Goal: Task Accomplishment & Management: Manage account settings

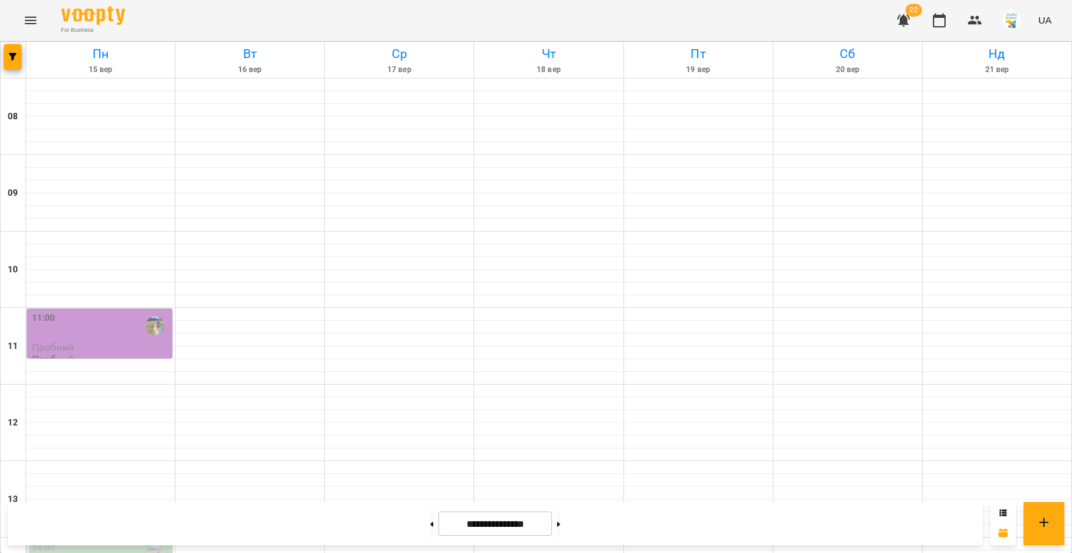
scroll to position [330, 0]
click at [13, 58] on icon "button" at bounding box center [13, 57] width 8 height 8
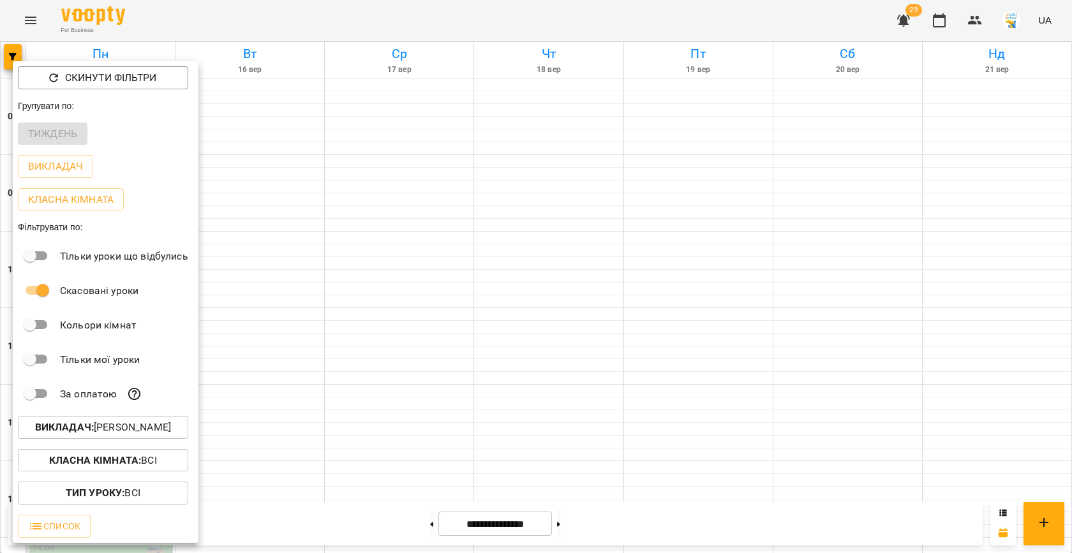
click at [141, 431] on p "Викладач : [PERSON_NAME]" at bounding box center [103, 427] width 136 height 15
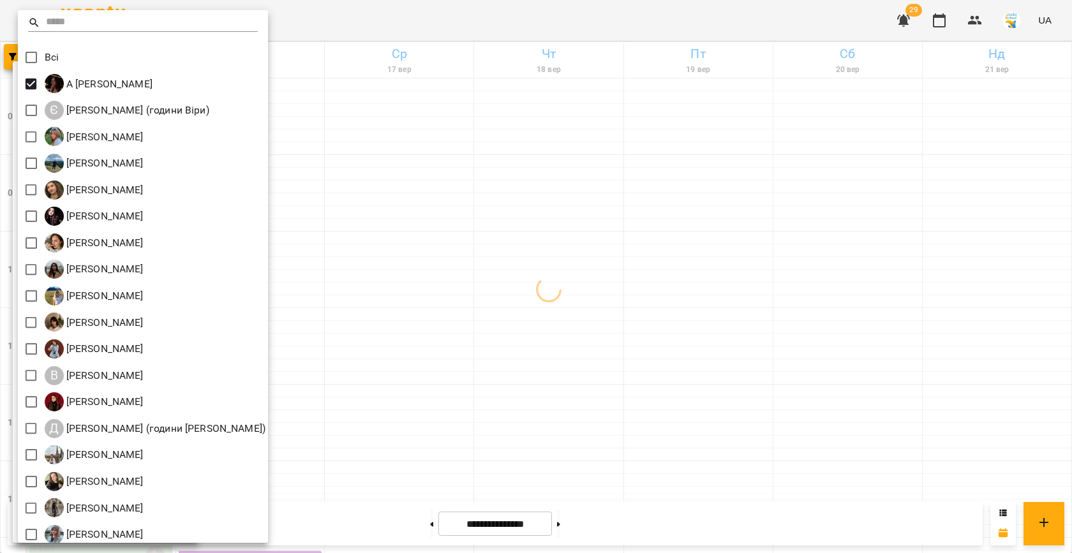
click at [555, 261] on div at bounding box center [536, 276] width 1072 height 553
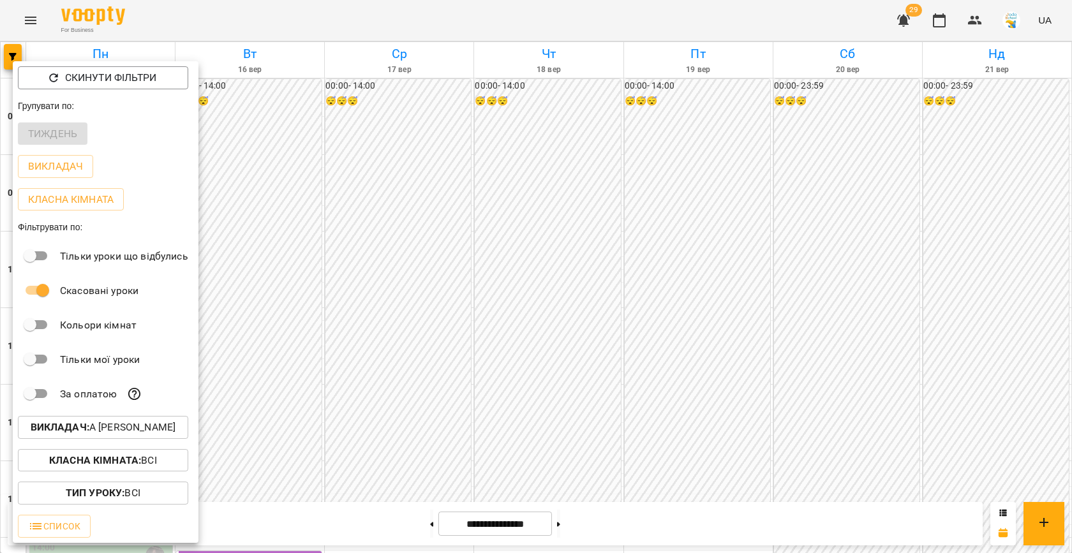
click at [460, 230] on div at bounding box center [536, 276] width 1072 height 553
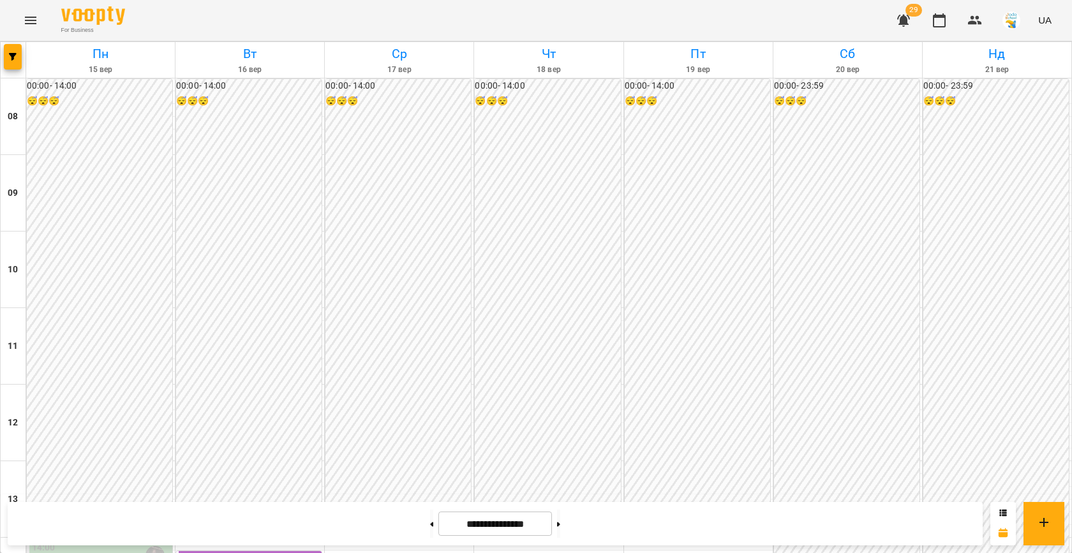
scroll to position [654, 0]
click at [13, 56] on icon "button" at bounding box center [13, 57] width 8 height 8
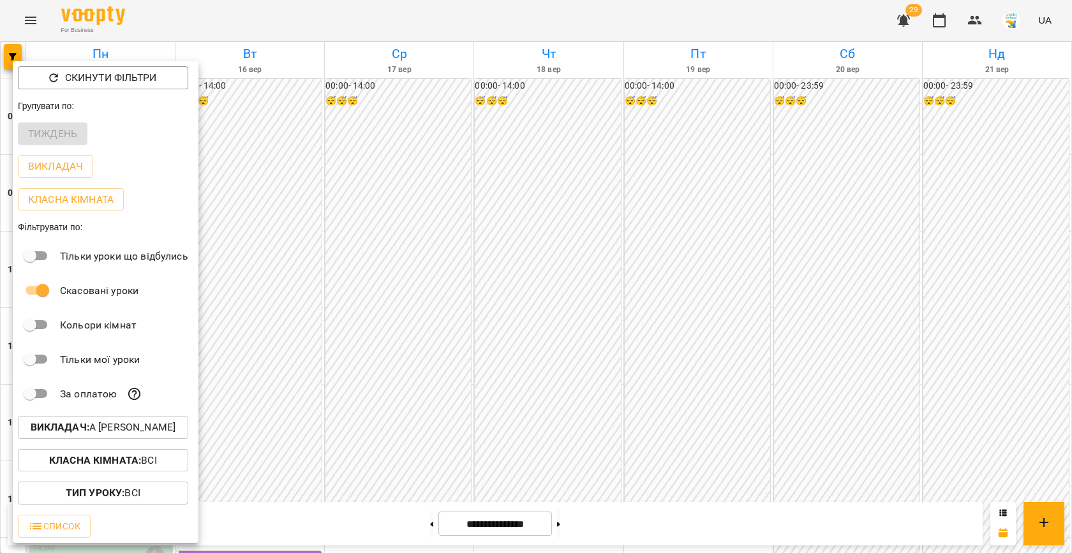
click at [128, 429] on p "Викладач : А [PERSON_NAME]" at bounding box center [103, 427] width 145 height 15
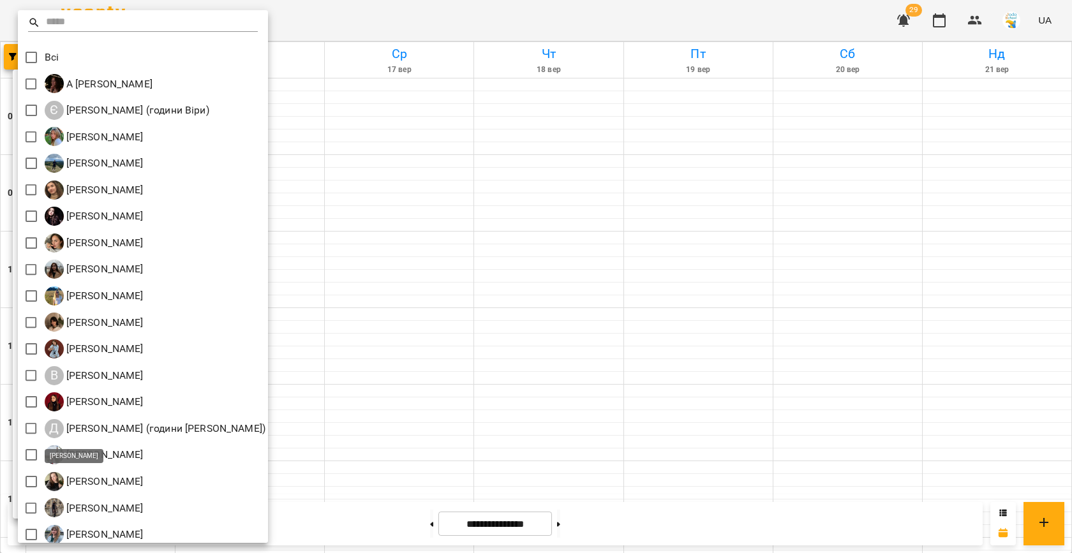
scroll to position [59, 0]
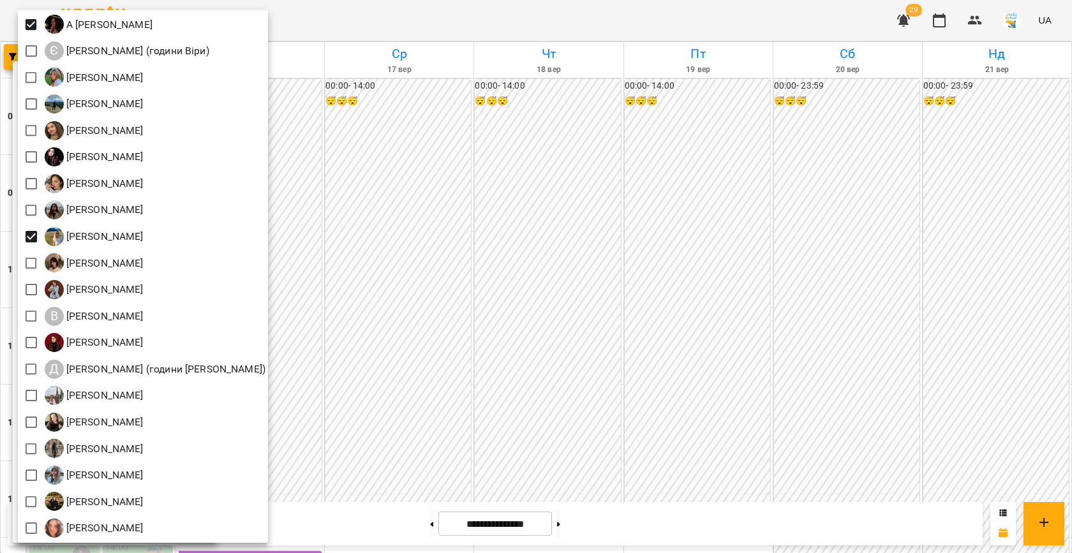
click at [344, 253] on div at bounding box center [536, 276] width 1072 height 553
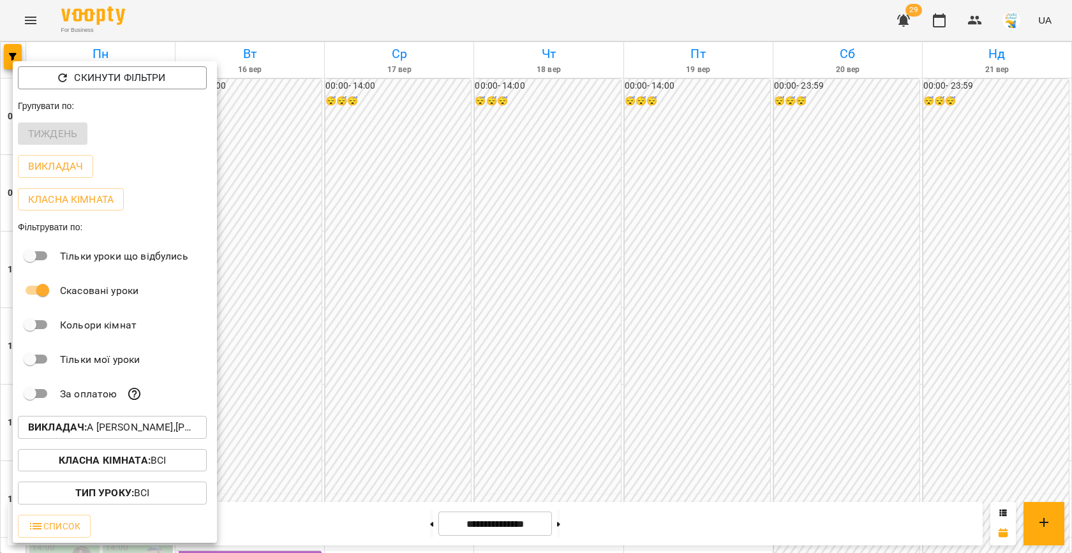
click at [344, 253] on div "Всі А [PERSON_NAME] Є [PERSON_NAME] (години [PERSON_NAME]) [PERSON_NAME] [PERSO…" at bounding box center [536, 276] width 1072 height 553
click at [362, 391] on div at bounding box center [536, 276] width 1072 height 553
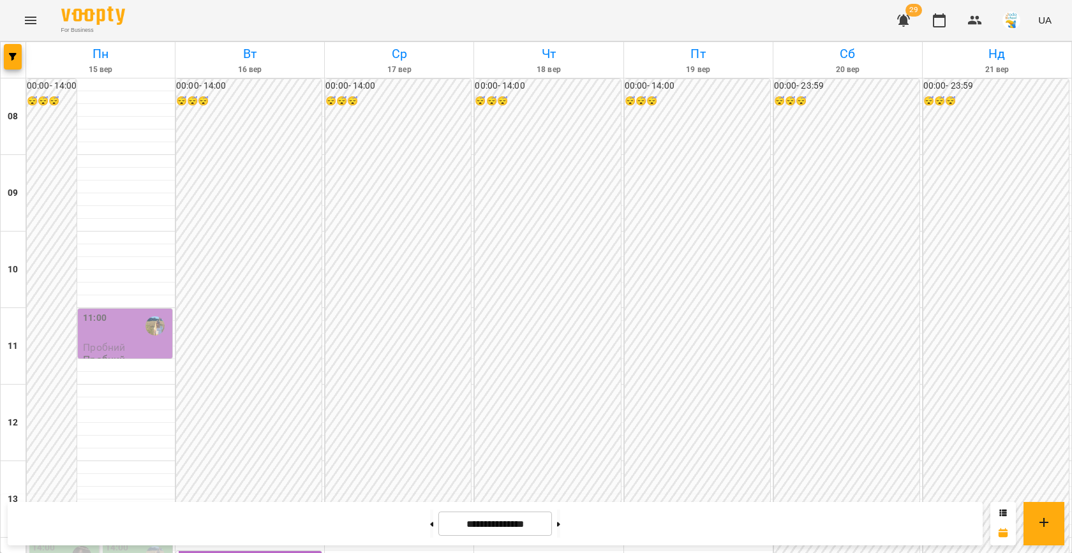
scroll to position [469, 0]
click at [17, 50] on button "button" at bounding box center [13, 57] width 18 height 26
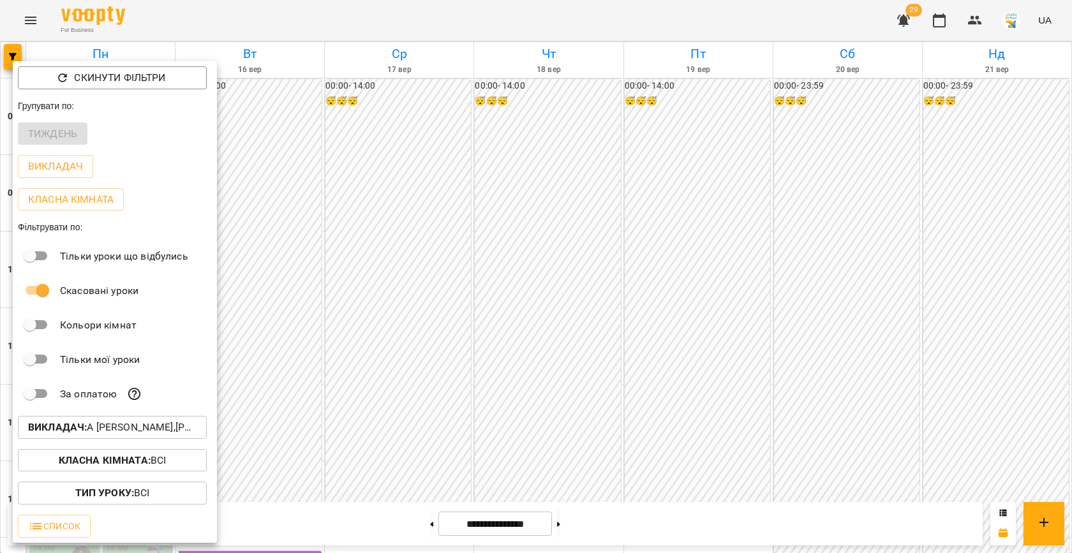
click at [104, 435] on p "Викладач : А [PERSON_NAME],[PERSON_NAME]" at bounding box center [112, 427] width 168 height 15
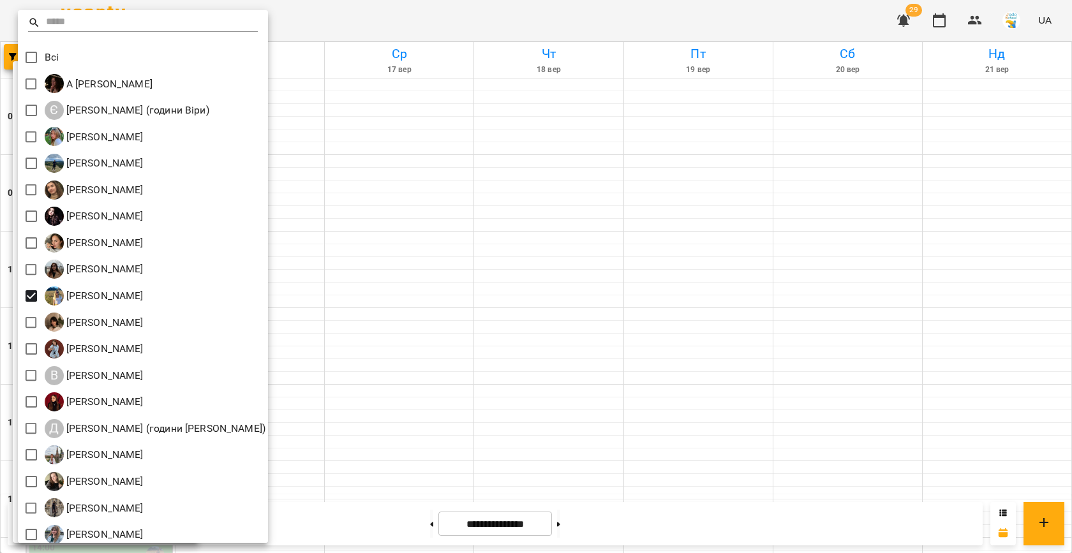
click at [343, 284] on div at bounding box center [536, 276] width 1072 height 553
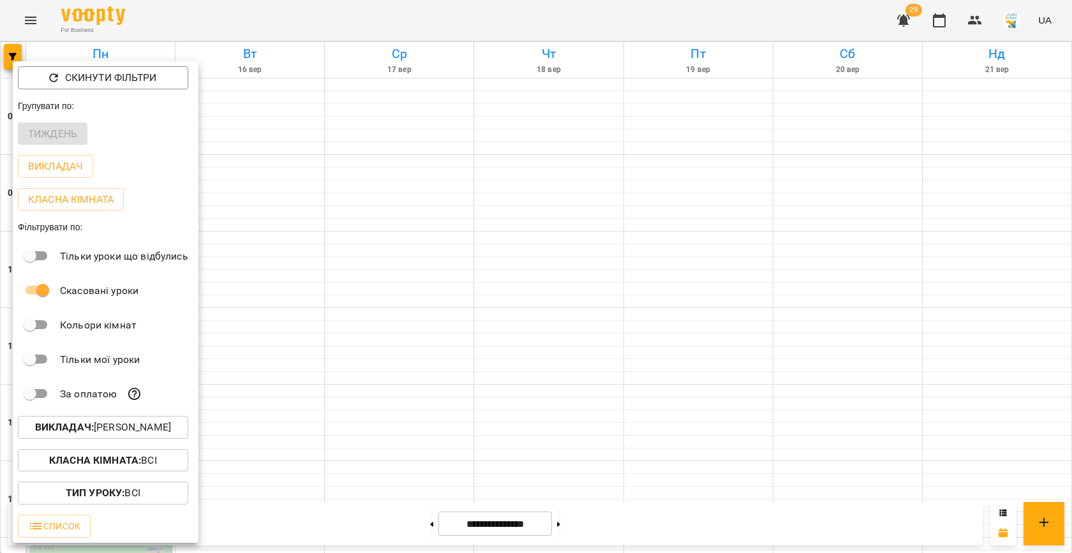
click at [343, 284] on div at bounding box center [536, 276] width 1072 height 553
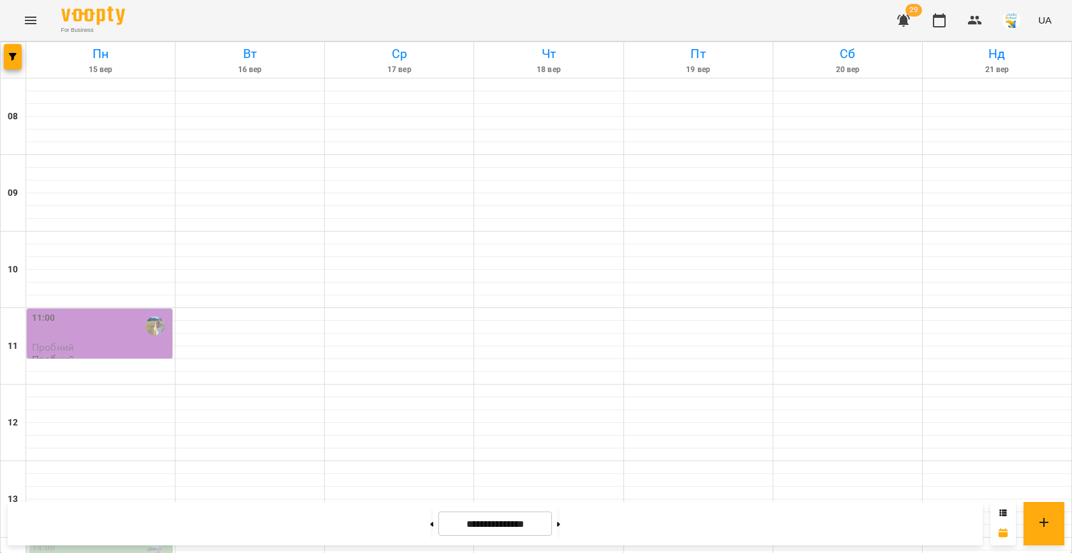
scroll to position [502, 0]
click at [6, 56] on span "button" at bounding box center [13, 57] width 18 height 8
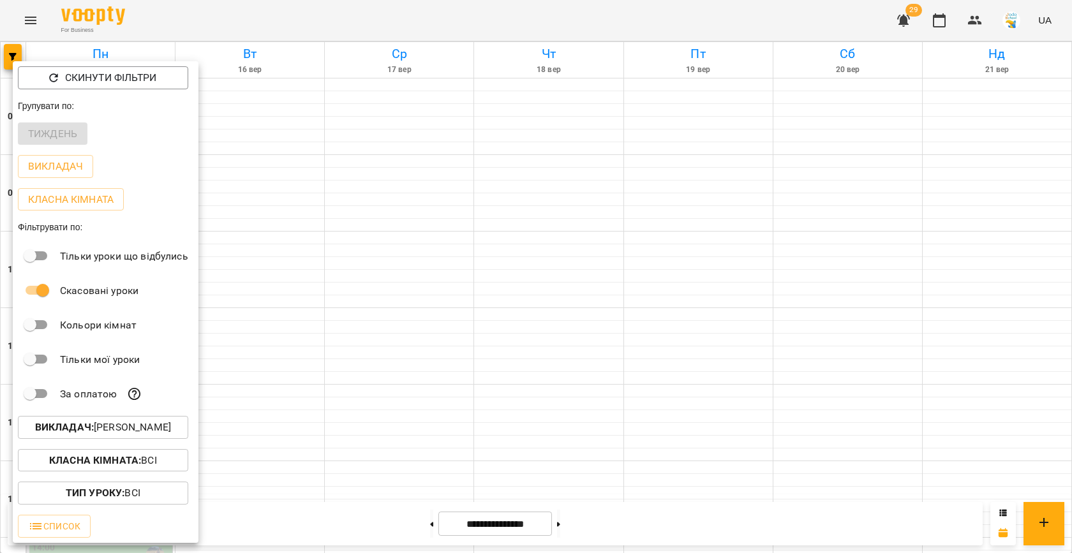
click at [100, 432] on p "Викладач : [PERSON_NAME]" at bounding box center [103, 427] width 136 height 15
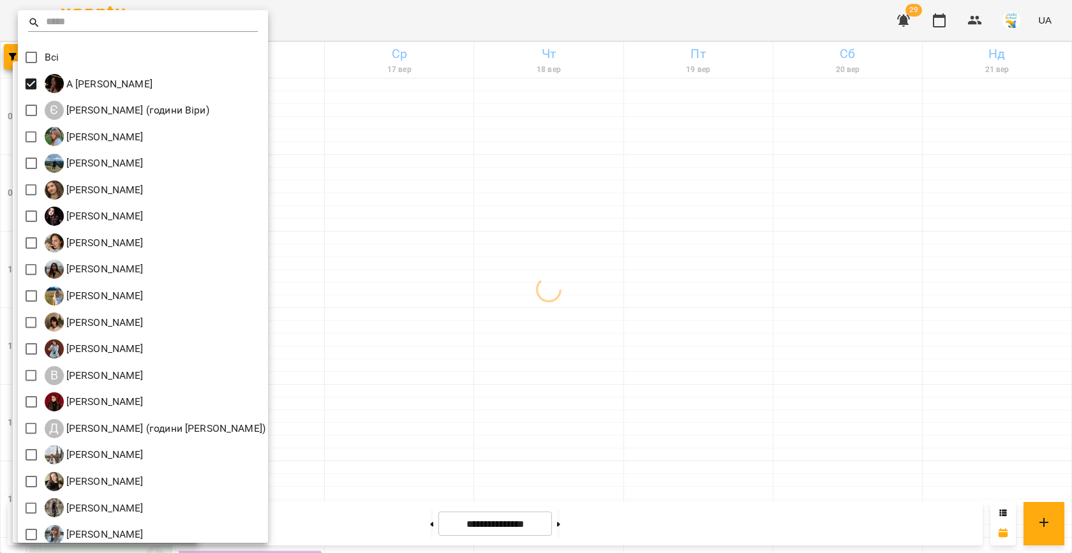
click at [385, 211] on div at bounding box center [536, 276] width 1072 height 553
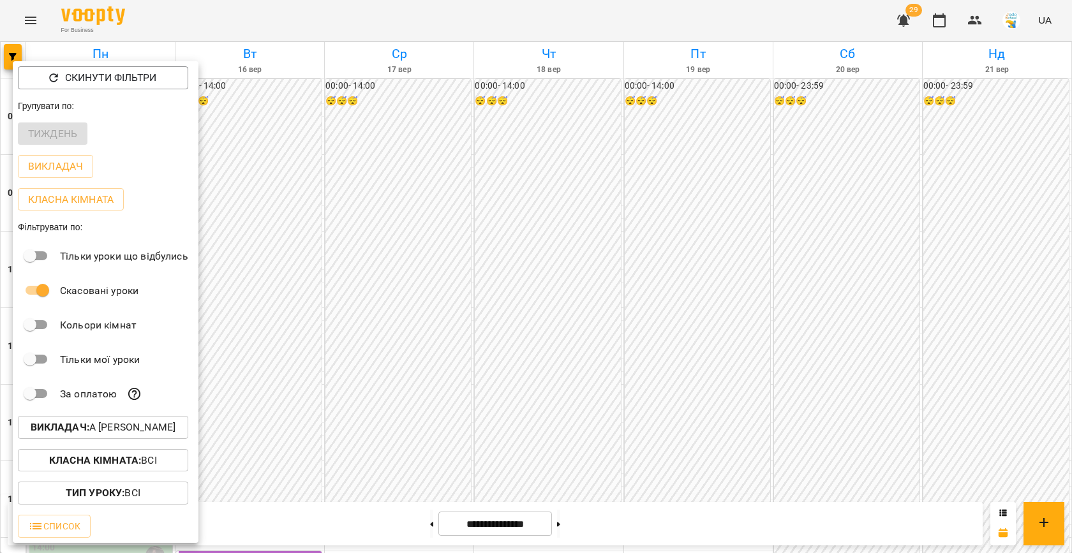
click at [385, 211] on div at bounding box center [536, 276] width 1072 height 553
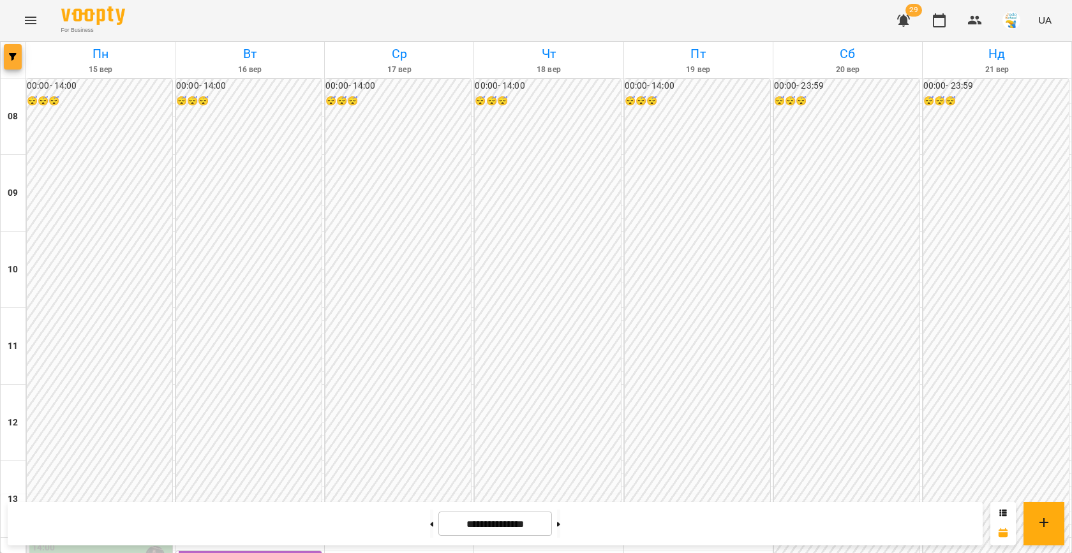
click at [20, 64] on button "button" at bounding box center [13, 57] width 18 height 26
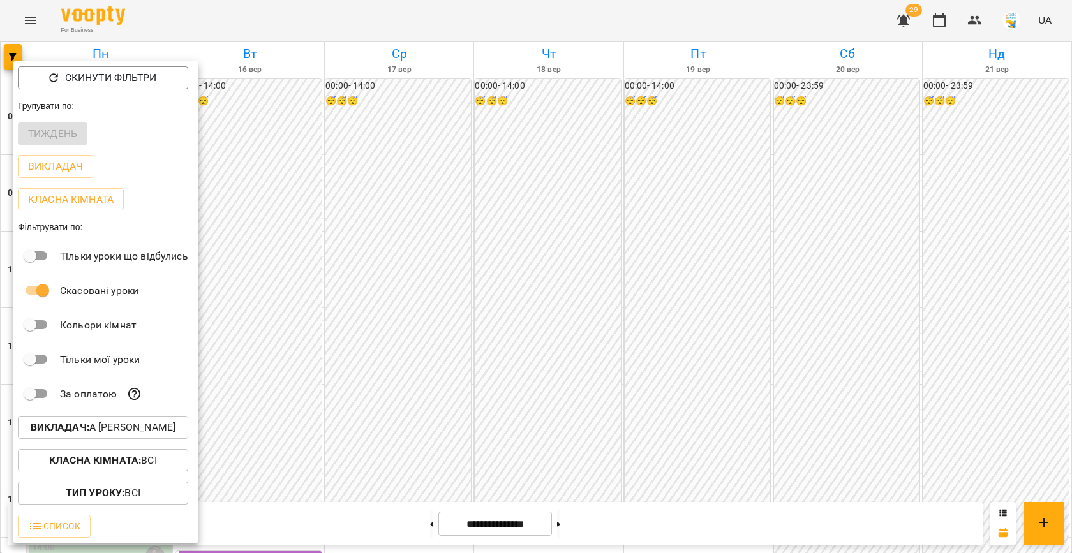
click at [118, 433] on p "Викладач : А [PERSON_NAME]" at bounding box center [103, 427] width 145 height 15
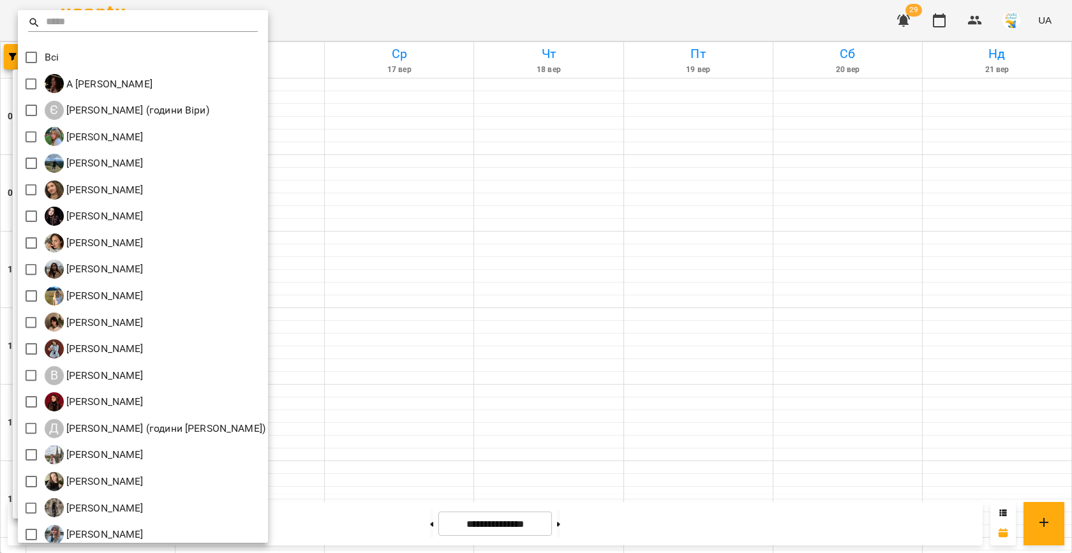
click at [449, 232] on div at bounding box center [536, 276] width 1072 height 553
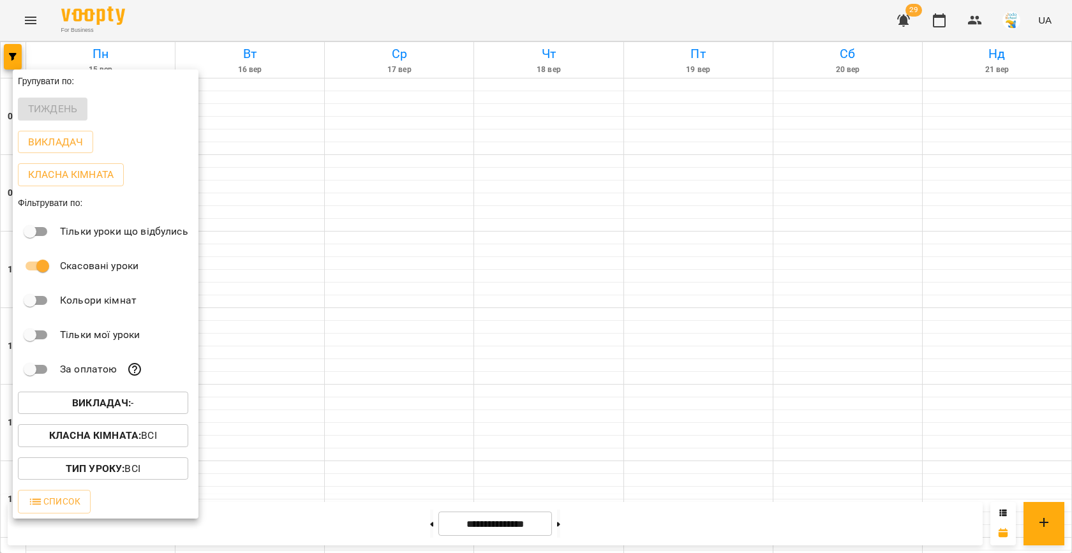
click at [490, 255] on div at bounding box center [536, 276] width 1072 height 553
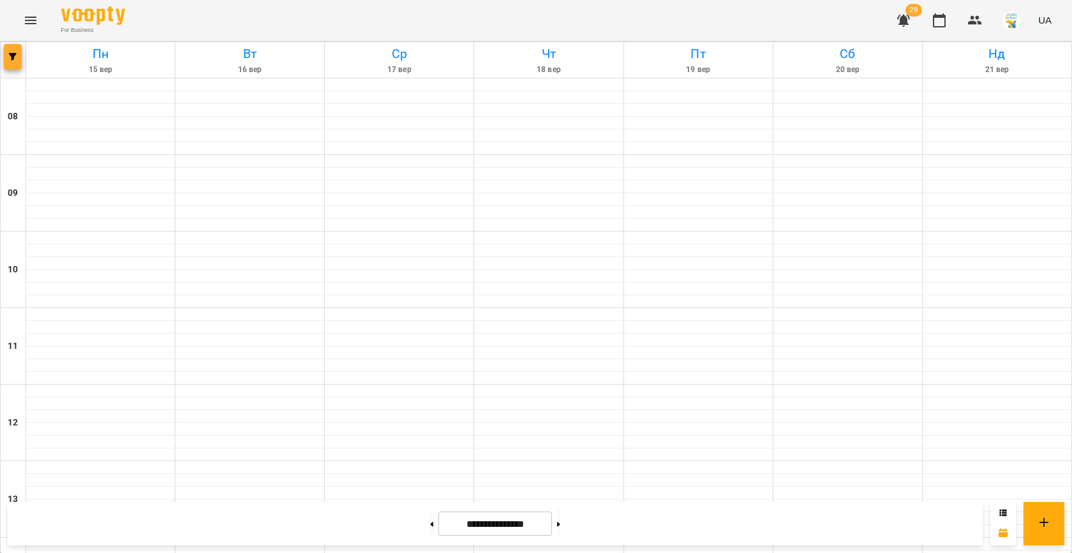
click at [13, 50] on button "button" at bounding box center [13, 57] width 18 height 26
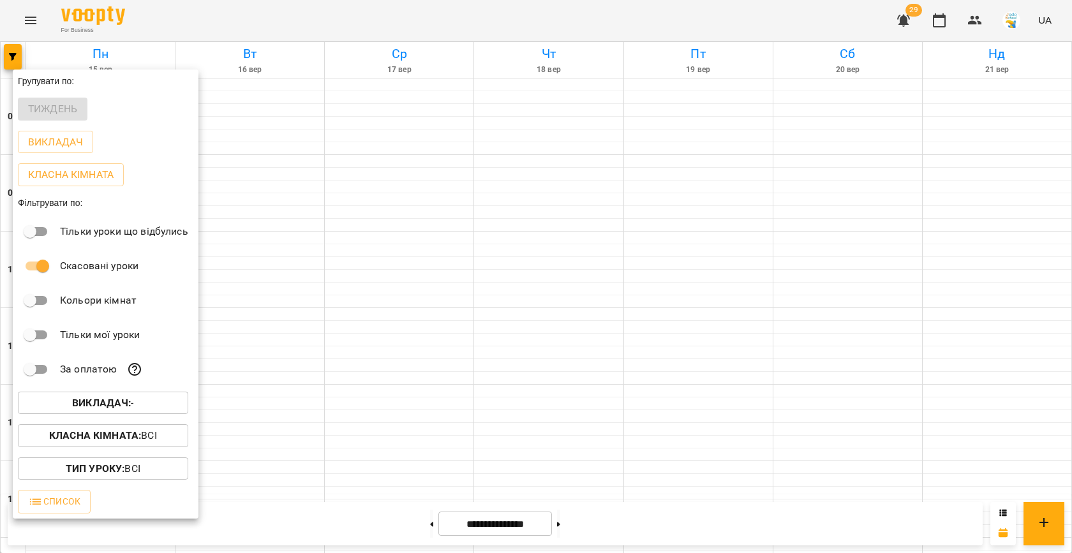
click at [138, 395] on button "Викладач : -" at bounding box center [103, 403] width 170 height 23
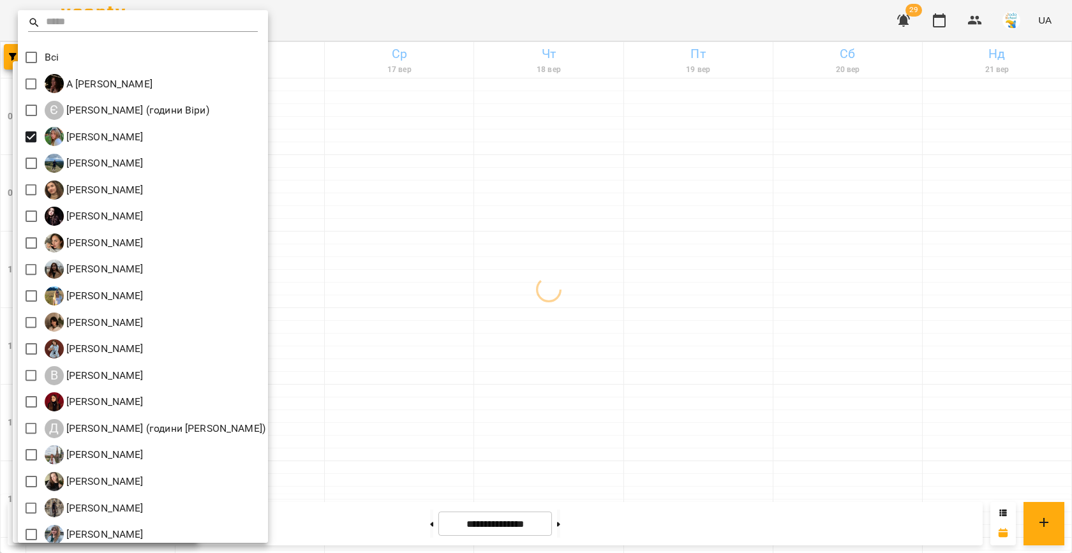
click at [551, 209] on div at bounding box center [536, 276] width 1072 height 553
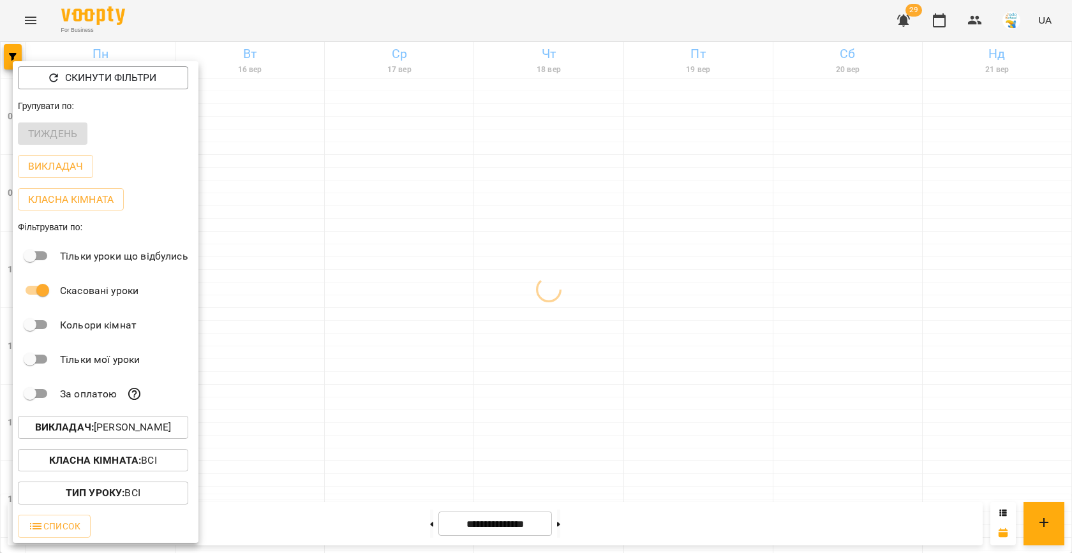
click at [533, 286] on div at bounding box center [536, 276] width 1072 height 553
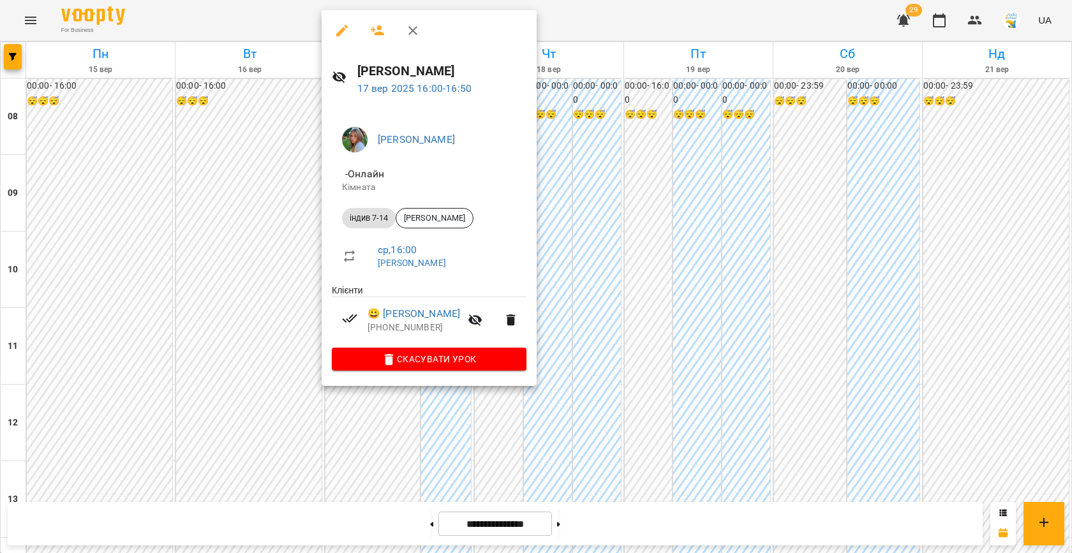
click at [630, 299] on div at bounding box center [536, 276] width 1072 height 553
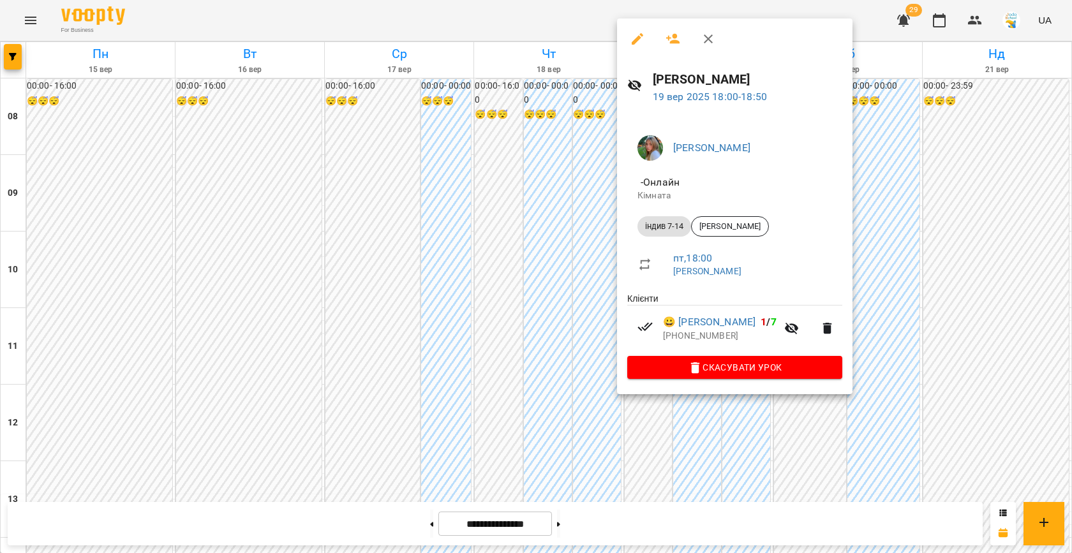
click at [559, 350] on div at bounding box center [536, 276] width 1072 height 553
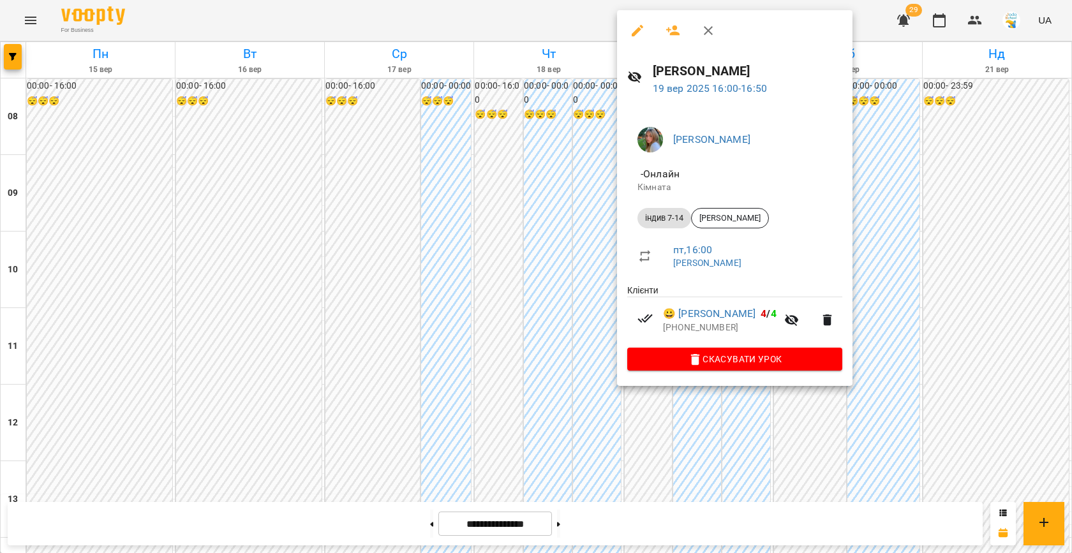
click at [555, 264] on div at bounding box center [536, 276] width 1072 height 553
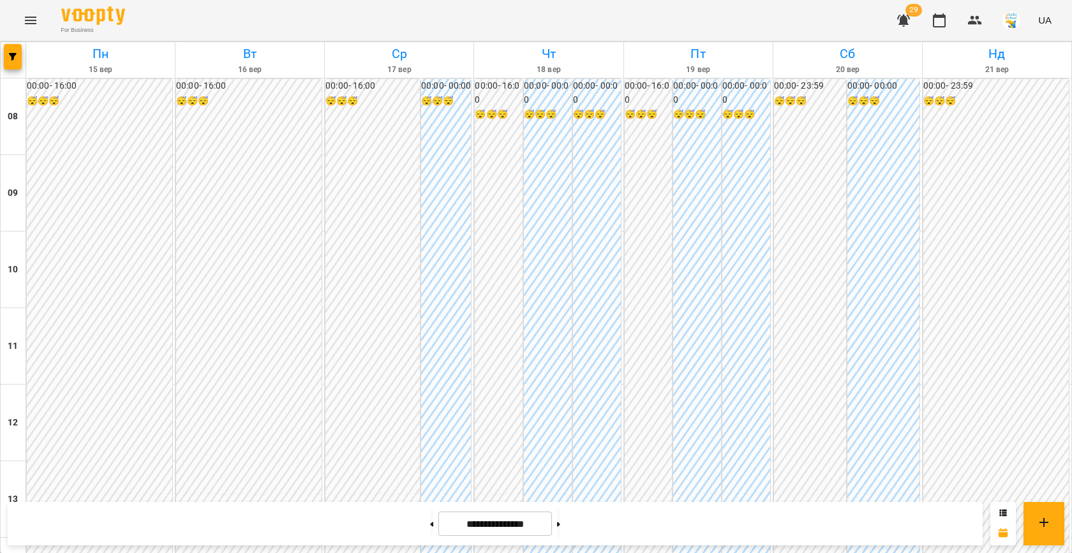
scroll to position [537, 0]
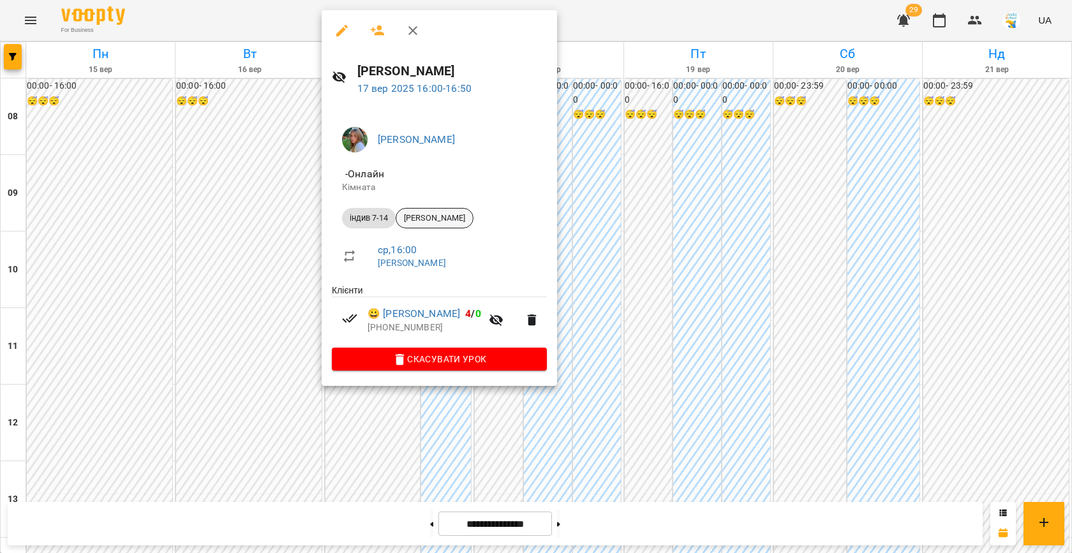
click at [446, 219] on span "[PERSON_NAME]" at bounding box center [434, 217] width 77 height 11
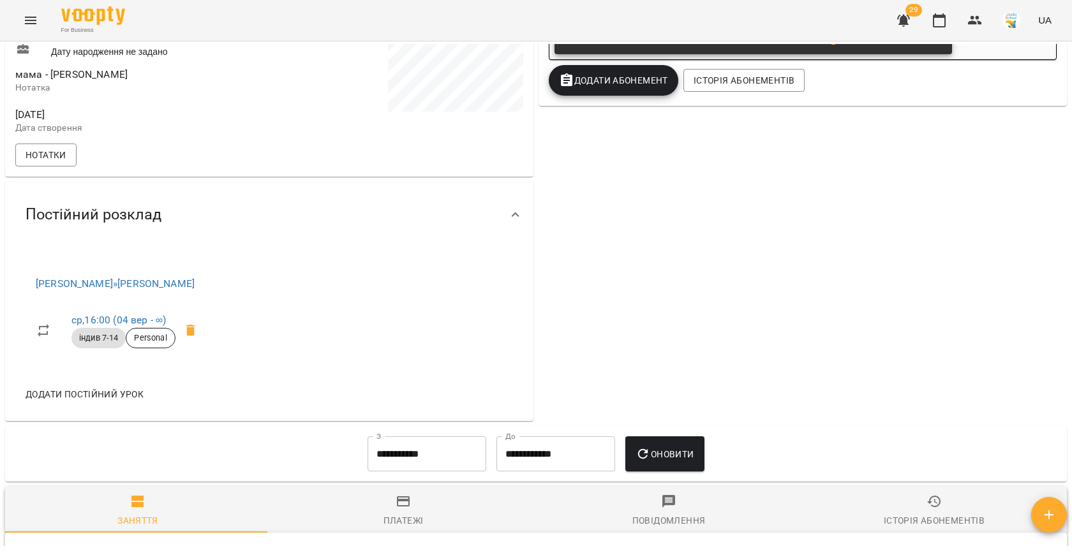
scroll to position [394, 0]
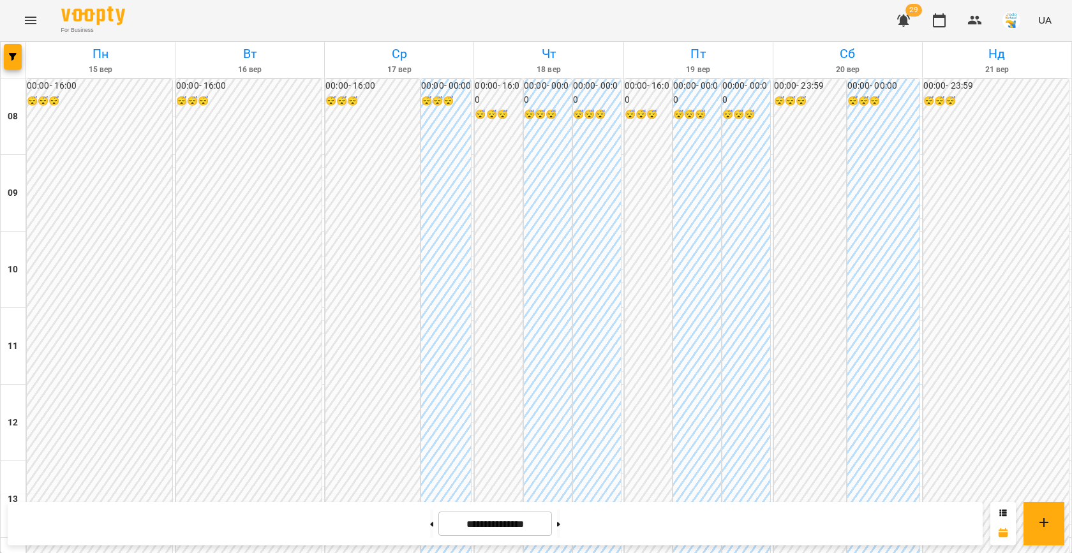
scroll to position [491, 0]
click at [12, 41] on header "For Business 29 UA" at bounding box center [536, 20] width 1072 height 41
click at [12, 59] on icon "button" at bounding box center [13, 57] width 8 height 8
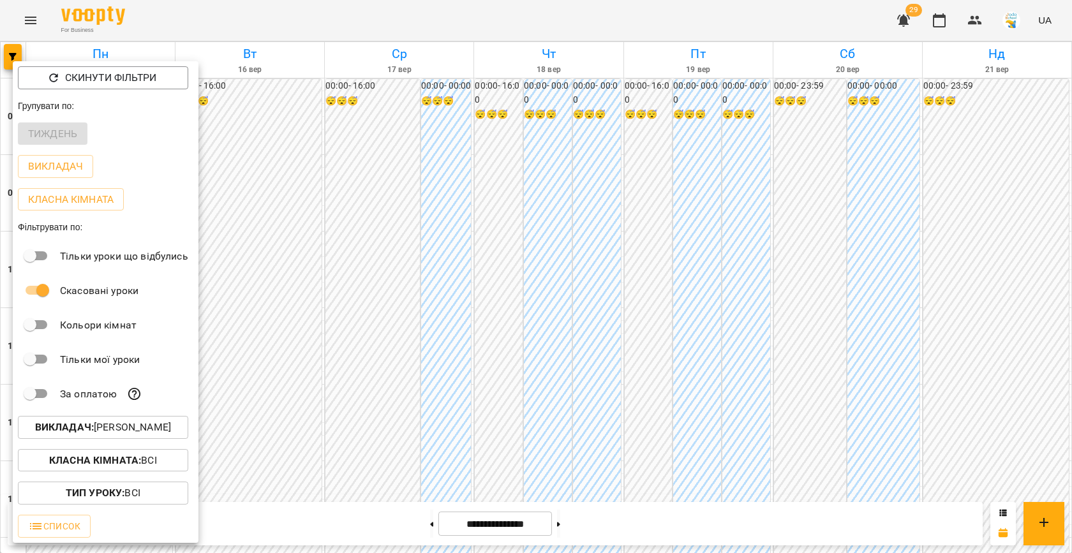
click at [432, 311] on div at bounding box center [536, 276] width 1072 height 553
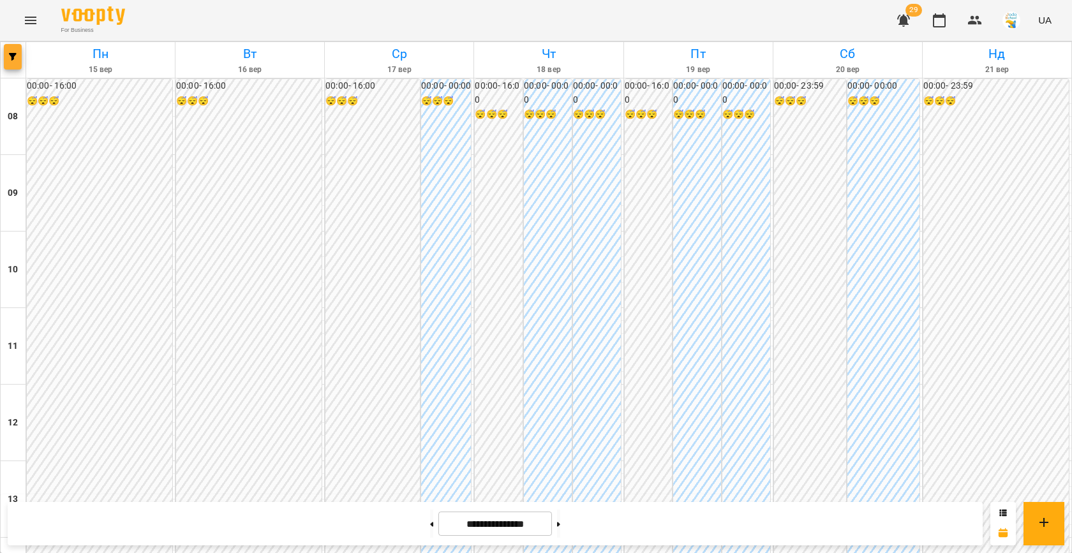
click at [18, 52] on button "button" at bounding box center [13, 57] width 18 height 26
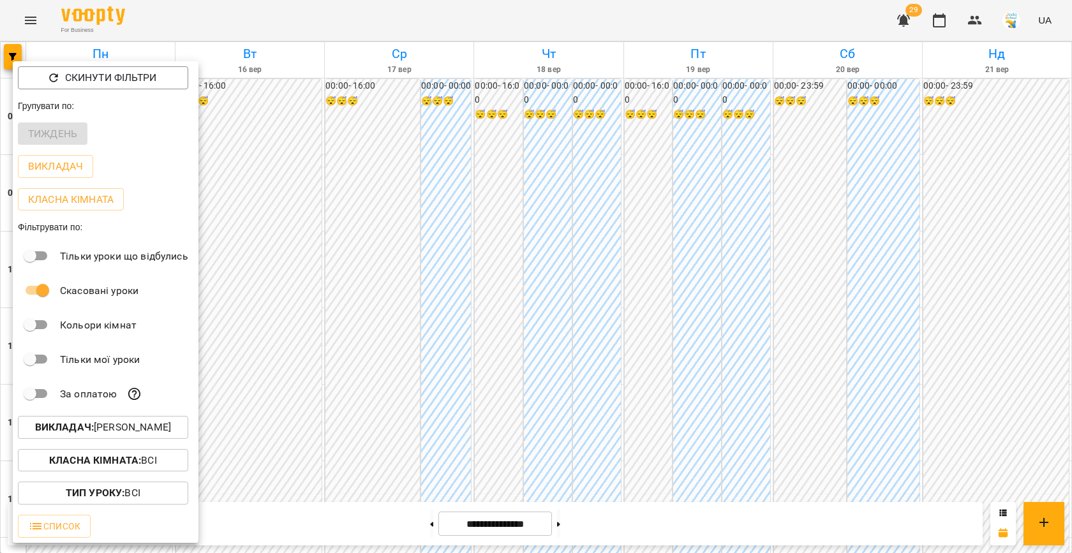
click at [97, 423] on p "Викладач : [PERSON_NAME]" at bounding box center [103, 427] width 136 height 15
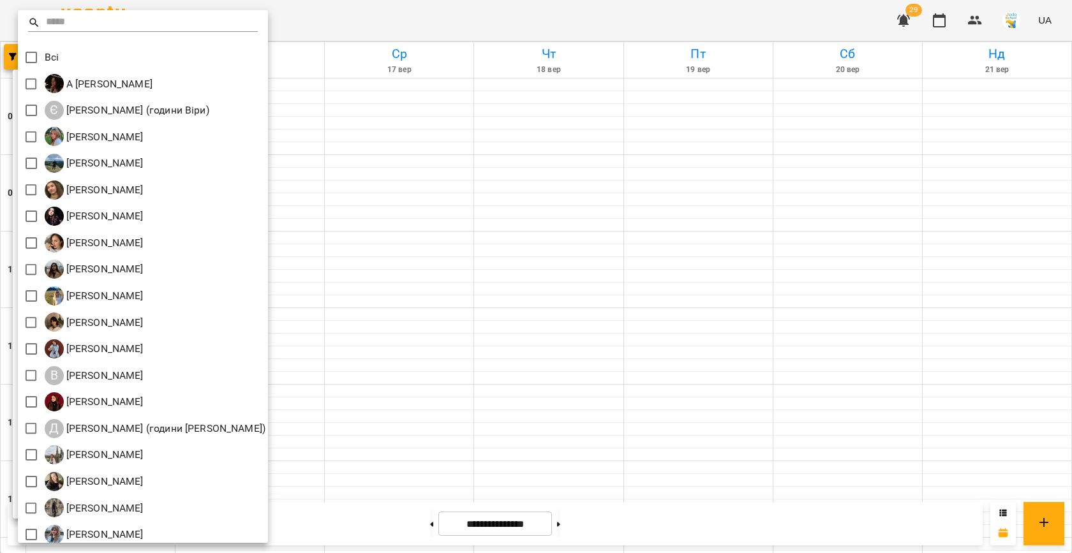
scroll to position [59, 0]
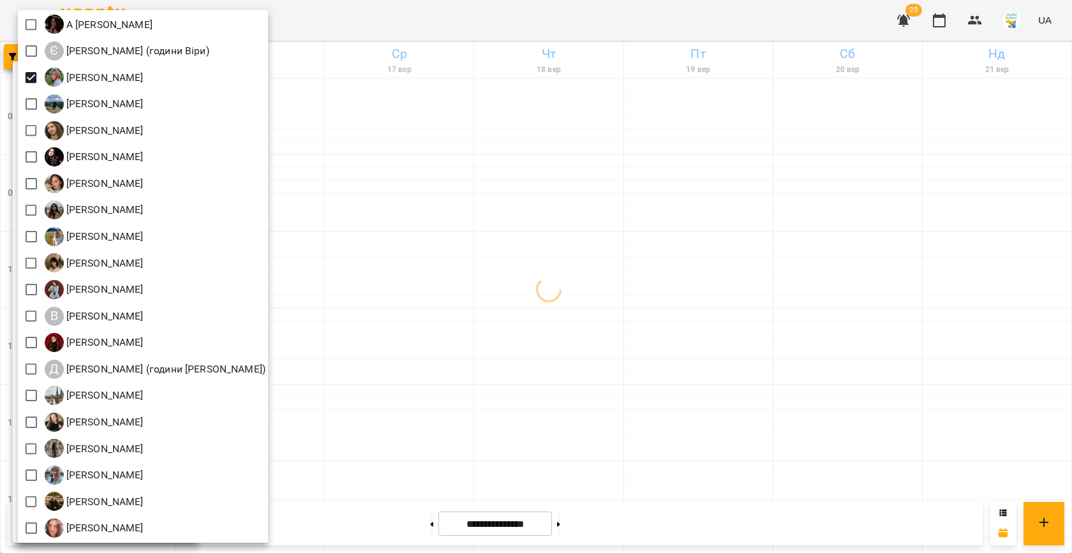
click at [390, 182] on div at bounding box center [536, 276] width 1072 height 553
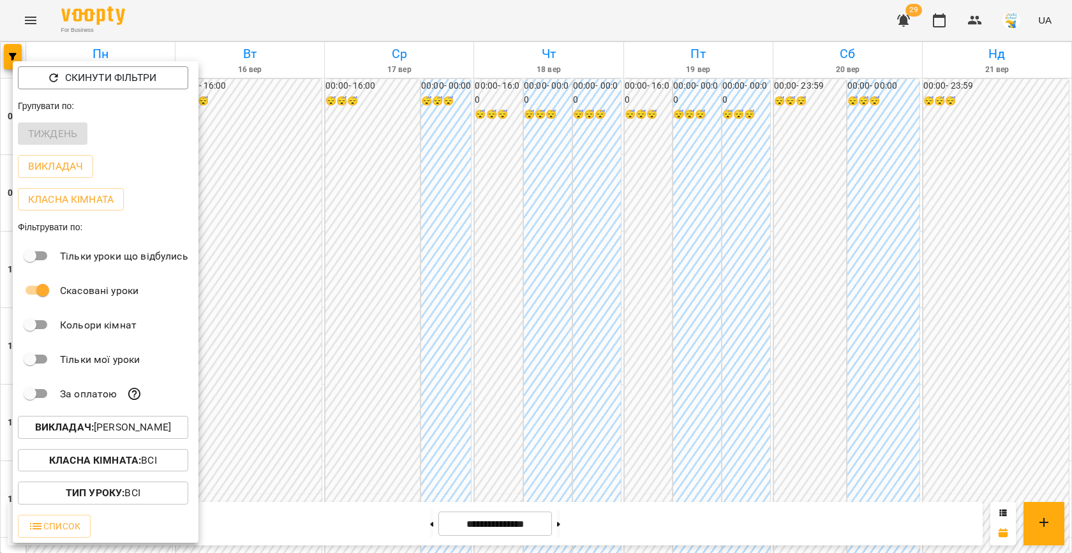
click at [448, 235] on div at bounding box center [536, 276] width 1072 height 553
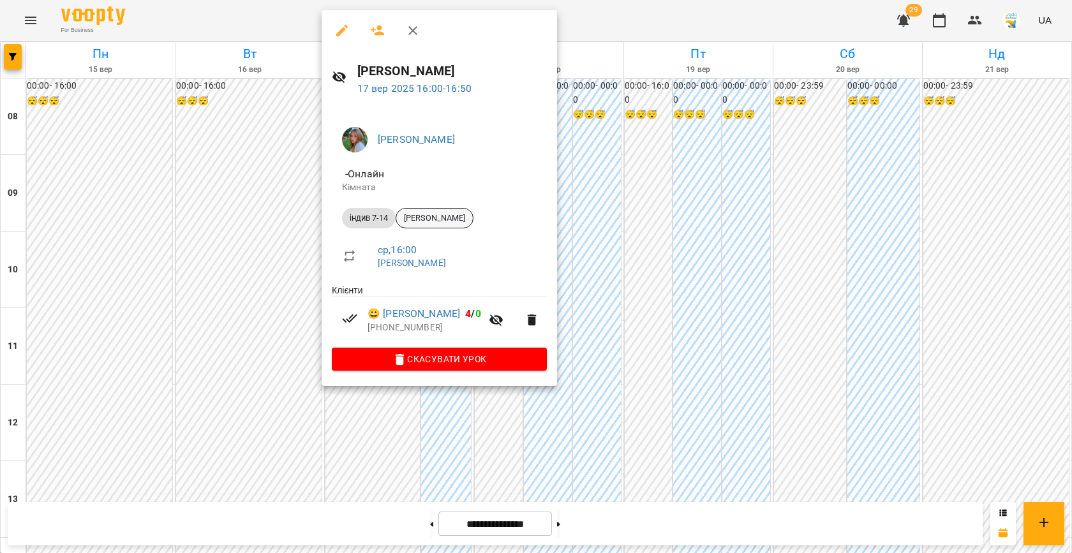
click at [442, 212] on span "[PERSON_NAME]" at bounding box center [434, 217] width 77 height 11
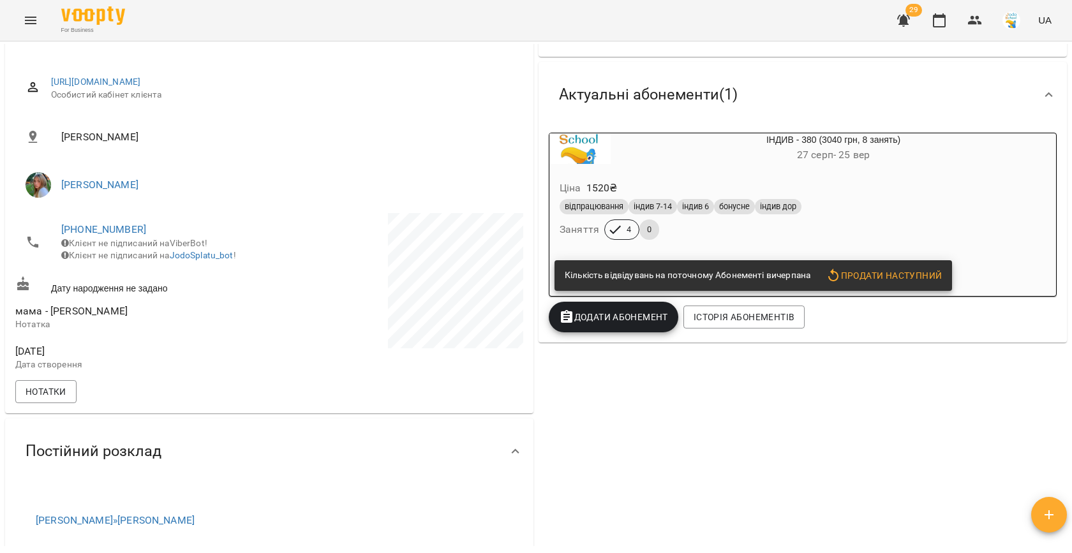
scroll to position [304, 0]
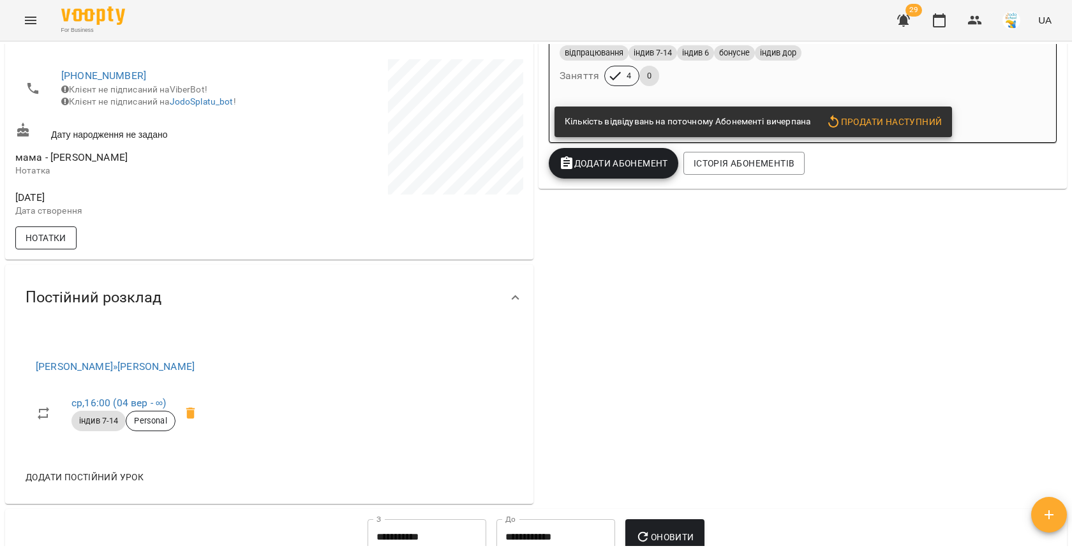
click at [54, 245] on span "Нотатки" at bounding box center [46, 237] width 41 height 15
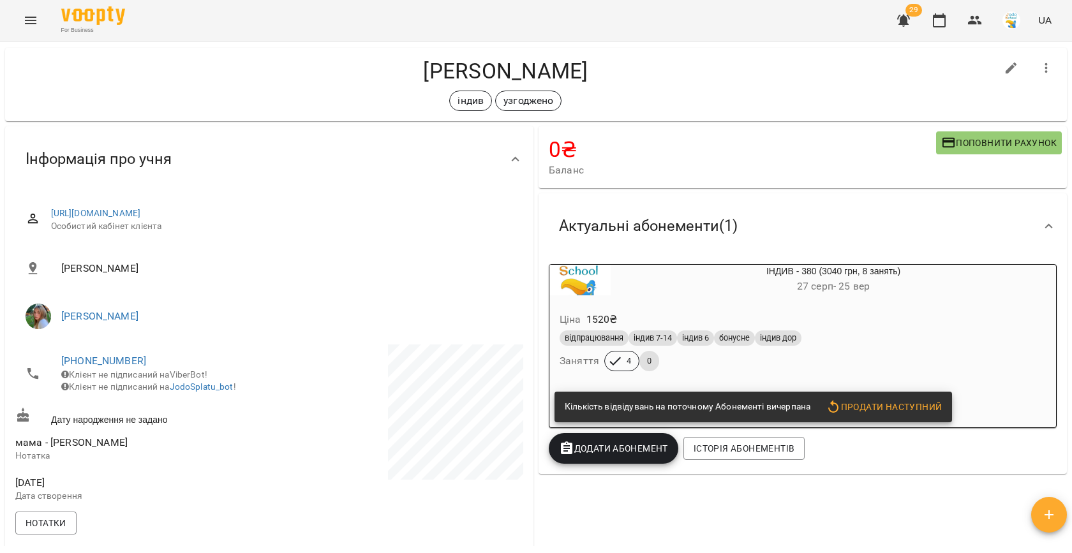
scroll to position [0, 0]
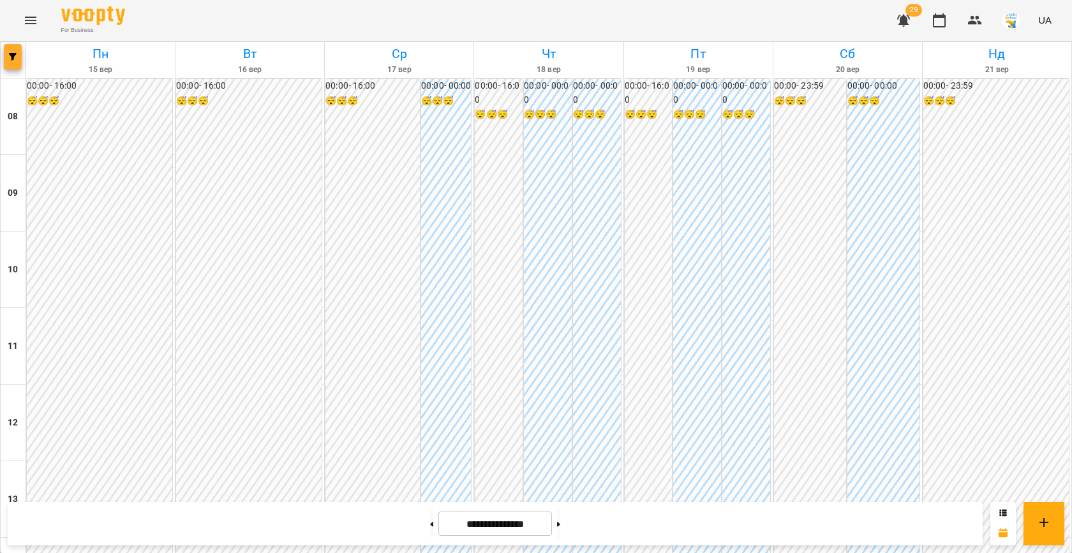
click at [10, 52] on button "button" at bounding box center [13, 57] width 18 height 26
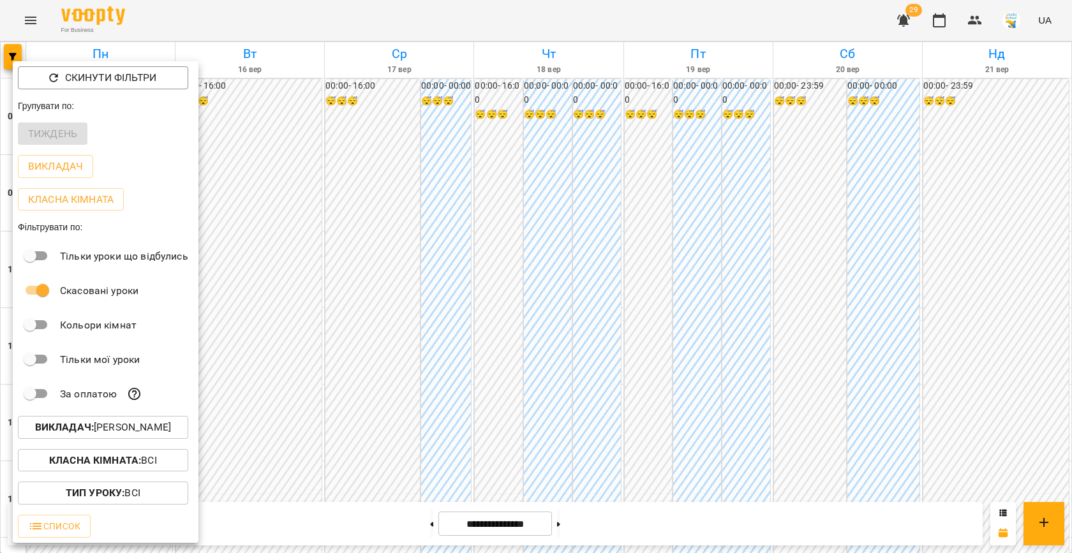
click at [103, 435] on p "Викладач : [PERSON_NAME]" at bounding box center [103, 427] width 136 height 15
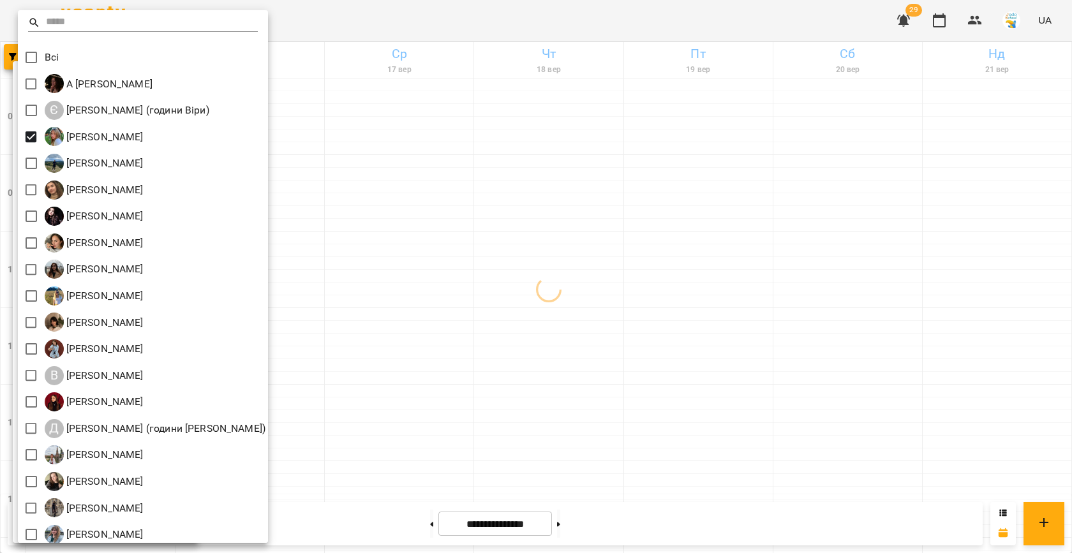
click at [526, 256] on div at bounding box center [536, 276] width 1072 height 553
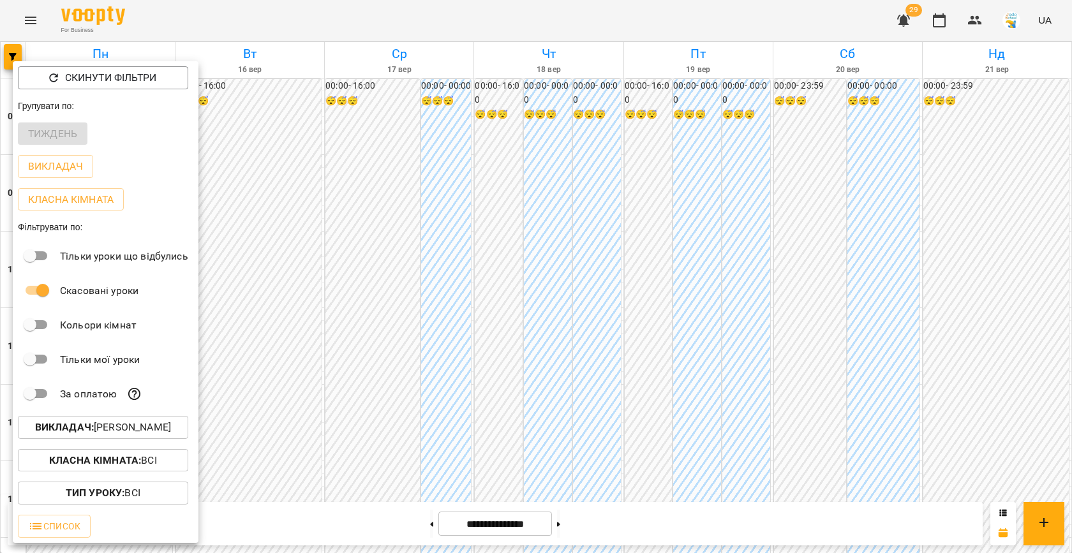
click at [418, 228] on div at bounding box center [536, 276] width 1072 height 553
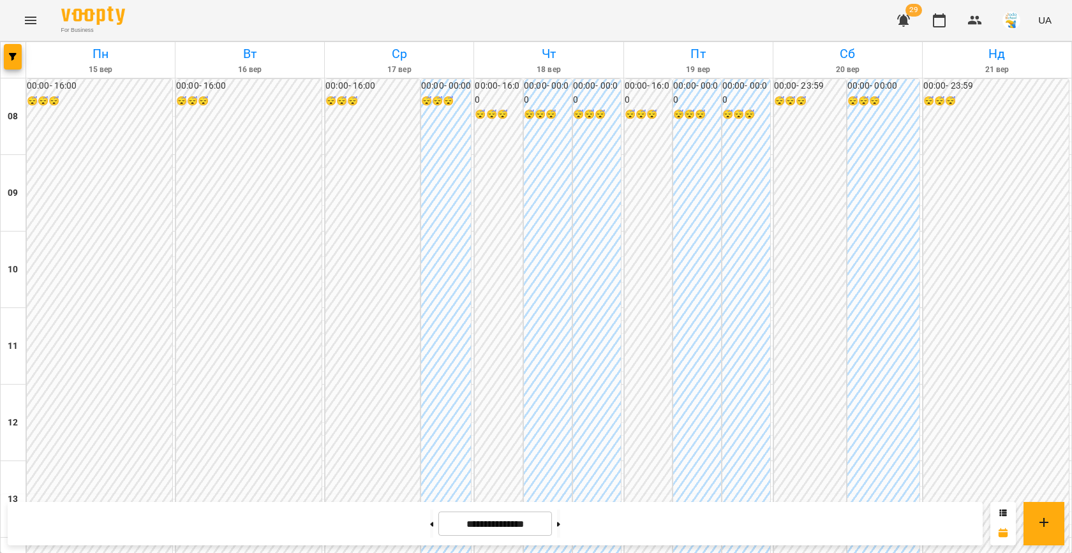
scroll to position [420, 0]
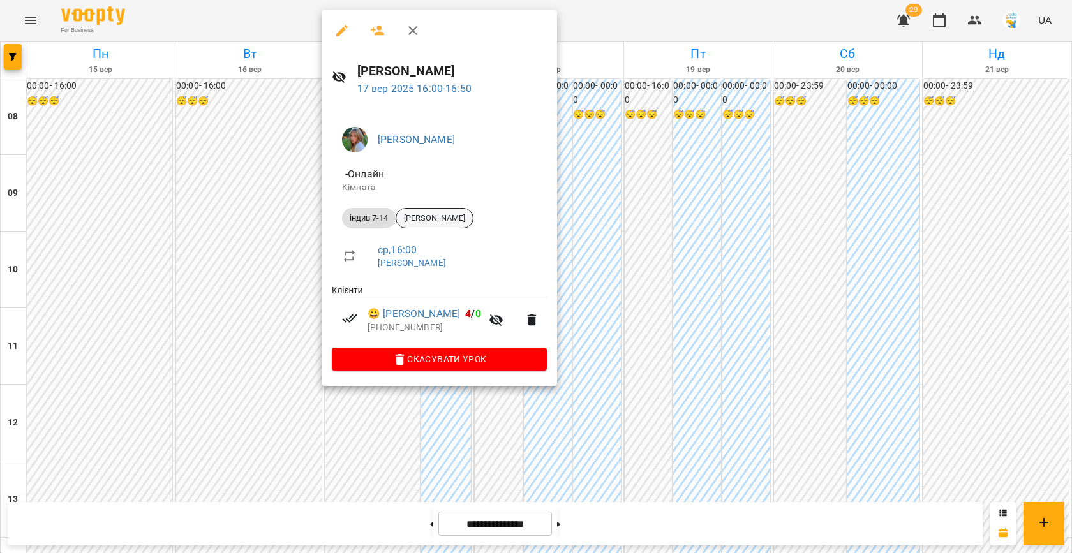
click at [440, 214] on span "[PERSON_NAME]" at bounding box center [434, 217] width 77 height 11
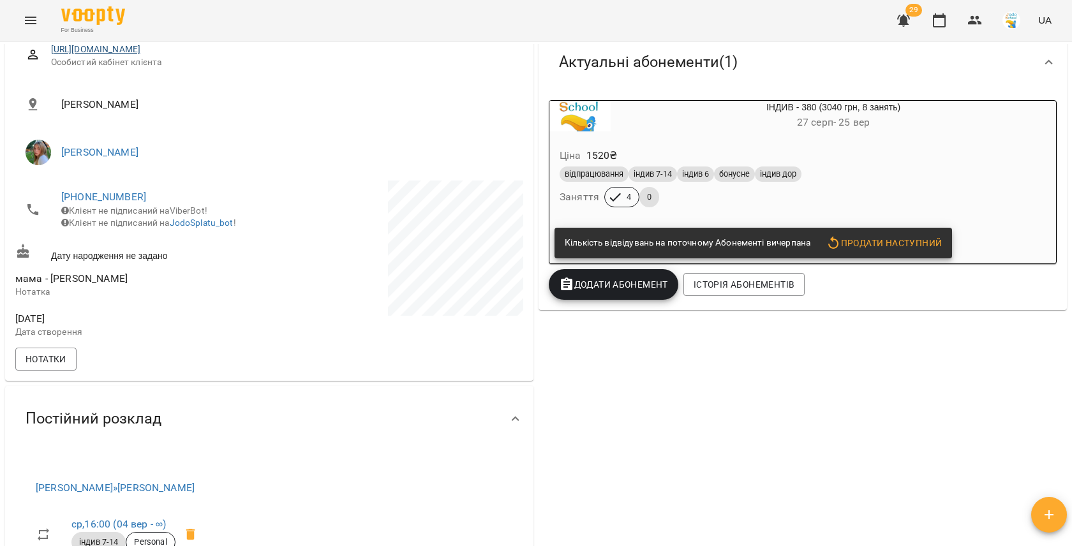
scroll to position [298, 0]
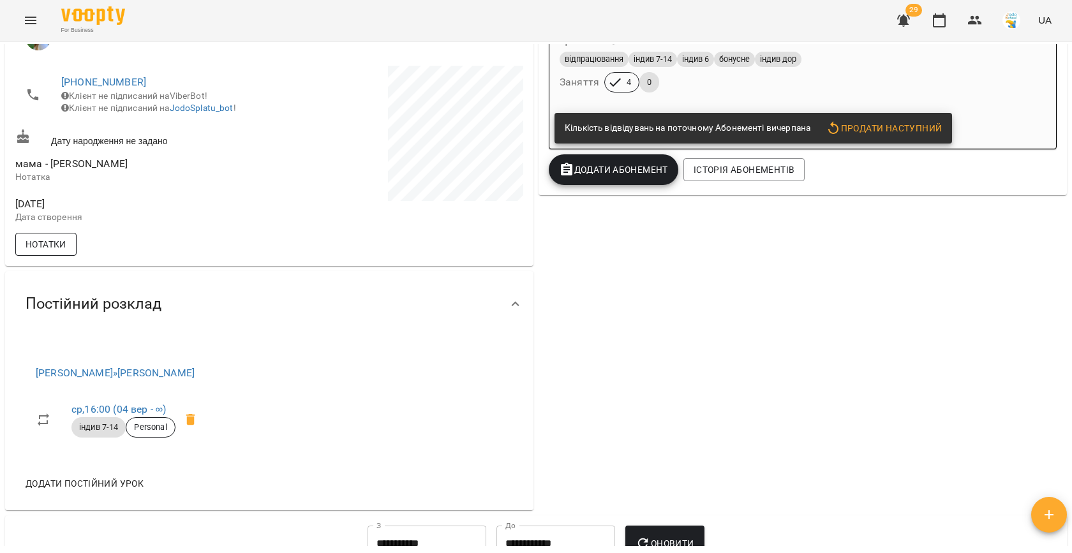
click at [57, 252] on span "Нотатки" at bounding box center [46, 244] width 41 height 15
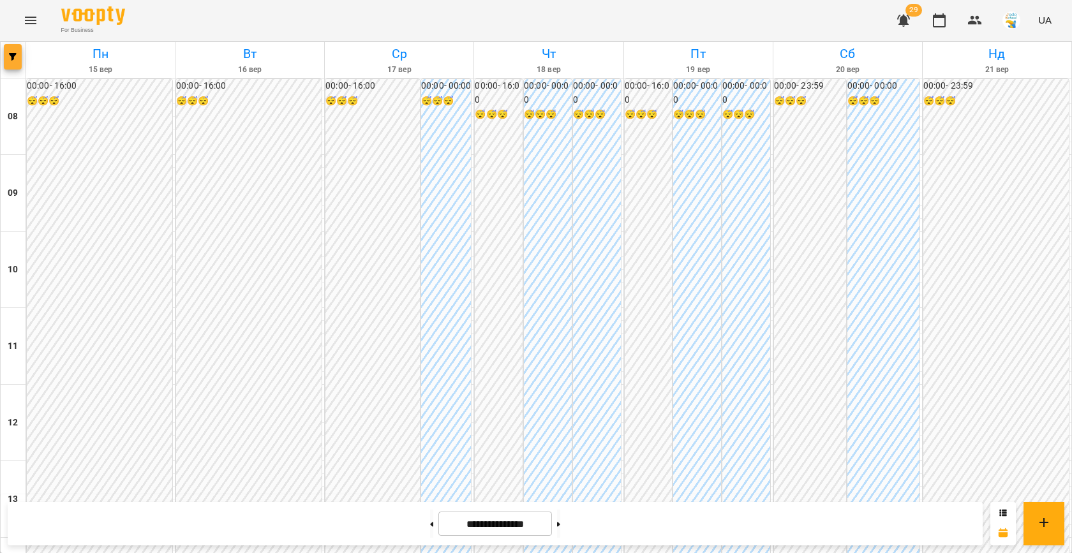
click at [13, 57] on icon "button" at bounding box center [13, 57] width 8 height 8
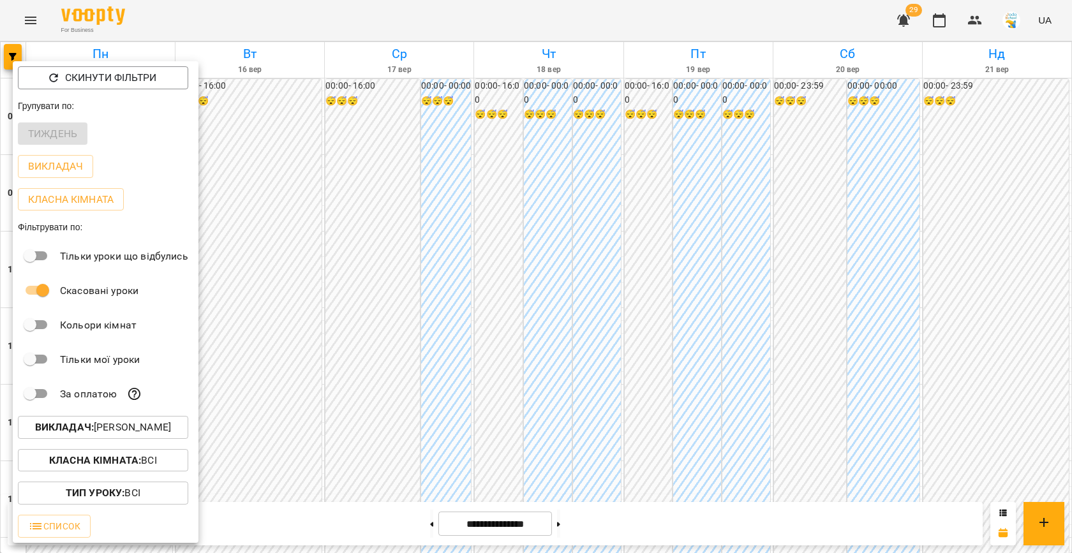
click at [98, 427] on p "Викладач : [PERSON_NAME]" at bounding box center [103, 427] width 136 height 15
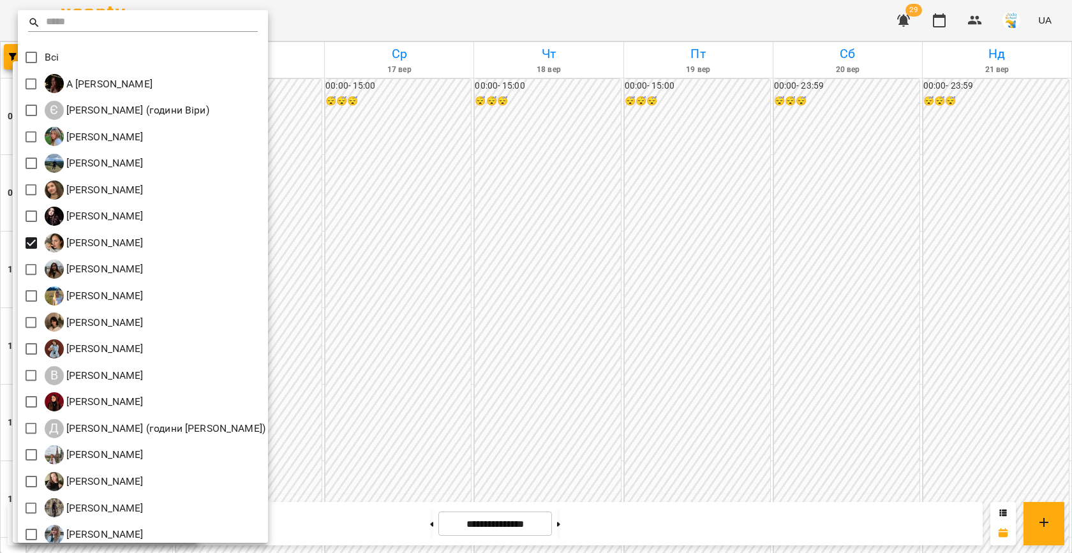
click at [482, 301] on div at bounding box center [536, 276] width 1072 height 553
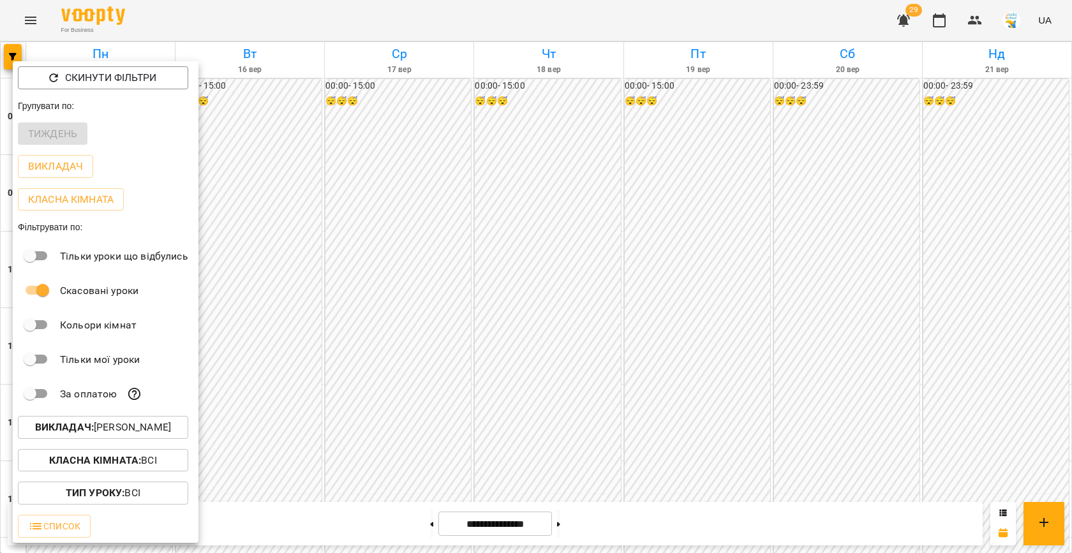
click at [422, 295] on div at bounding box center [536, 276] width 1072 height 553
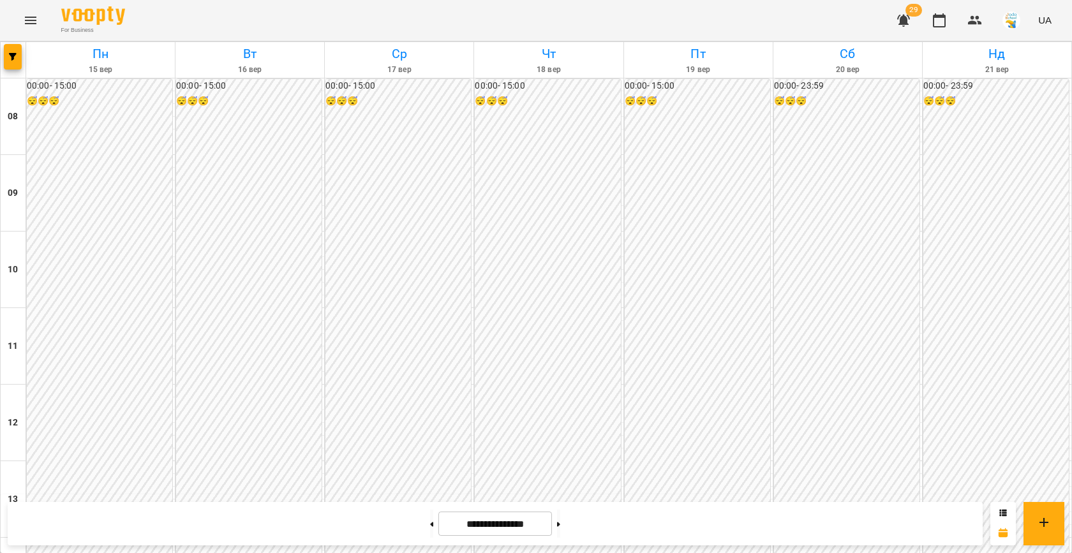
scroll to position [447, 0]
click at [17, 55] on span "button" at bounding box center [13, 57] width 18 height 8
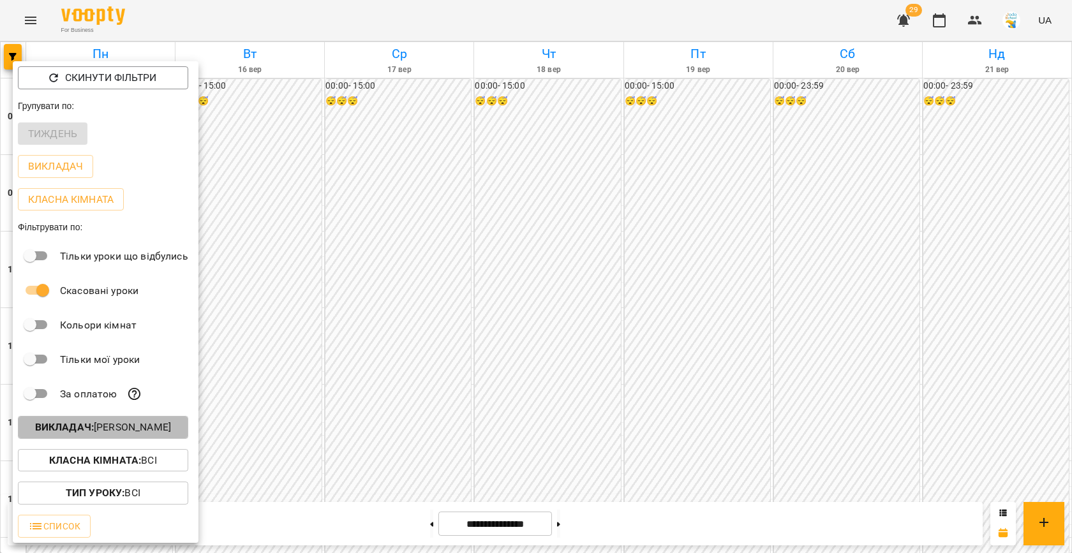
click at [113, 426] on p "Викладач : [PERSON_NAME]" at bounding box center [103, 427] width 136 height 15
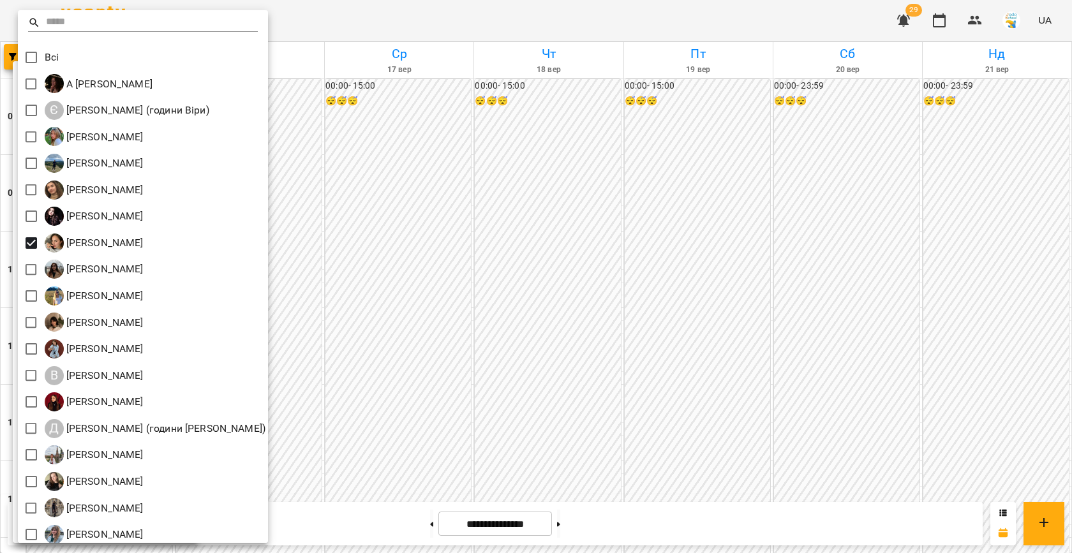
click at [471, 336] on div at bounding box center [536, 276] width 1072 height 553
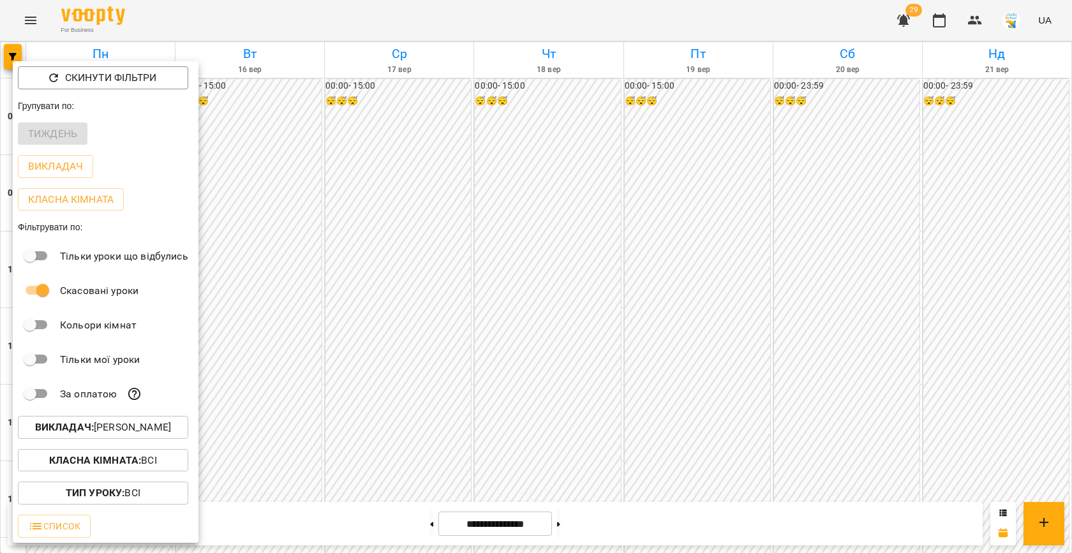
click at [136, 429] on p "Викладач : [PERSON_NAME]" at bounding box center [103, 427] width 136 height 15
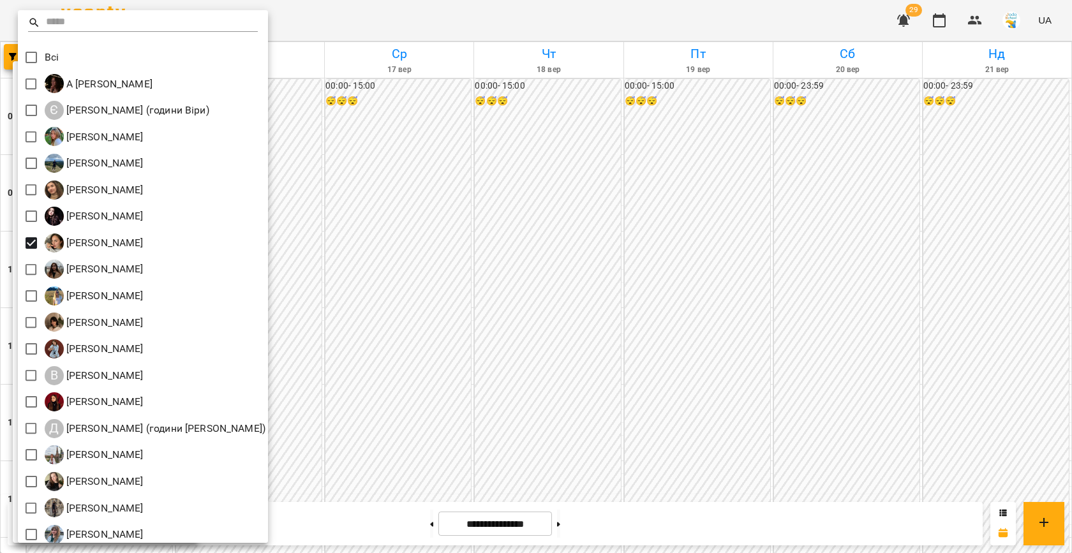
click at [385, 380] on div at bounding box center [536, 276] width 1072 height 553
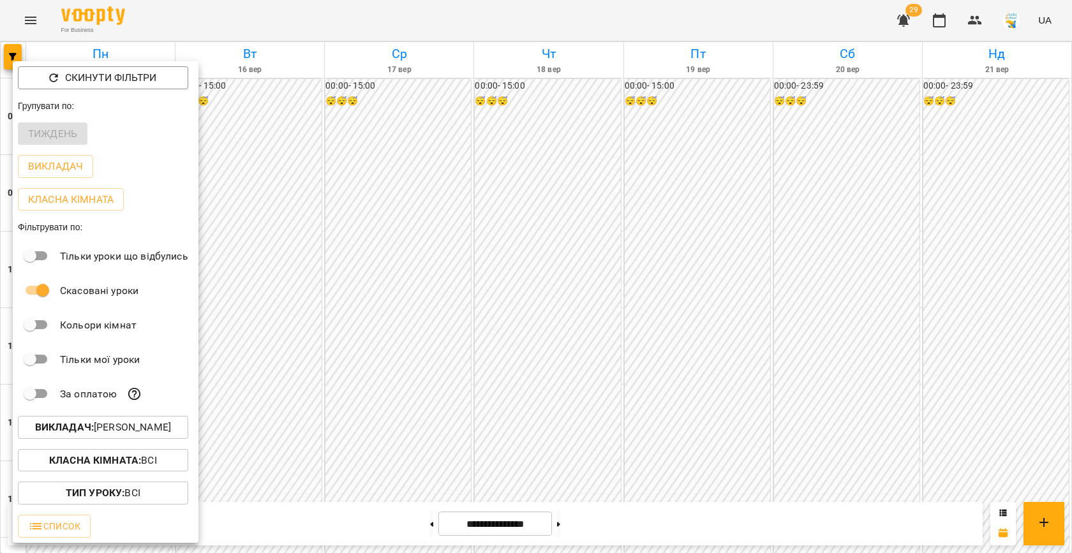
click at [385, 380] on div at bounding box center [536, 276] width 1072 height 553
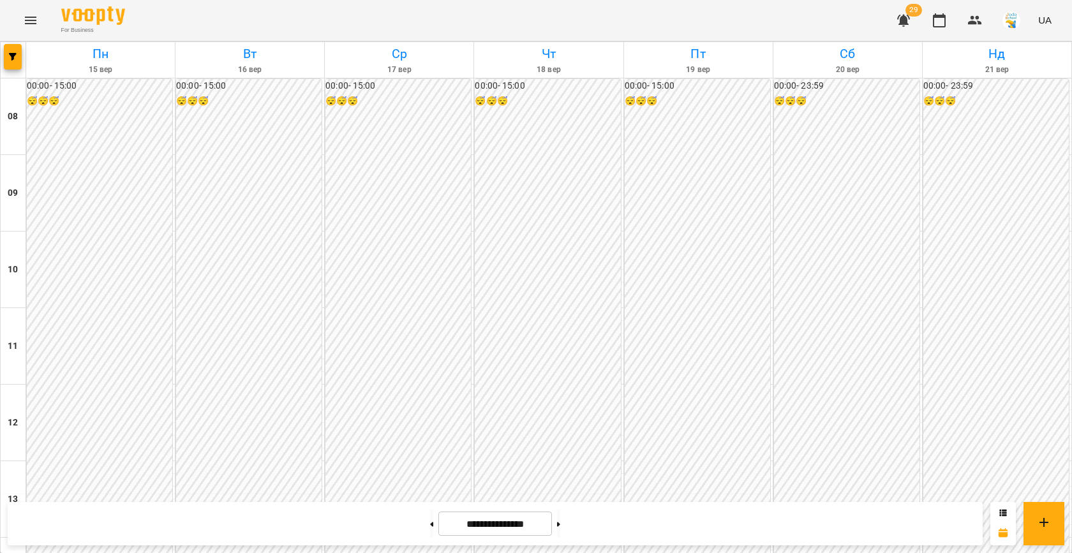
scroll to position [563, 0]
click at [9, 61] on button "button" at bounding box center [13, 57] width 18 height 26
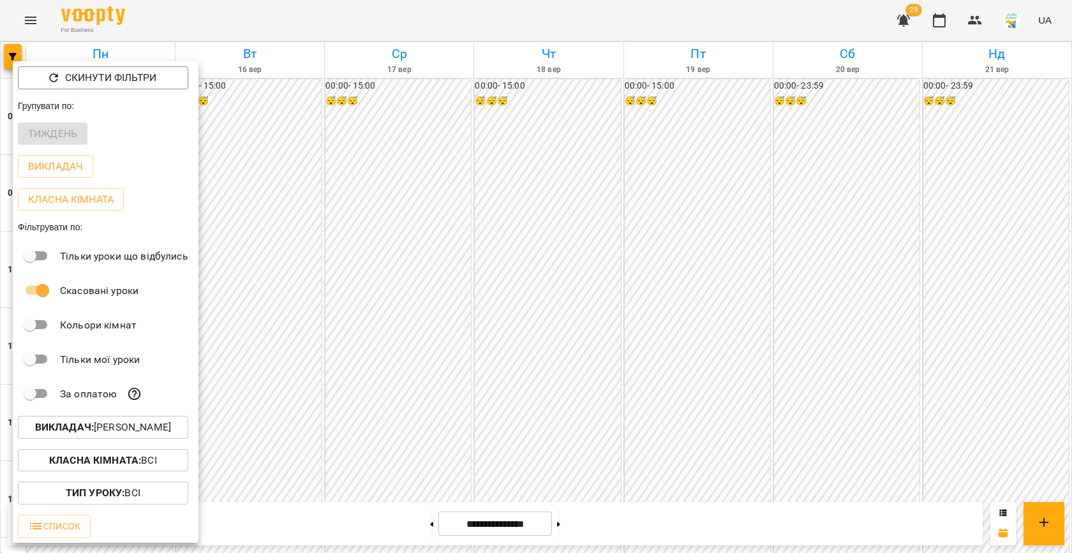
click at [109, 425] on p "Викладач : [PERSON_NAME]" at bounding box center [103, 427] width 136 height 15
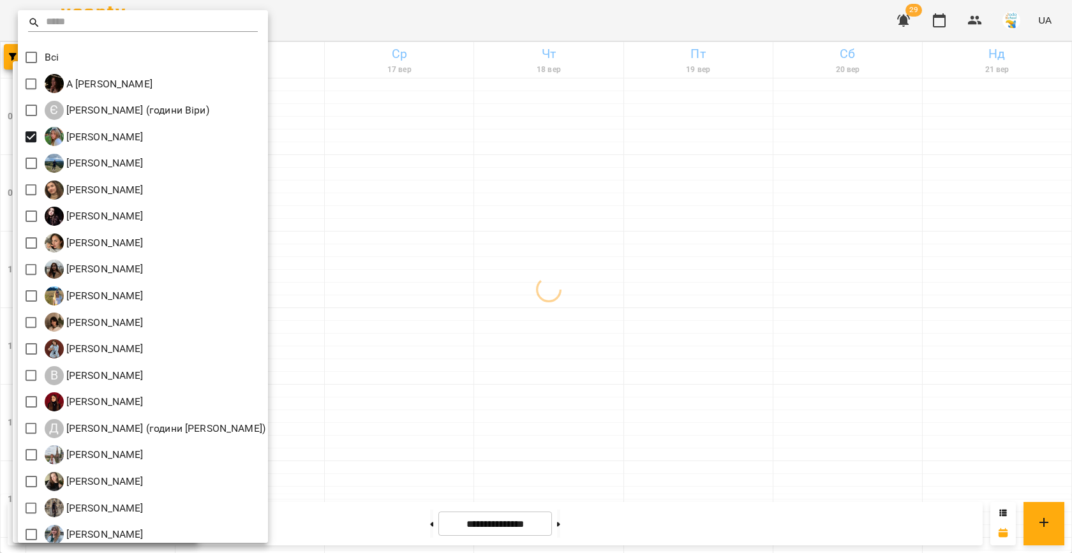
click at [412, 286] on div at bounding box center [536, 276] width 1072 height 553
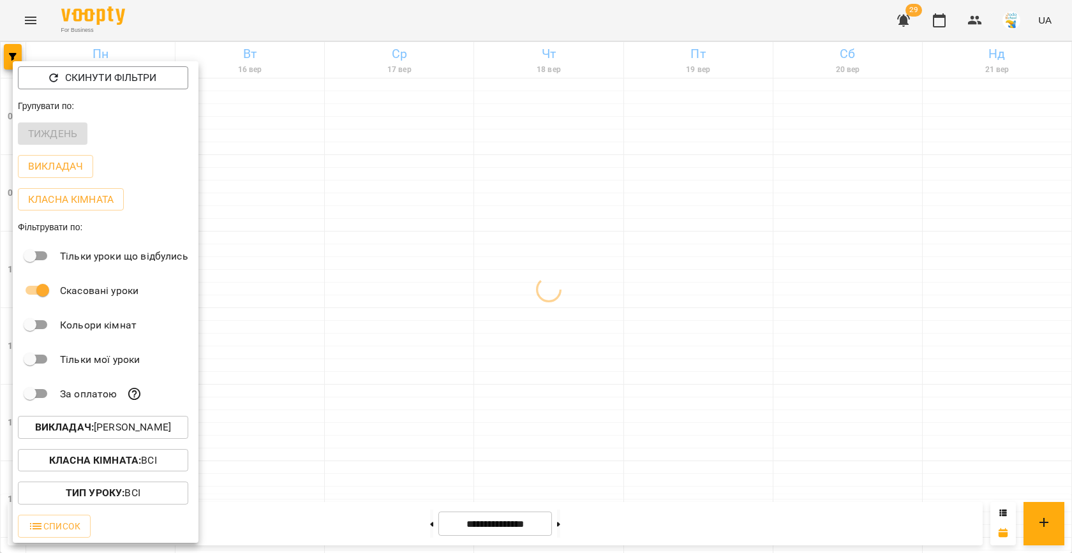
click at [370, 318] on div at bounding box center [536, 276] width 1072 height 553
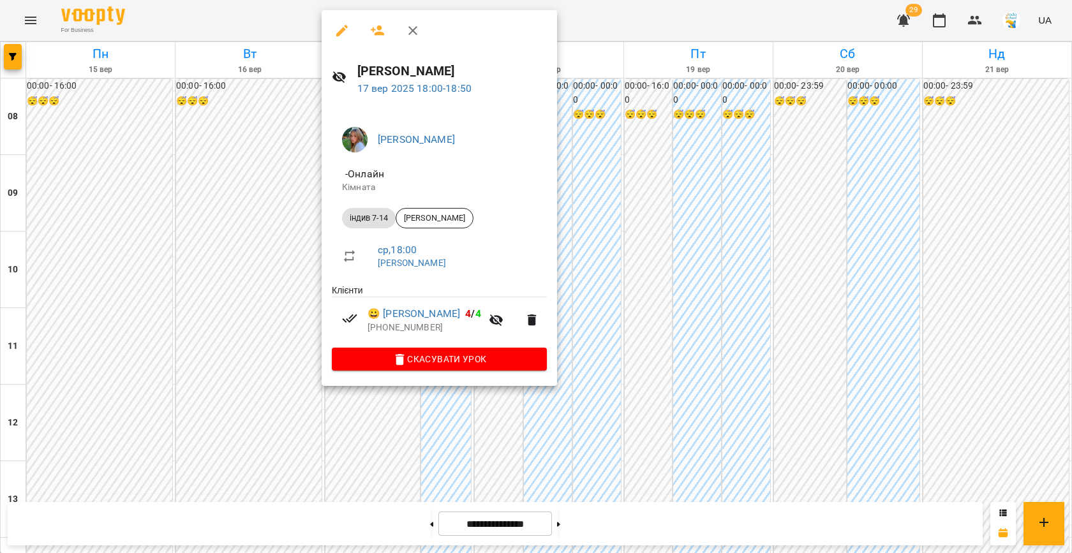
click at [596, 332] on div at bounding box center [536, 276] width 1072 height 553
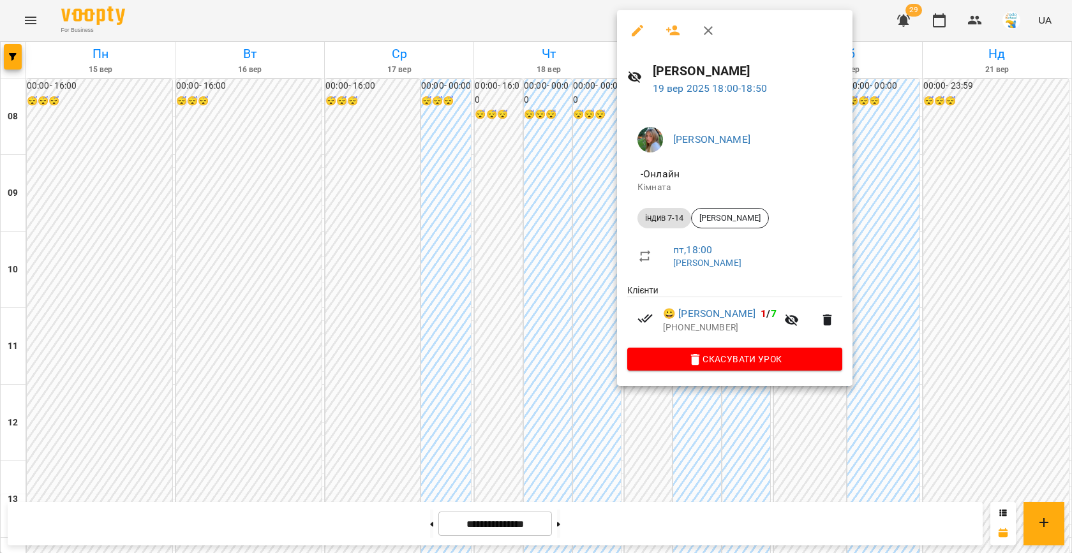
click at [530, 312] on div at bounding box center [536, 276] width 1072 height 553
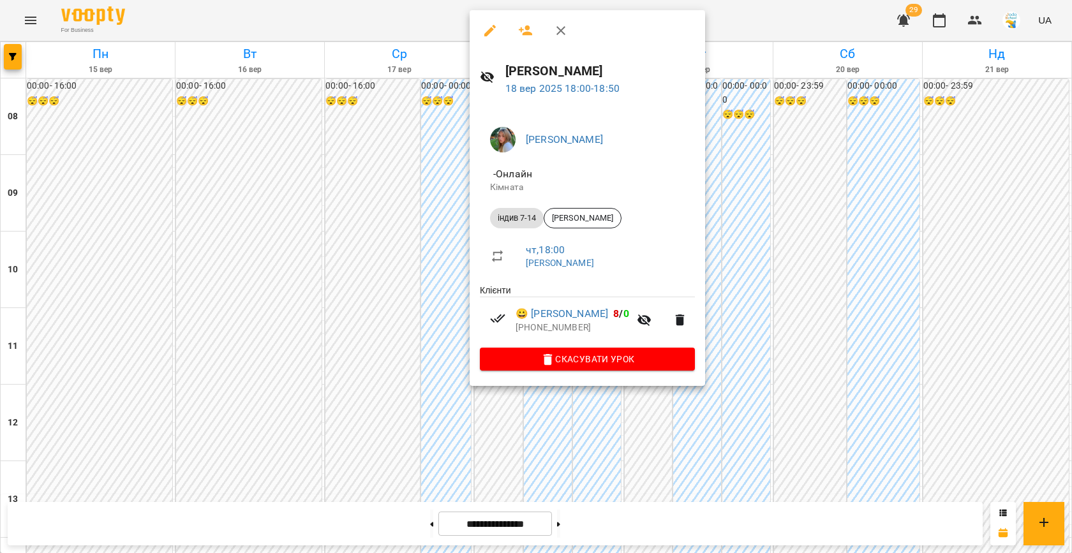
click at [424, 311] on div at bounding box center [536, 276] width 1072 height 553
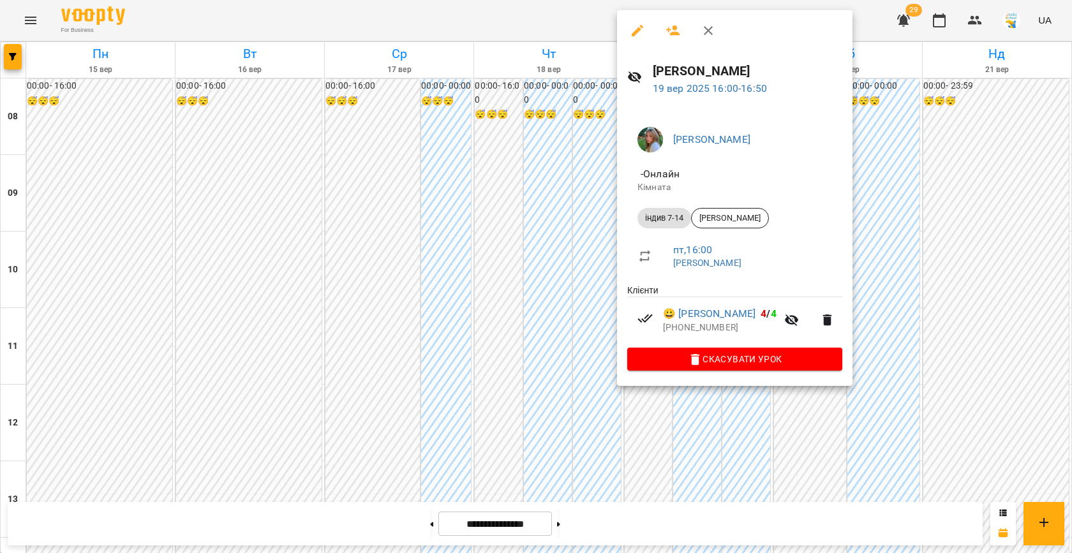
click at [499, 258] on div at bounding box center [536, 276] width 1072 height 553
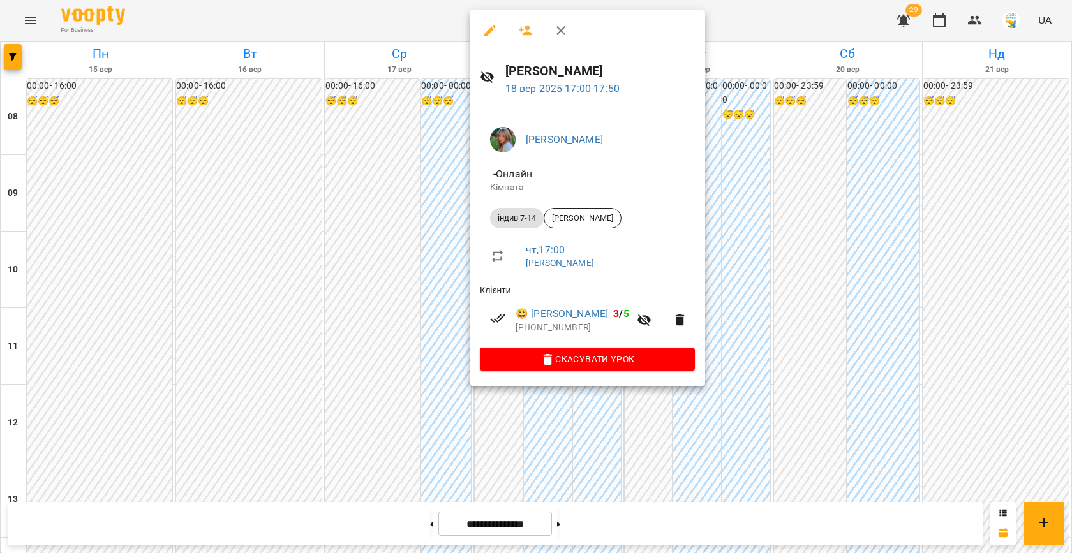
click at [411, 306] on div at bounding box center [536, 276] width 1072 height 553
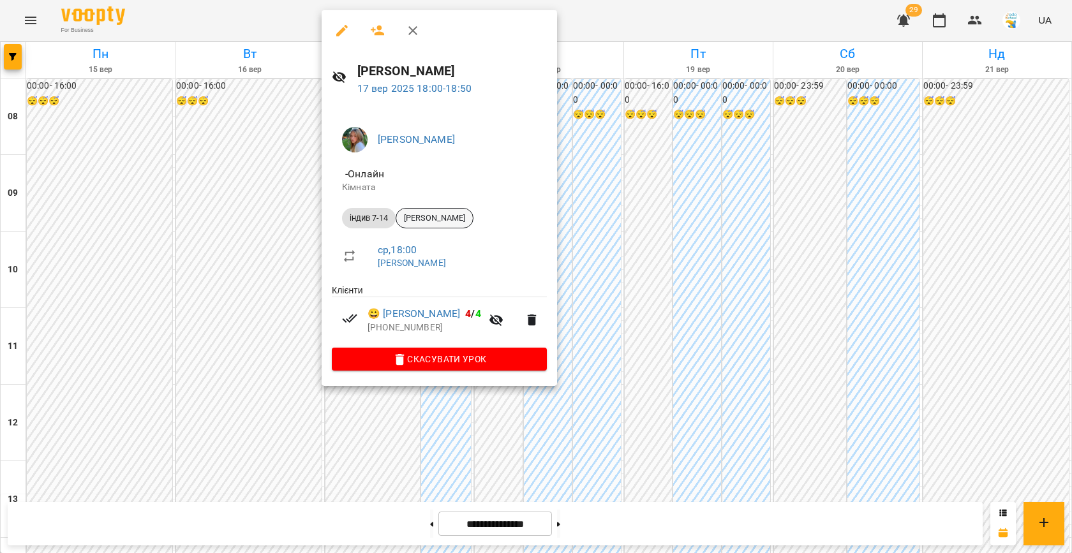
click at [453, 224] on div "[PERSON_NAME]" at bounding box center [435, 218] width 78 height 20
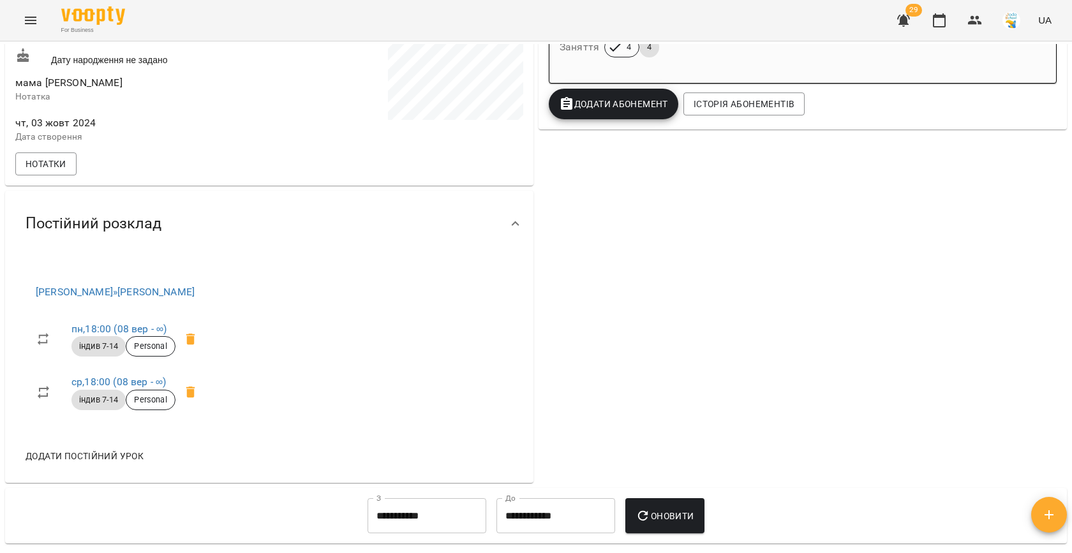
scroll to position [336, 0]
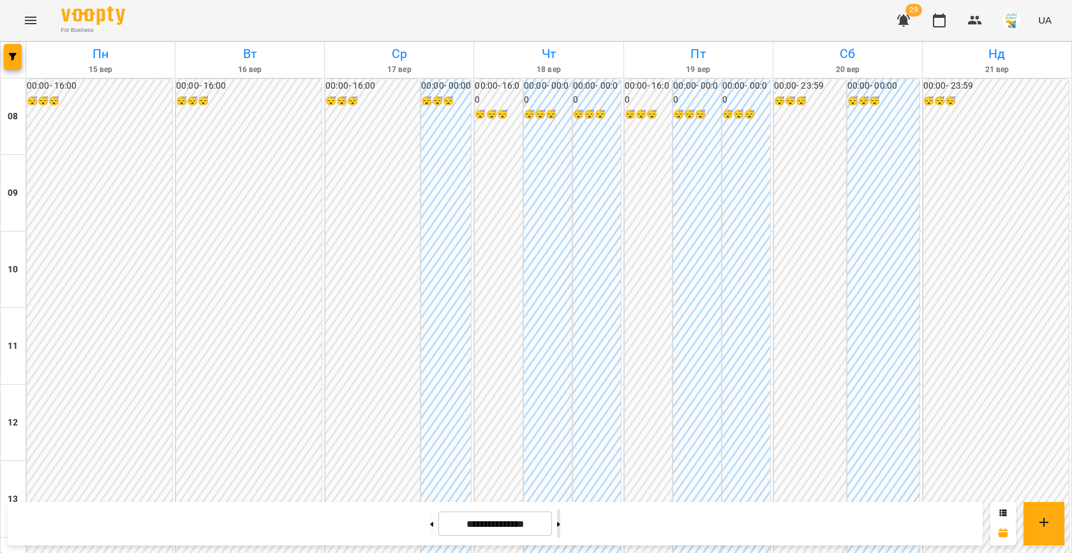
click at [560, 528] on button at bounding box center [558, 524] width 3 height 28
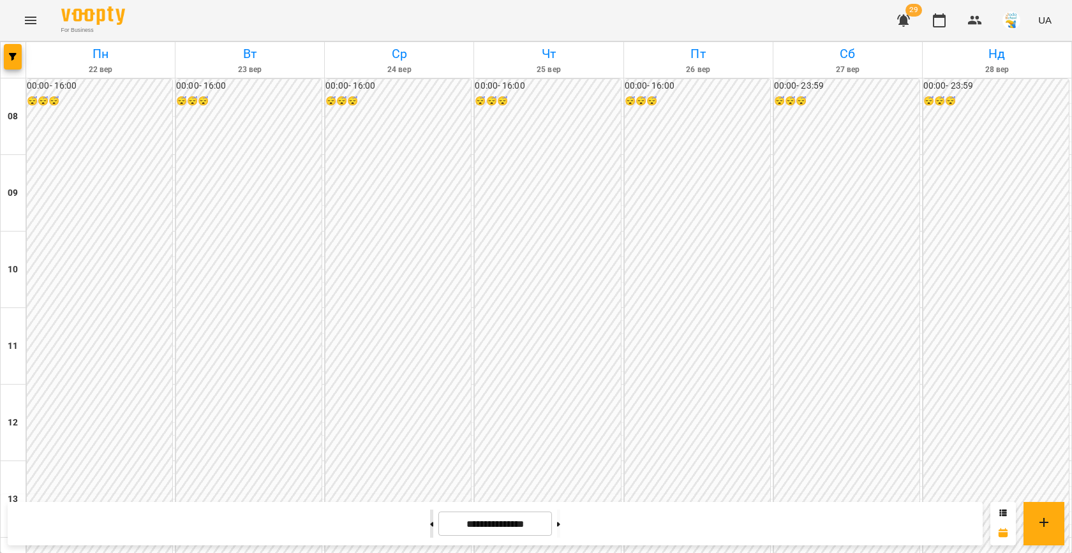
click at [430, 519] on button at bounding box center [431, 524] width 3 height 28
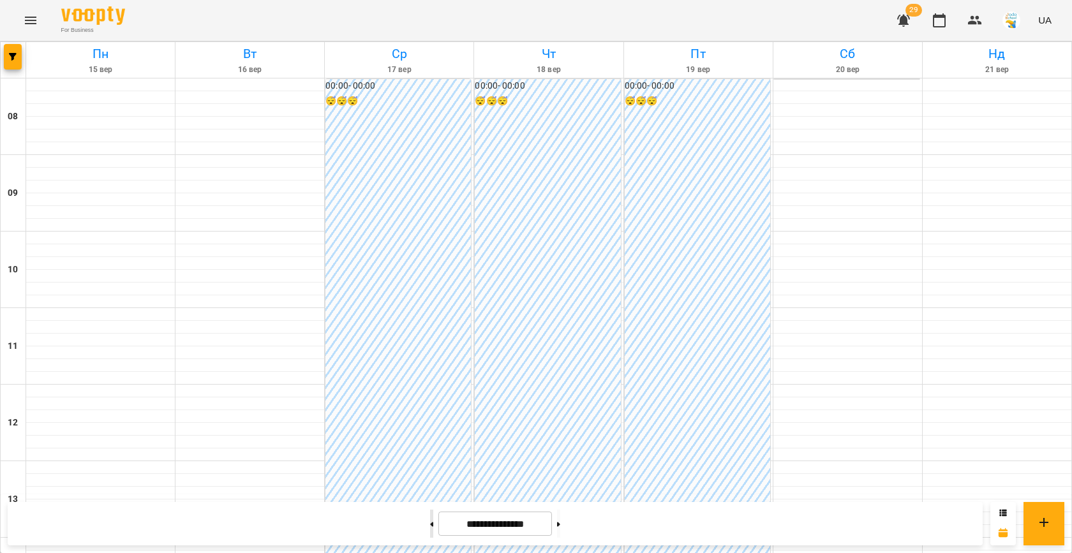
type input "**********"
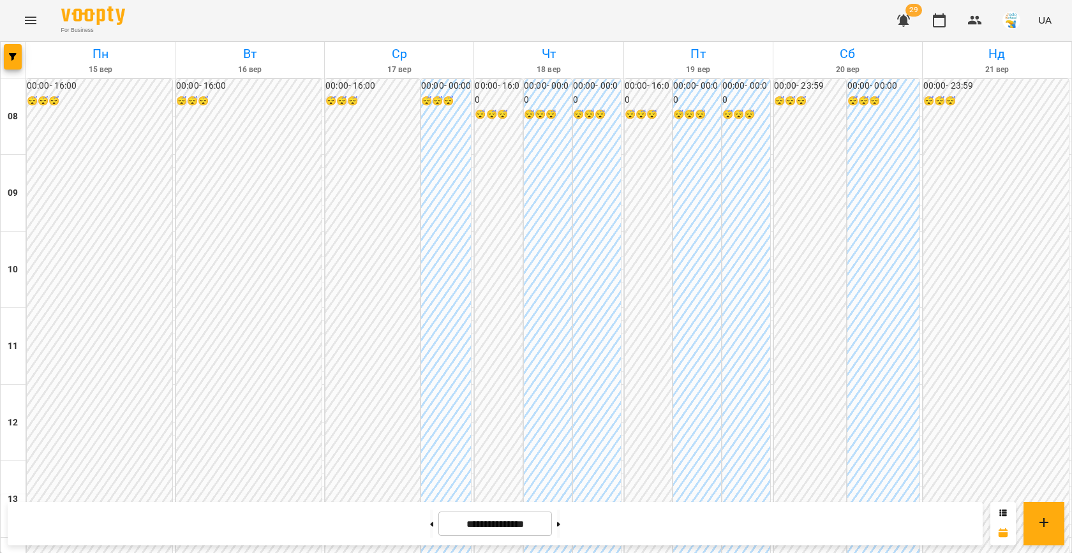
scroll to position [616, 0]
click at [7, 44] on button "button" at bounding box center [13, 57] width 18 height 26
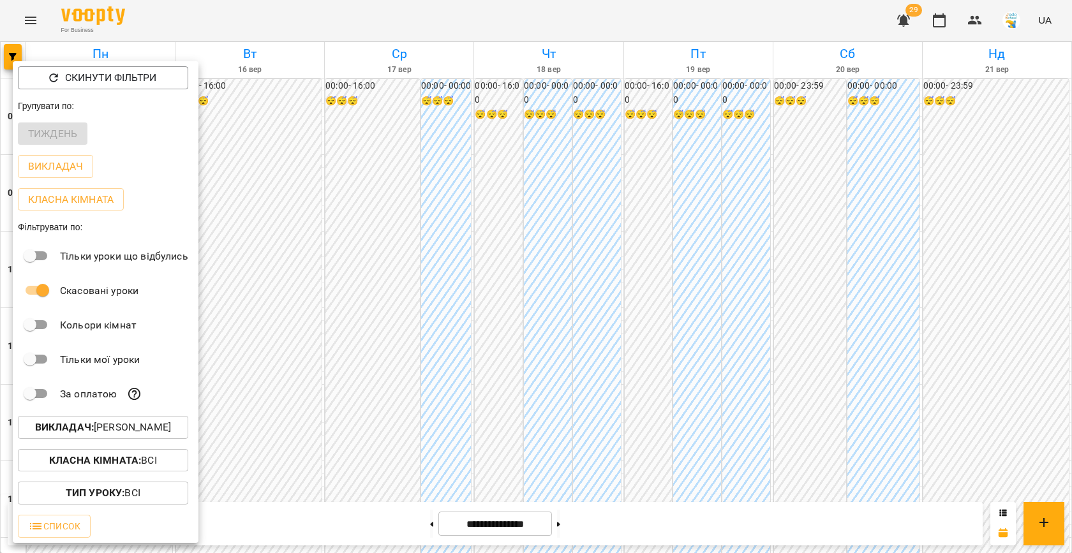
click at [113, 429] on p "Викладач : [PERSON_NAME]" at bounding box center [103, 427] width 136 height 15
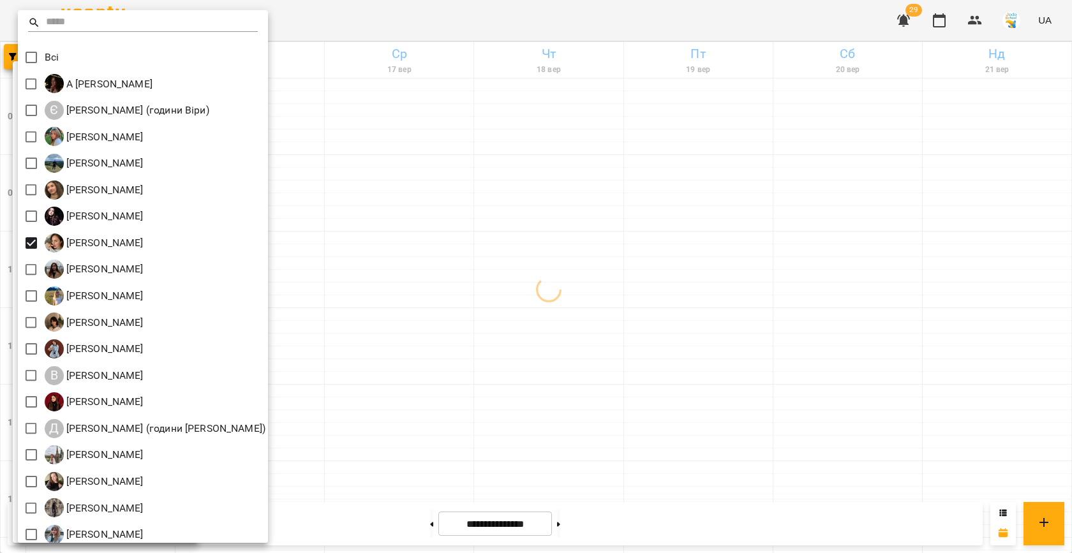
click at [415, 318] on div at bounding box center [536, 276] width 1072 height 553
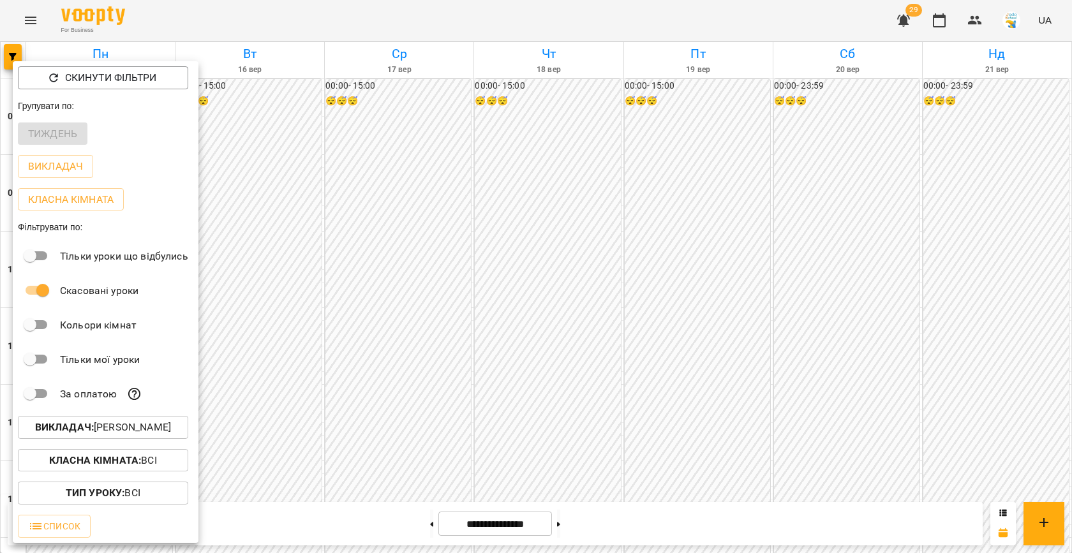
click at [366, 302] on div at bounding box center [536, 276] width 1072 height 553
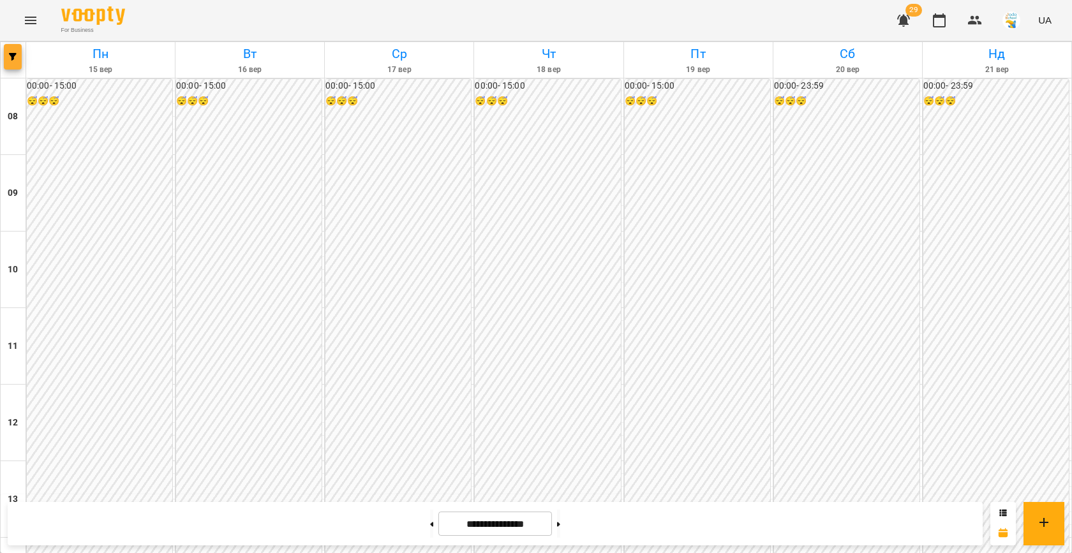
click at [8, 61] on button "button" at bounding box center [13, 57] width 18 height 26
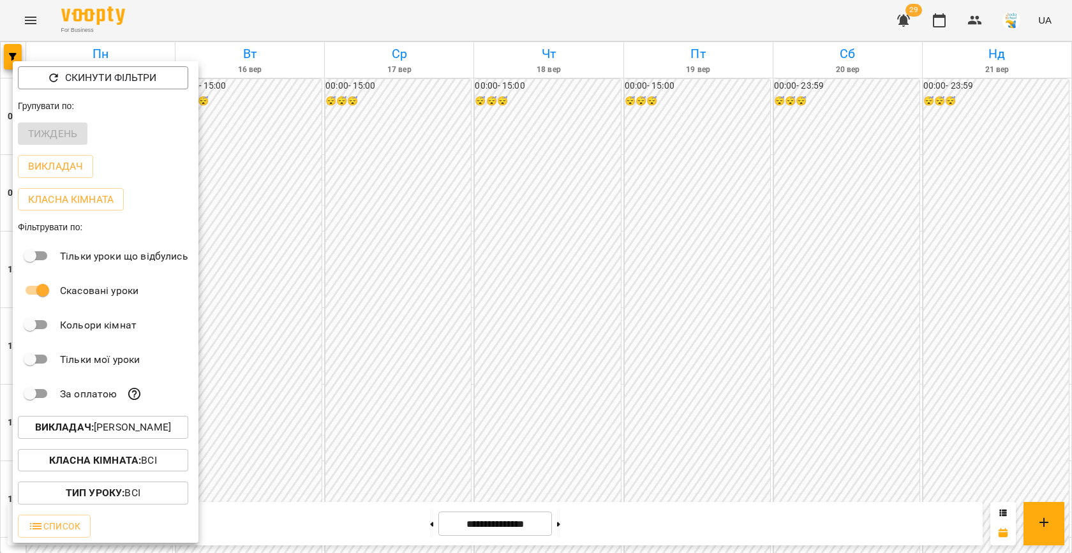
click at [152, 429] on p "Викладач : [PERSON_NAME]" at bounding box center [103, 427] width 136 height 15
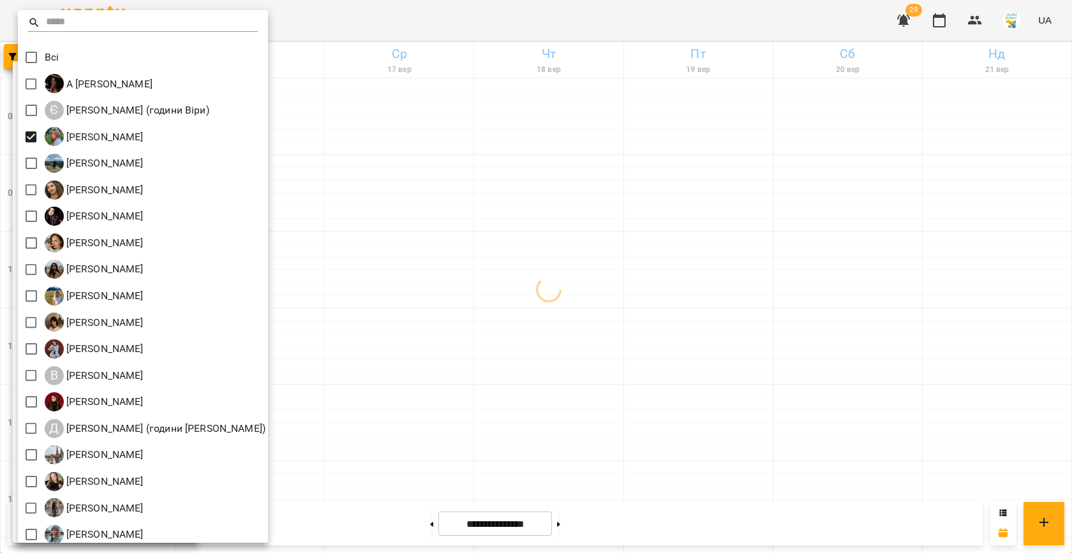
click at [412, 194] on div at bounding box center [536, 276] width 1072 height 553
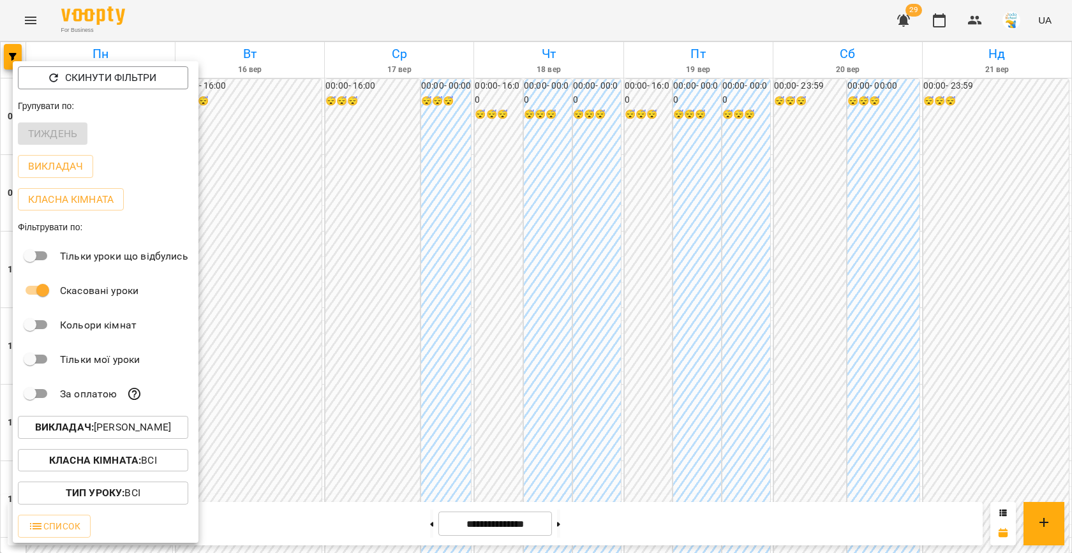
click at [412, 194] on div at bounding box center [536, 276] width 1072 height 553
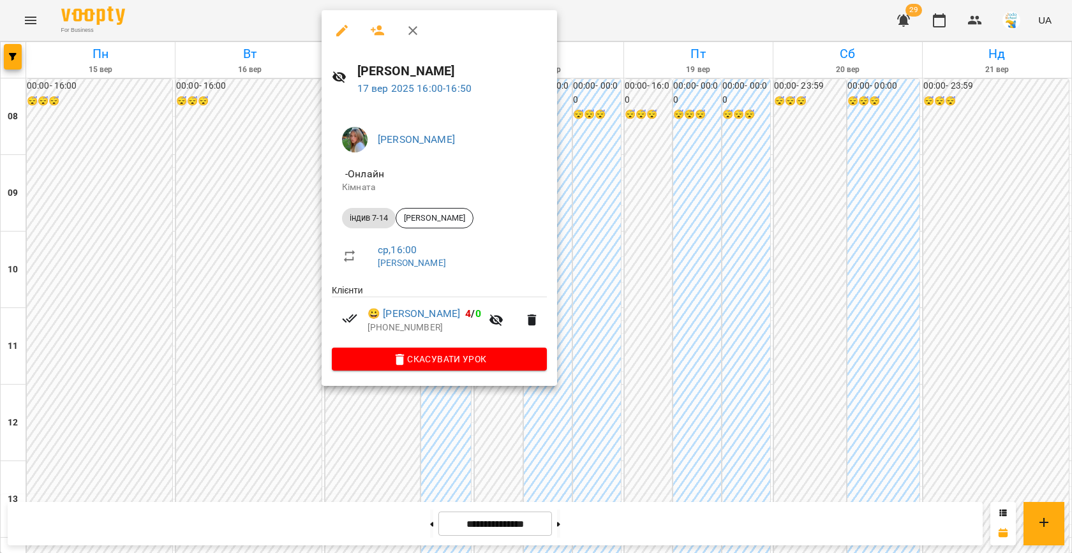
click at [577, 214] on div at bounding box center [536, 276] width 1072 height 553
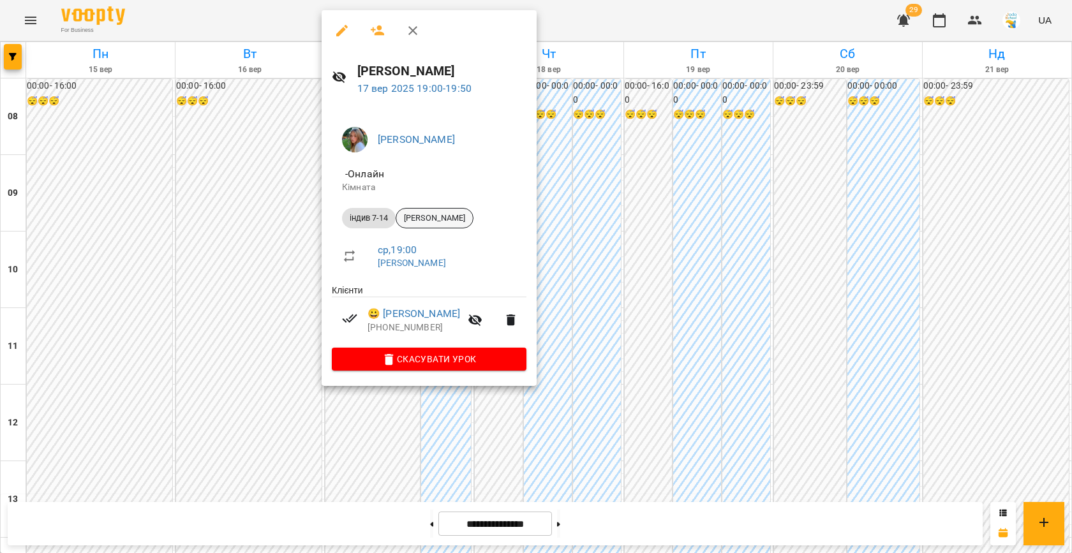
click at [426, 216] on span "[PERSON_NAME]" at bounding box center [434, 217] width 77 height 11
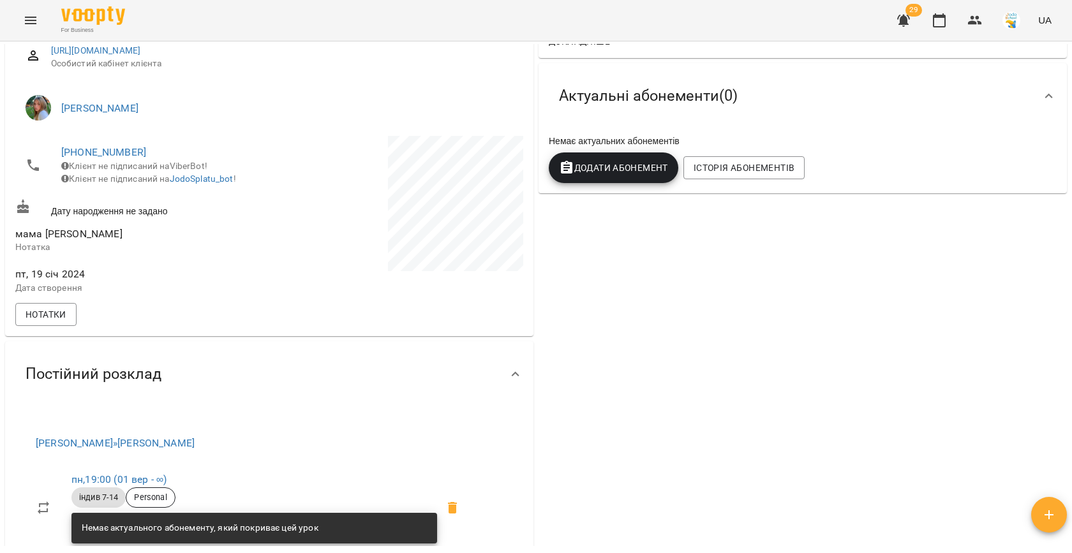
scroll to position [207, 0]
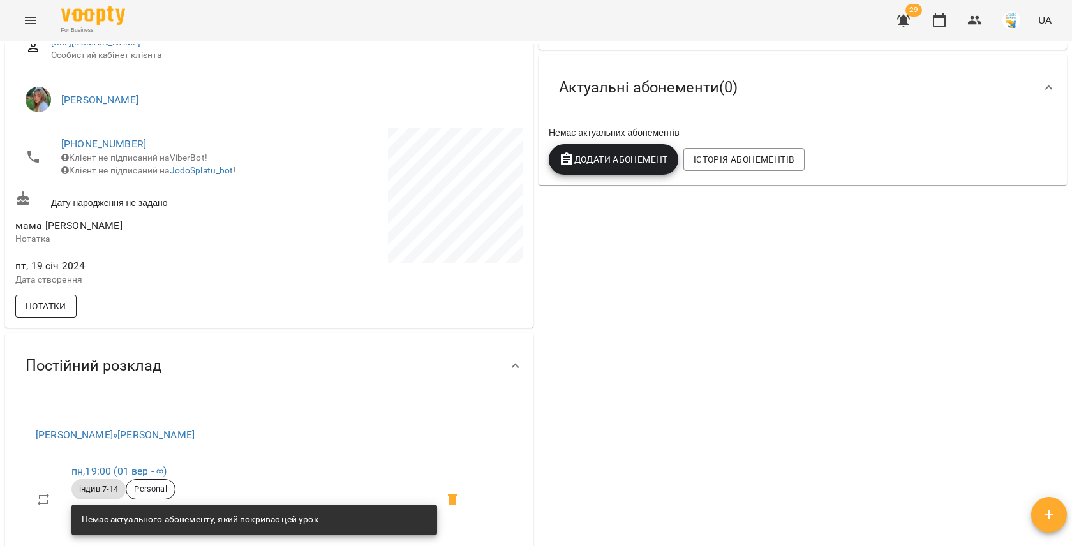
click at [47, 308] on span "Нотатки" at bounding box center [46, 306] width 41 height 15
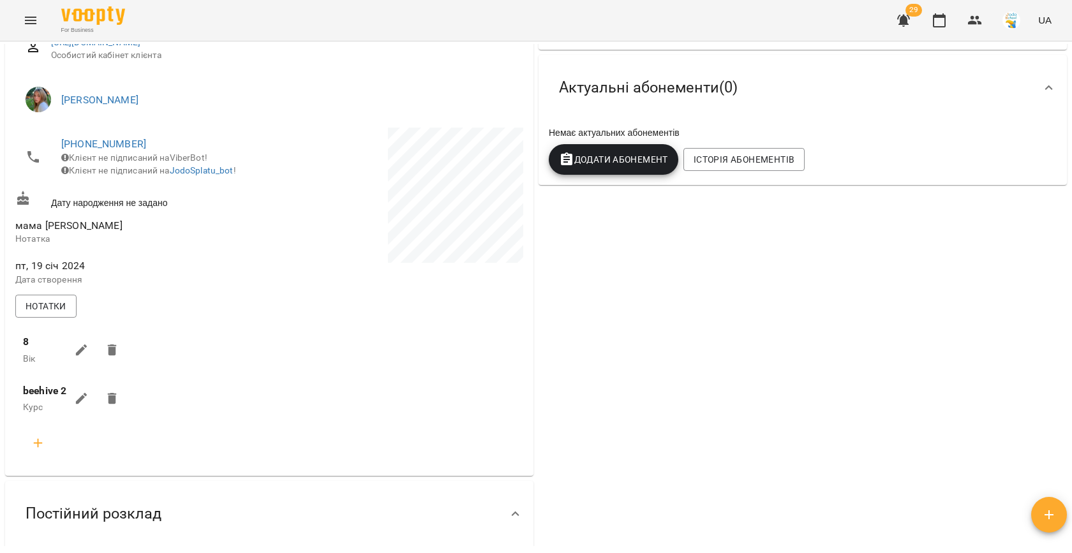
scroll to position [0, 0]
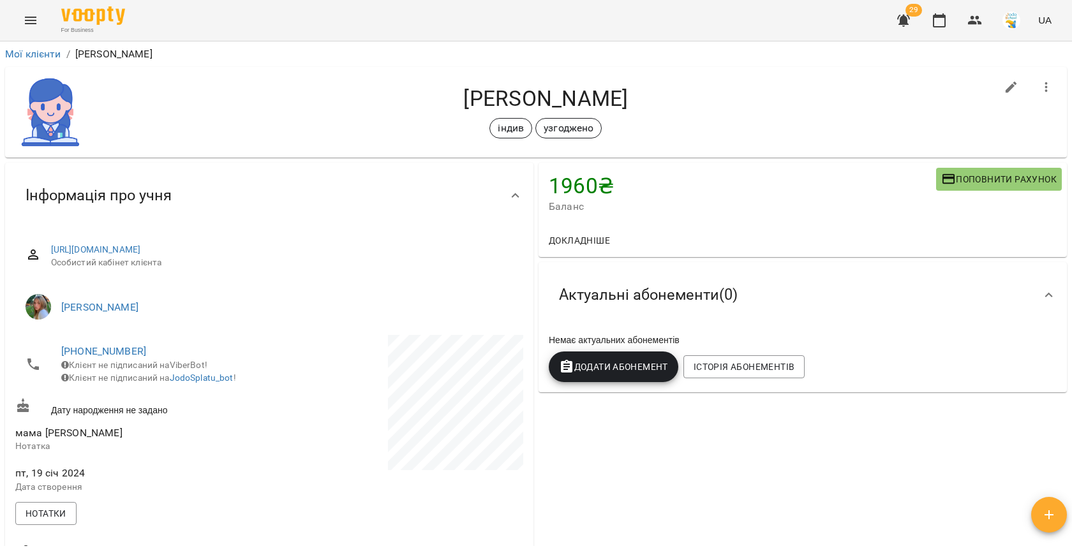
click at [958, 15] on div "29 UA" at bounding box center [972, 20] width 168 height 33
click at [949, 16] on button "button" at bounding box center [939, 20] width 31 height 31
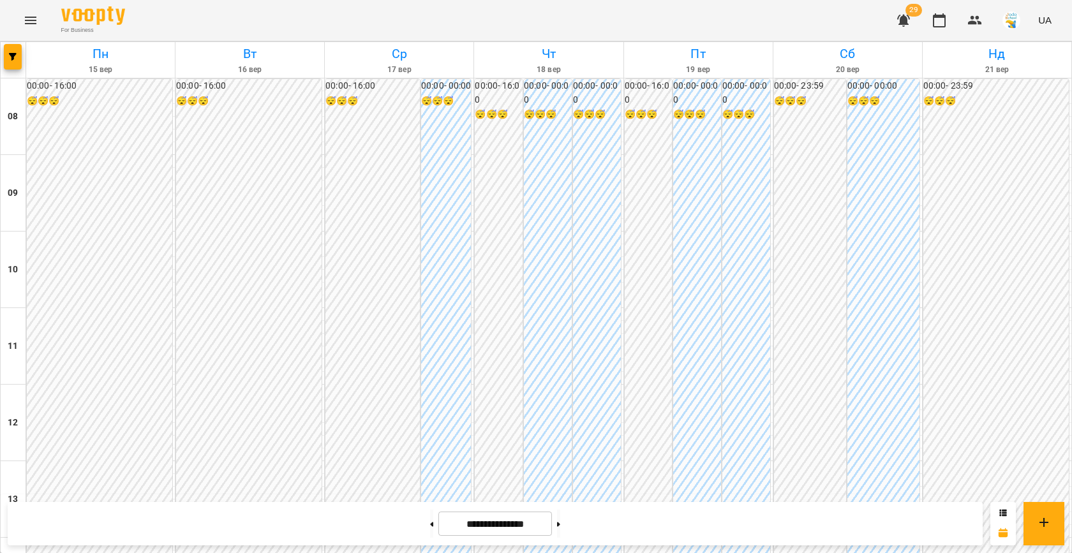
scroll to position [614, 0]
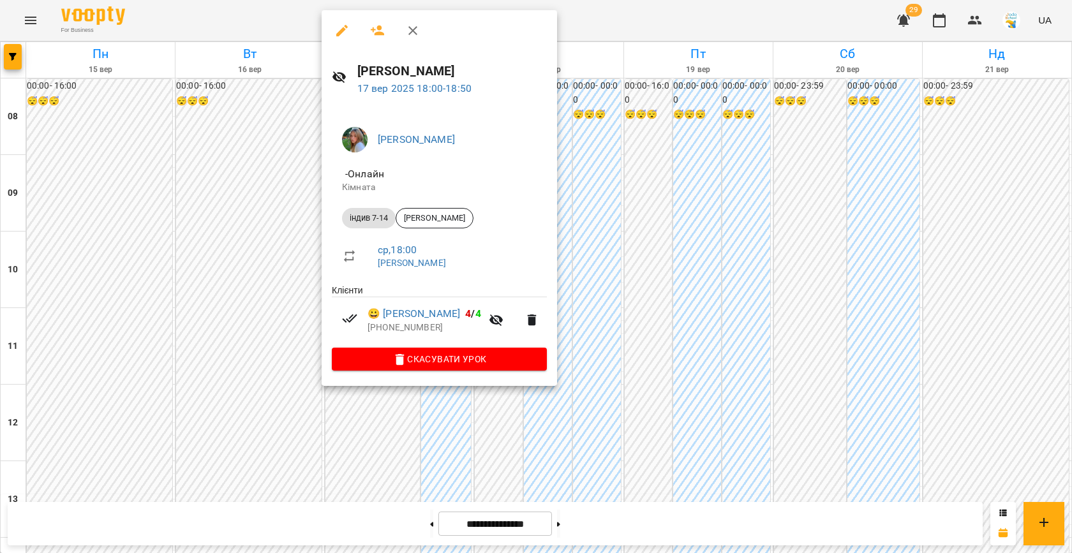
click at [576, 254] on div at bounding box center [536, 276] width 1072 height 553
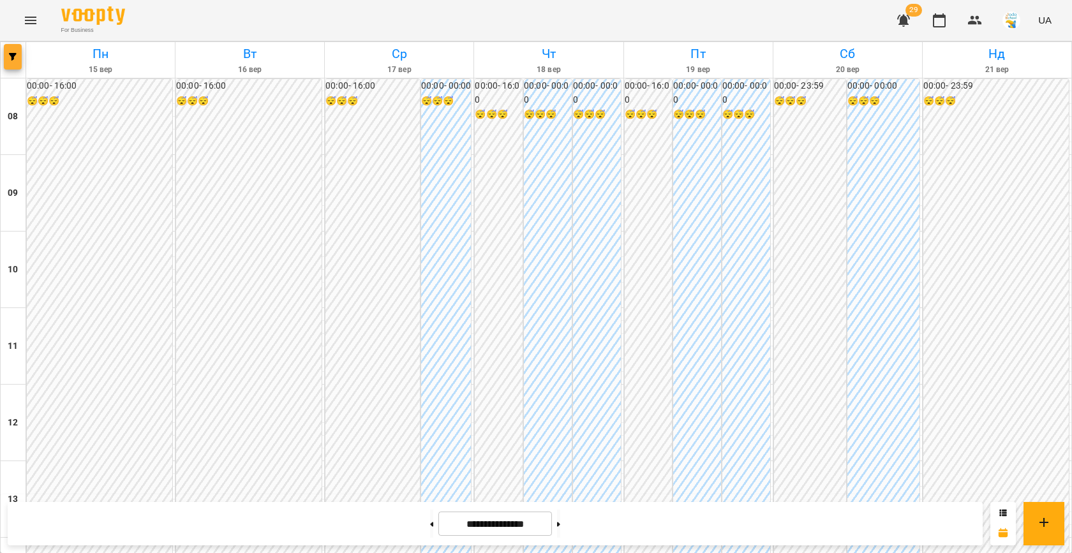
click at [9, 53] on icon "button" at bounding box center [13, 57] width 8 height 8
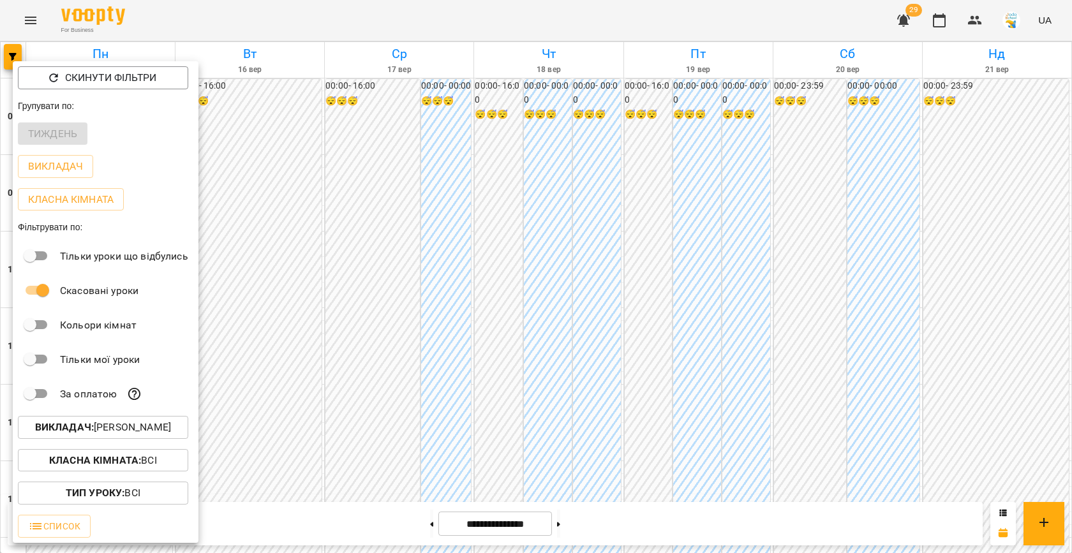
click at [142, 428] on p "Викладач : [PERSON_NAME]" at bounding box center [103, 427] width 136 height 15
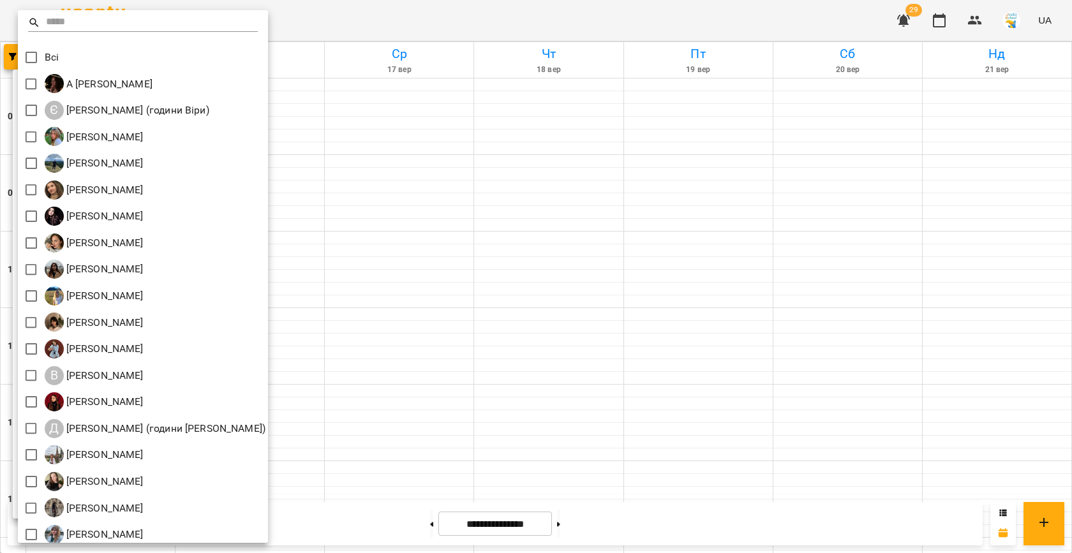
scroll to position [59, 0]
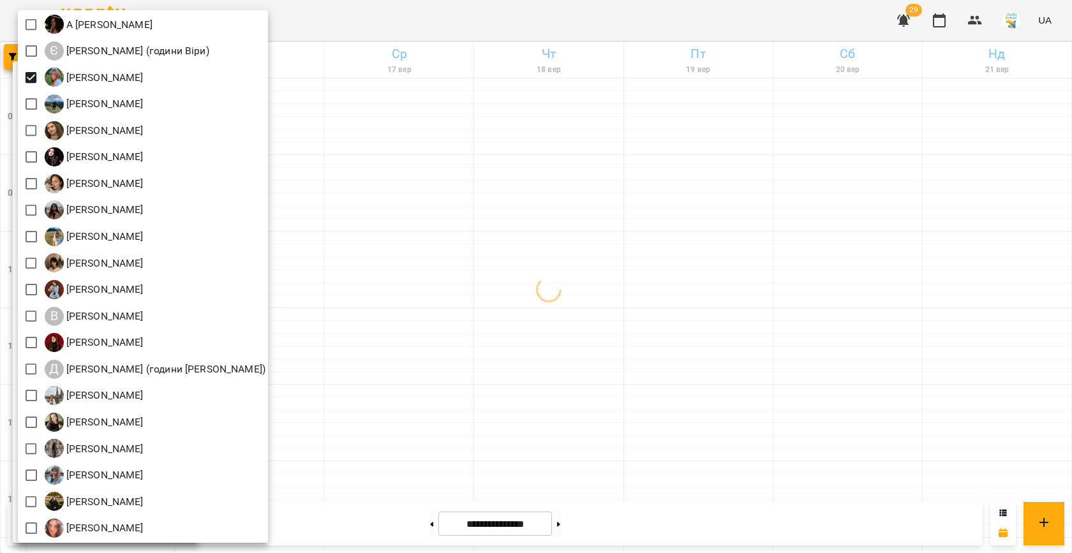
click at [405, 253] on div at bounding box center [536, 276] width 1072 height 553
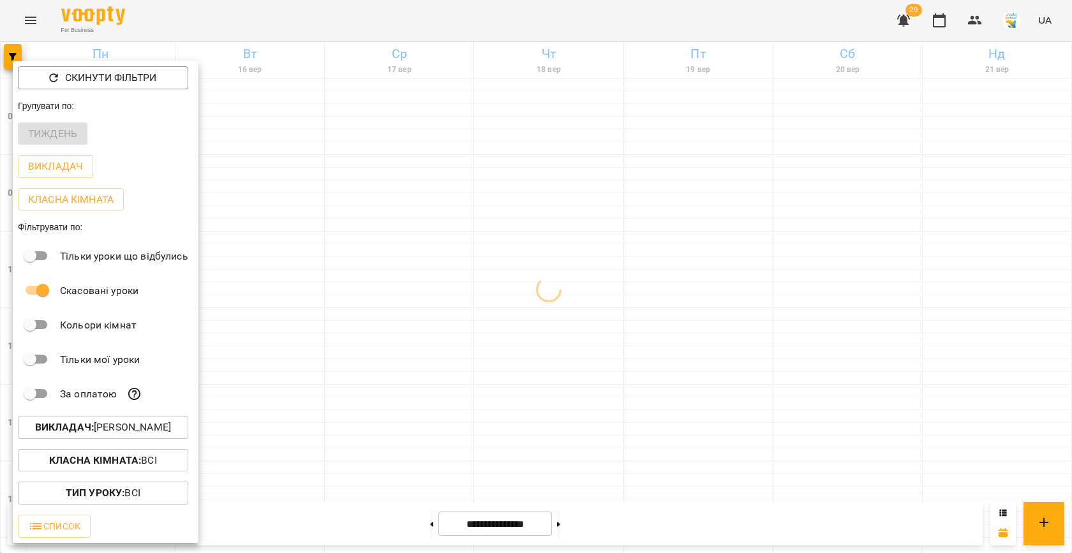
click at [405, 253] on div at bounding box center [536, 276] width 1072 height 553
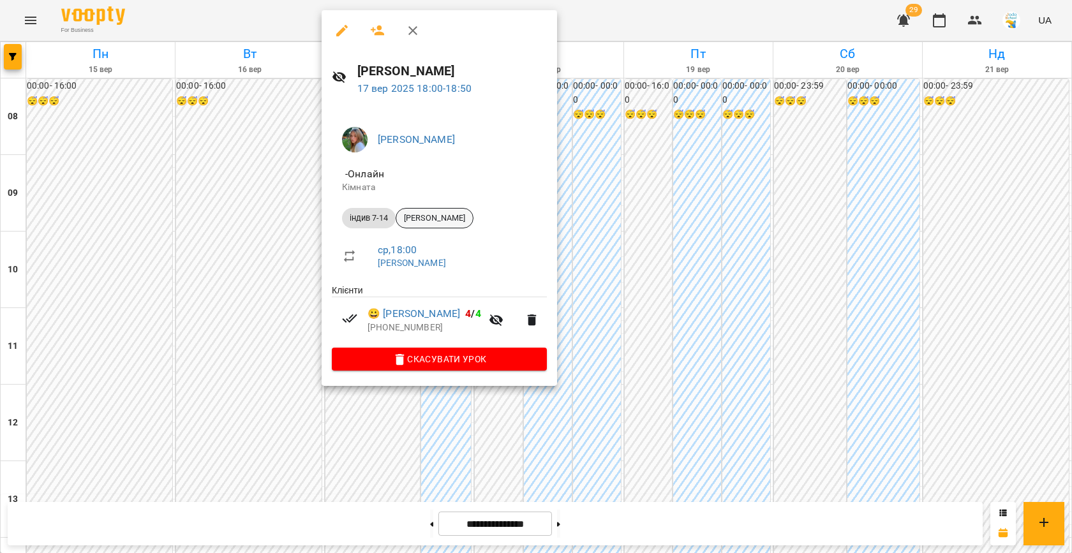
click at [419, 221] on span "[PERSON_NAME]" at bounding box center [434, 217] width 77 height 11
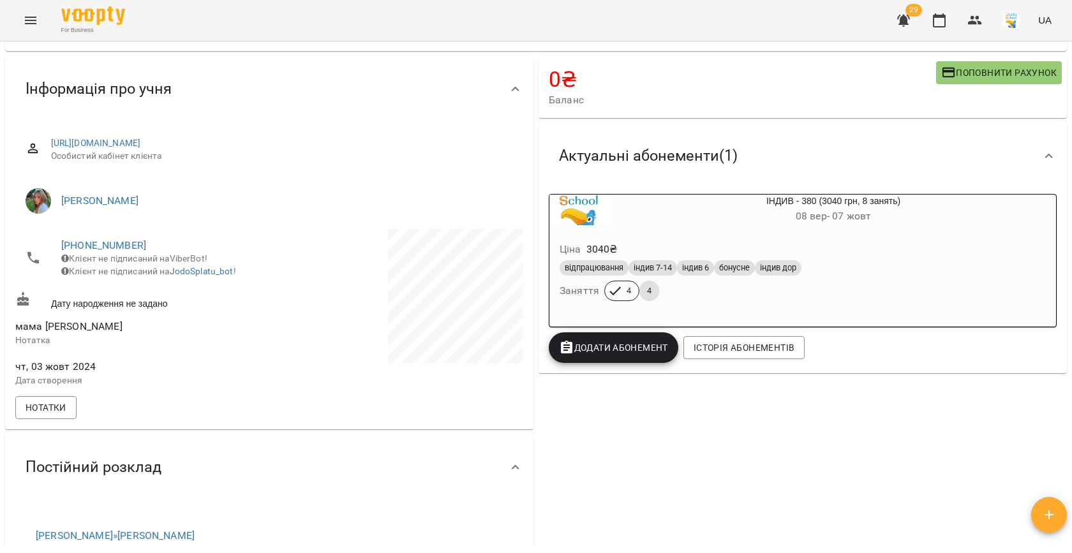
scroll to position [177, 0]
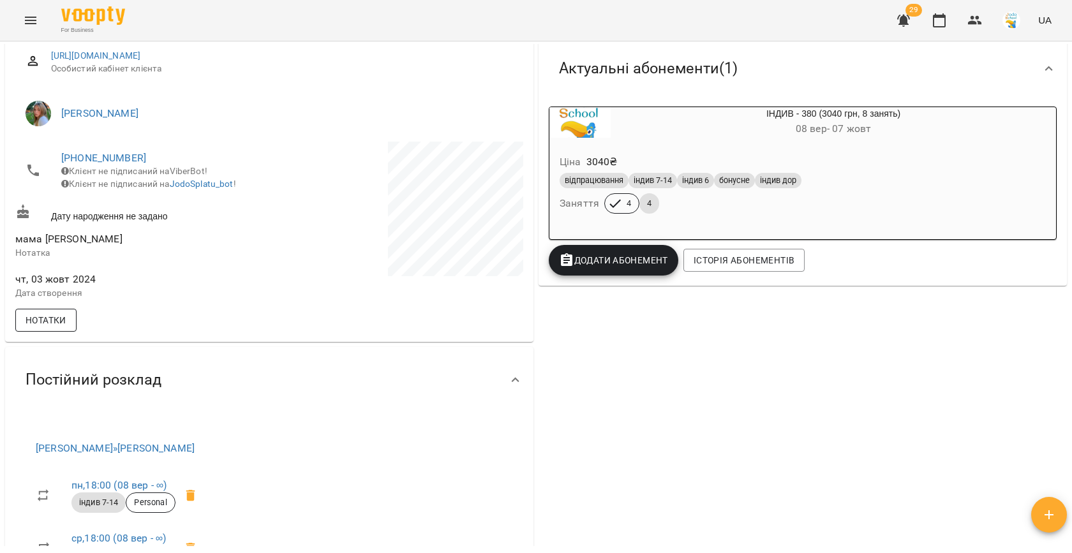
click at [45, 328] on span "Нотатки" at bounding box center [46, 320] width 41 height 15
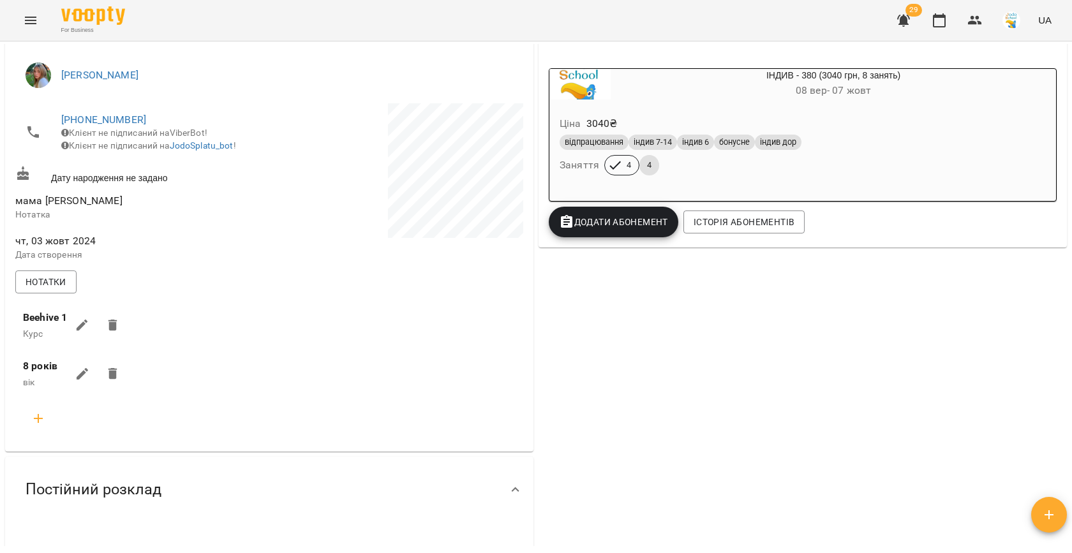
scroll to position [235, 0]
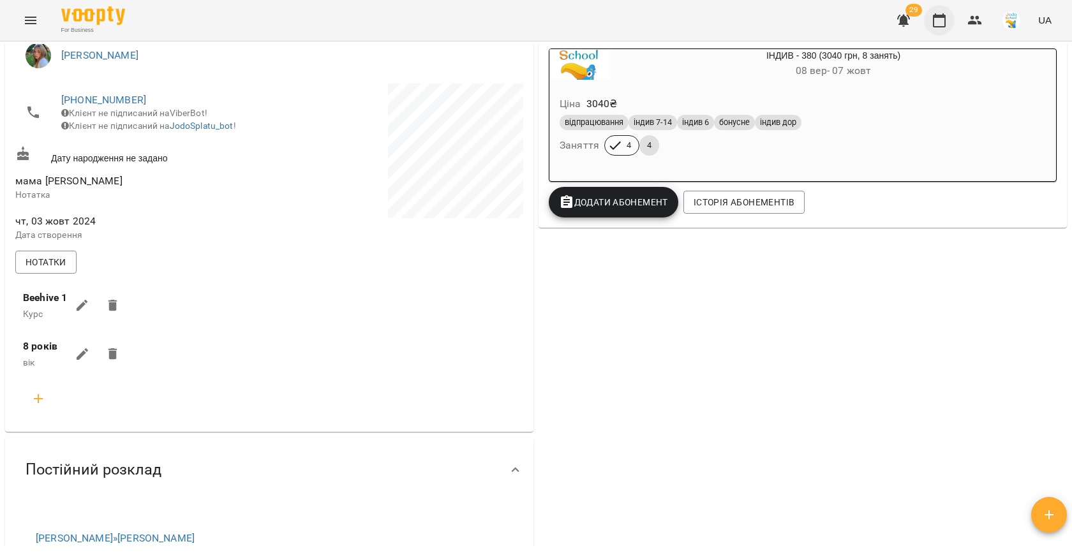
click at [946, 11] on button "button" at bounding box center [939, 20] width 31 height 31
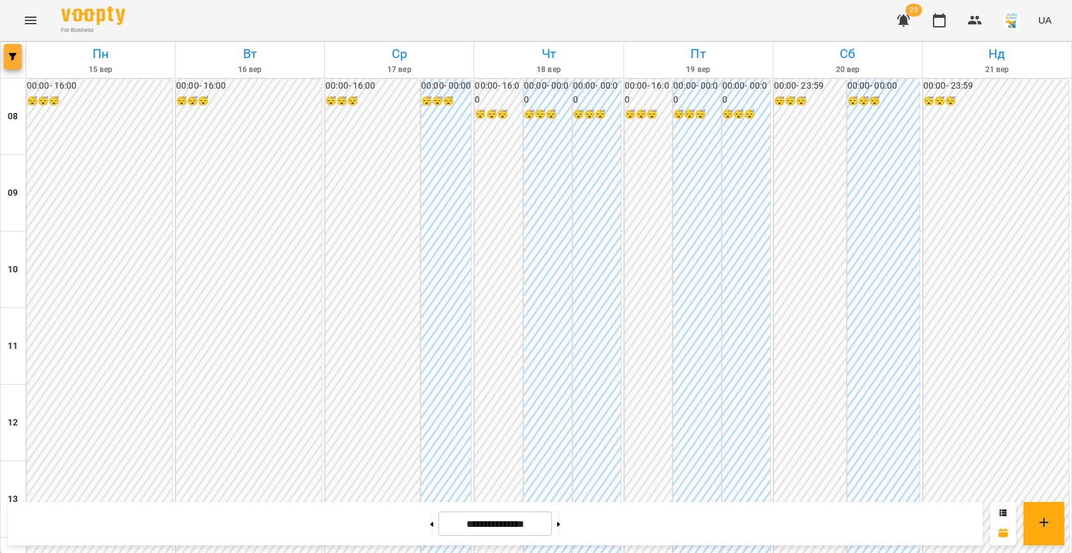
click at [8, 59] on span "button" at bounding box center [13, 57] width 18 height 8
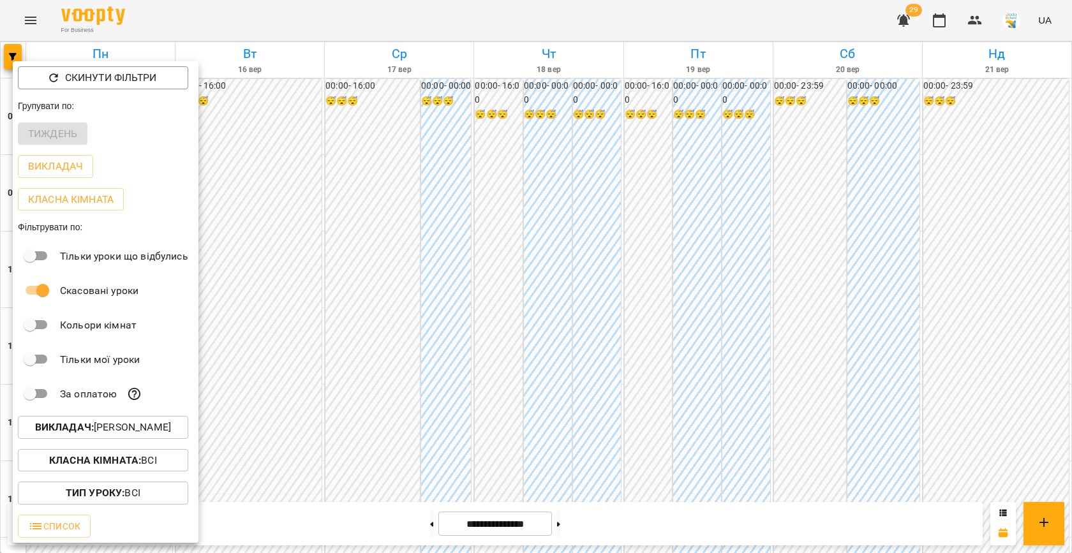
click at [126, 419] on button "Викладач : [PERSON_NAME]" at bounding box center [103, 427] width 170 height 23
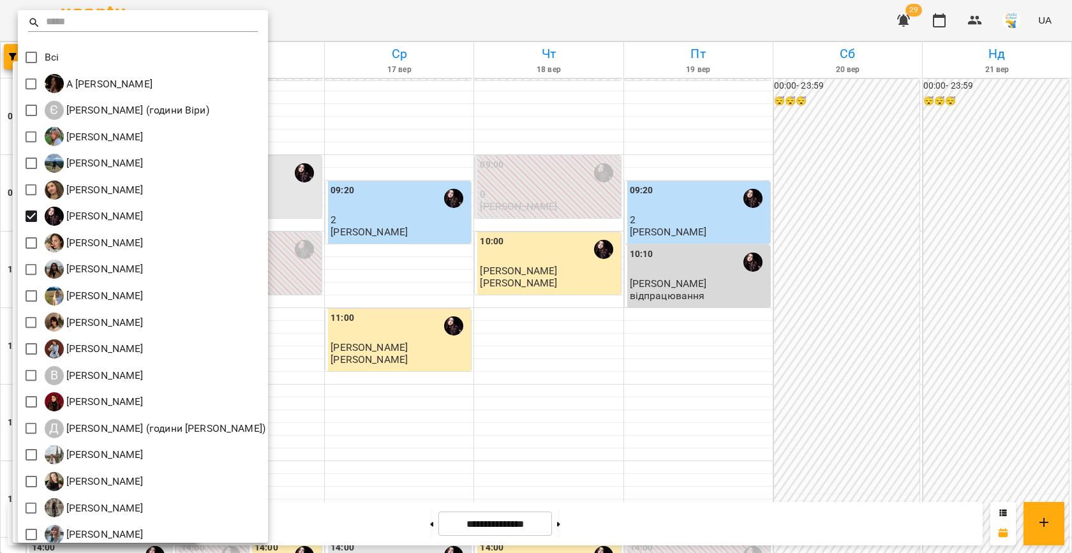
click at [472, 336] on div at bounding box center [536, 276] width 1072 height 553
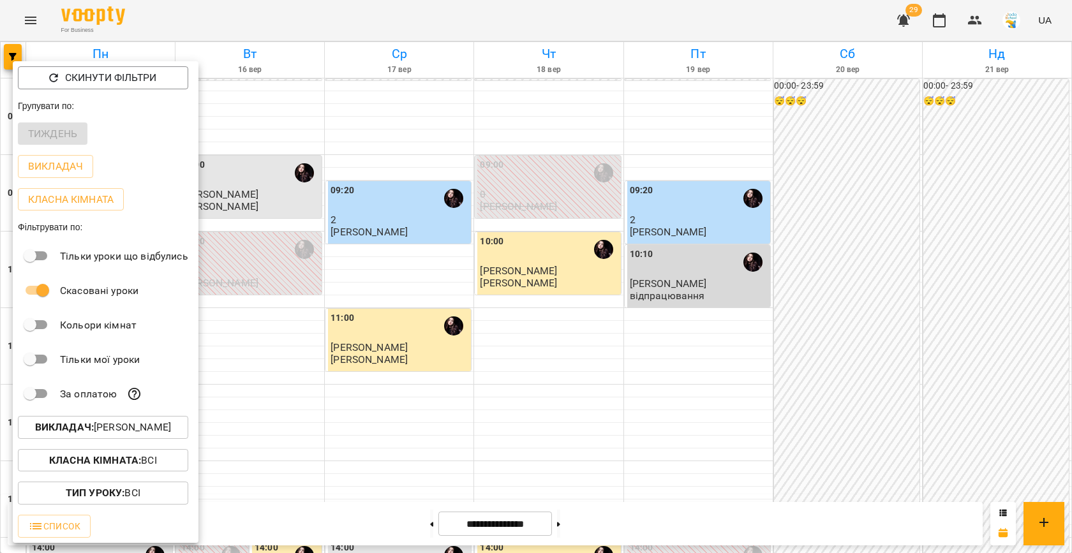
click at [424, 328] on div at bounding box center [536, 276] width 1072 height 553
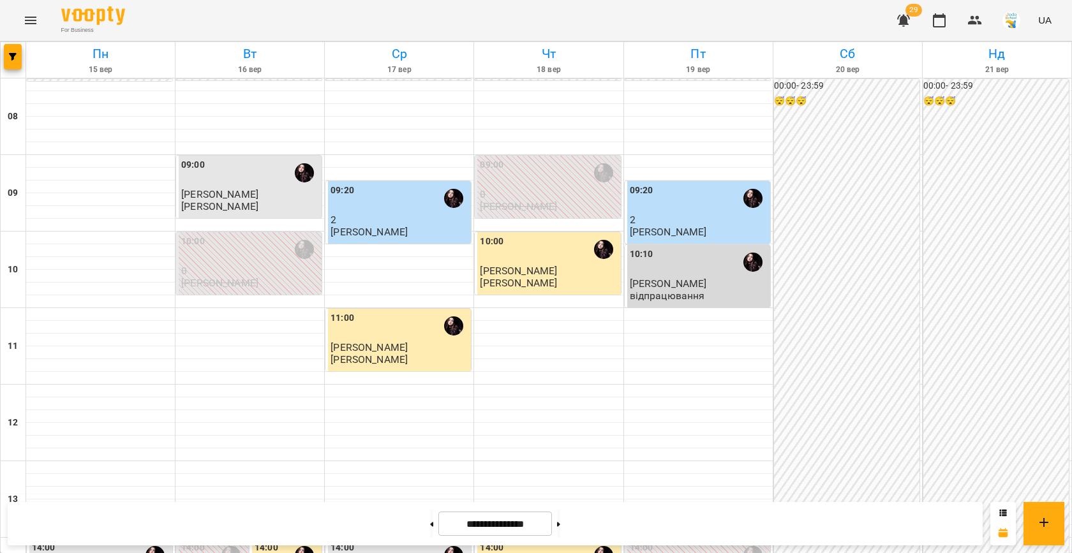
scroll to position [507, 0]
click at [13, 54] on icon "button" at bounding box center [13, 57] width 8 height 8
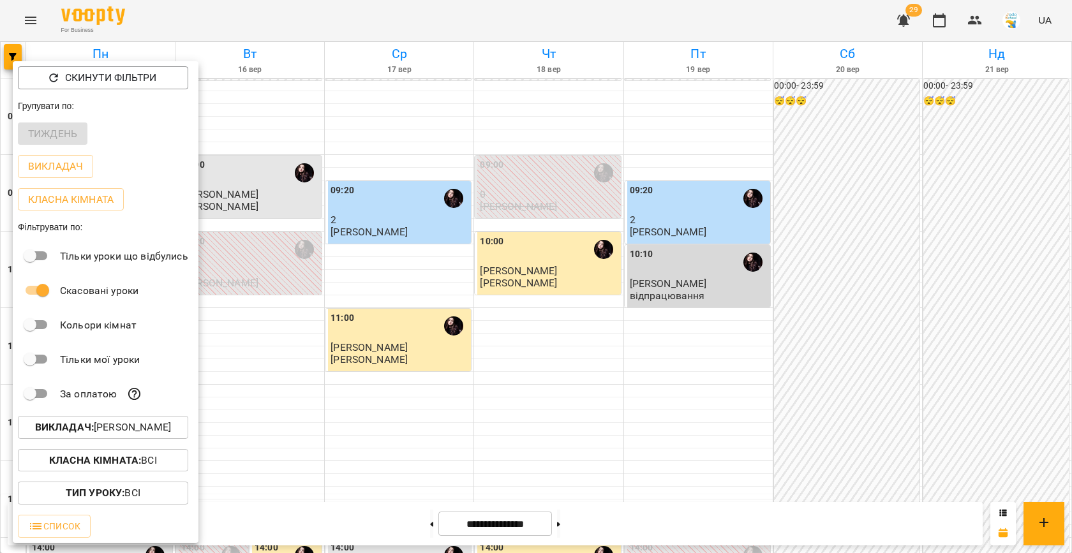
click at [133, 433] on p "Викладач : [PERSON_NAME]" at bounding box center [103, 427] width 136 height 15
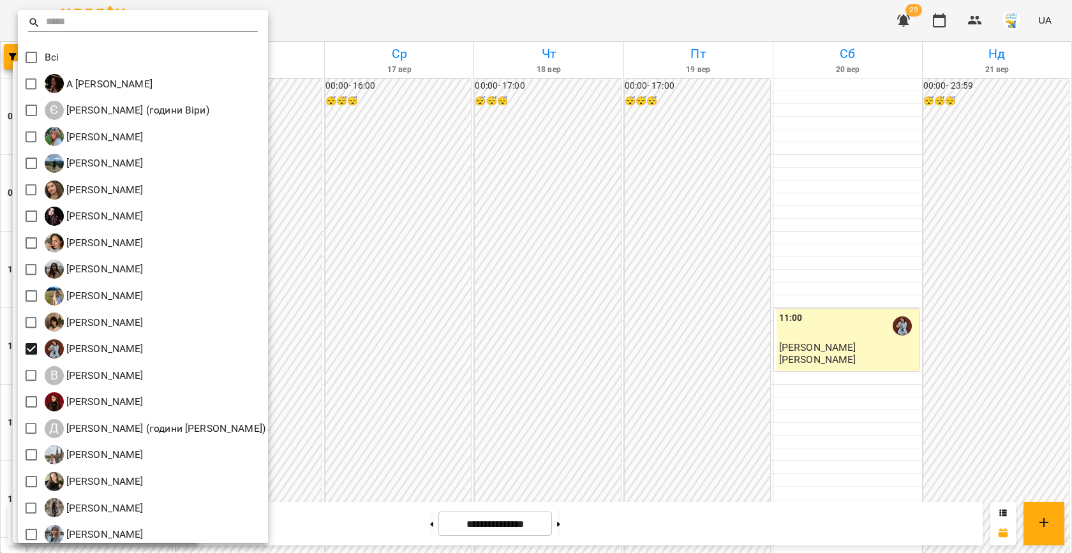
click at [339, 336] on div at bounding box center [536, 276] width 1072 height 553
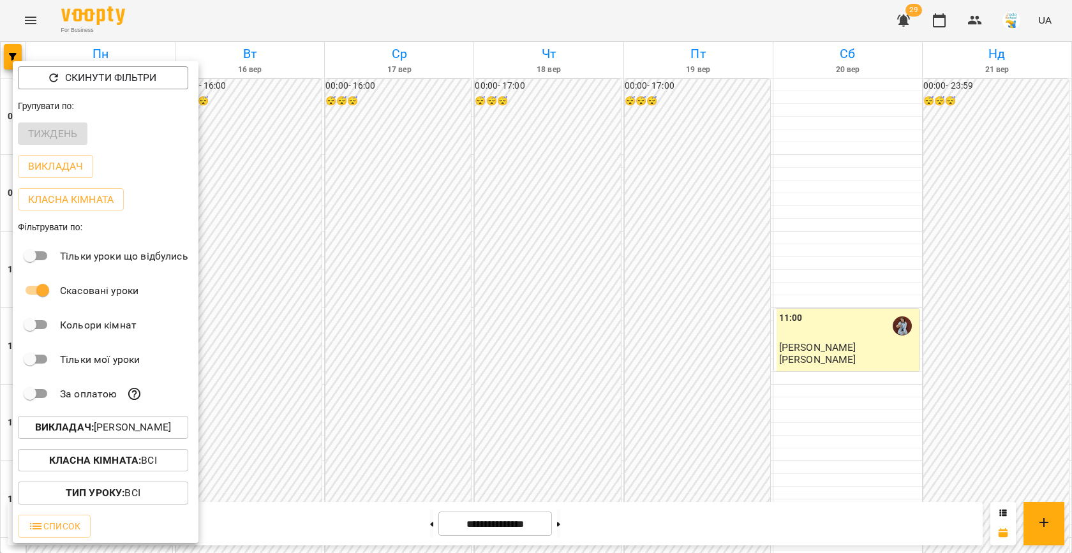
click at [339, 336] on div at bounding box center [536, 276] width 1072 height 553
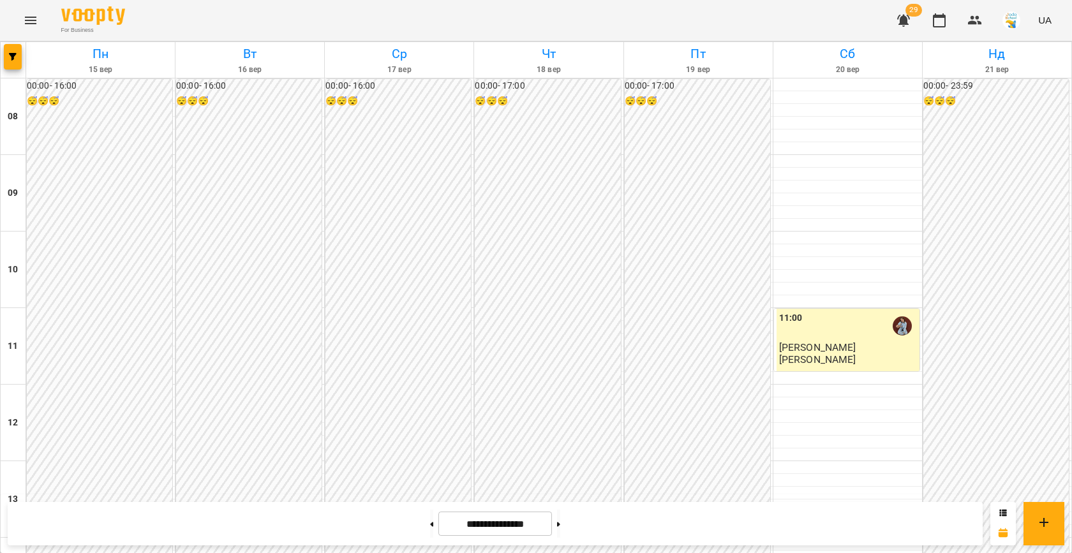
scroll to position [654, 0]
click at [13, 58] on icon "button" at bounding box center [13, 57] width 8 height 8
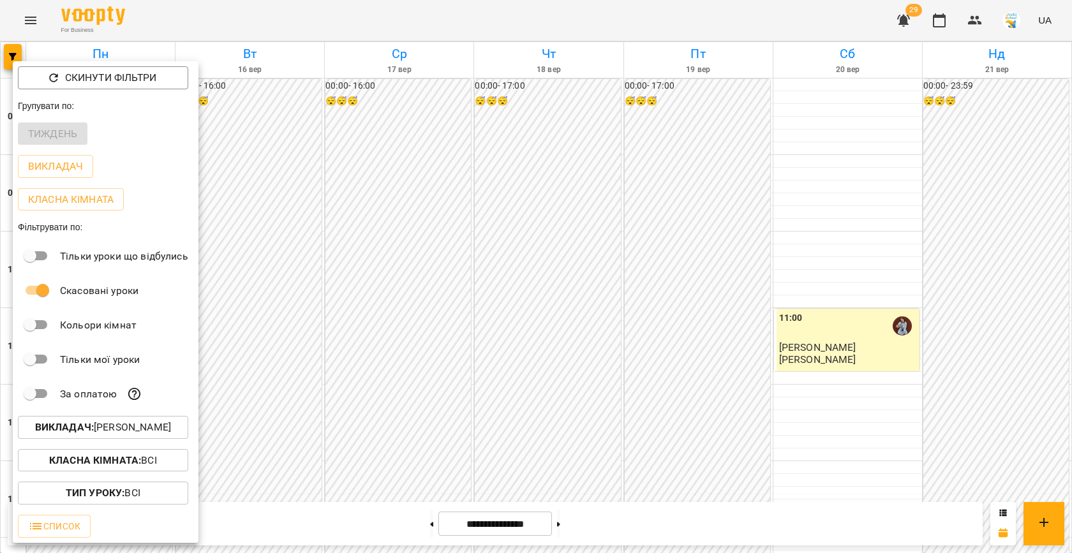
click at [145, 424] on p "Викладач : [PERSON_NAME]" at bounding box center [103, 427] width 136 height 15
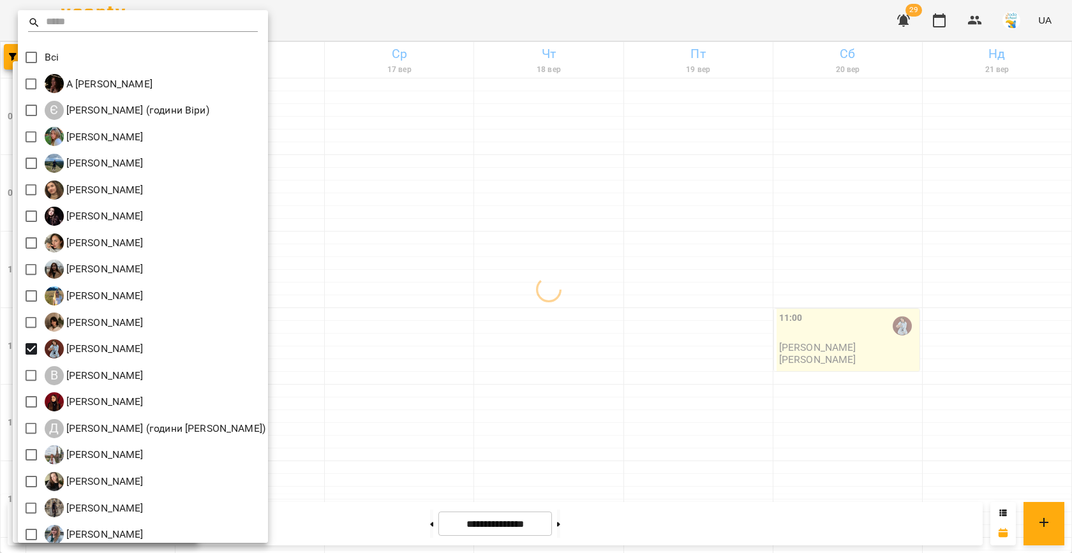
click at [389, 296] on div at bounding box center [536, 276] width 1072 height 553
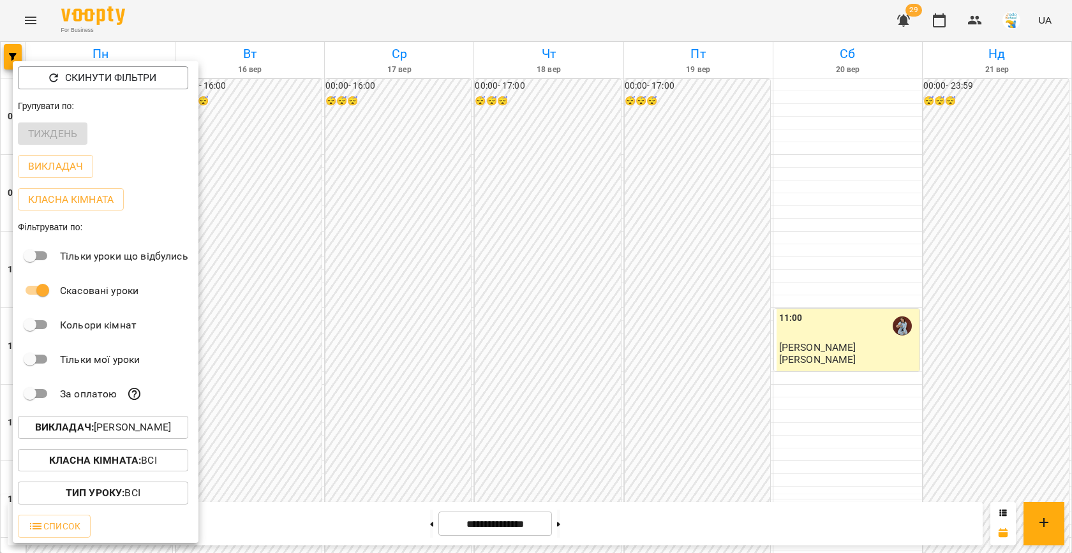
click at [389, 296] on div at bounding box center [536, 276] width 1072 height 553
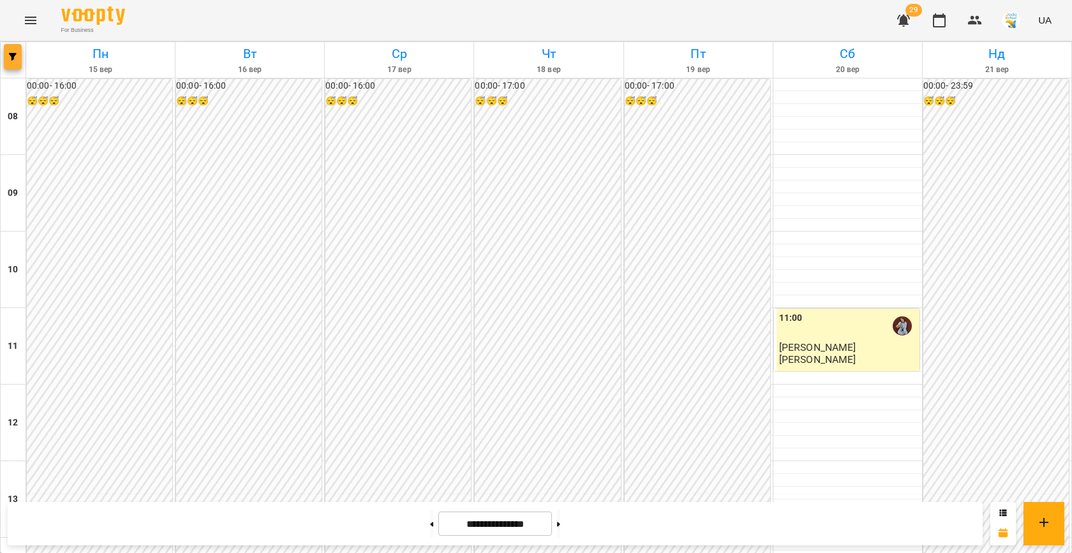
click at [15, 61] on button "button" at bounding box center [13, 57] width 18 height 26
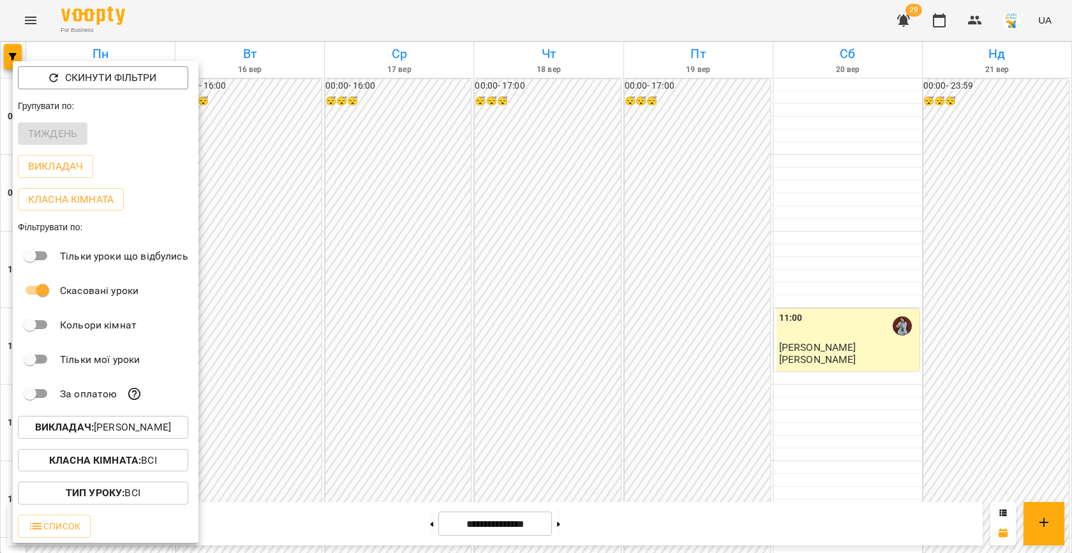
click at [144, 432] on p "Викладач : [PERSON_NAME]" at bounding box center [103, 427] width 136 height 15
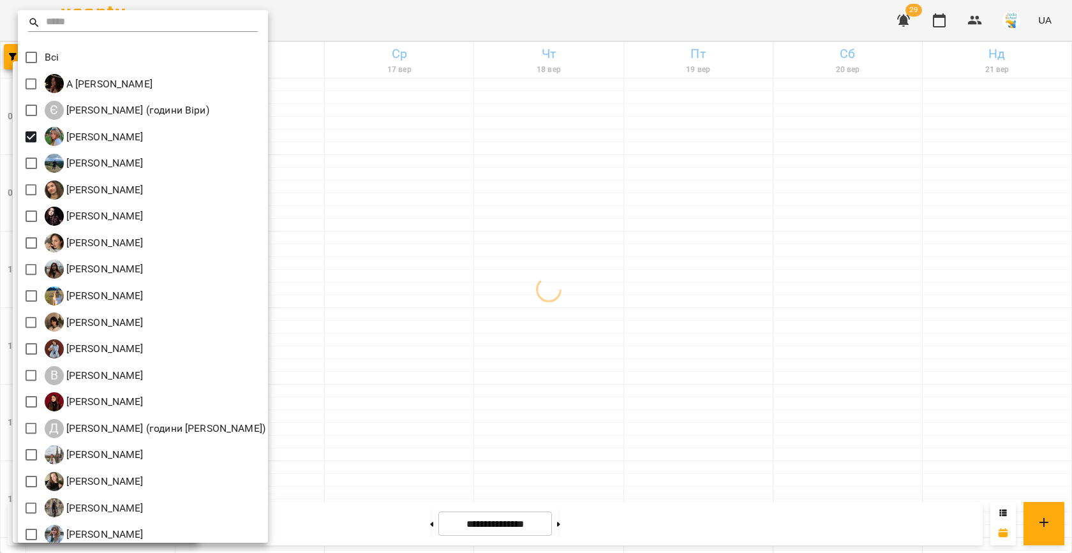
click at [454, 182] on div at bounding box center [536, 276] width 1072 height 553
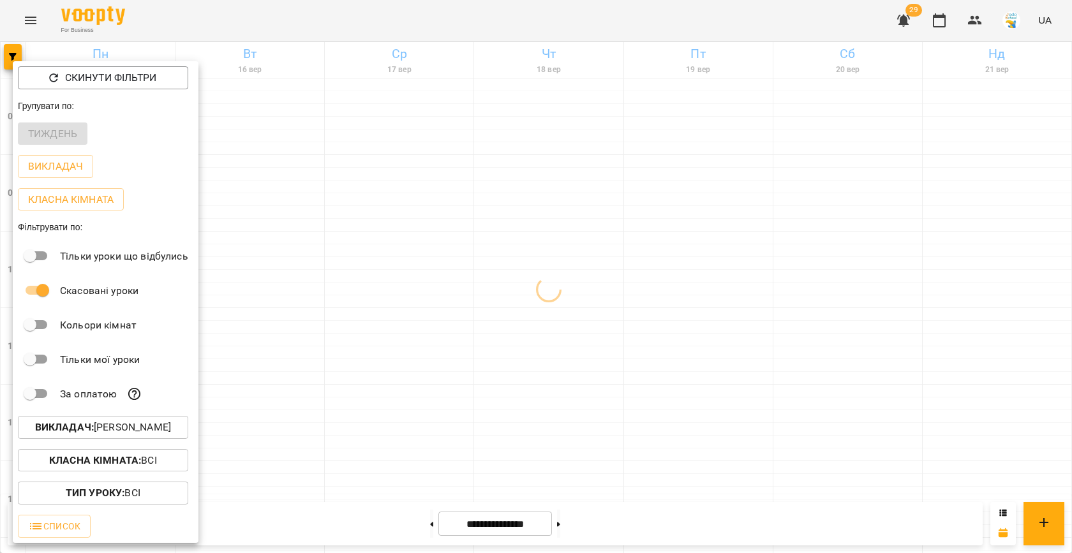
click at [356, 211] on div at bounding box center [536, 276] width 1072 height 553
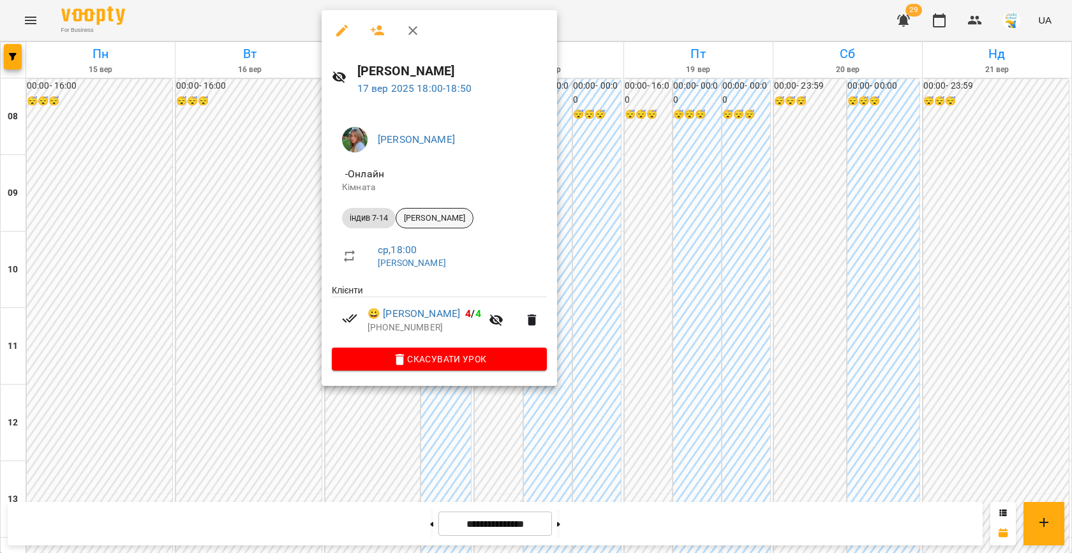
click at [437, 216] on span "[PERSON_NAME]" at bounding box center [434, 217] width 77 height 11
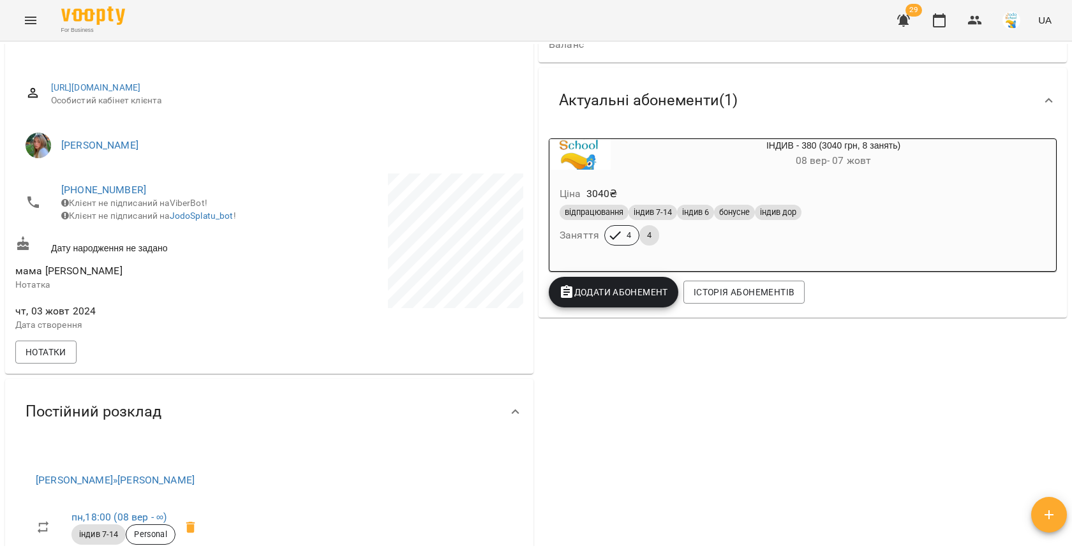
scroll to position [174, 0]
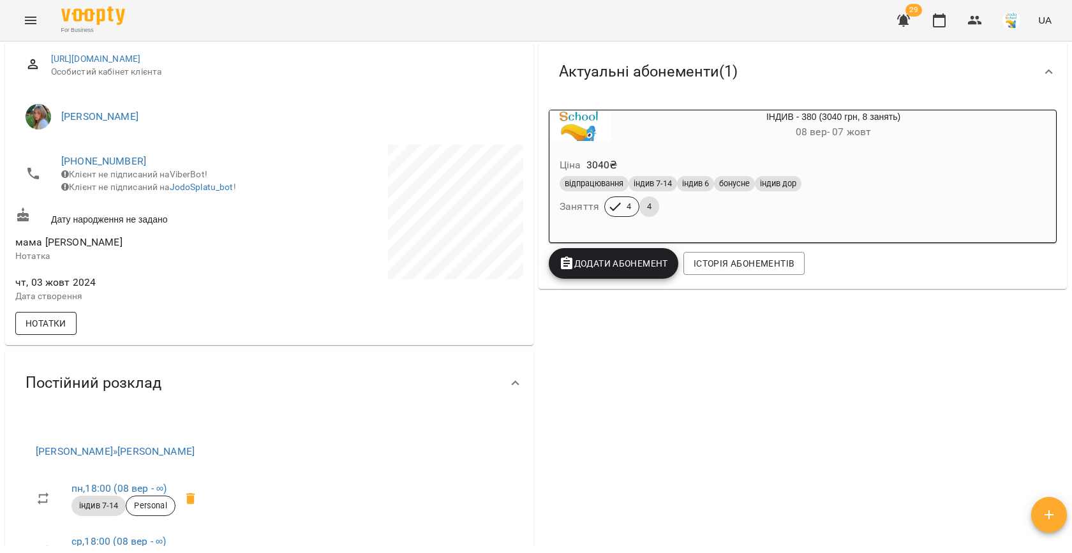
click at [67, 329] on button "Нотатки" at bounding box center [45, 323] width 61 height 23
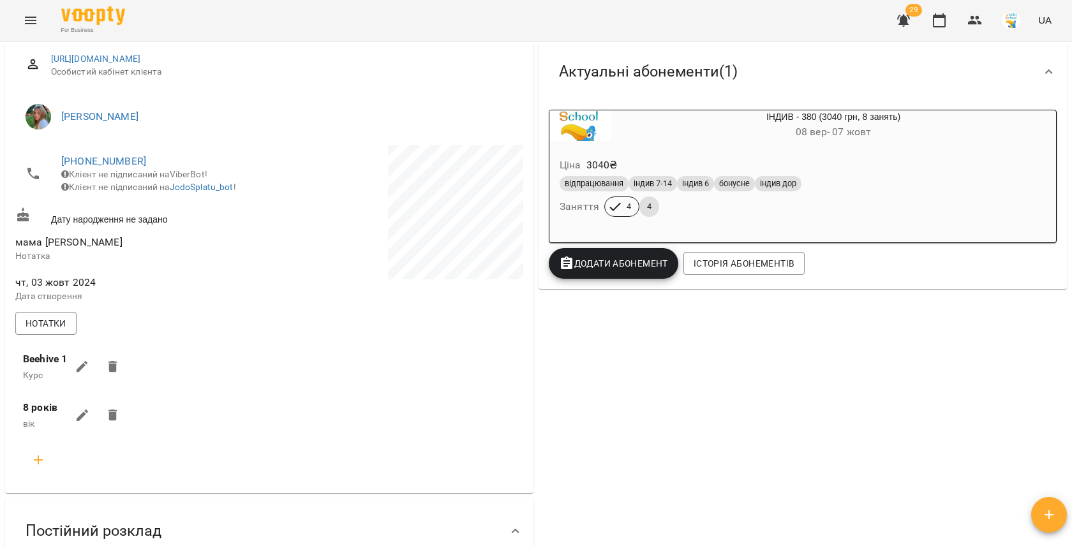
scroll to position [0, 0]
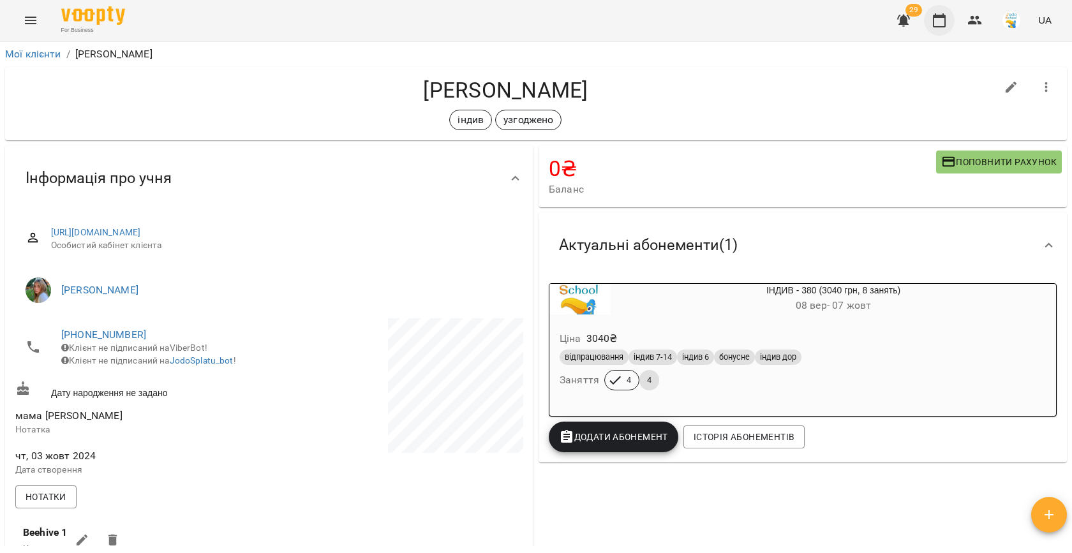
click at [944, 20] on icon "button" at bounding box center [939, 20] width 15 height 15
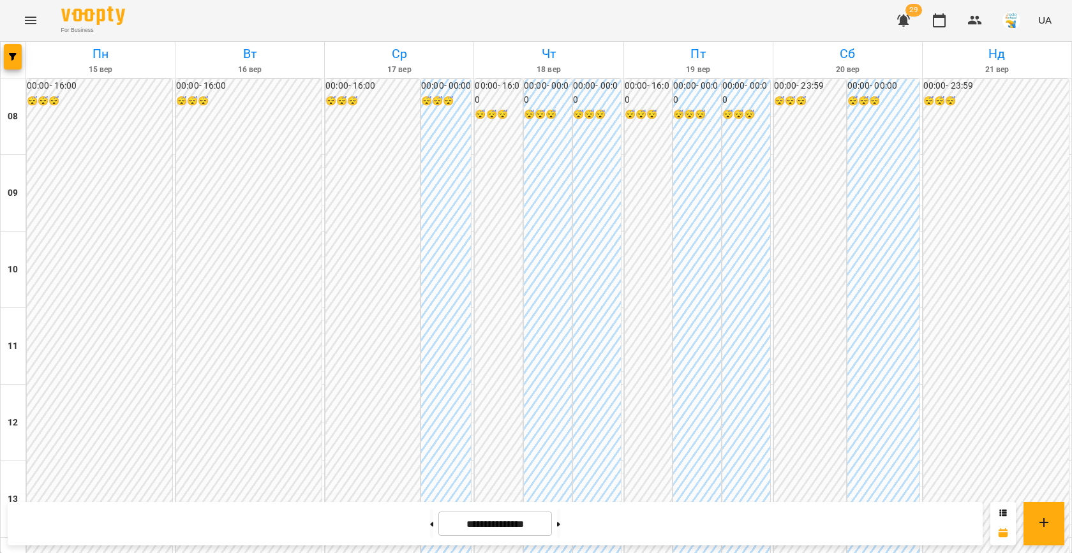
click at [16, 63] on button "button" at bounding box center [13, 57] width 18 height 26
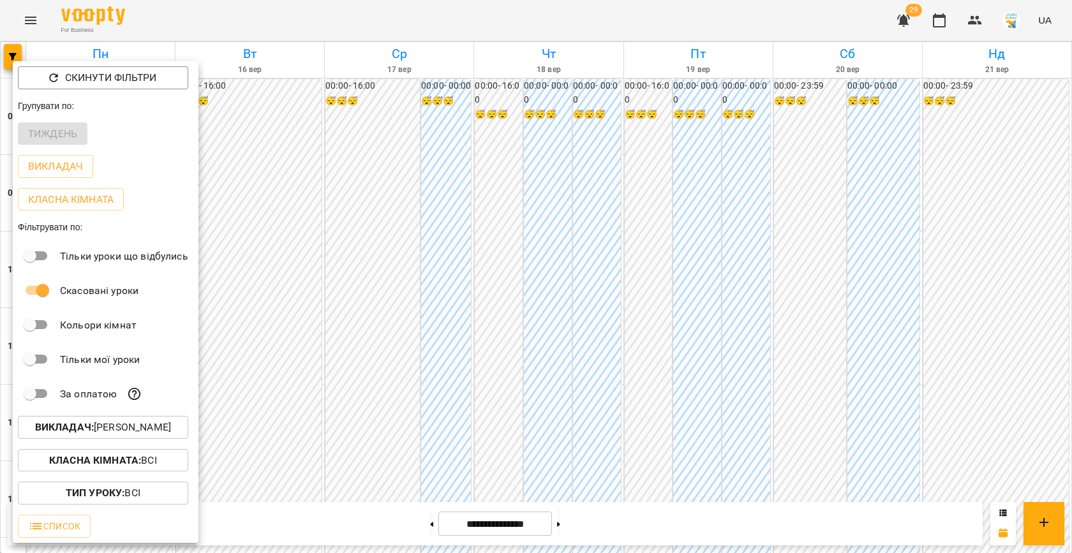
click at [101, 435] on p "Викладач : [PERSON_NAME]" at bounding box center [103, 427] width 136 height 15
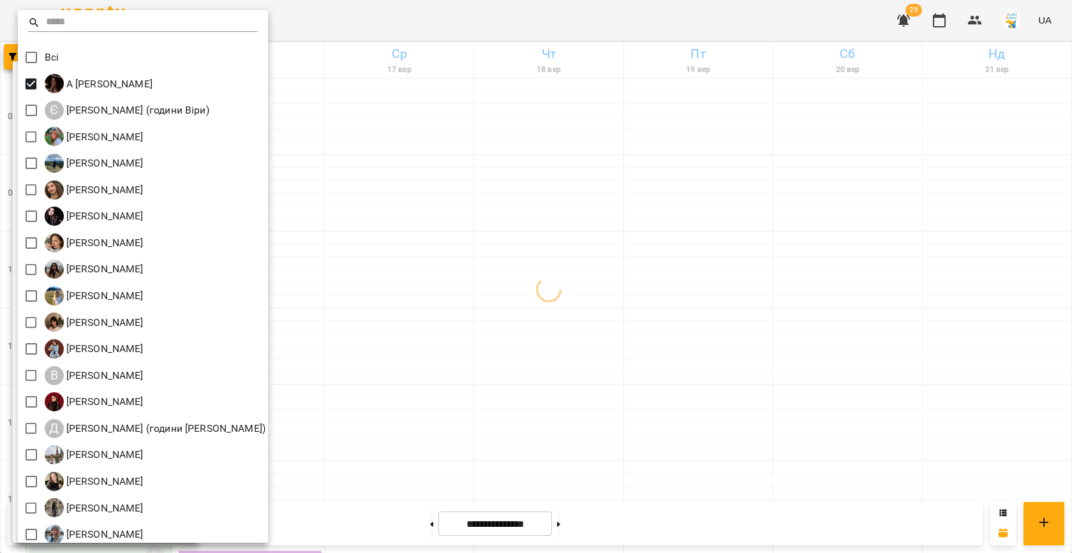
click at [322, 251] on div at bounding box center [536, 276] width 1072 height 553
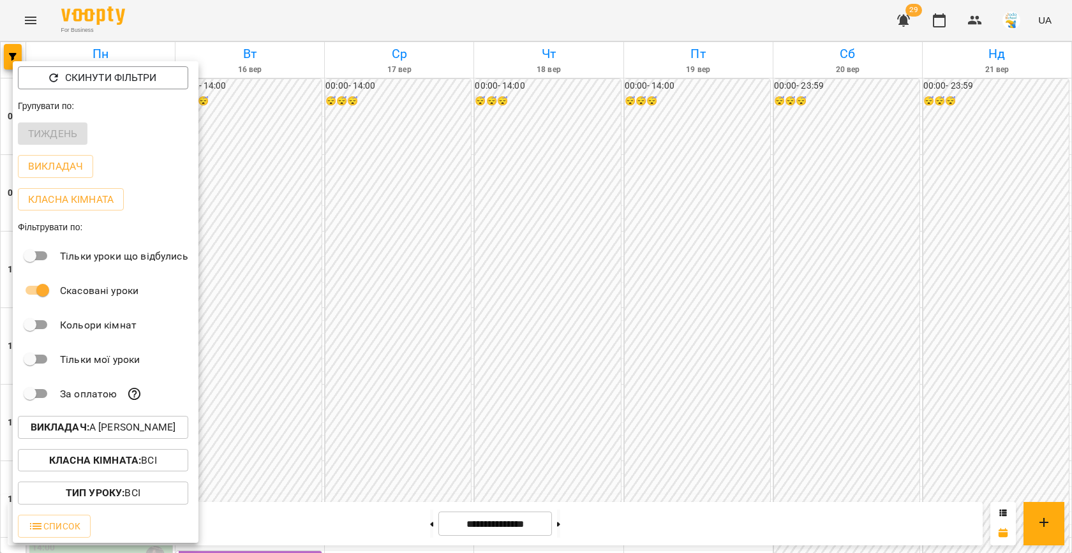
click at [371, 263] on div at bounding box center [536, 276] width 1072 height 553
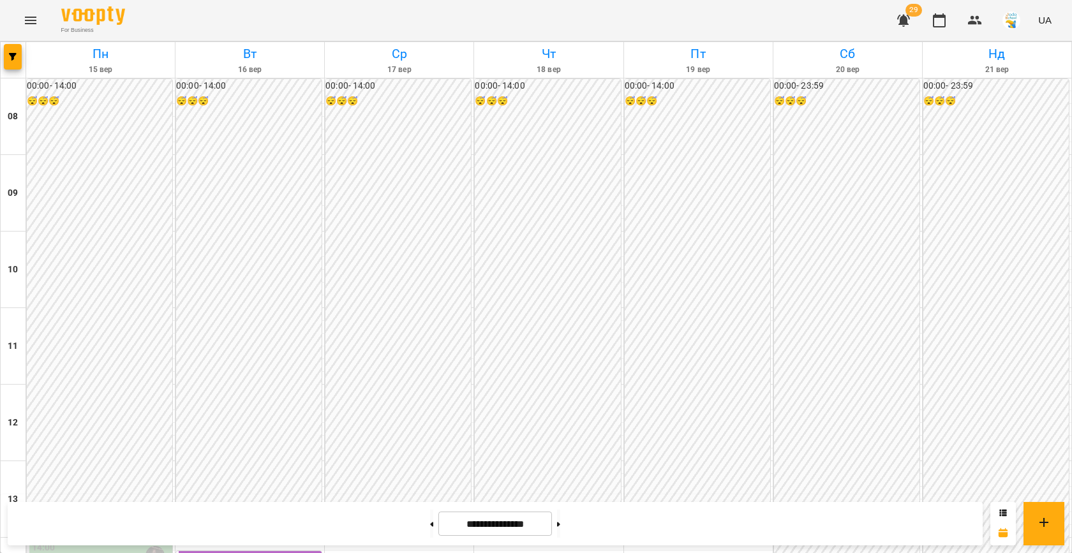
scroll to position [547, 0]
click at [14, 61] on button "button" at bounding box center [13, 57] width 18 height 26
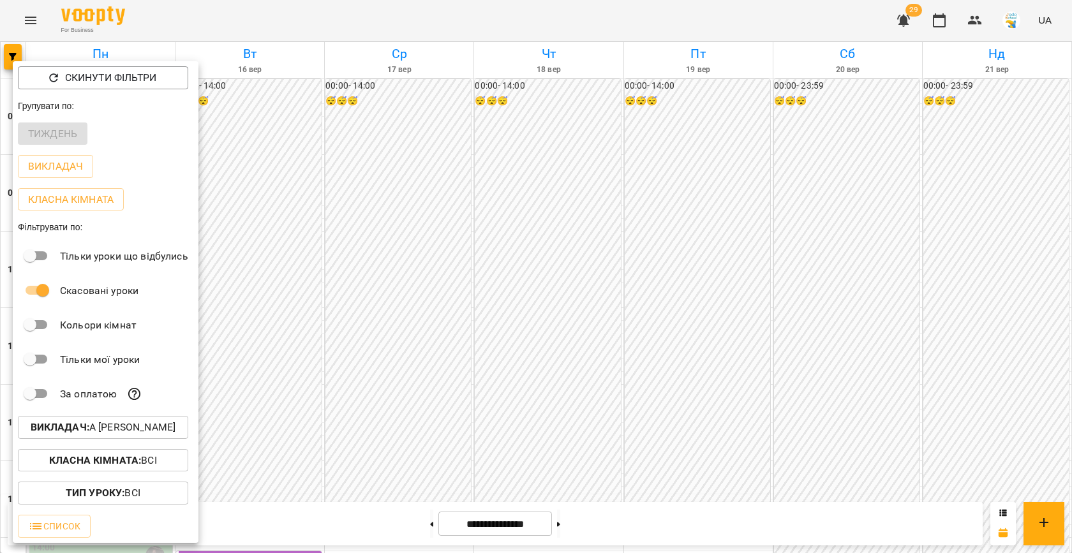
click at [158, 424] on p "Викладач : А [PERSON_NAME]" at bounding box center [103, 427] width 145 height 15
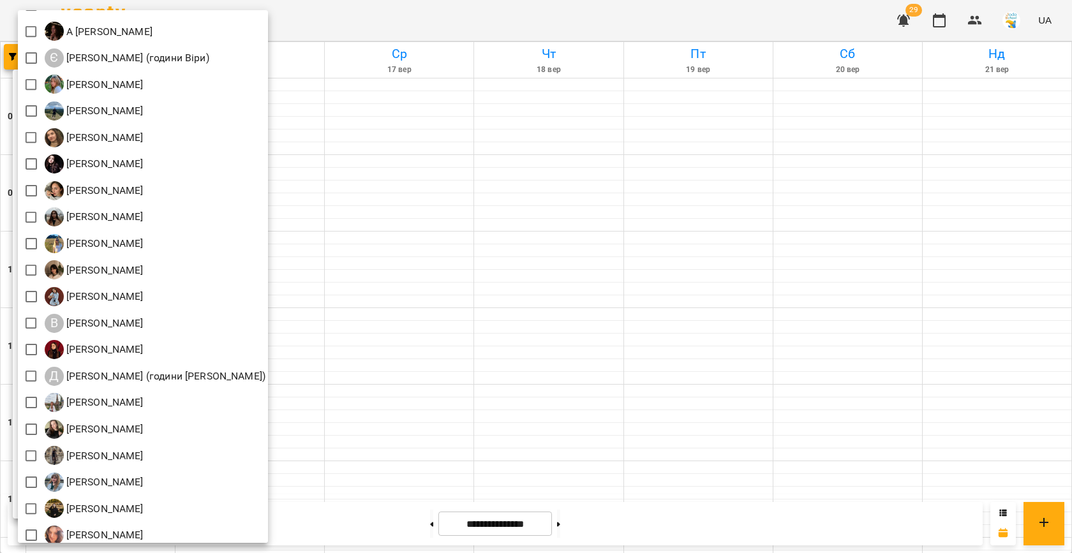
scroll to position [54, 0]
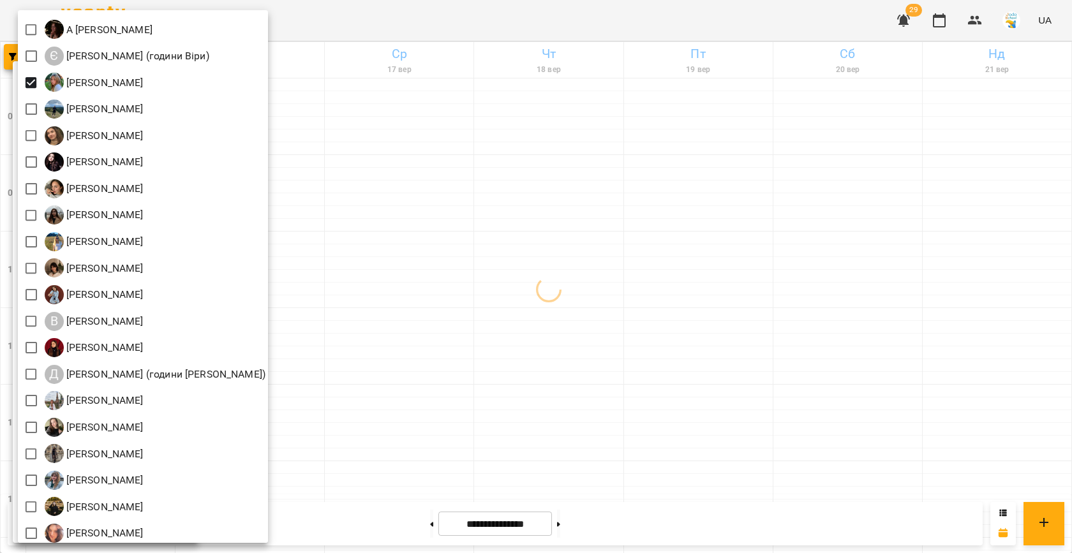
click at [394, 175] on div at bounding box center [536, 276] width 1072 height 553
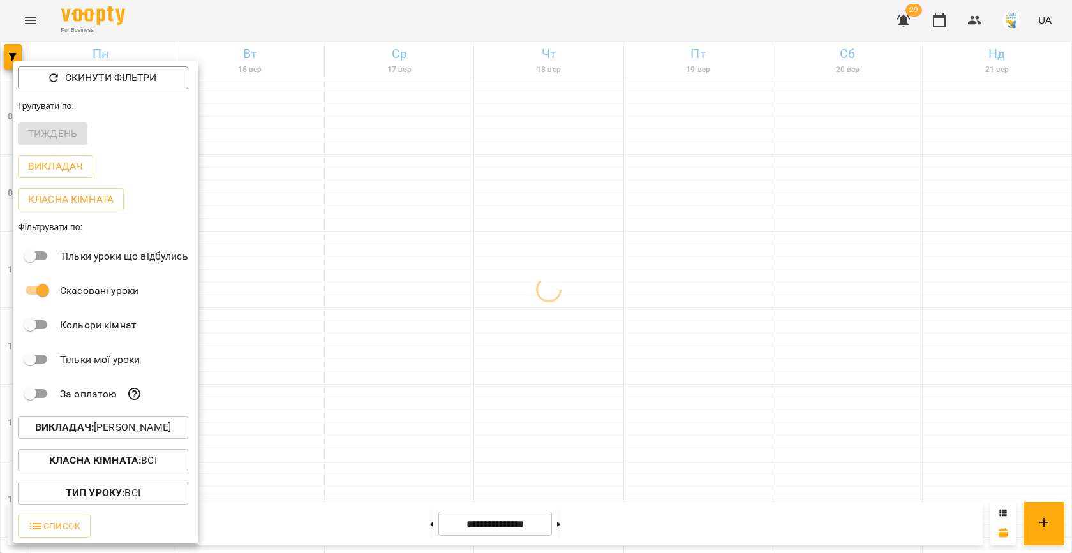
click at [401, 257] on div at bounding box center [536, 276] width 1072 height 553
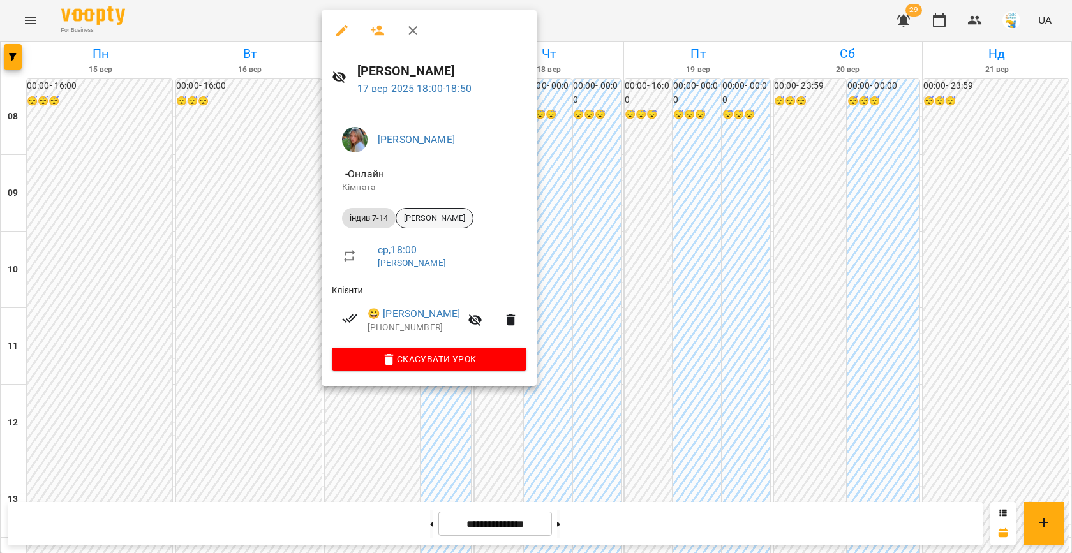
click at [427, 227] on div "[PERSON_NAME]" at bounding box center [435, 218] width 78 height 20
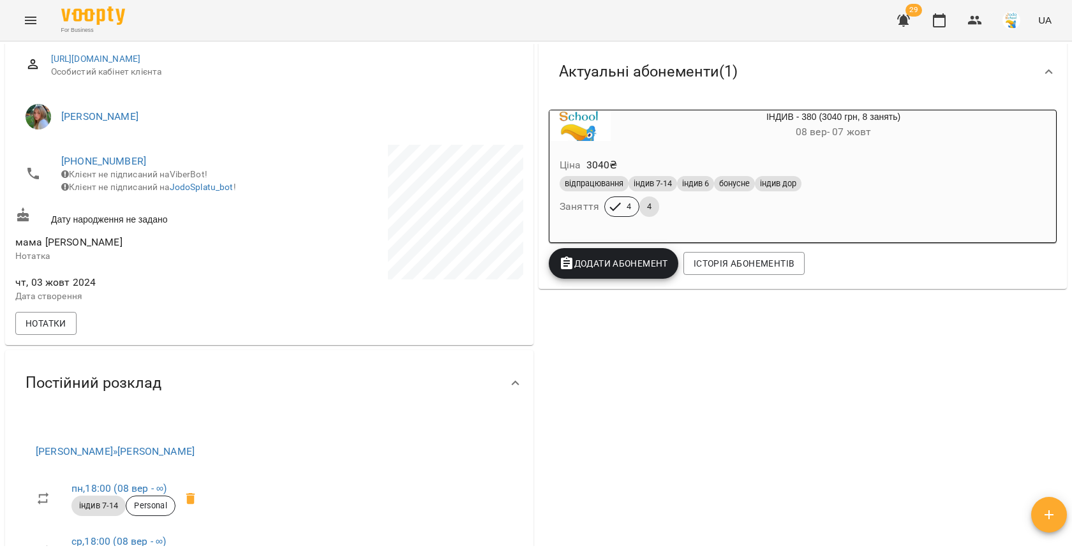
scroll to position [189, 0]
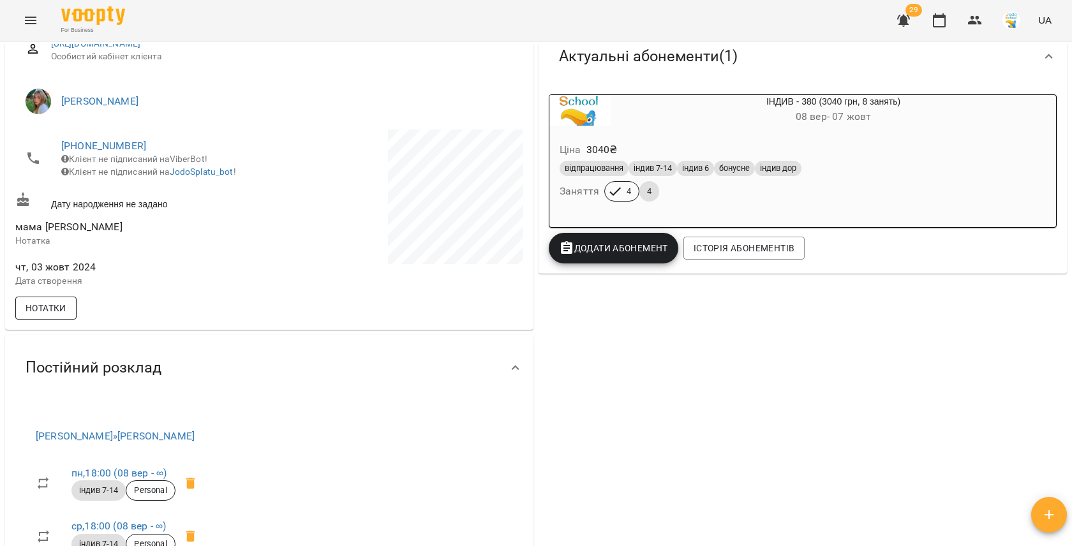
click at [34, 316] on span "Нотатки" at bounding box center [46, 308] width 41 height 15
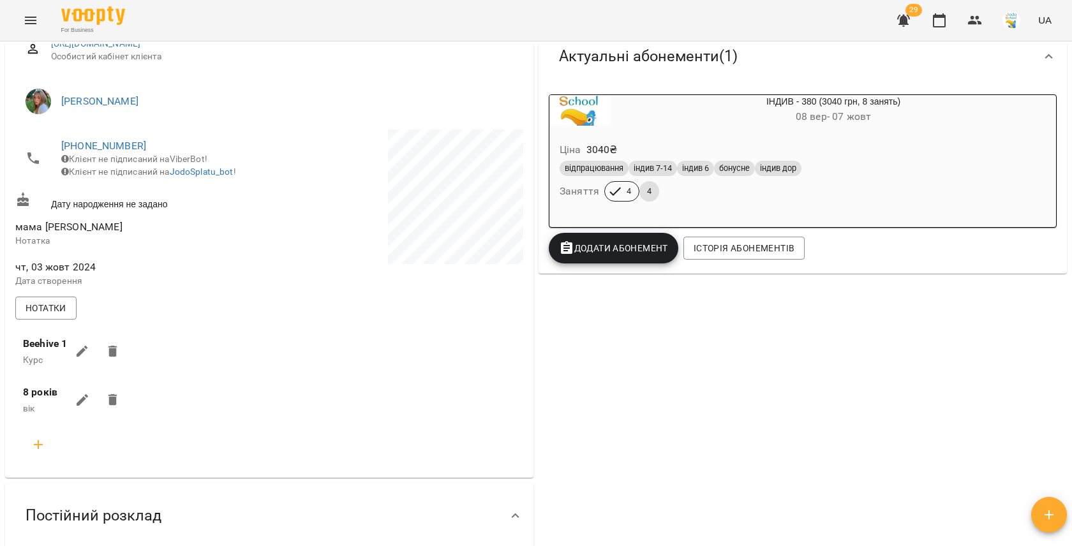
scroll to position [0, 0]
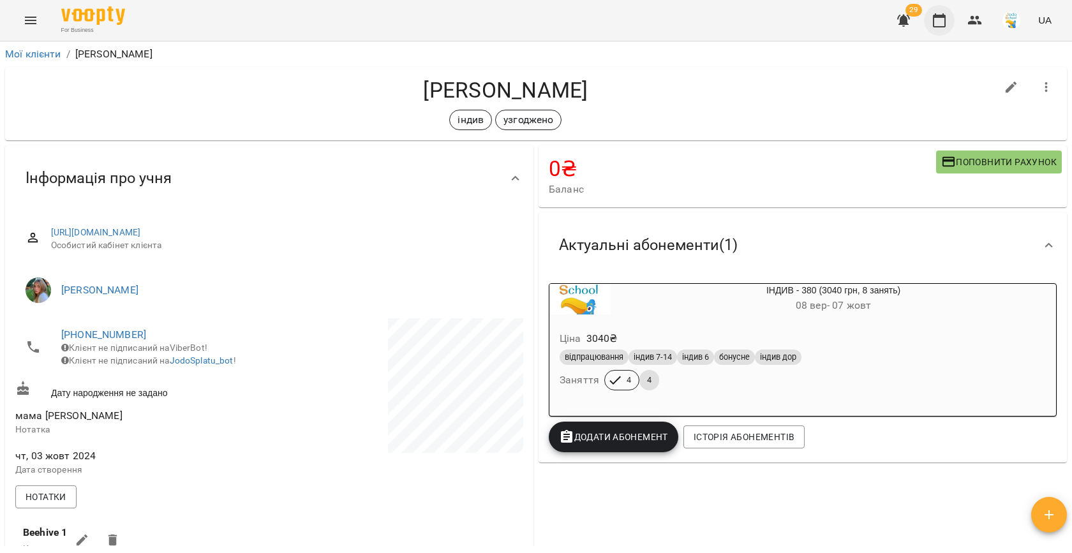
click at [950, 24] on button "button" at bounding box center [939, 20] width 31 height 31
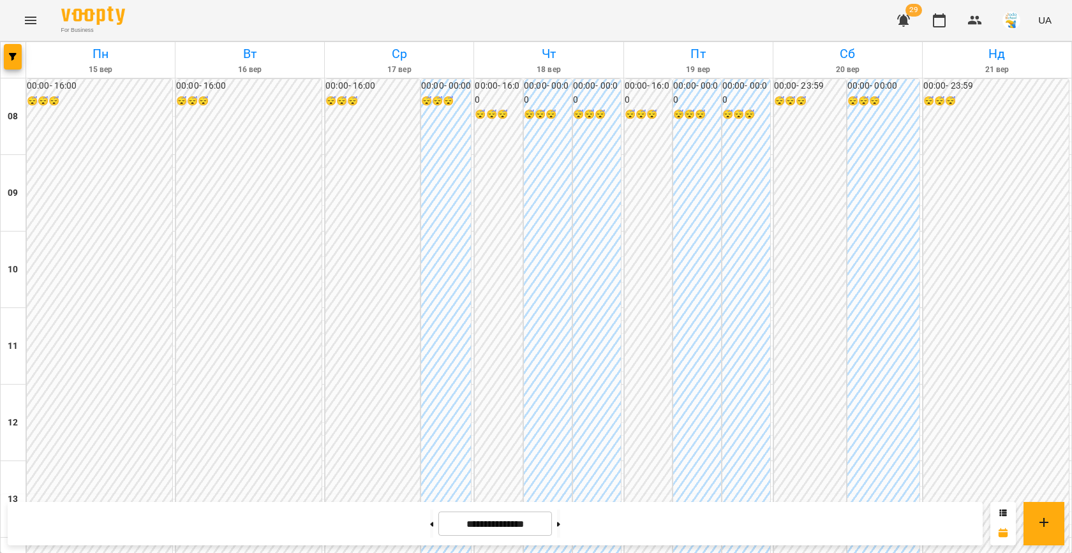
scroll to position [554, 0]
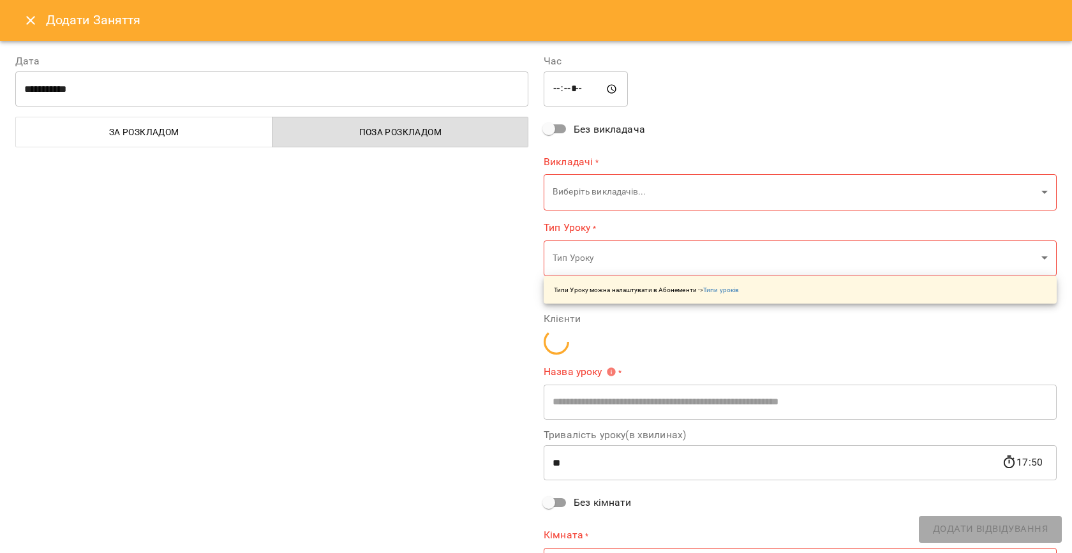
type input "**********"
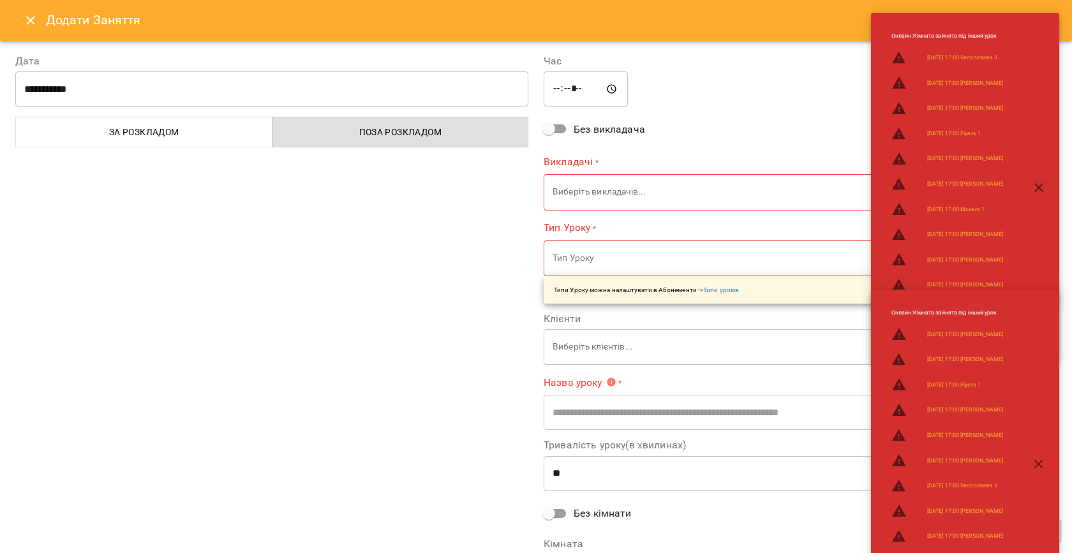
click at [25, 24] on icon "Close" at bounding box center [30, 20] width 15 height 15
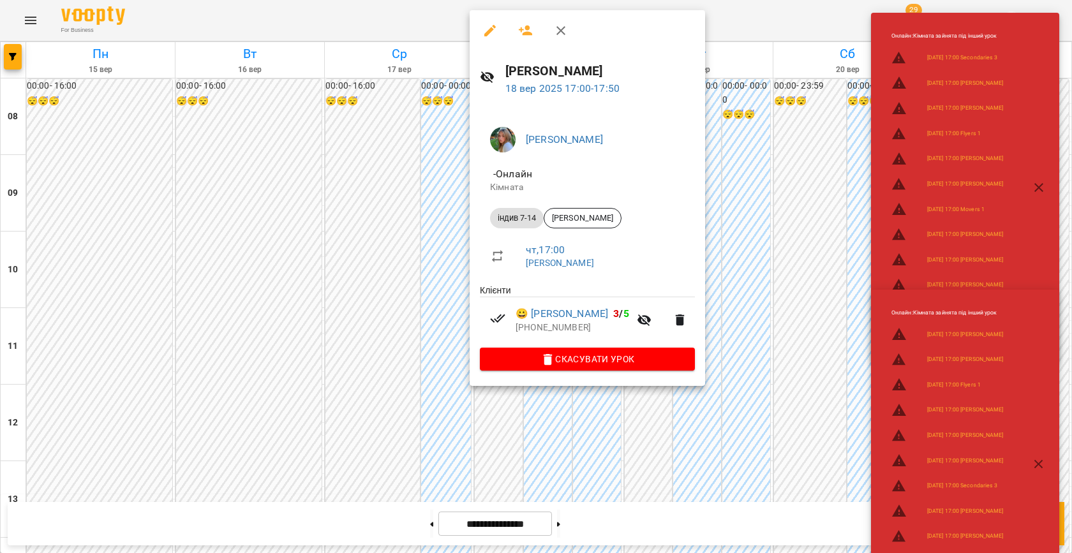
click at [761, 205] on div at bounding box center [536, 276] width 1072 height 553
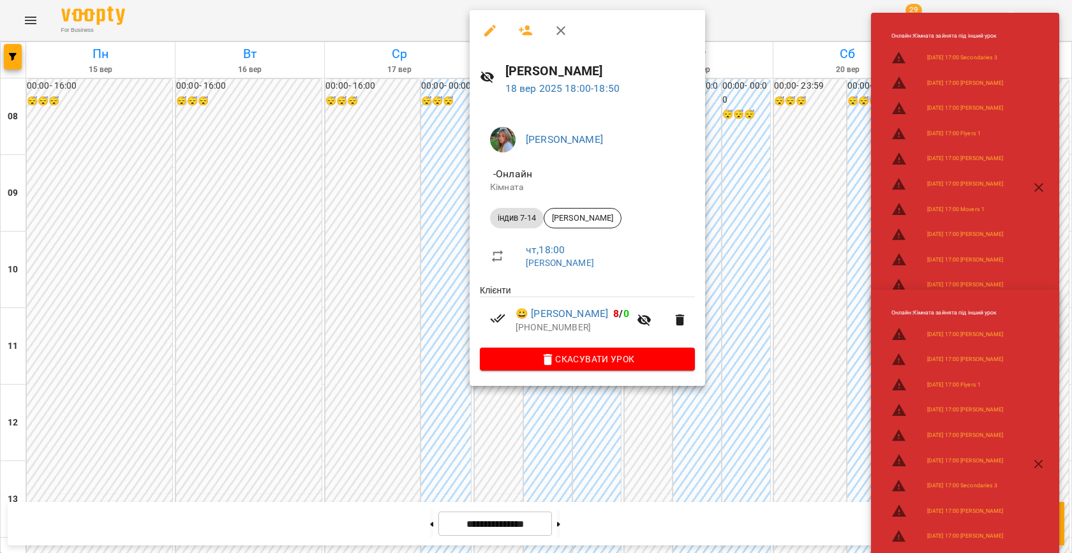
click at [750, 270] on div at bounding box center [536, 276] width 1072 height 553
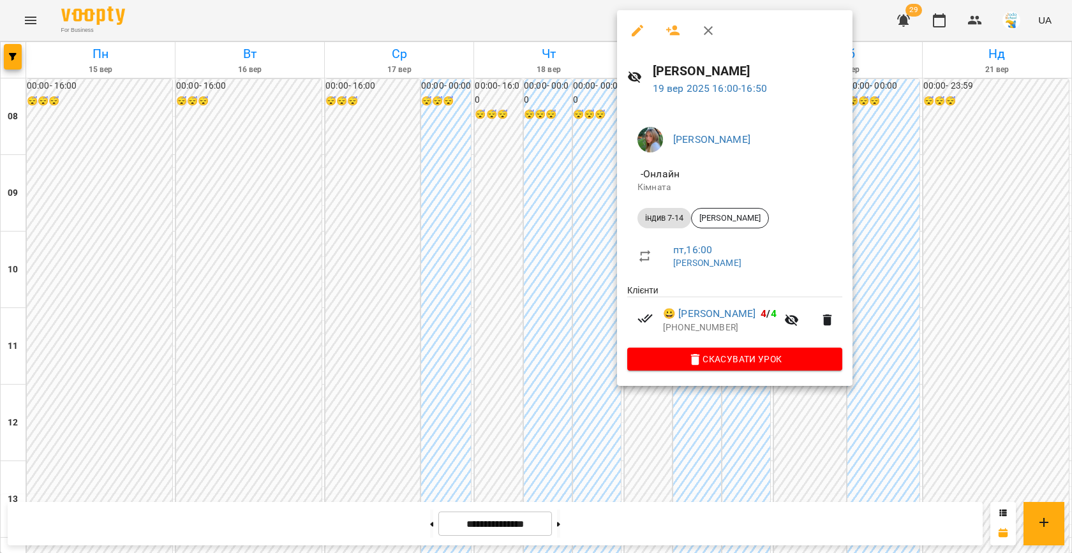
click at [542, 281] on div at bounding box center [536, 276] width 1072 height 553
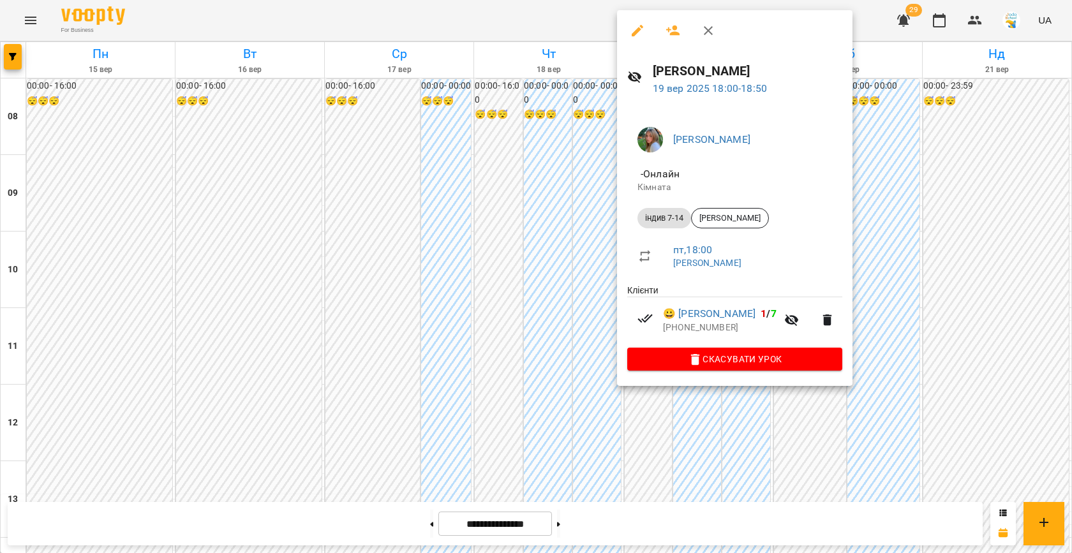
click at [537, 308] on div at bounding box center [536, 276] width 1072 height 553
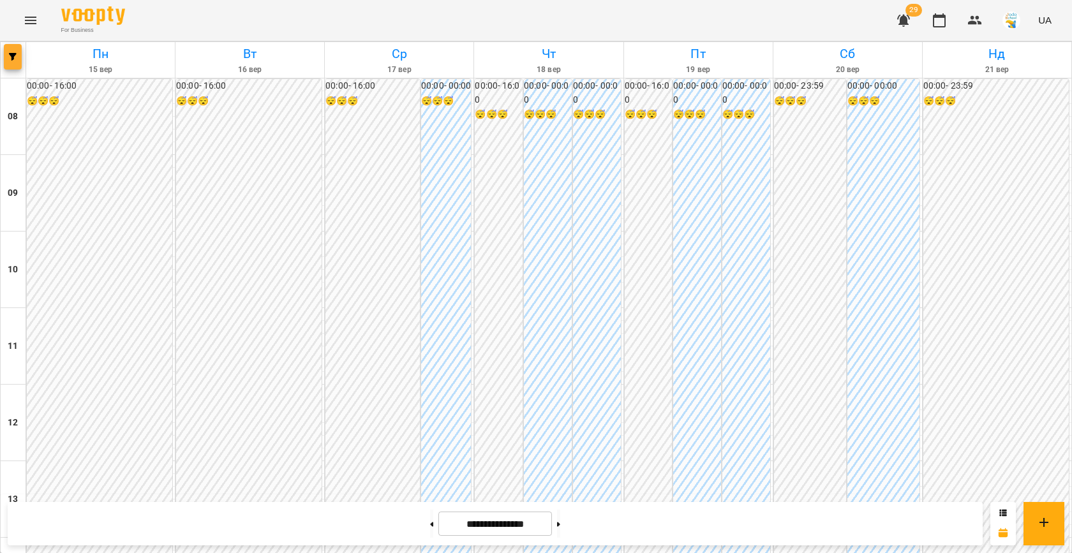
click at [10, 59] on icon "button" at bounding box center [13, 57] width 8 height 8
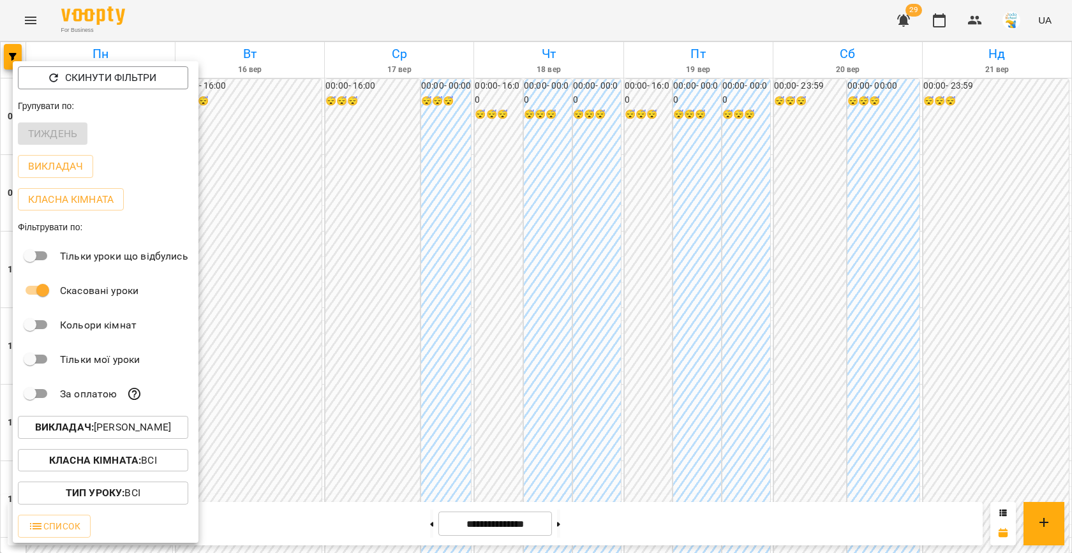
click at [111, 432] on p "Викладач : [PERSON_NAME]" at bounding box center [103, 427] width 136 height 15
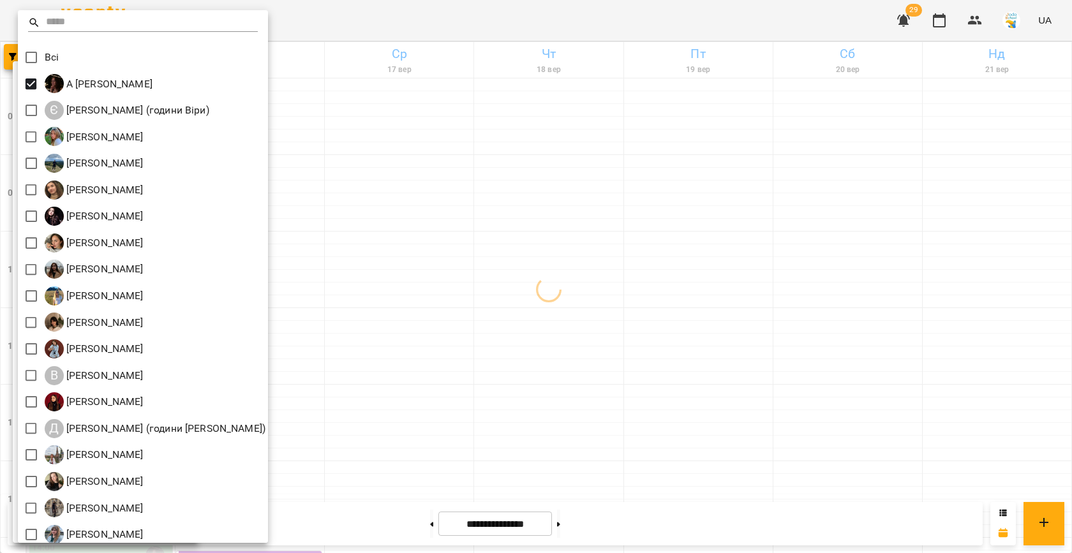
click at [415, 193] on div at bounding box center [536, 276] width 1072 height 553
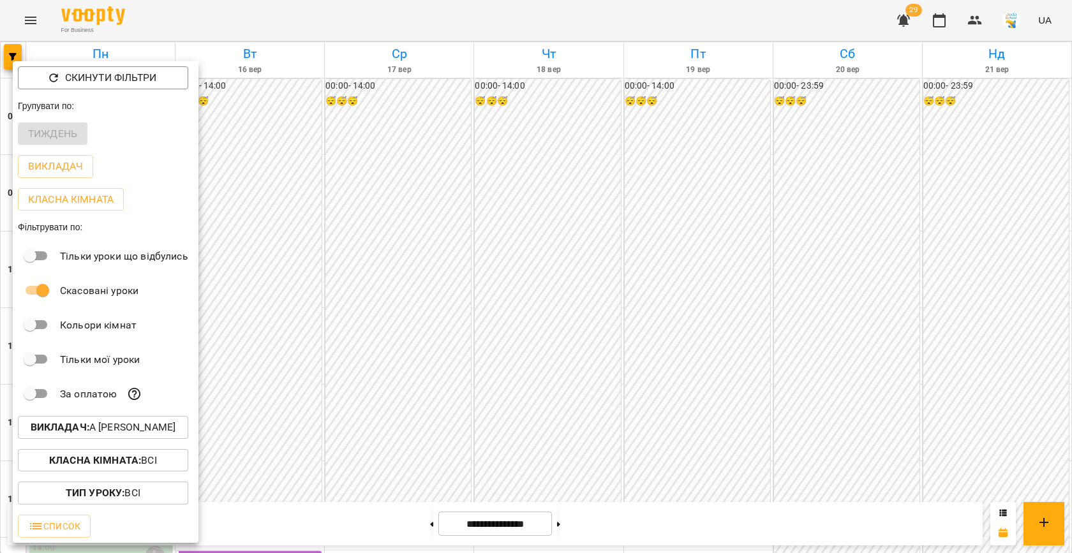
click at [486, 213] on div at bounding box center [536, 276] width 1072 height 553
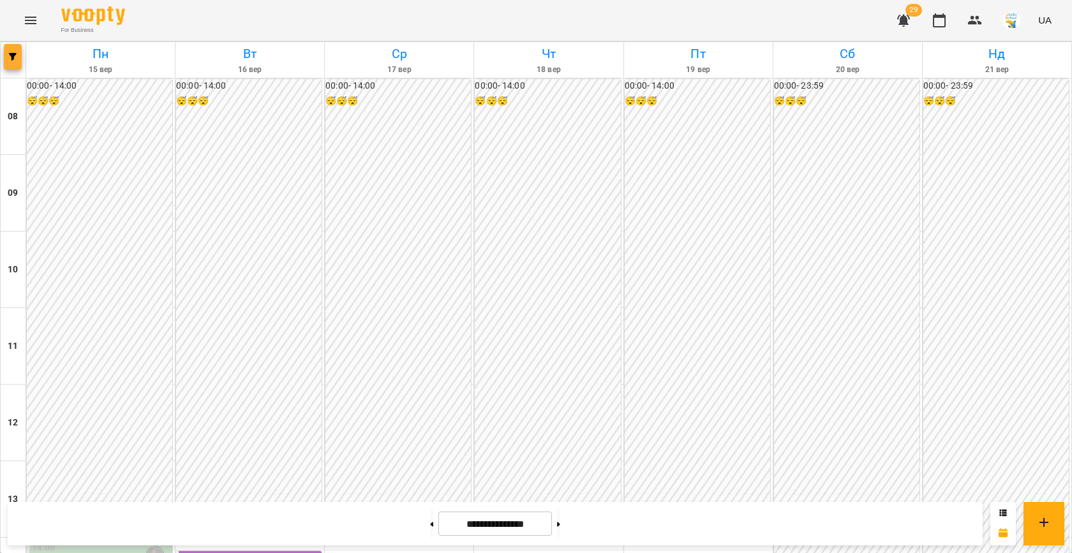
click at [15, 54] on icon "button" at bounding box center [13, 57] width 8 height 8
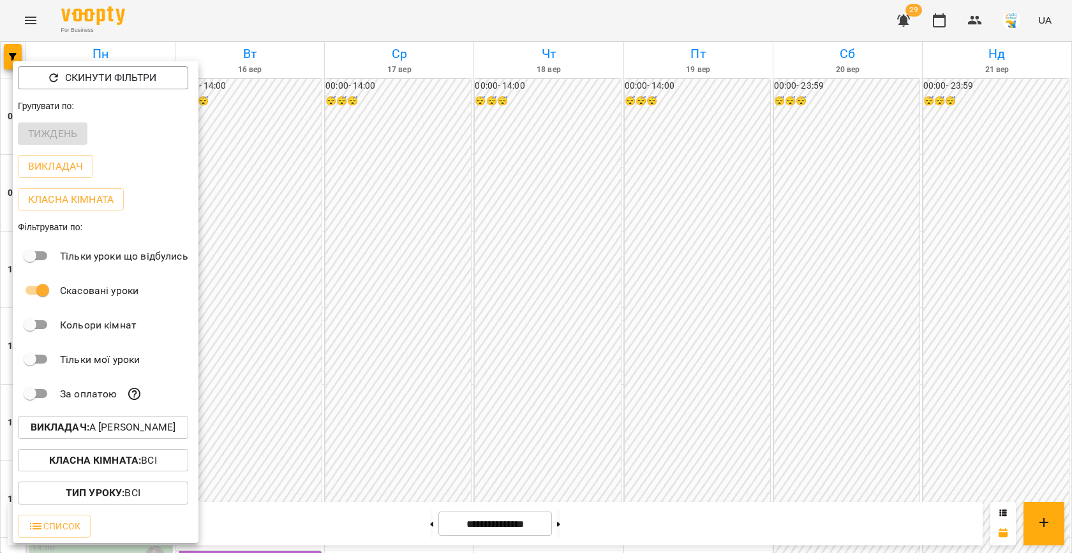
click at [145, 429] on p "Викладач : А [PERSON_NAME]" at bounding box center [103, 427] width 145 height 15
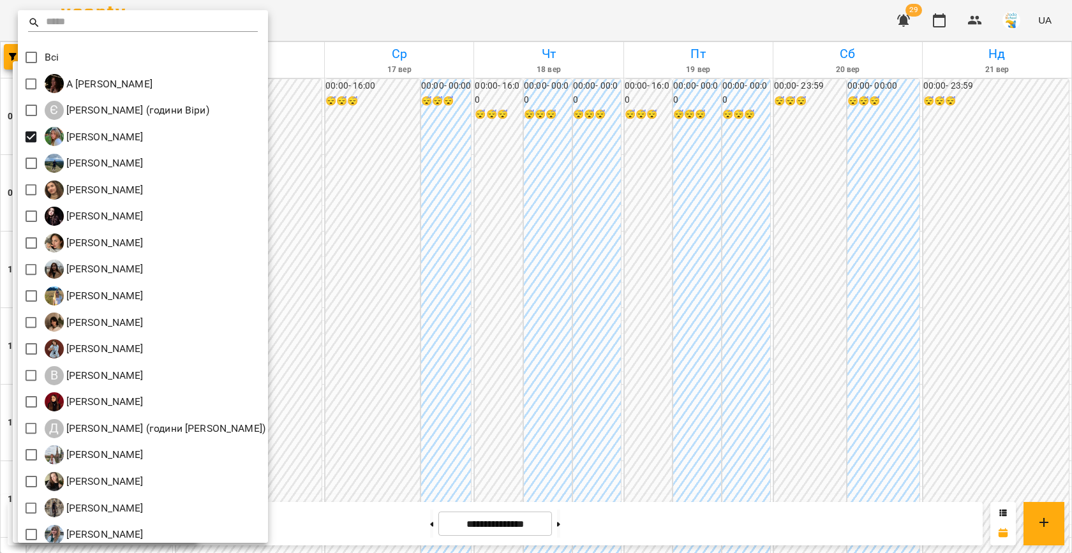
click at [486, 333] on div at bounding box center [536, 276] width 1072 height 553
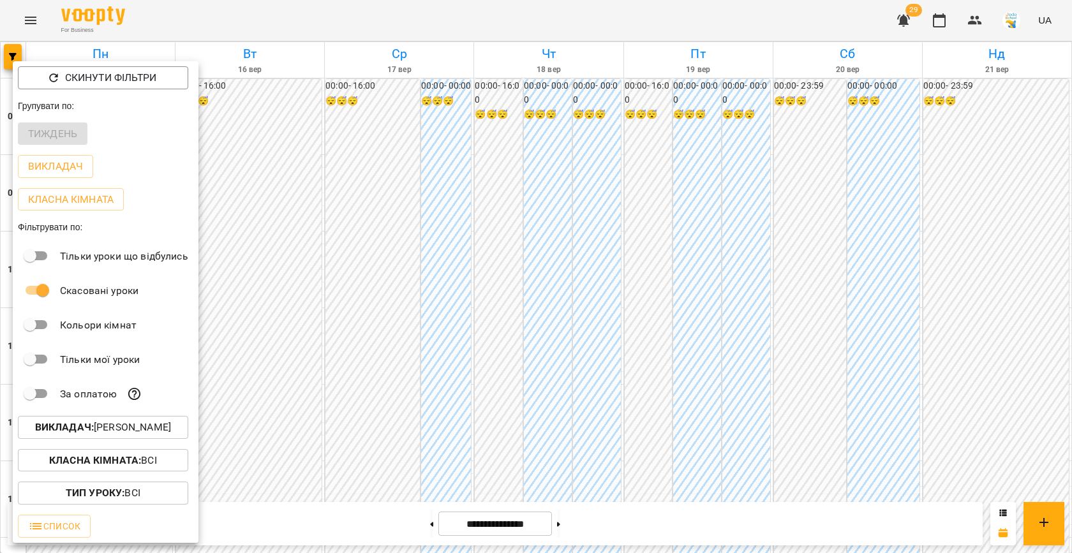
click at [475, 315] on div at bounding box center [536, 276] width 1072 height 553
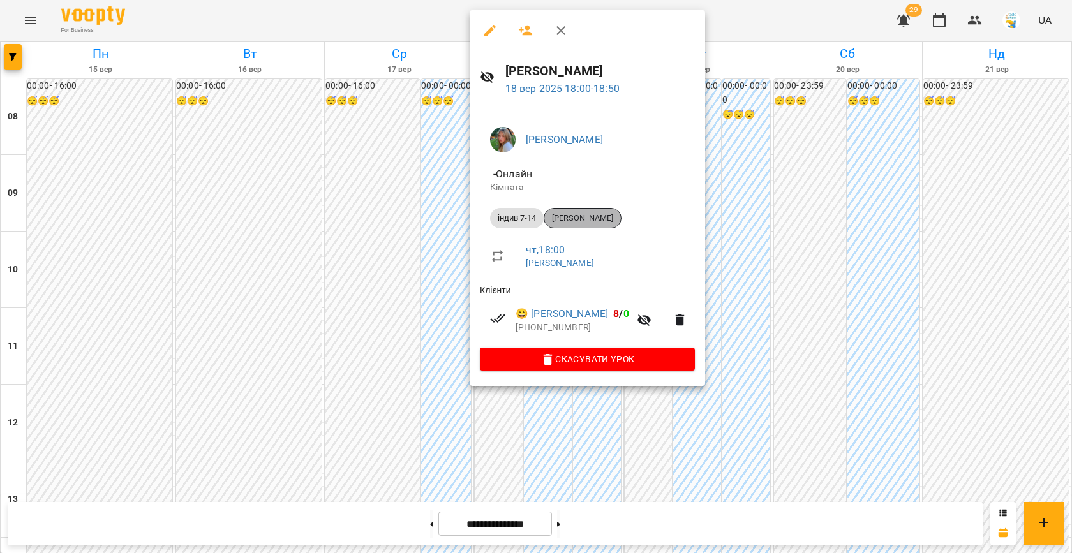
click at [589, 222] on span "[PERSON_NAME]" at bounding box center [582, 217] width 77 height 11
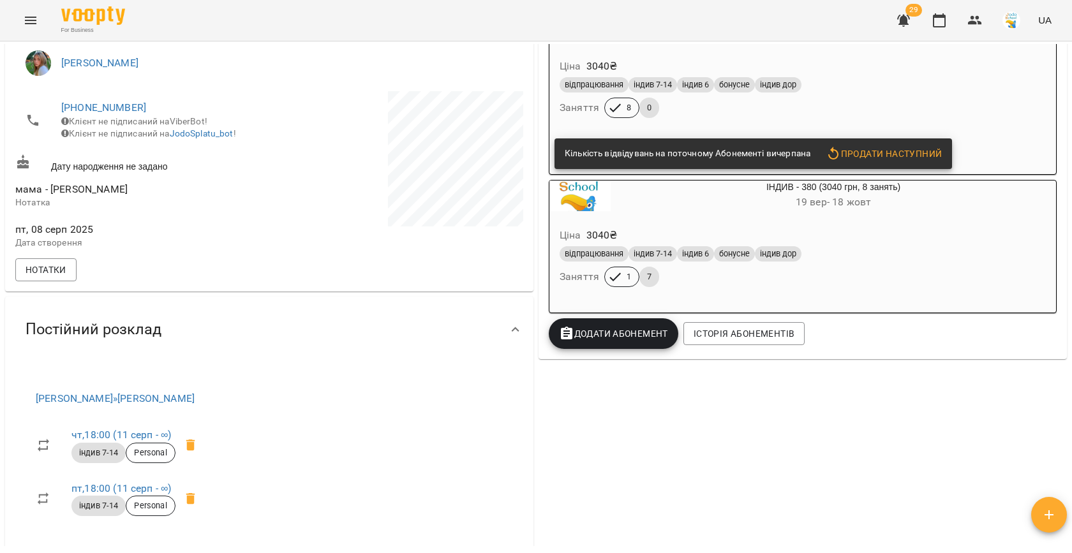
scroll to position [378, 0]
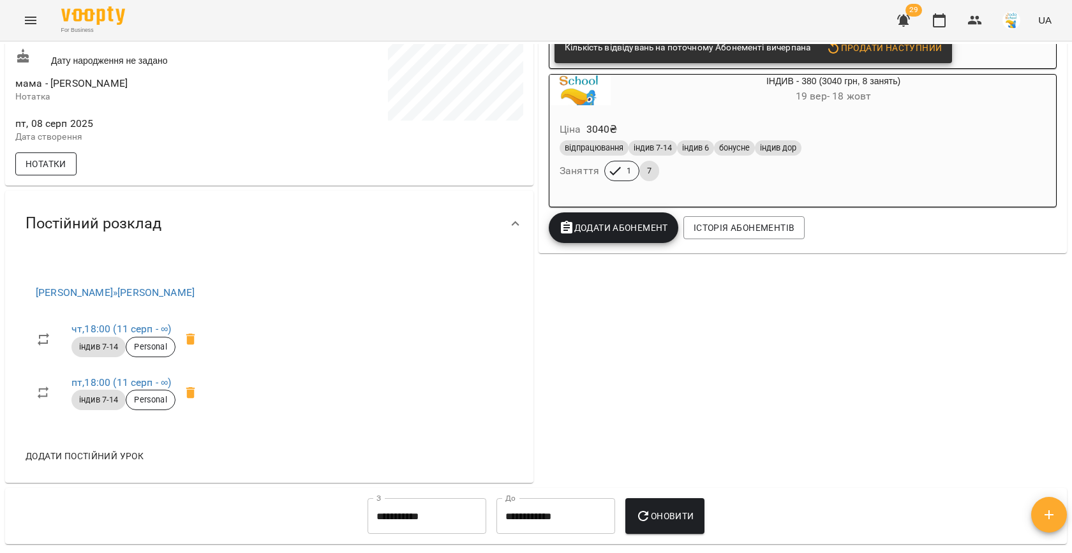
click at [66, 172] on span "Нотатки" at bounding box center [46, 163] width 41 height 15
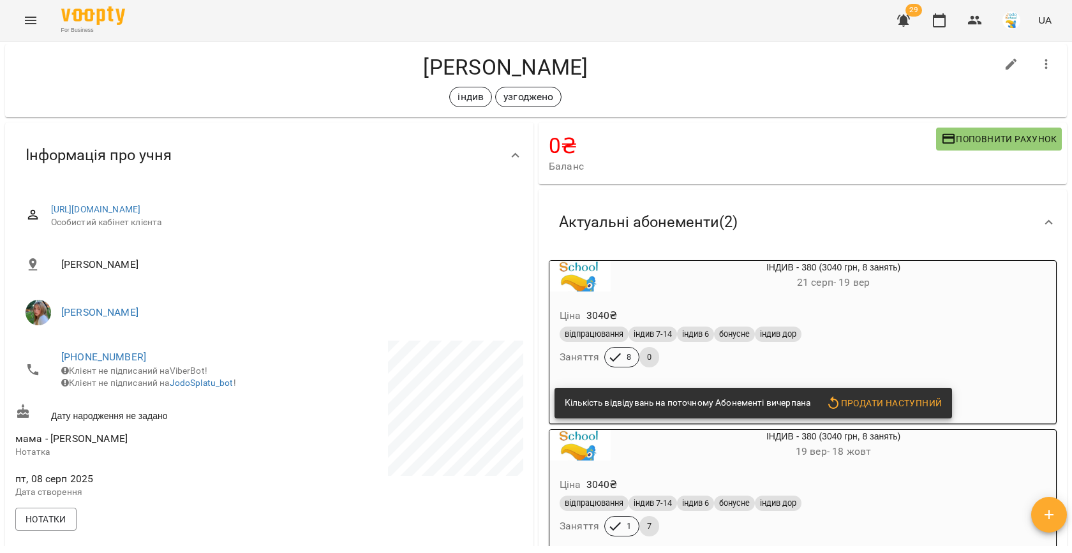
scroll to position [0, 0]
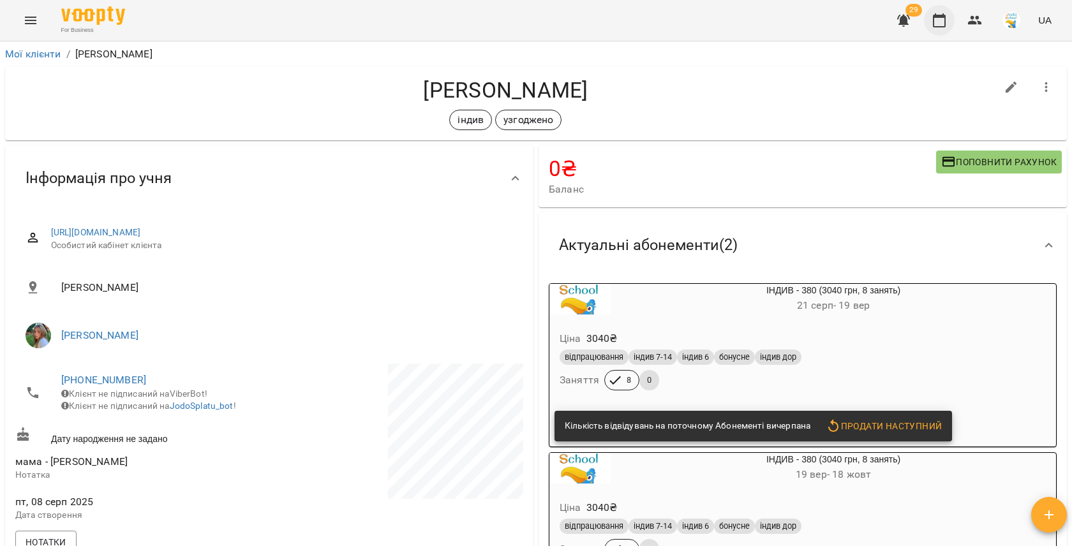
click at [952, 17] on button "button" at bounding box center [939, 20] width 31 height 31
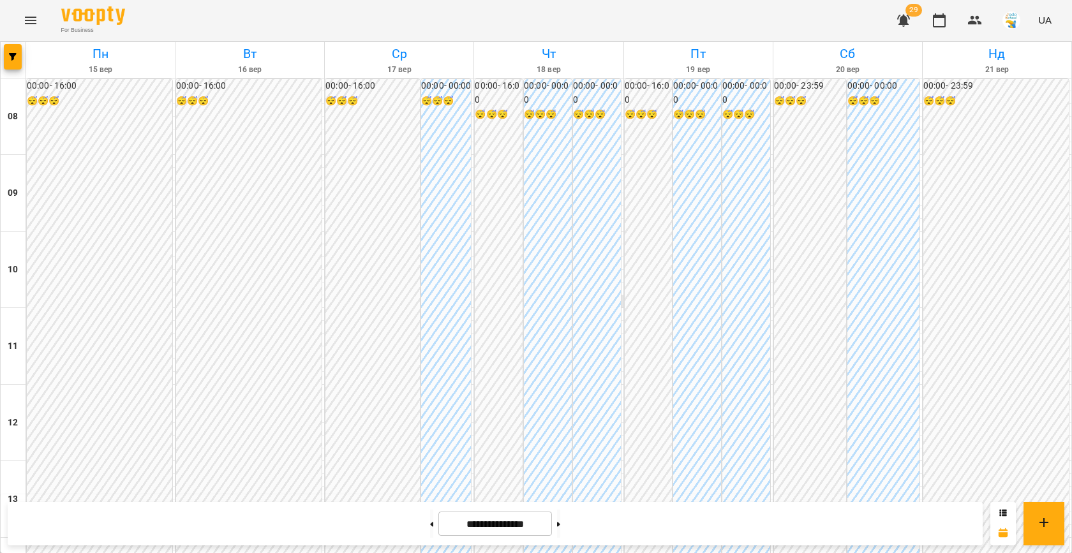
scroll to position [654, 0]
click at [14, 53] on icon "button" at bounding box center [13, 57] width 8 height 8
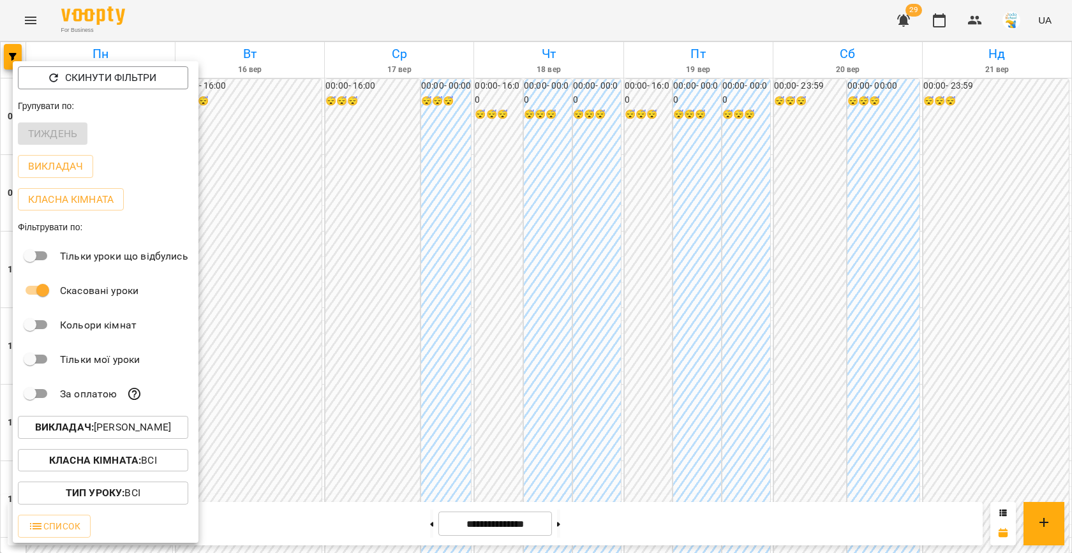
click at [117, 426] on p "Викладач : [PERSON_NAME]" at bounding box center [103, 427] width 136 height 15
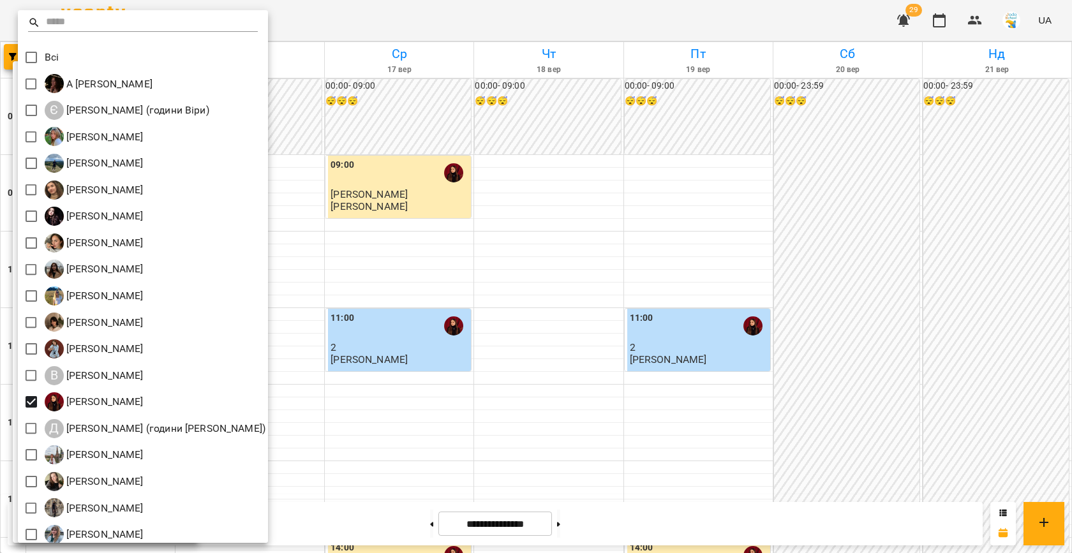
click at [505, 356] on div at bounding box center [536, 276] width 1072 height 553
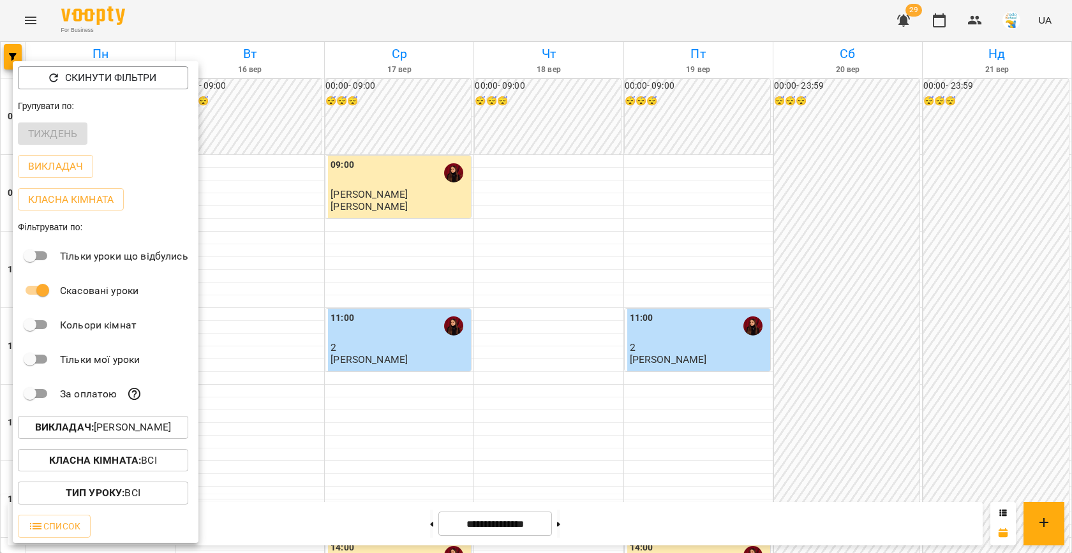
click at [530, 305] on div at bounding box center [536, 276] width 1072 height 553
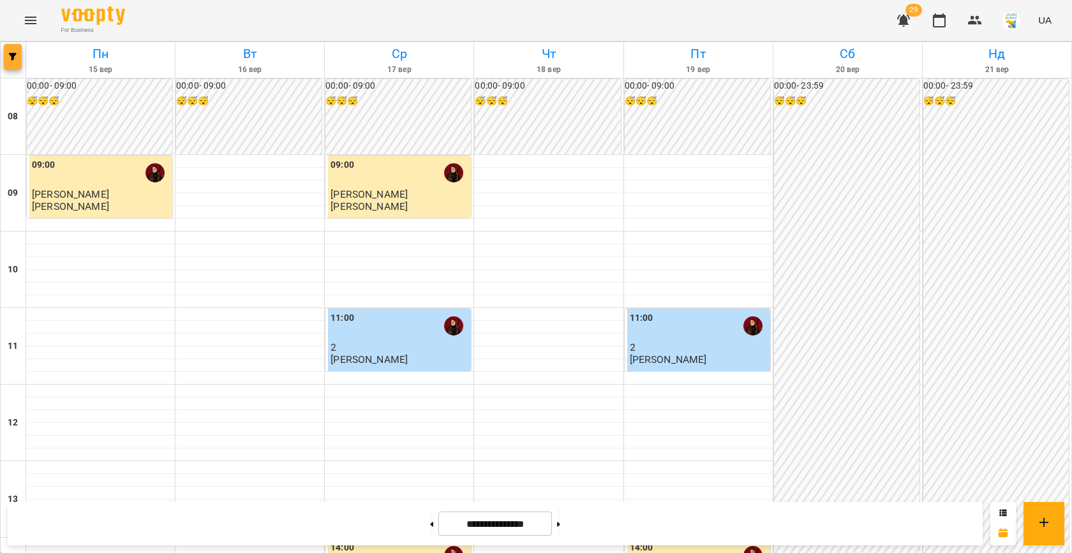
click at [7, 56] on span "button" at bounding box center [13, 57] width 18 height 8
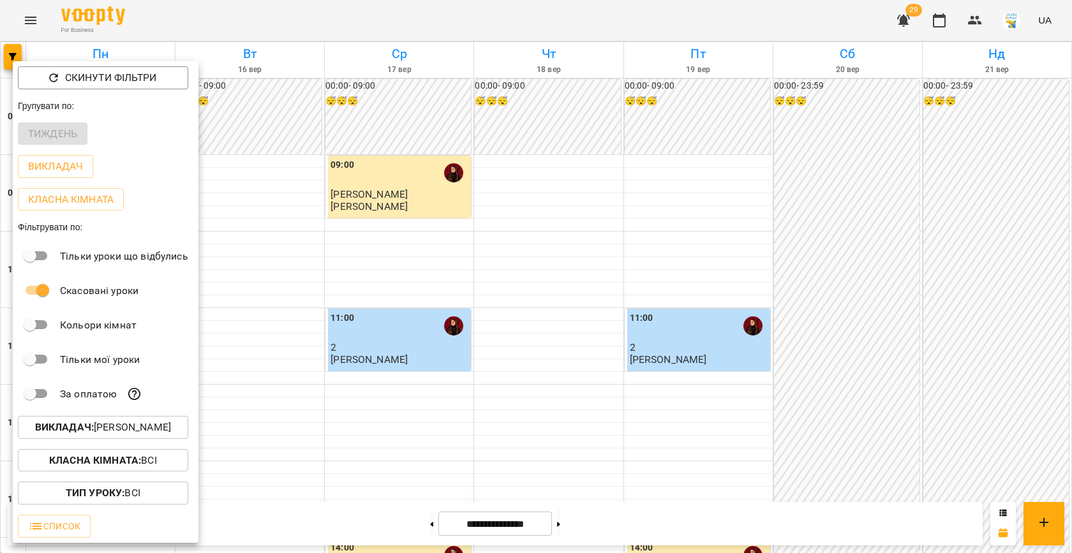
click at [136, 422] on p "Викладач : [PERSON_NAME]" at bounding box center [103, 427] width 136 height 15
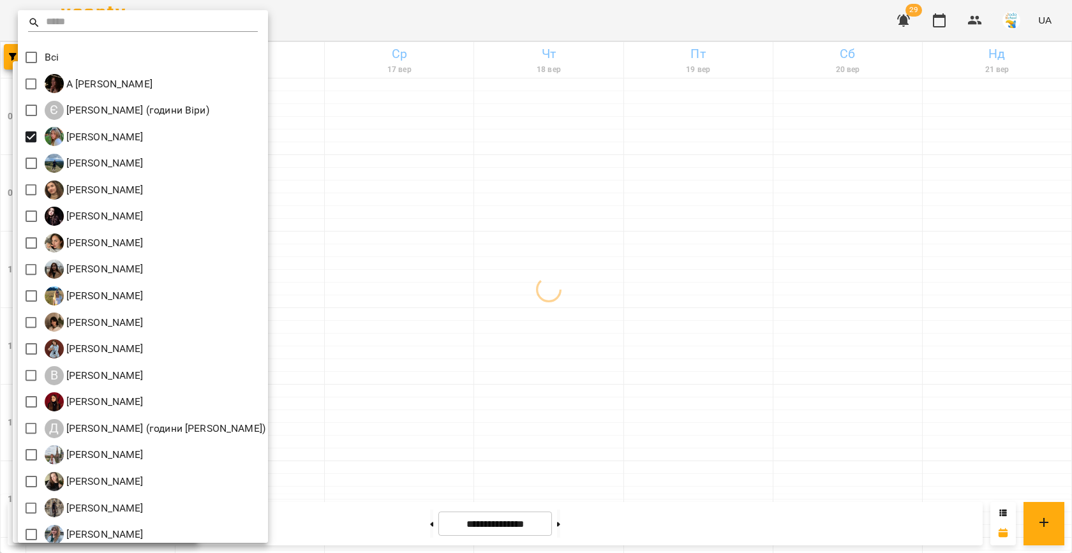
click at [501, 189] on div at bounding box center [536, 276] width 1072 height 553
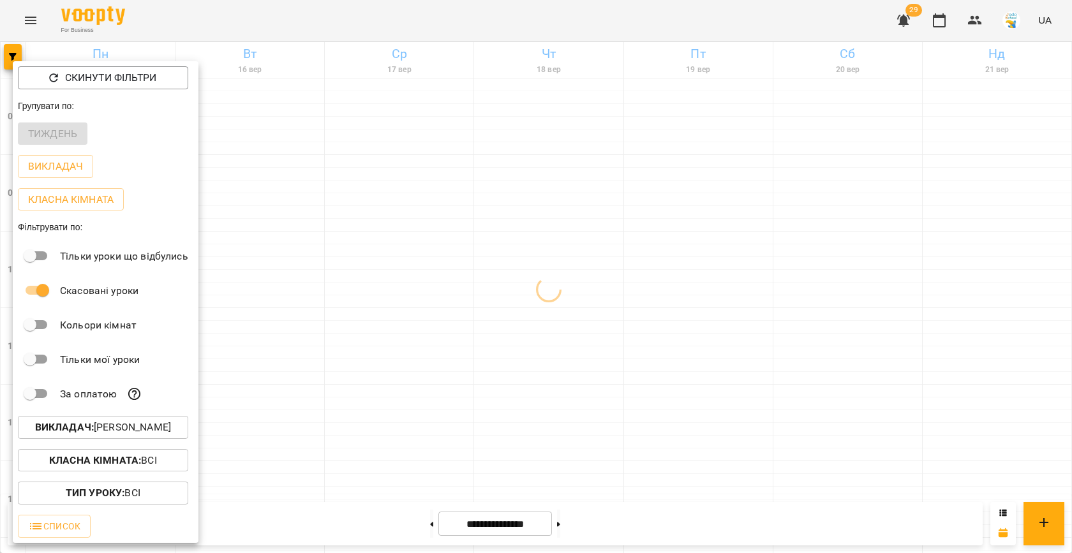
click at [554, 206] on div at bounding box center [536, 276] width 1072 height 553
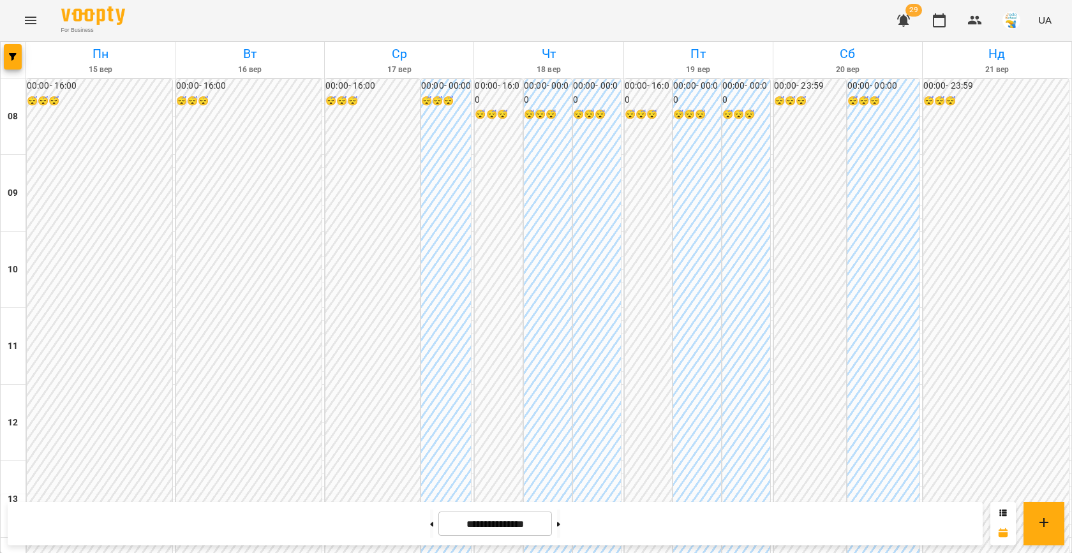
scroll to position [483, 0]
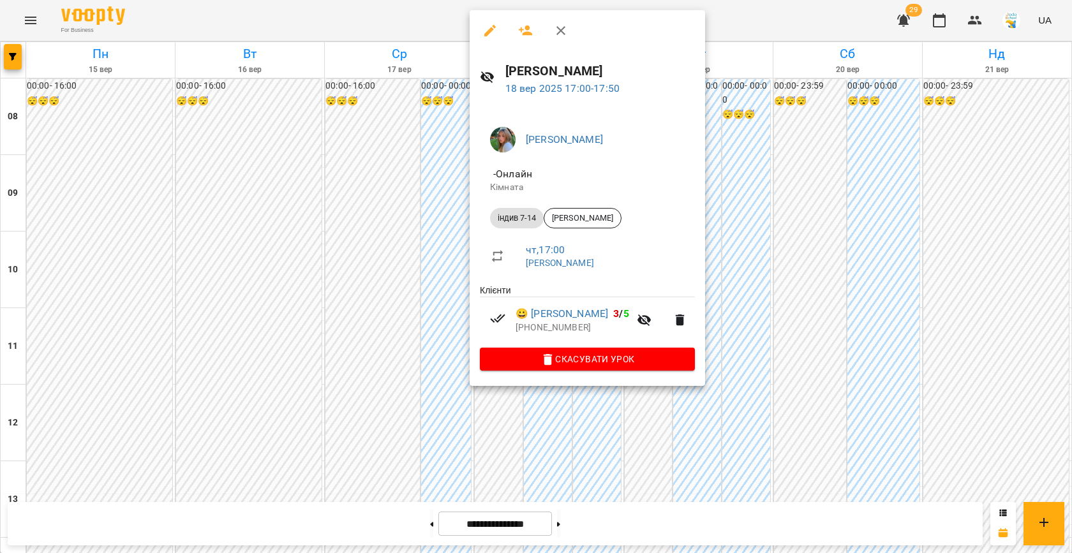
click at [730, 257] on div at bounding box center [536, 276] width 1072 height 553
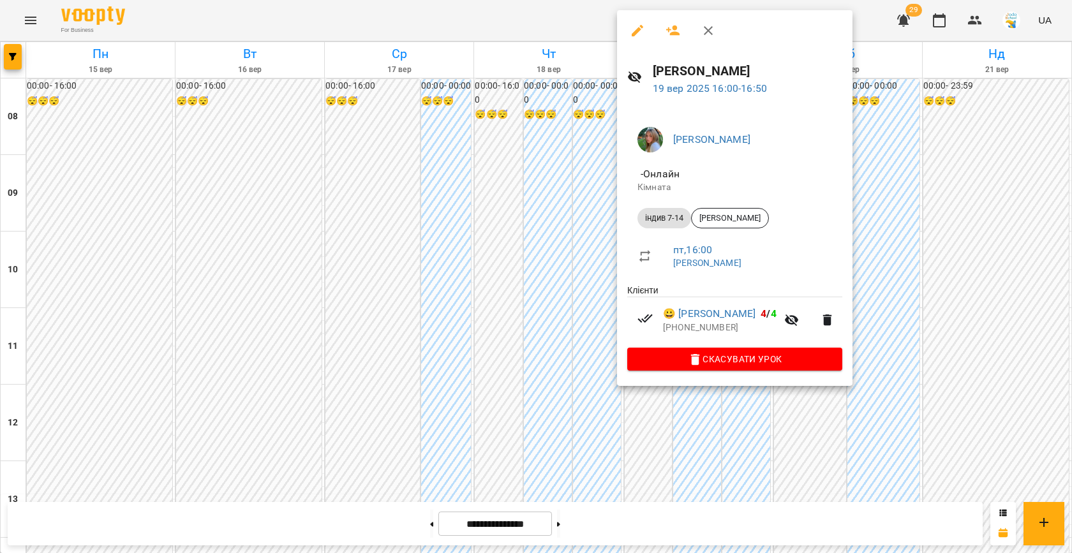
click at [543, 266] on div at bounding box center [536, 276] width 1072 height 553
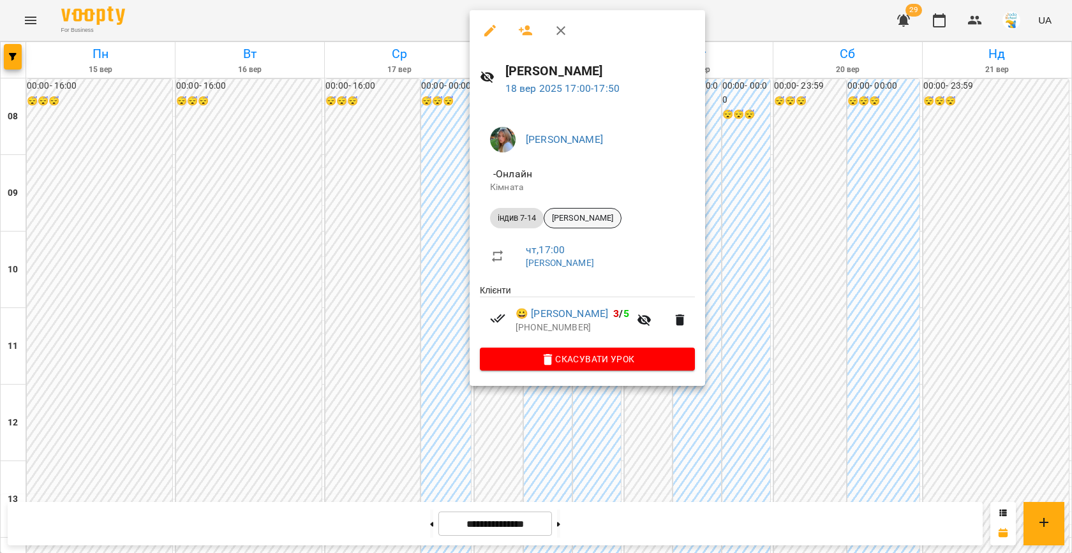
click at [590, 212] on span "[PERSON_NAME]" at bounding box center [582, 217] width 77 height 11
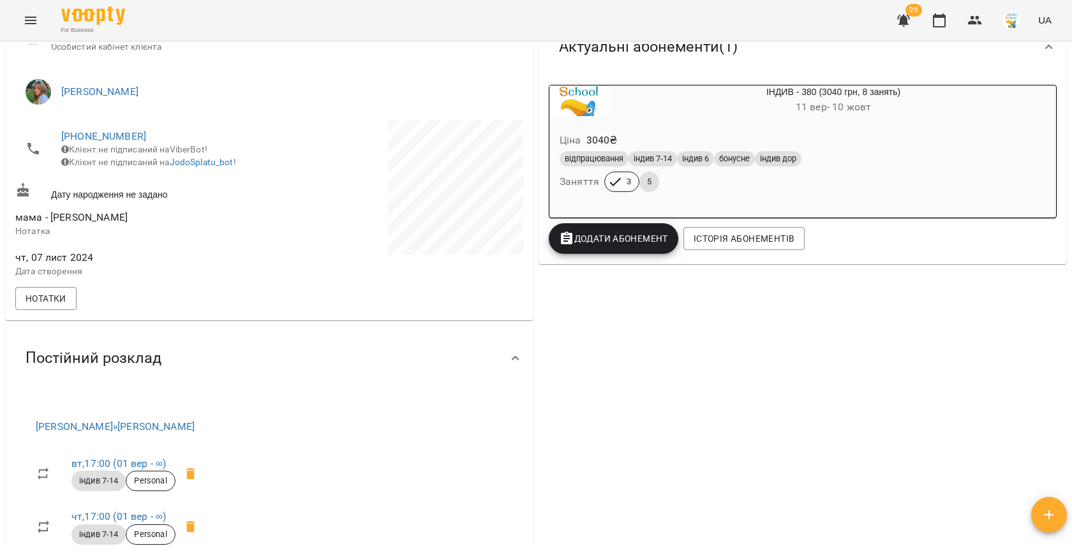
scroll to position [203, 0]
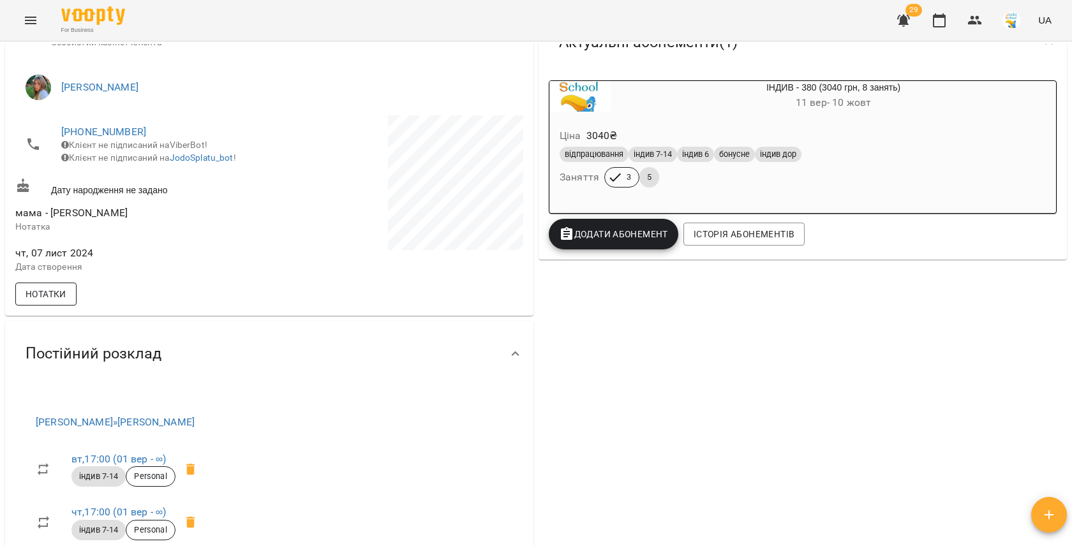
click at [73, 304] on button "Нотатки" at bounding box center [45, 294] width 61 height 23
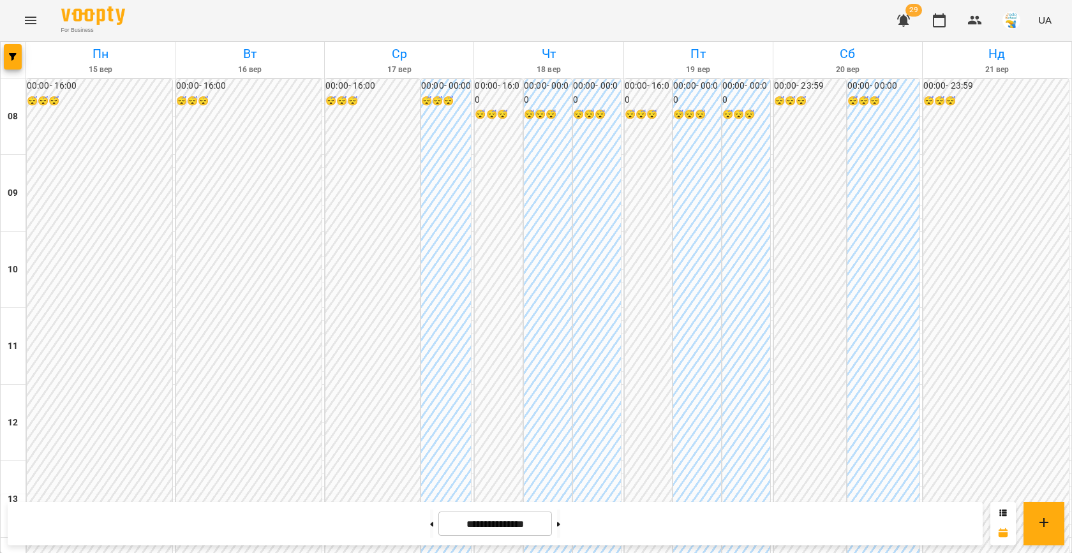
scroll to position [563, 0]
click at [13, 47] on button "button" at bounding box center [13, 57] width 18 height 26
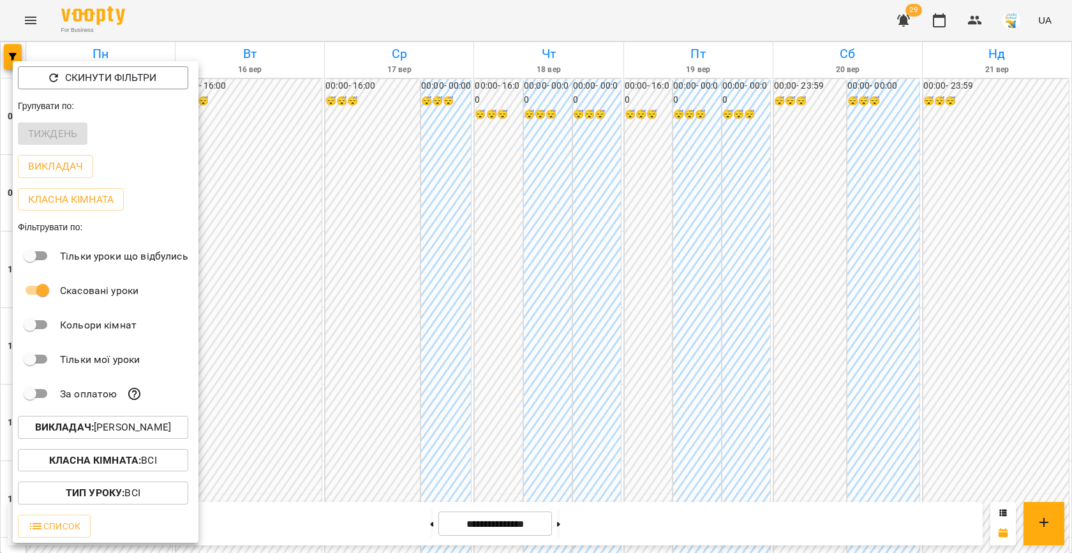
click at [130, 426] on p "Викладач : [PERSON_NAME]" at bounding box center [103, 427] width 136 height 15
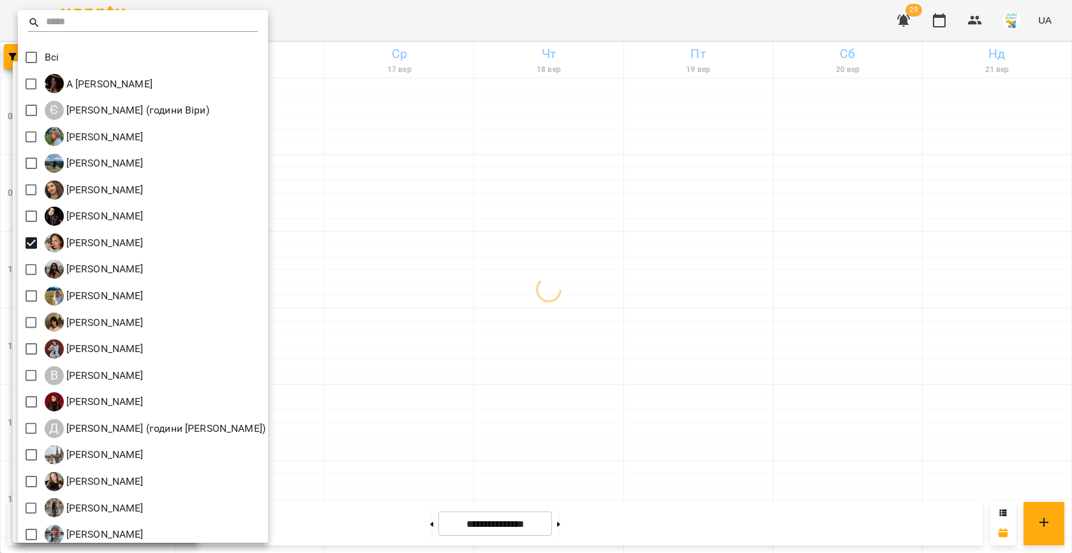
click at [356, 252] on div at bounding box center [536, 276] width 1072 height 553
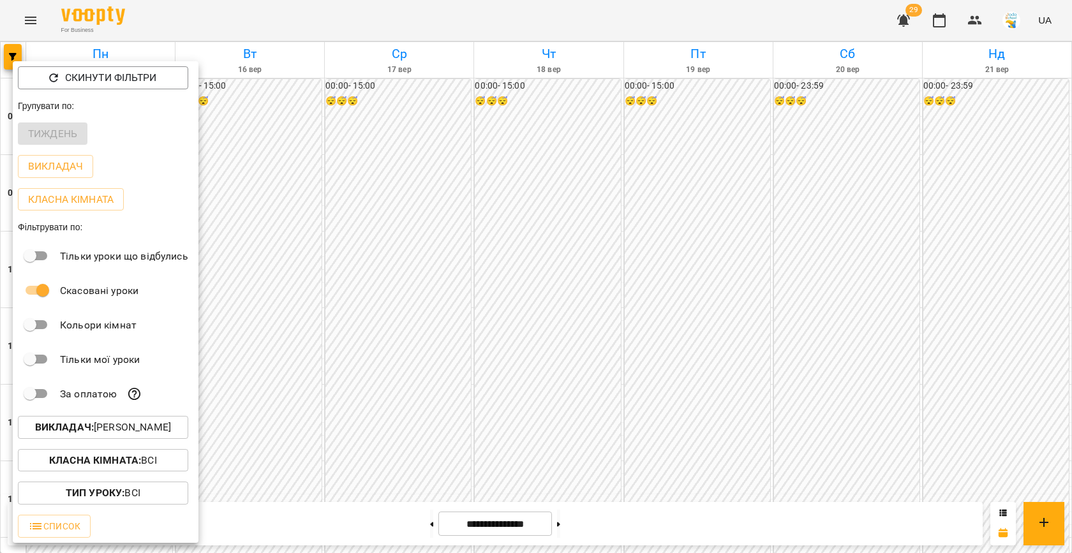
click at [466, 275] on div at bounding box center [536, 276] width 1072 height 553
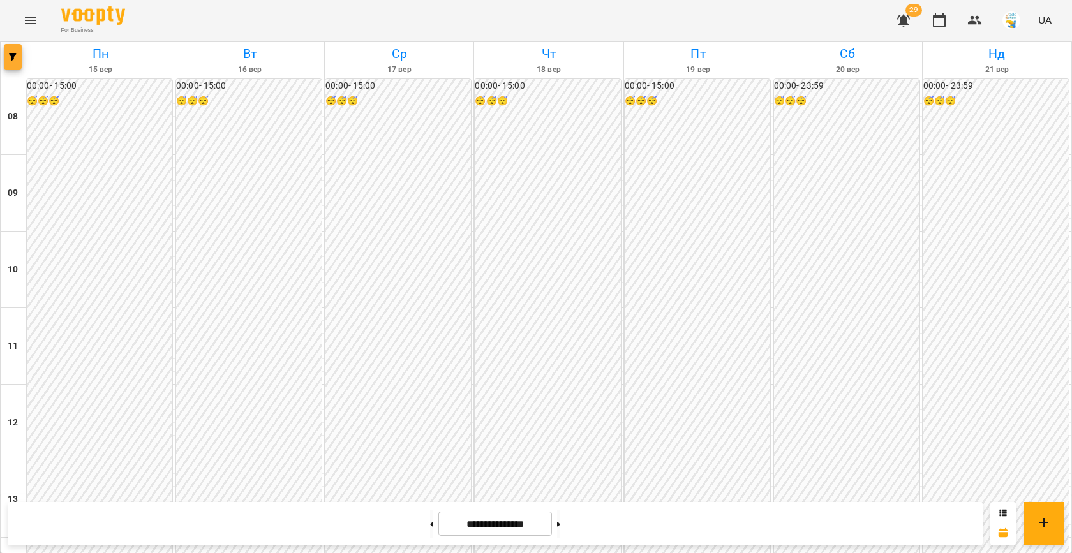
click at [14, 59] on icon "button" at bounding box center [13, 57] width 8 height 8
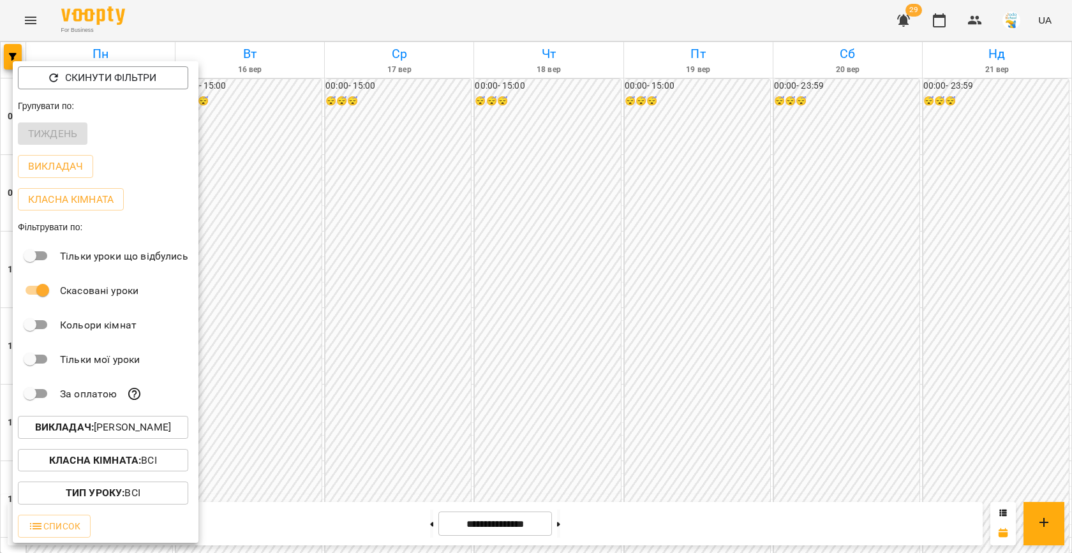
click at [118, 433] on p "Викладач : [PERSON_NAME]" at bounding box center [103, 427] width 136 height 15
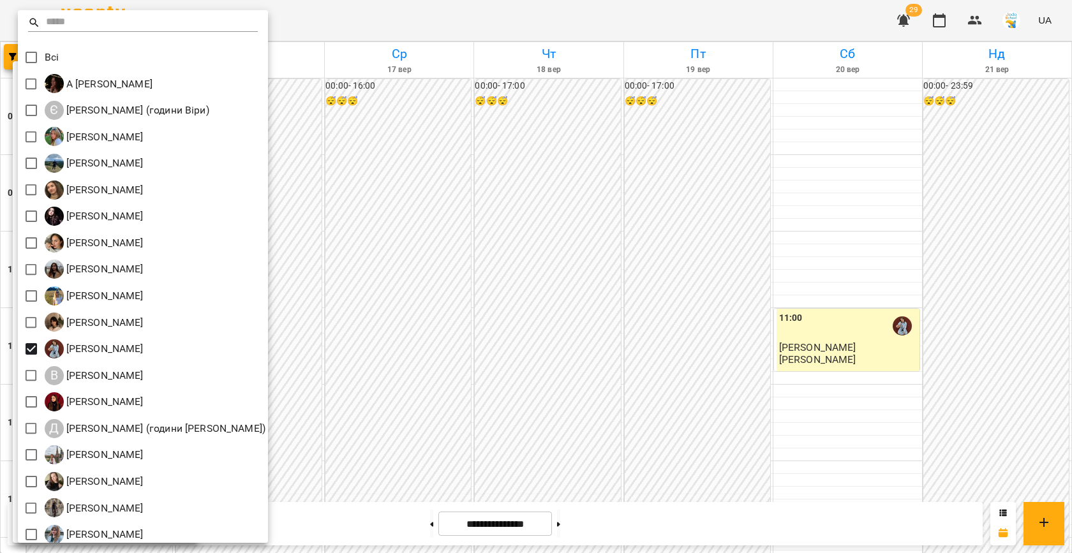
click at [479, 295] on div at bounding box center [536, 276] width 1072 height 553
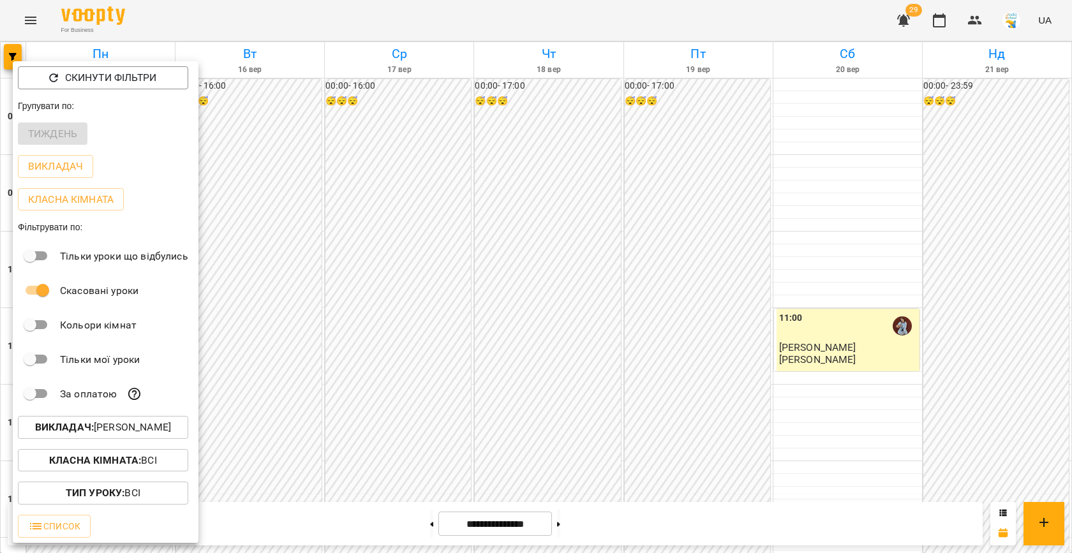
click at [479, 295] on div at bounding box center [536, 276] width 1072 height 553
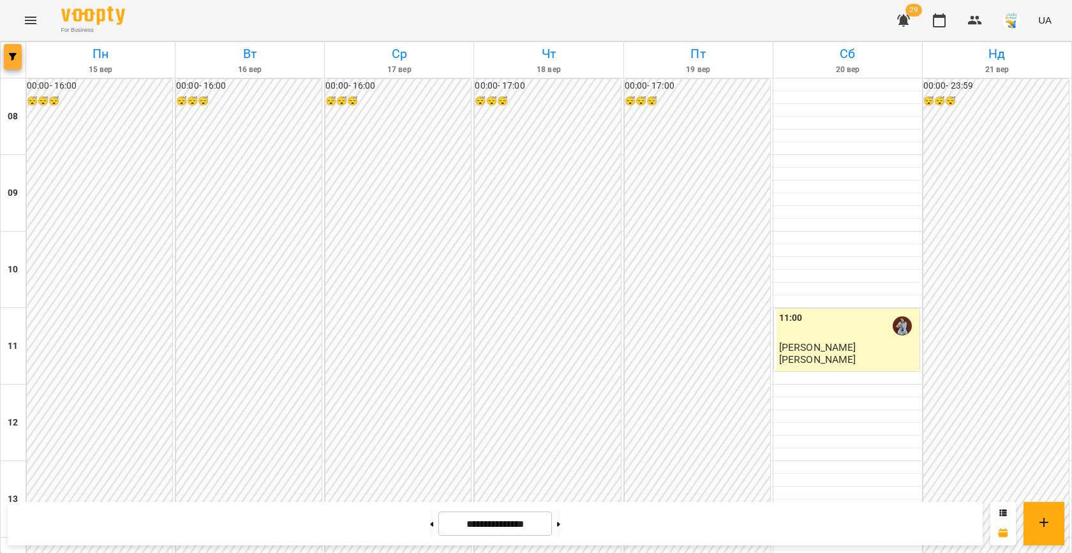
click at [12, 57] on icon "button" at bounding box center [13, 57] width 8 height 8
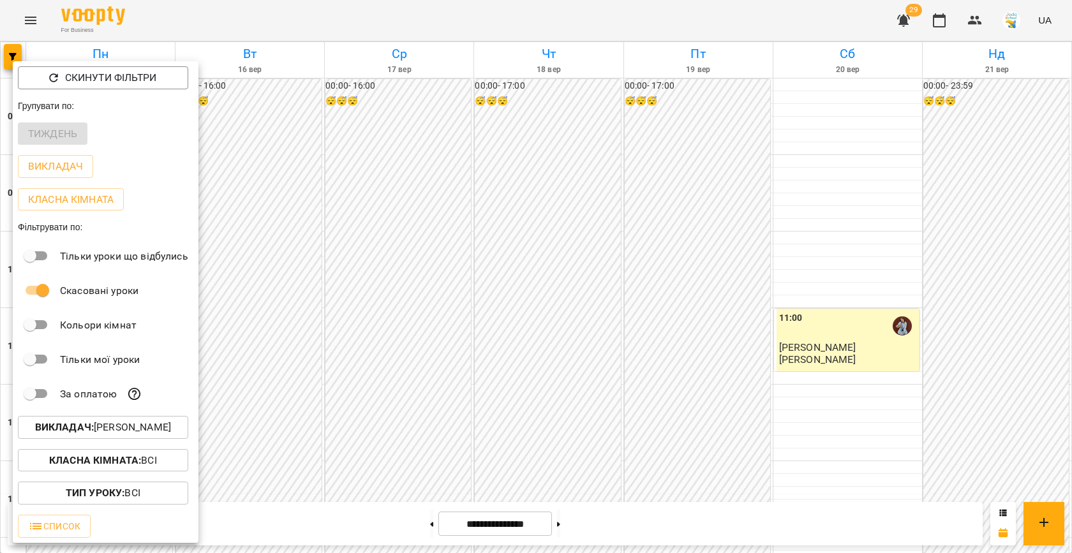
click at [123, 434] on p "Викладач : [PERSON_NAME]" at bounding box center [103, 427] width 136 height 15
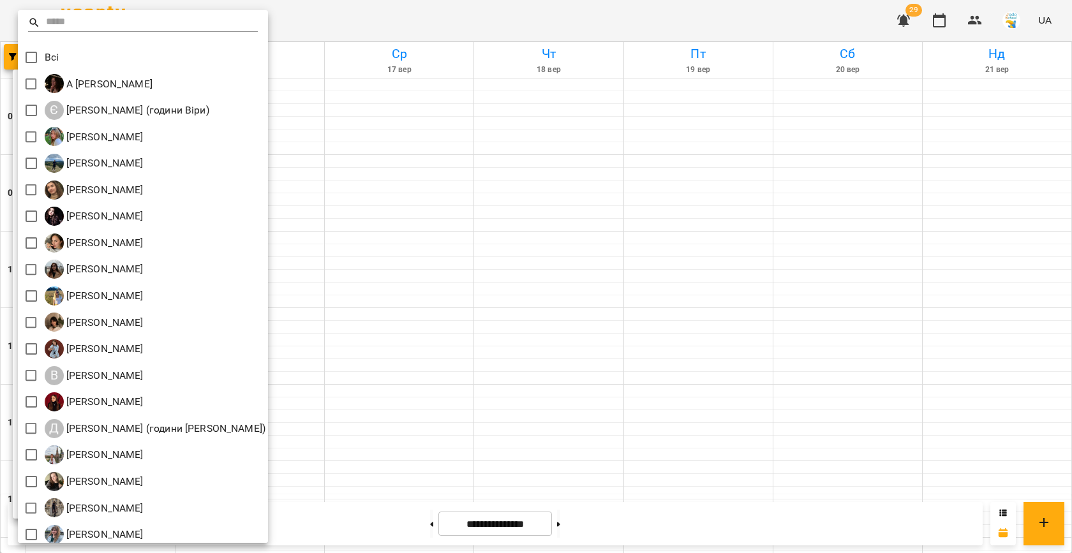
scroll to position [59, 0]
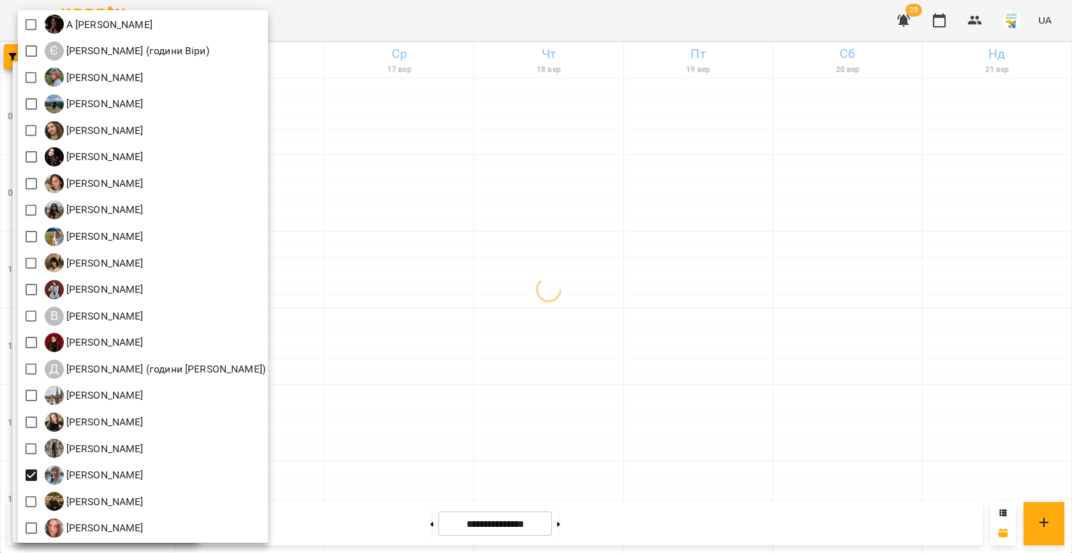
click at [477, 367] on div at bounding box center [536, 276] width 1072 height 553
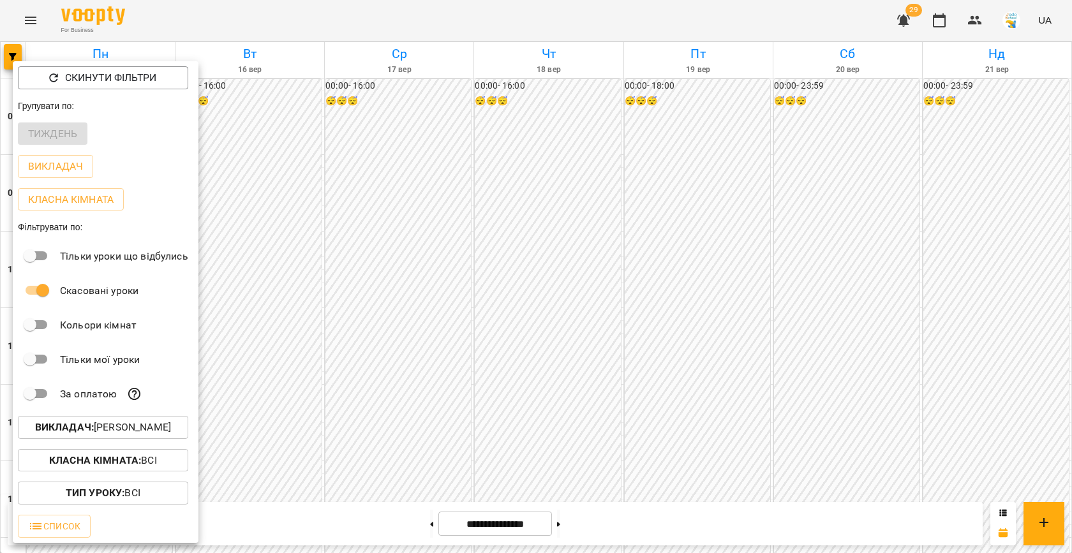
click at [96, 429] on p "Викладач : [PERSON_NAME]" at bounding box center [103, 427] width 136 height 15
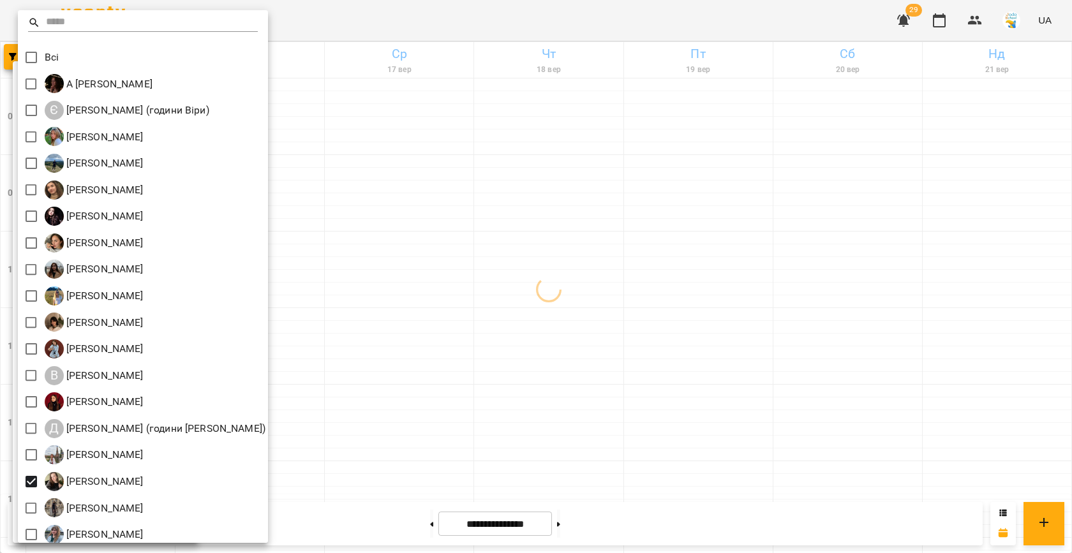
click at [521, 310] on div at bounding box center [536, 276] width 1072 height 553
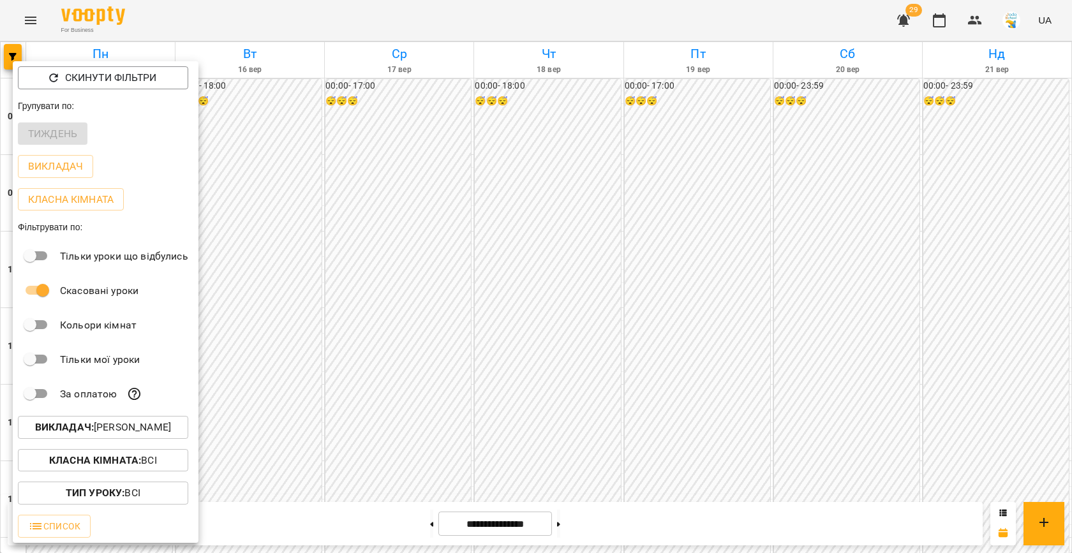
click at [449, 294] on div at bounding box center [536, 276] width 1072 height 553
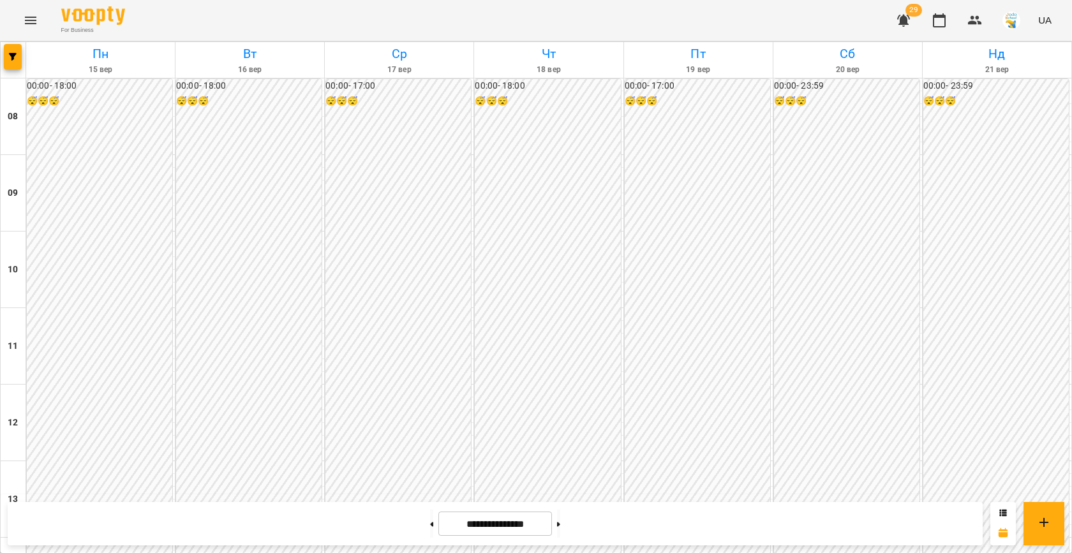
scroll to position [654, 0]
click at [15, 54] on icon "button" at bounding box center [13, 57] width 8 height 8
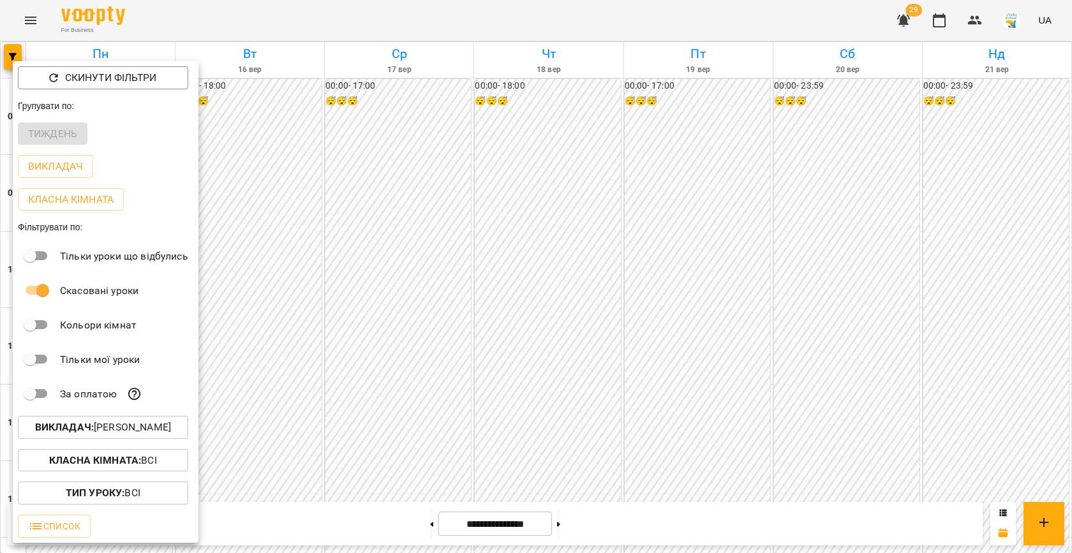
click at [112, 419] on button "Викладач : [PERSON_NAME]" at bounding box center [103, 427] width 170 height 23
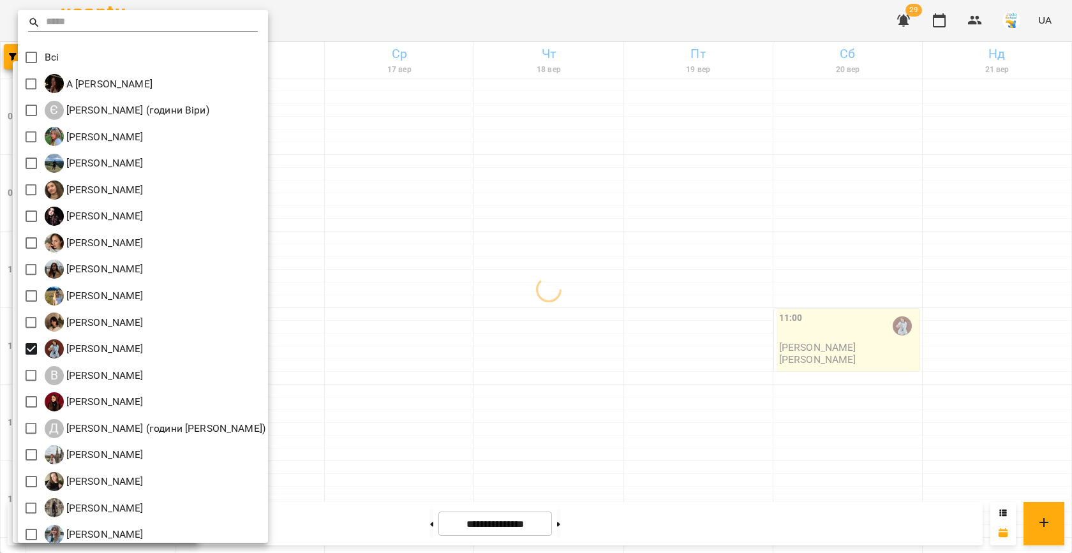
click at [480, 308] on div at bounding box center [536, 276] width 1072 height 553
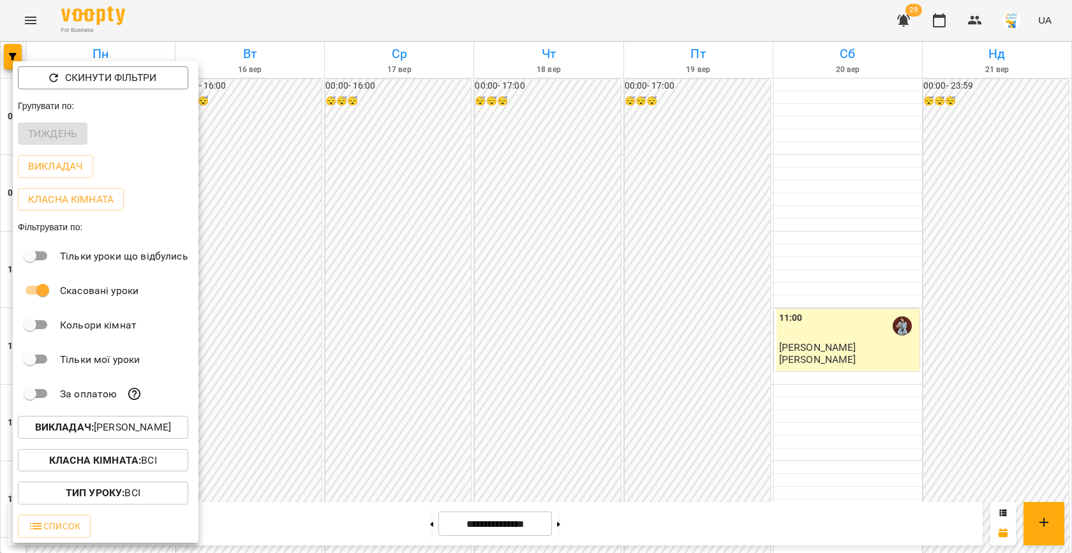
click at [436, 258] on div at bounding box center [536, 276] width 1072 height 553
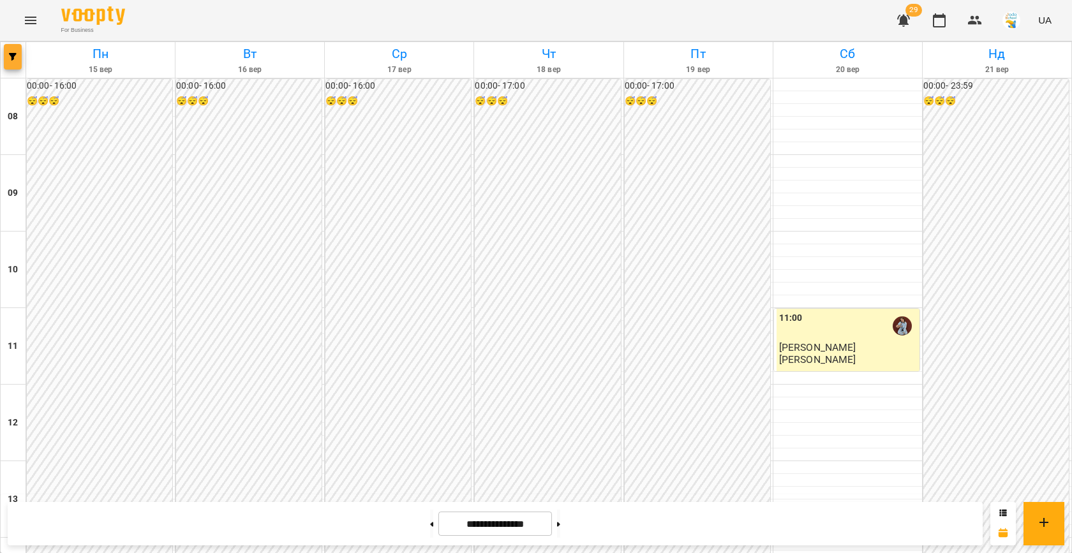
click at [6, 53] on span "button" at bounding box center [13, 57] width 18 height 8
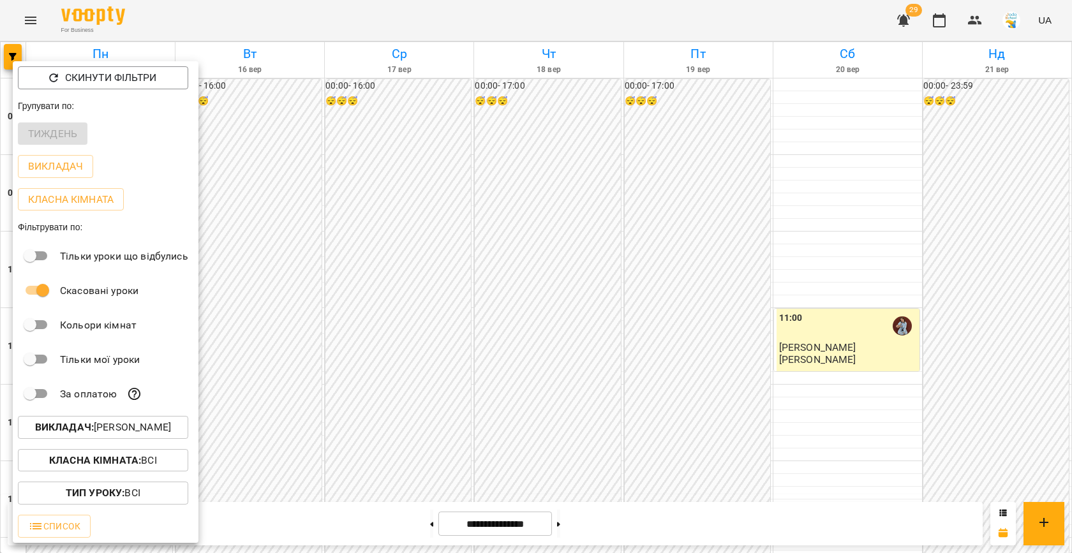
click at [103, 426] on p "Викладач : [PERSON_NAME]" at bounding box center [103, 427] width 136 height 15
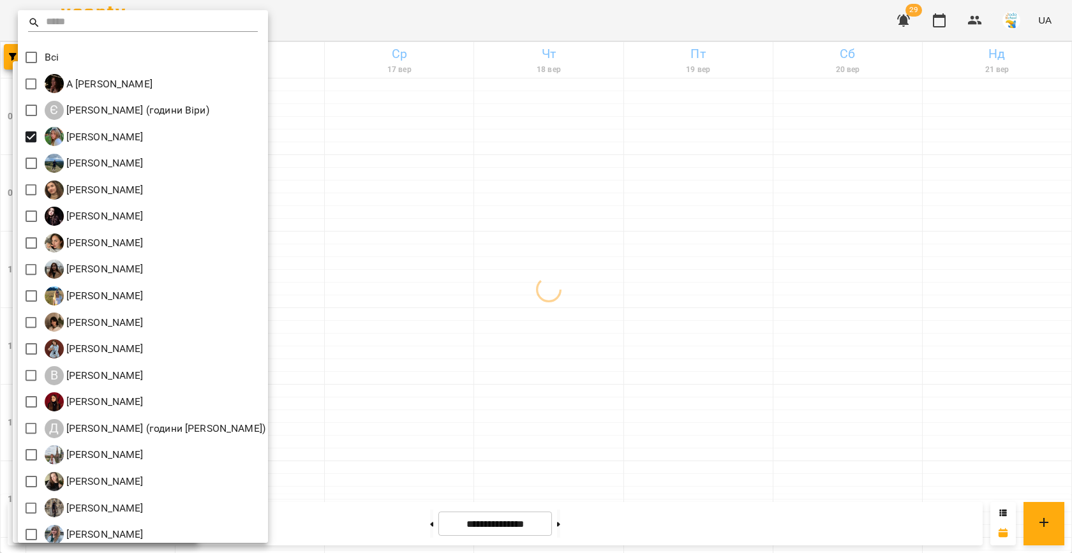
click at [438, 239] on div at bounding box center [536, 276] width 1072 height 553
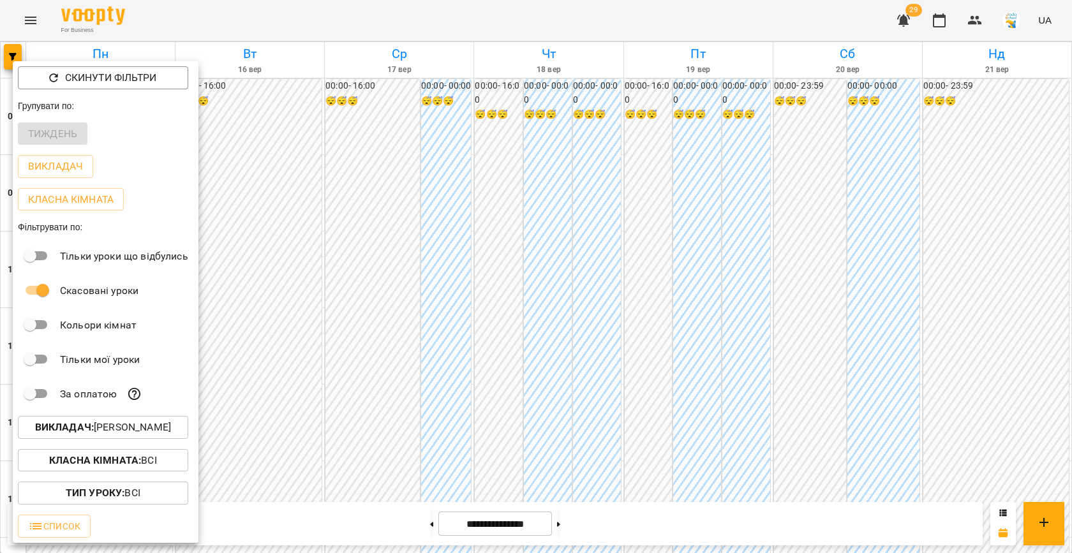
click at [520, 195] on div at bounding box center [536, 276] width 1072 height 553
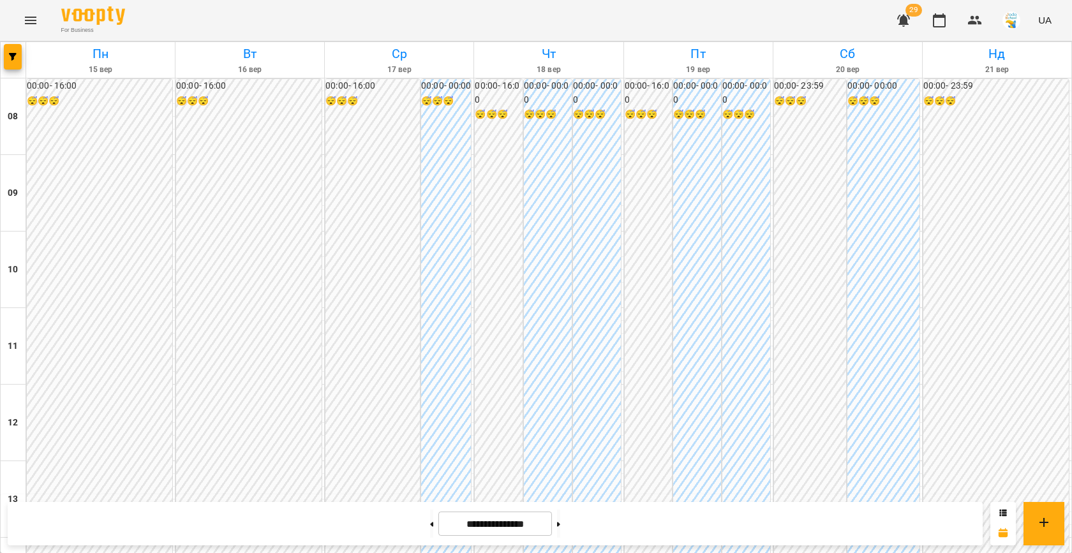
scroll to position [512, 0]
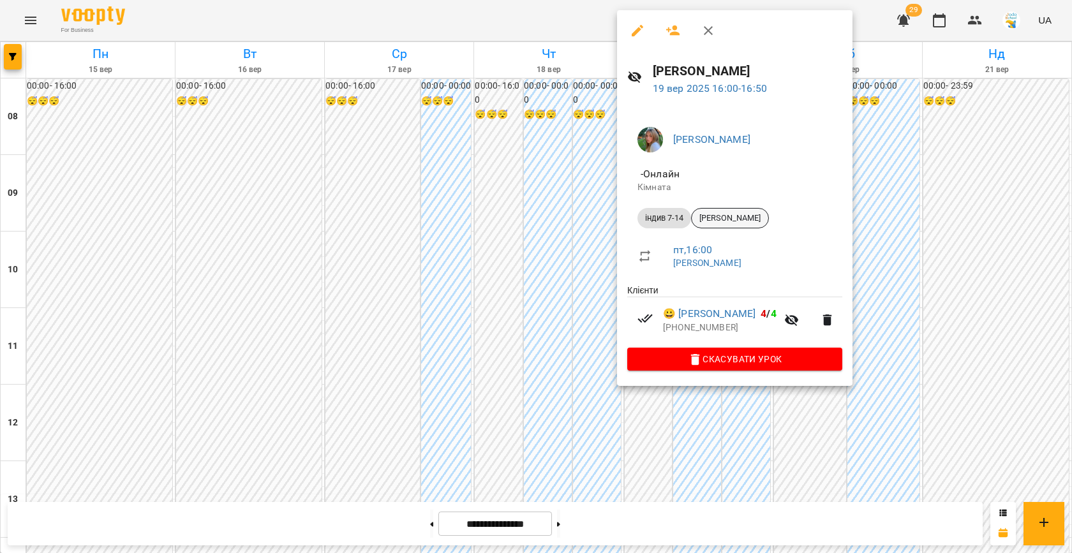
click at [725, 220] on span "[PERSON_NAME]" at bounding box center [730, 217] width 77 height 11
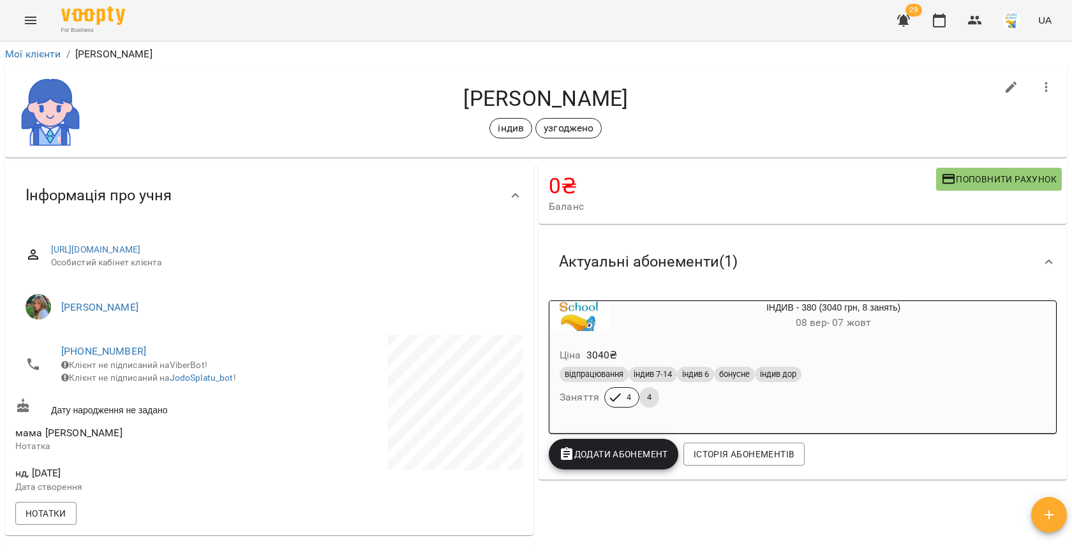
scroll to position [243, 0]
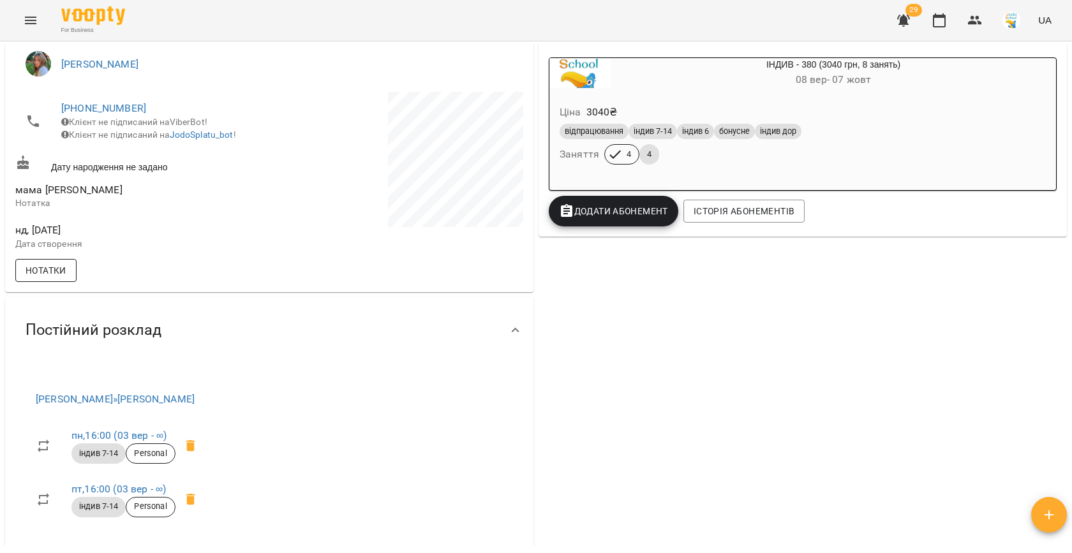
click at [62, 278] on span "Нотатки" at bounding box center [46, 270] width 41 height 15
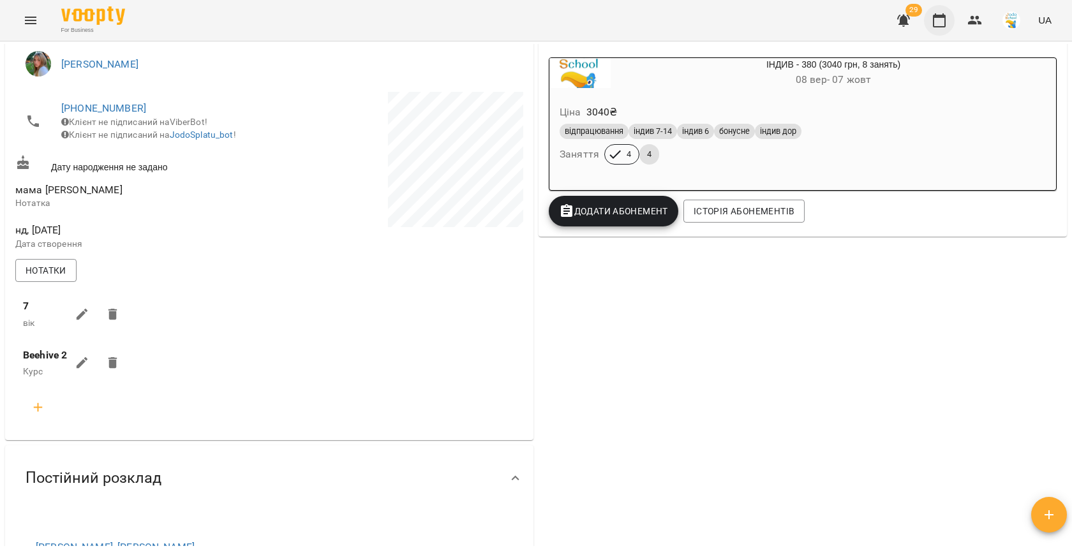
click at [941, 21] on icon "button" at bounding box center [939, 20] width 15 height 15
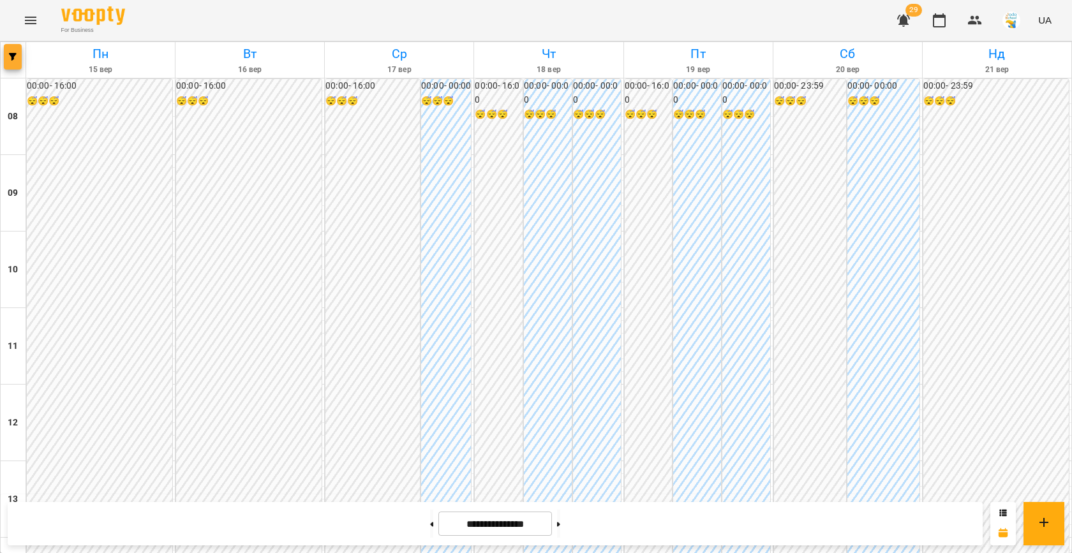
click at [13, 58] on icon "button" at bounding box center [13, 57] width 8 height 8
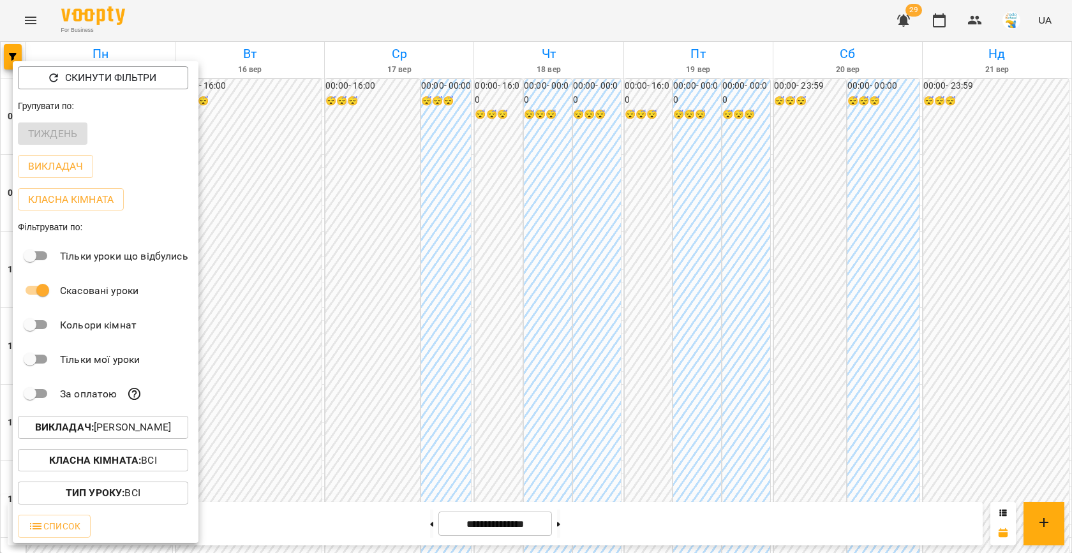
click at [133, 426] on p "Викладач : [PERSON_NAME]" at bounding box center [103, 427] width 136 height 15
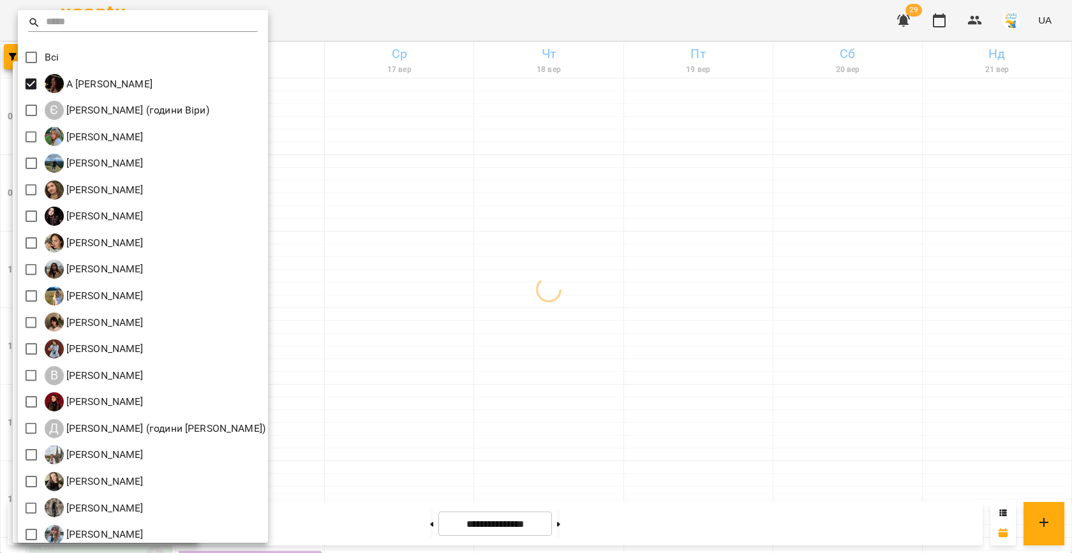
click at [486, 262] on div at bounding box center [536, 276] width 1072 height 553
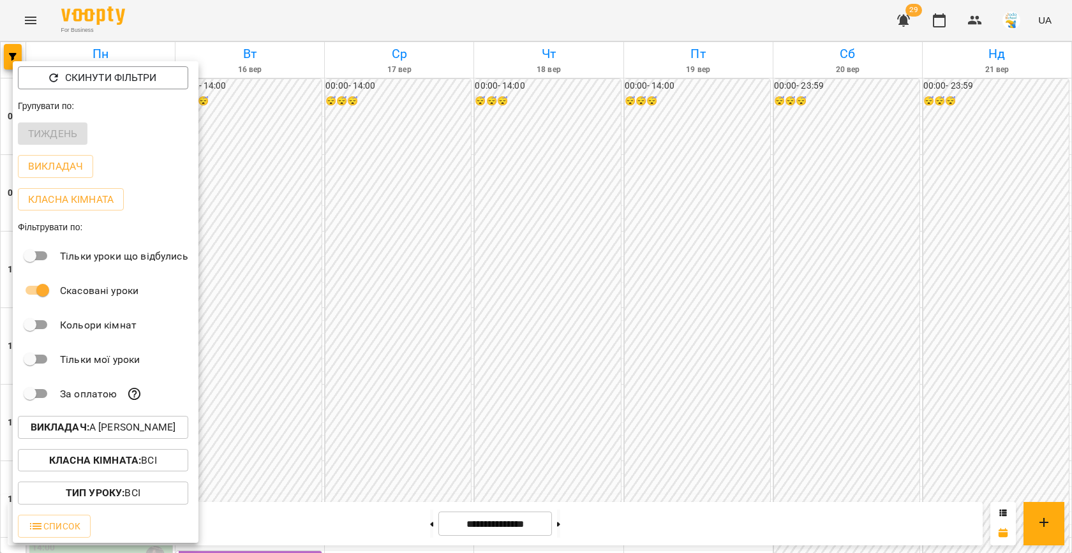
click at [486, 262] on div at bounding box center [536, 276] width 1072 height 553
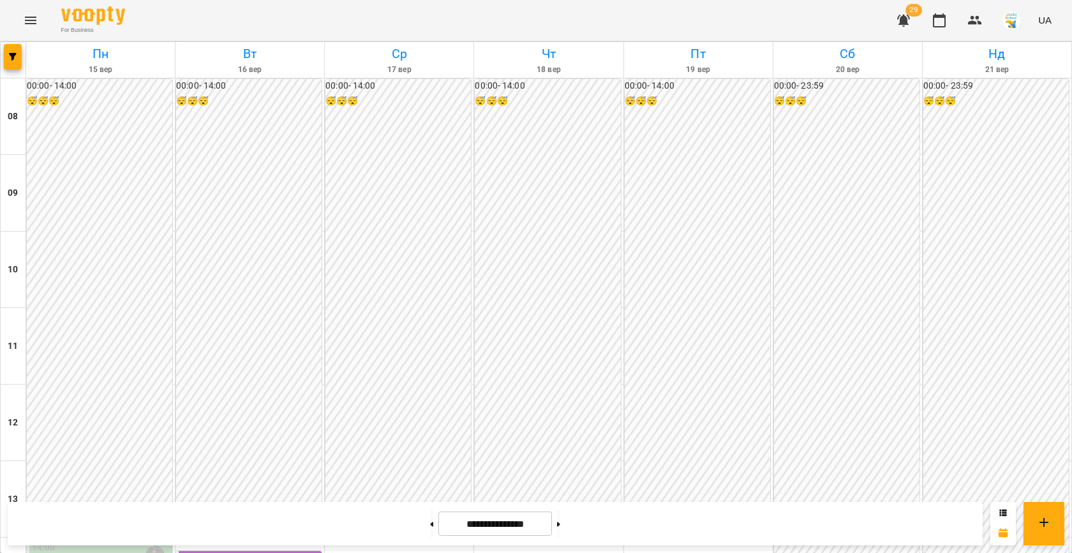
scroll to position [479, 0]
click at [13, 56] on icon "button" at bounding box center [13, 57] width 8 height 8
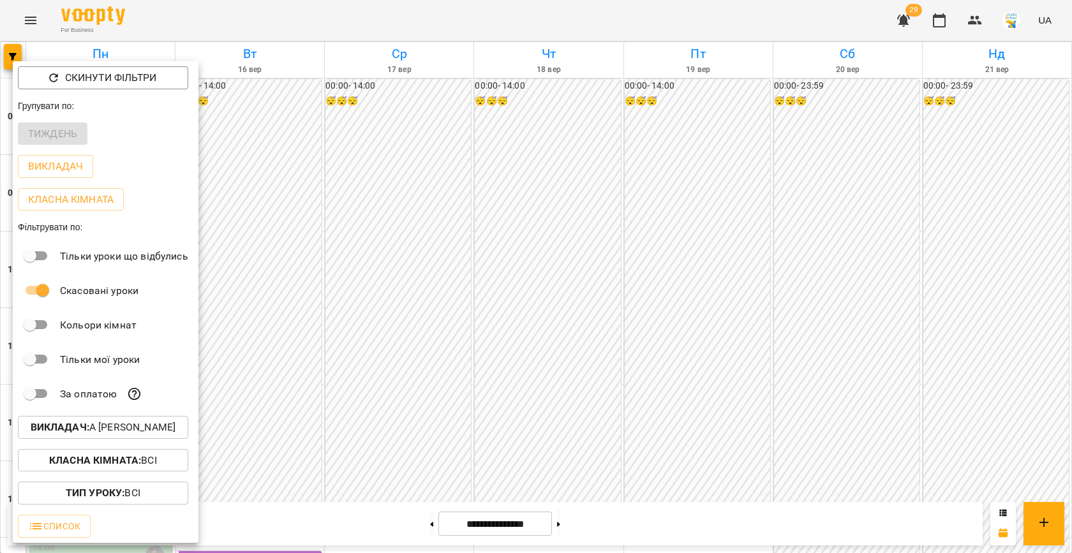
click at [135, 434] on p "Викладач : А [PERSON_NAME]" at bounding box center [103, 427] width 145 height 15
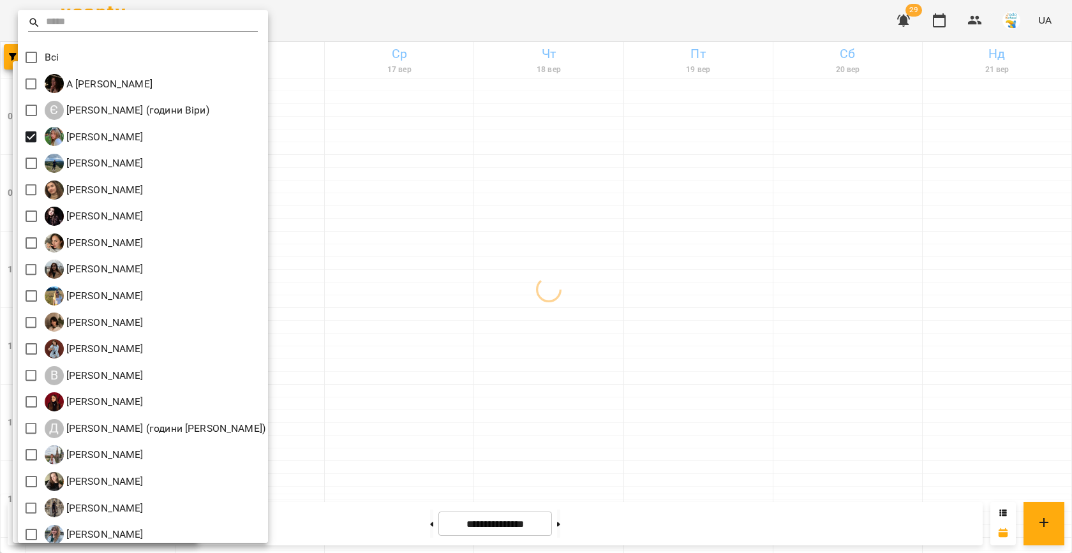
click at [487, 237] on div at bounding box center [536, 276] width 1072 height 553
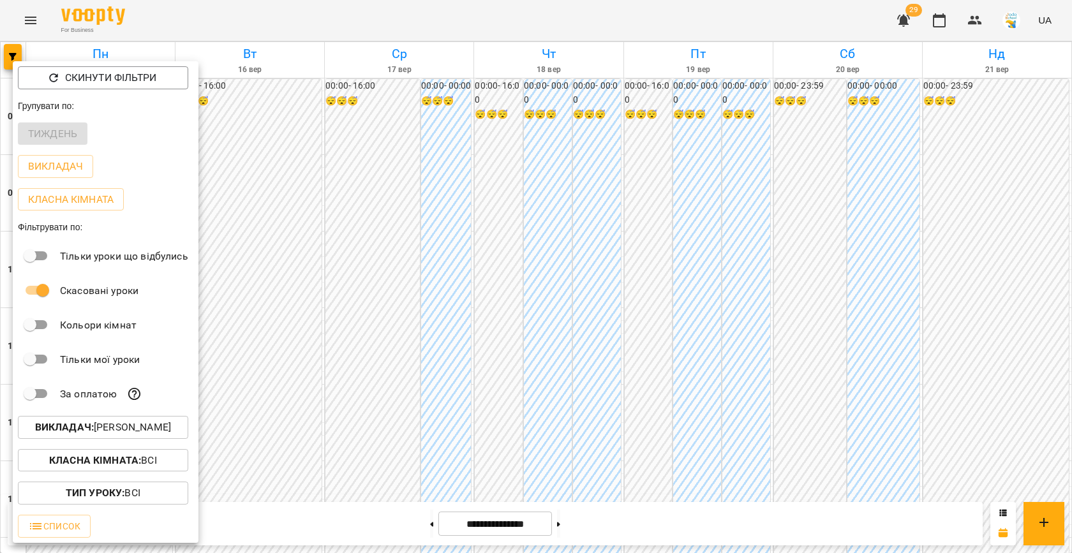
click at [552, 275] on div at bounding box center [536, 276] width 1072 height 553
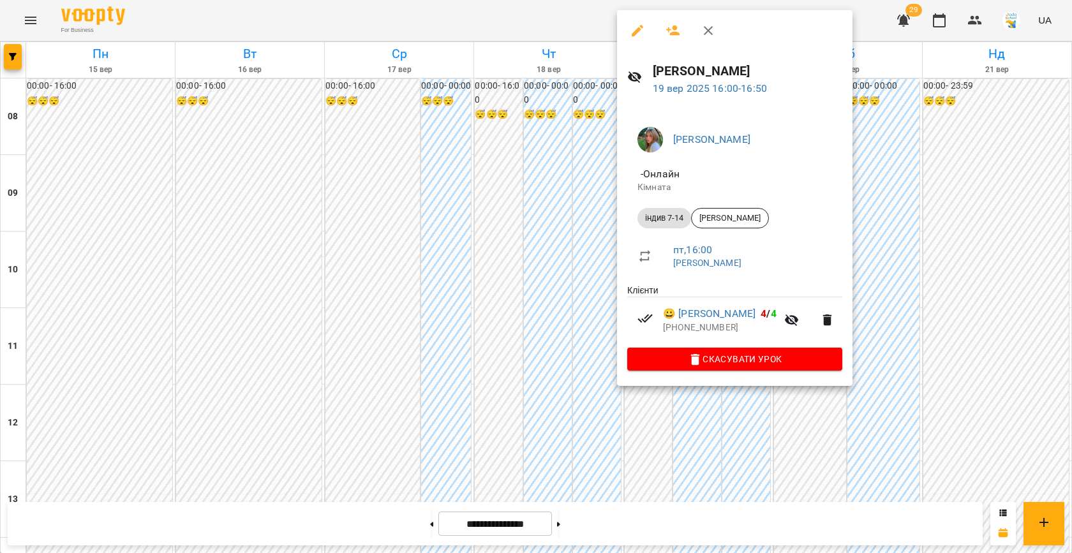
click at [537, 285] on div at bounding box center [536, 276] width 1072 height 553
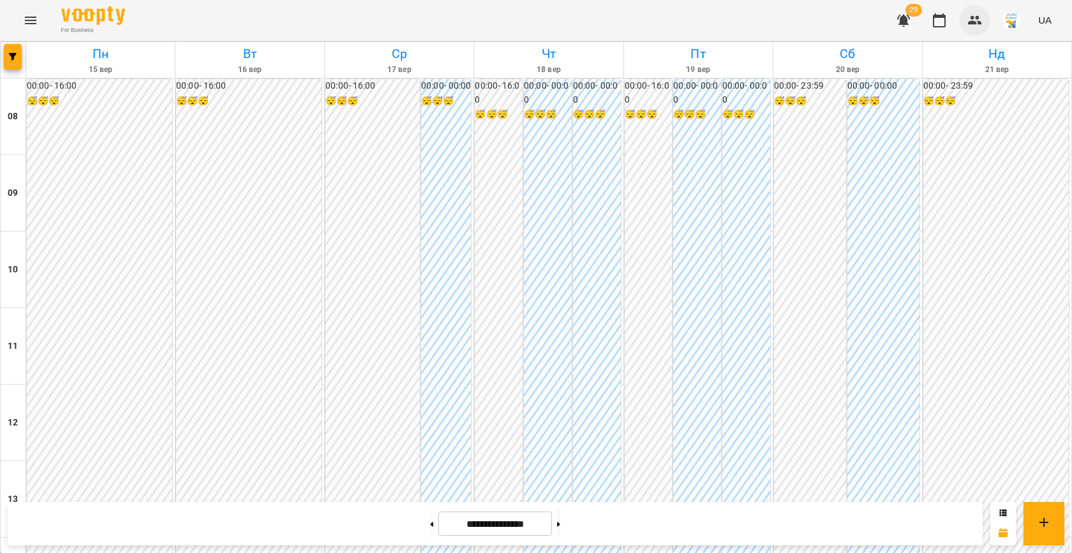
click at [973, 18] on icon "button" at bounding box center [975, 20] width 14 height 9
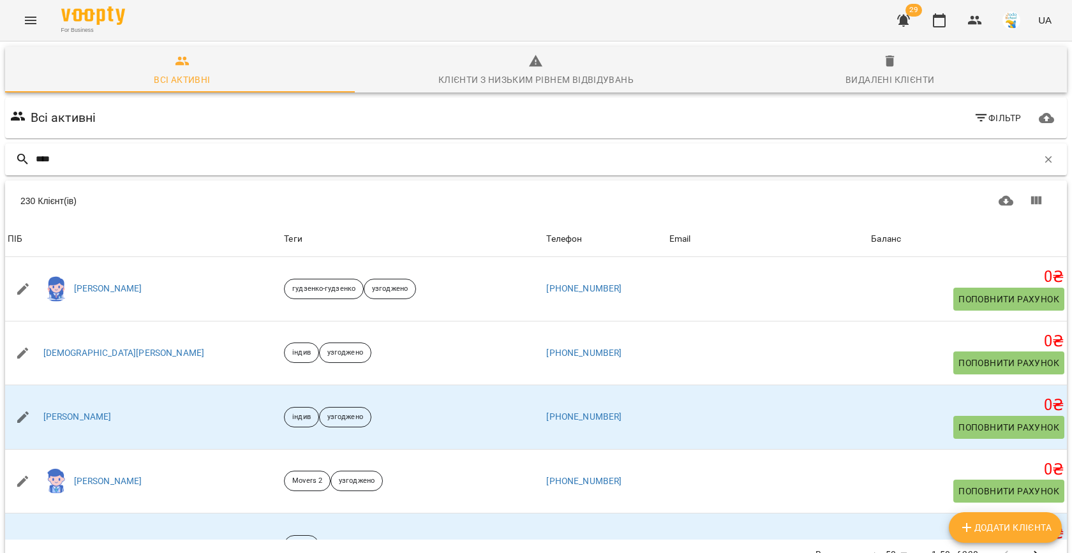
type input "*****"
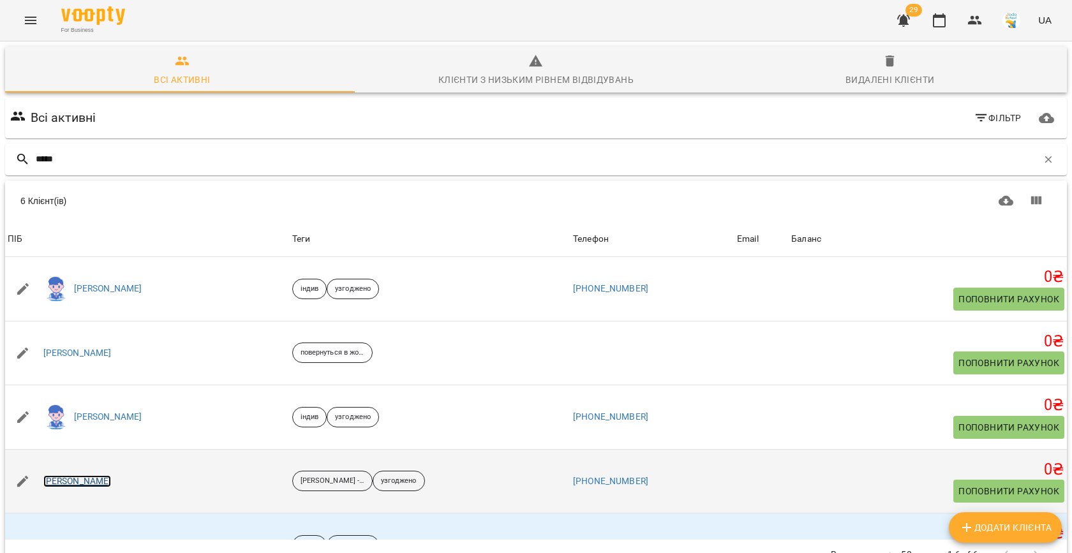
click at [81, 477] on link "[PERSON_NAME]" at bounding box center [77, 481] width 68 height 13
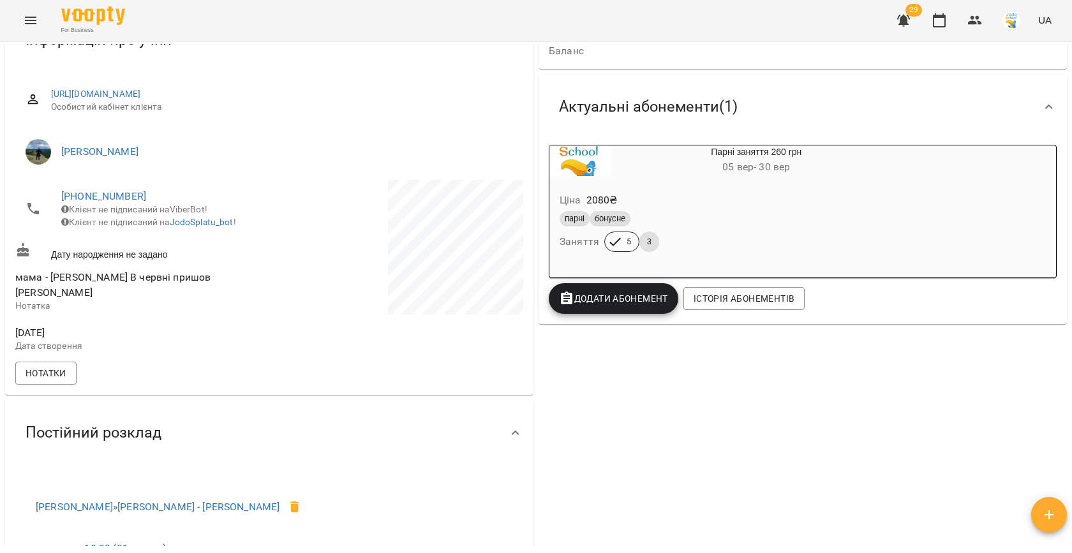
scroll to position [214, 0]
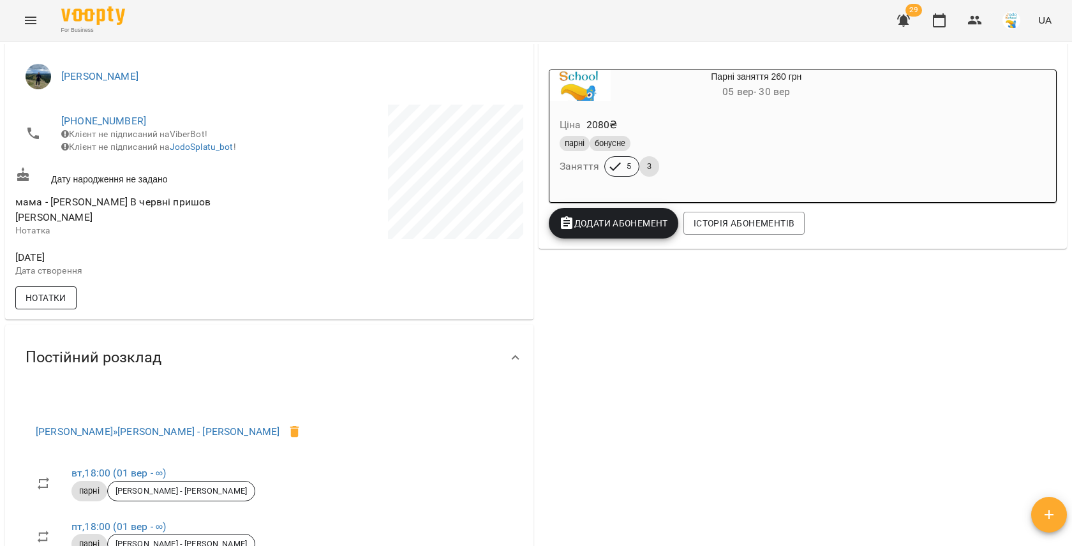
click at [48, 290] on span "Нотатки" at bounding box center [46, 297] width 41 height 15
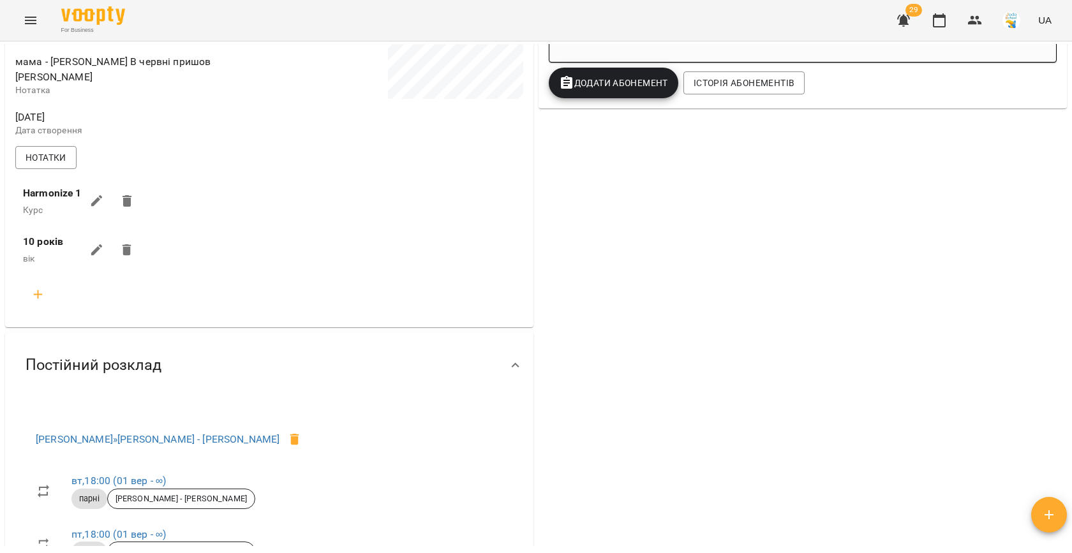
scroll to position [421, 0]
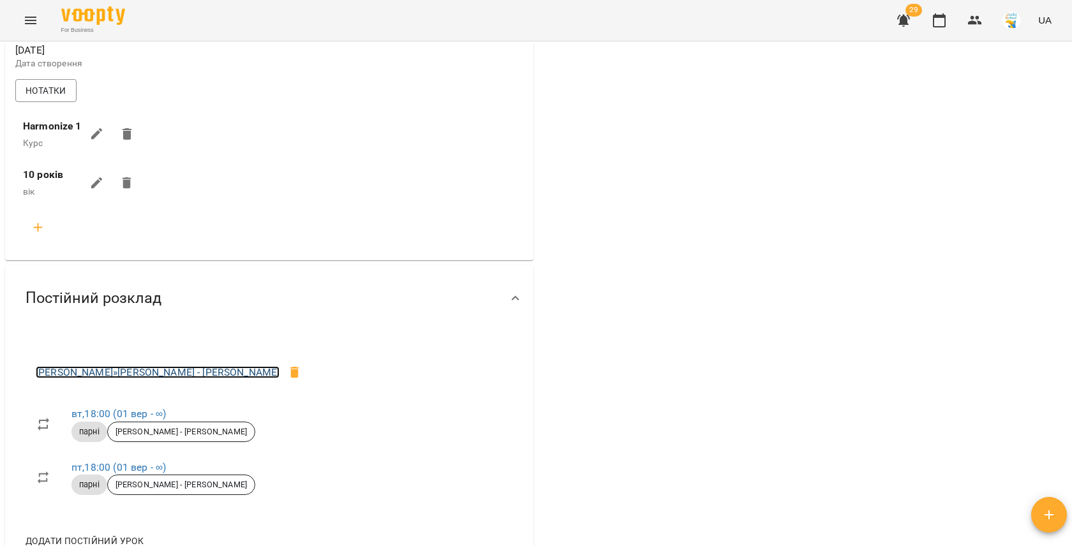
click at [197, 366] on link "[PERSON_NAME] » [PERSON_NAME] - [PERSON_NAME]" at bounding box center [158, 372] width 244 height 12
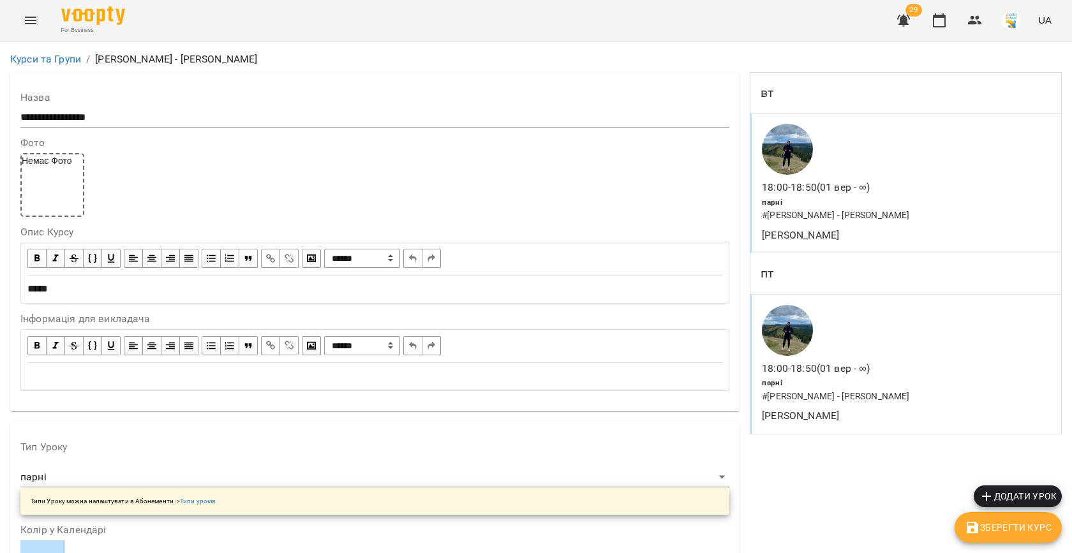
scroll to position [980, 0]
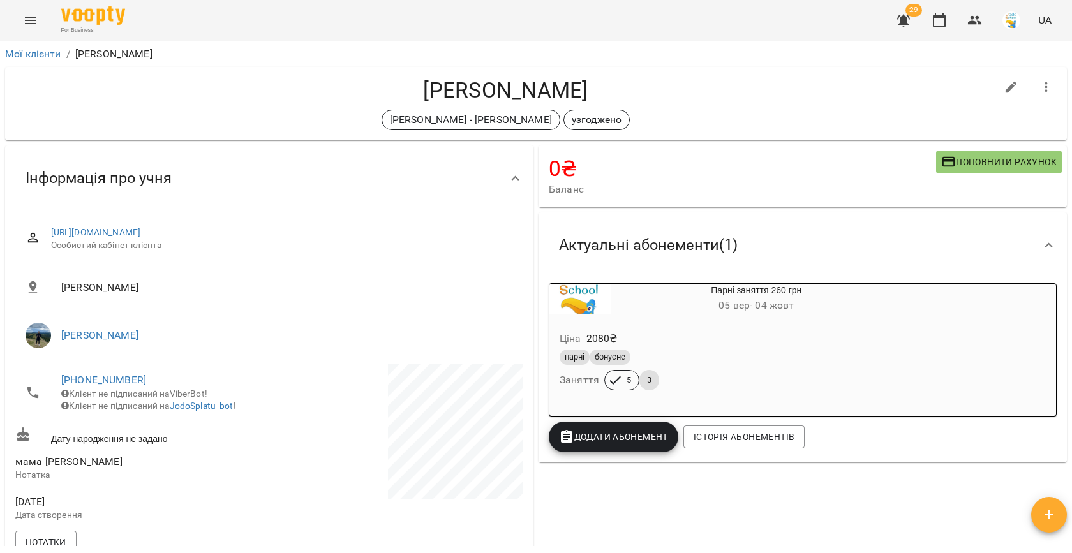
scroll to position [137, 0]
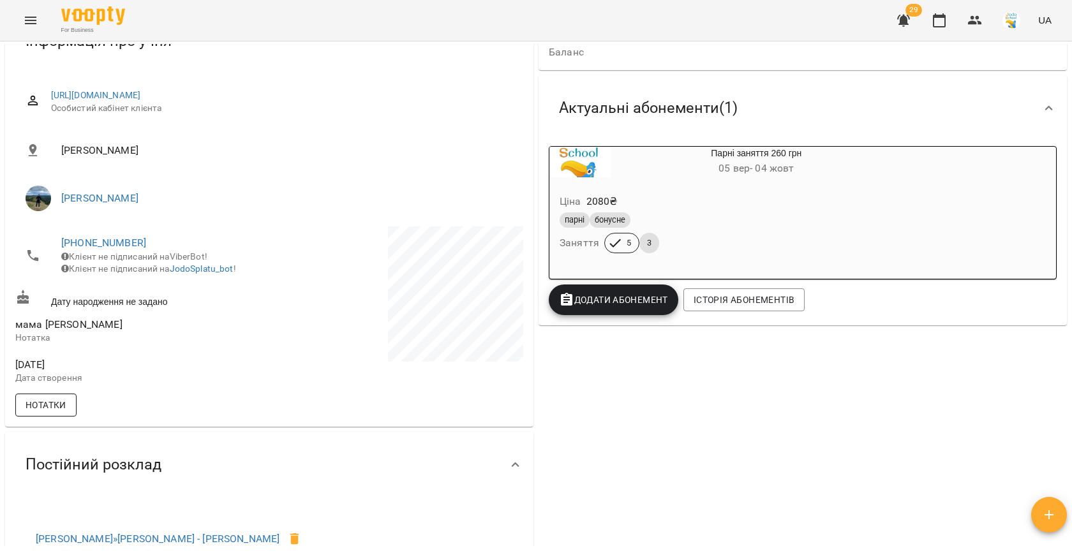
click at [52, 411] on span "Нотатки" at bounding box center [46, 404] width 41 height 15
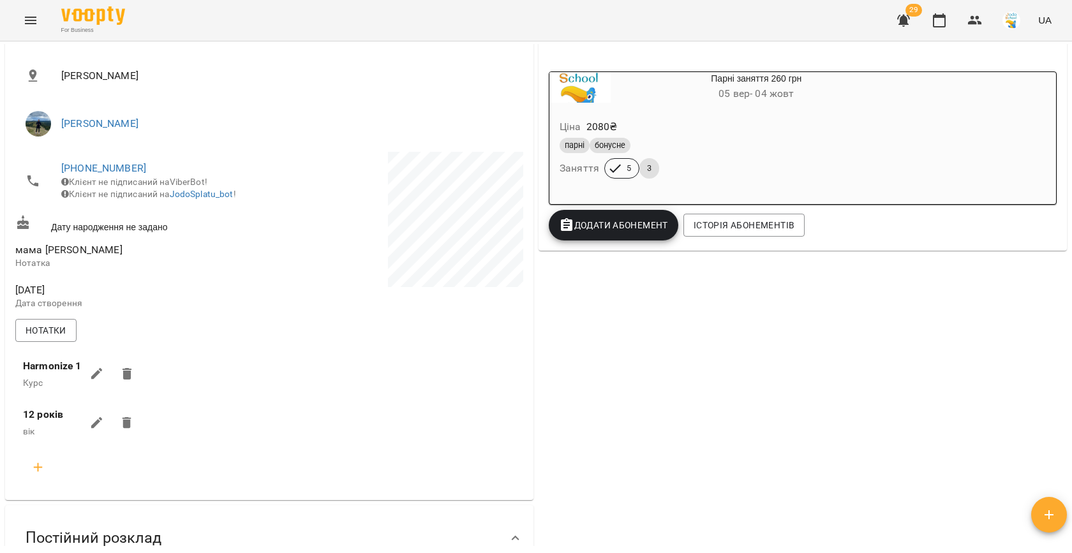
scroll to position [0, 0]
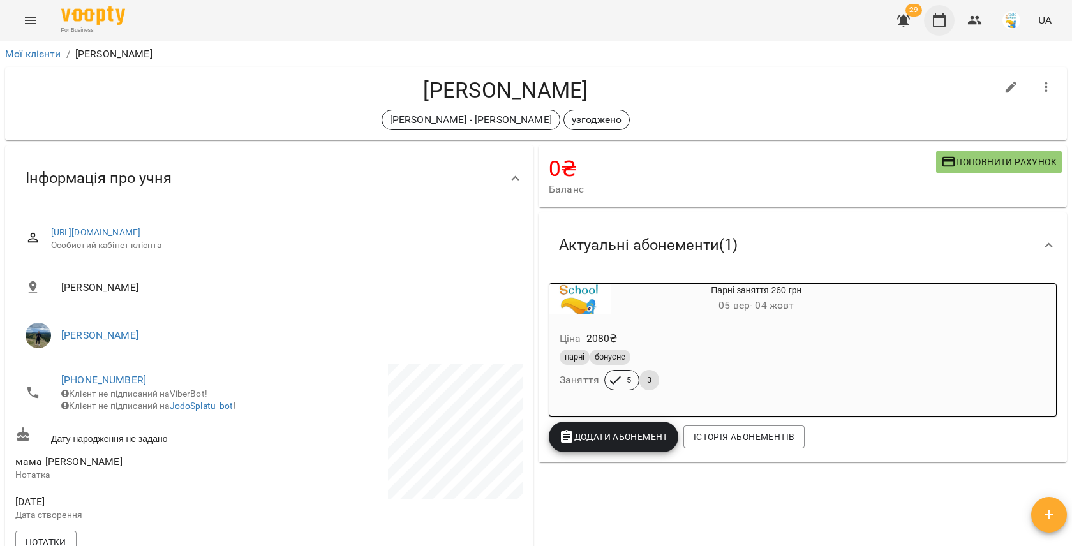
click at [939, 23] on icon "button" at bounding box center [939, 20] width 15 height 15
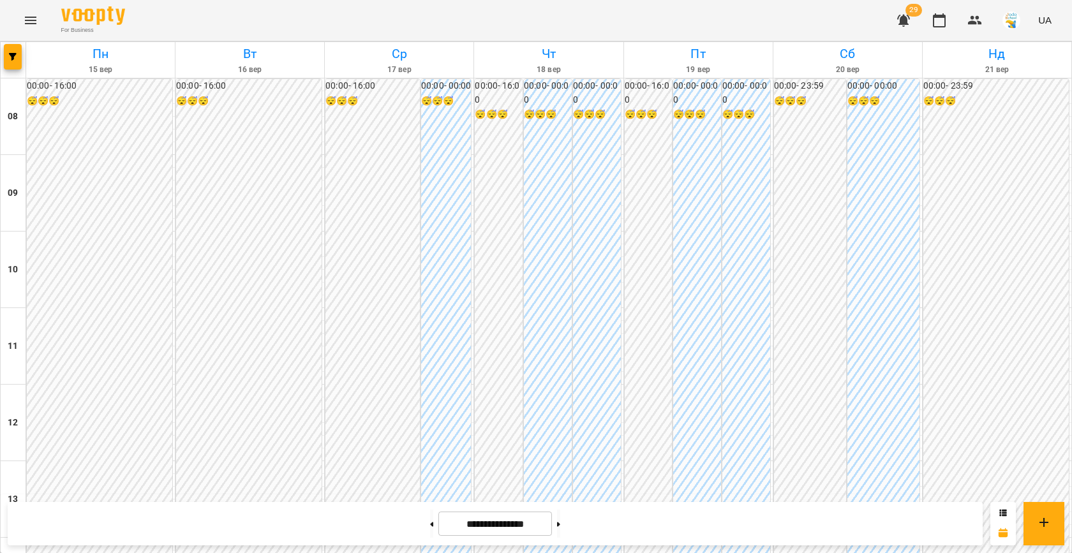
scroll to position [528, 0]
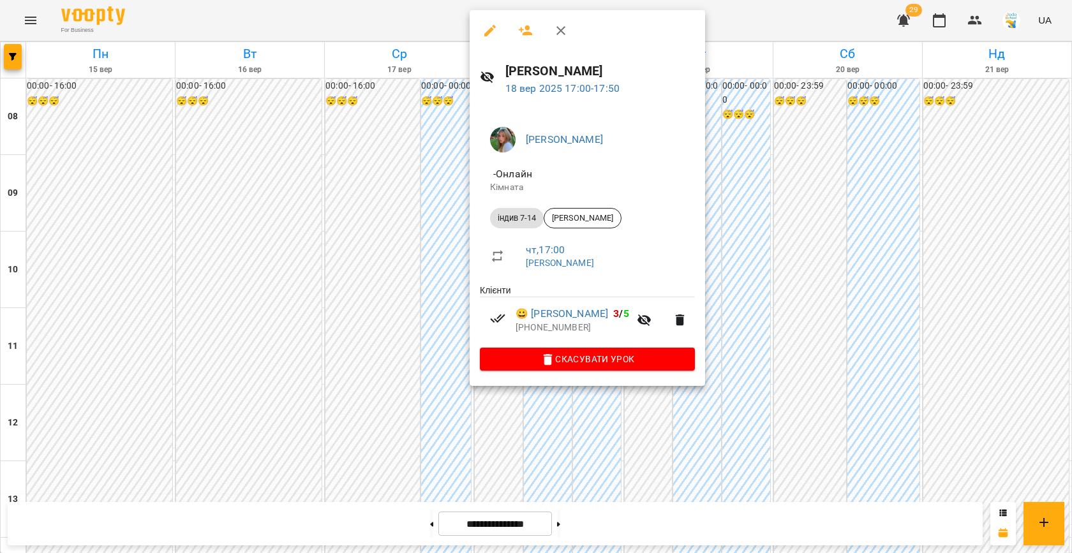
click at [412, 259] on div at bounding box center [536, 276] width 1072 height 553
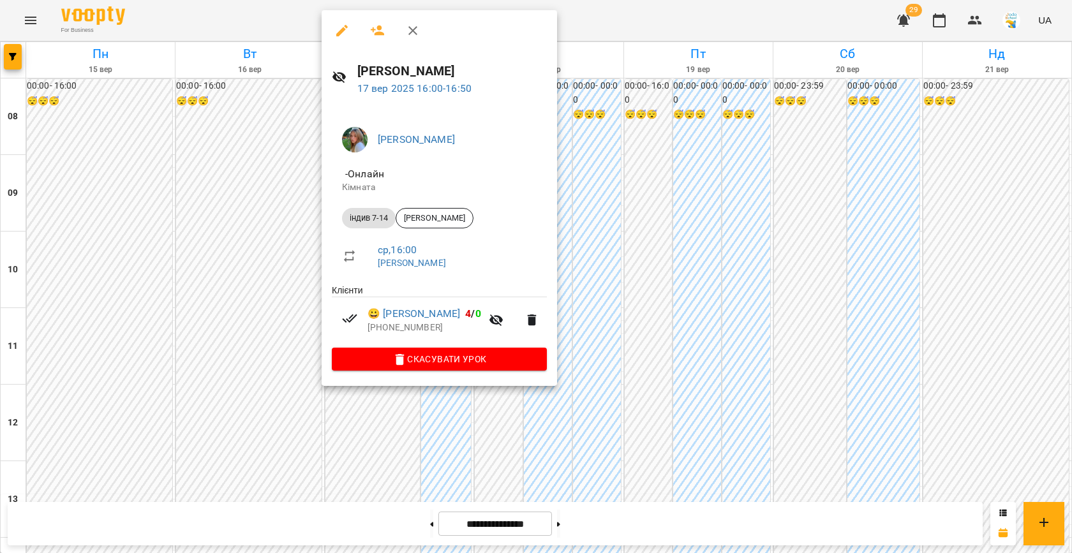
click at [581, 235] on div at bounding box center [536, 276] width 1072 height 553
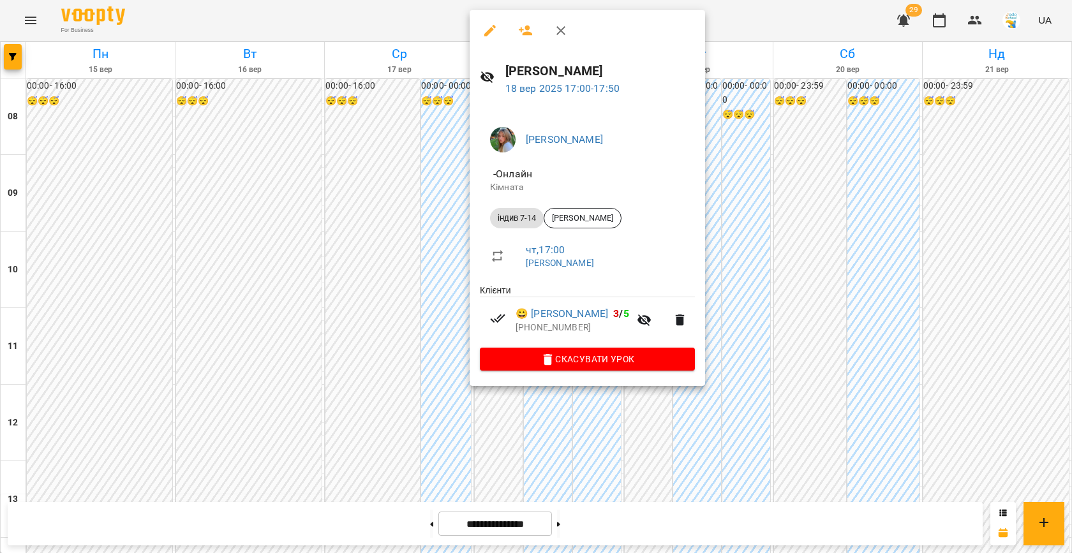
click at [745, 227] on div at bounding box center [536, 276] width 1072 height 553
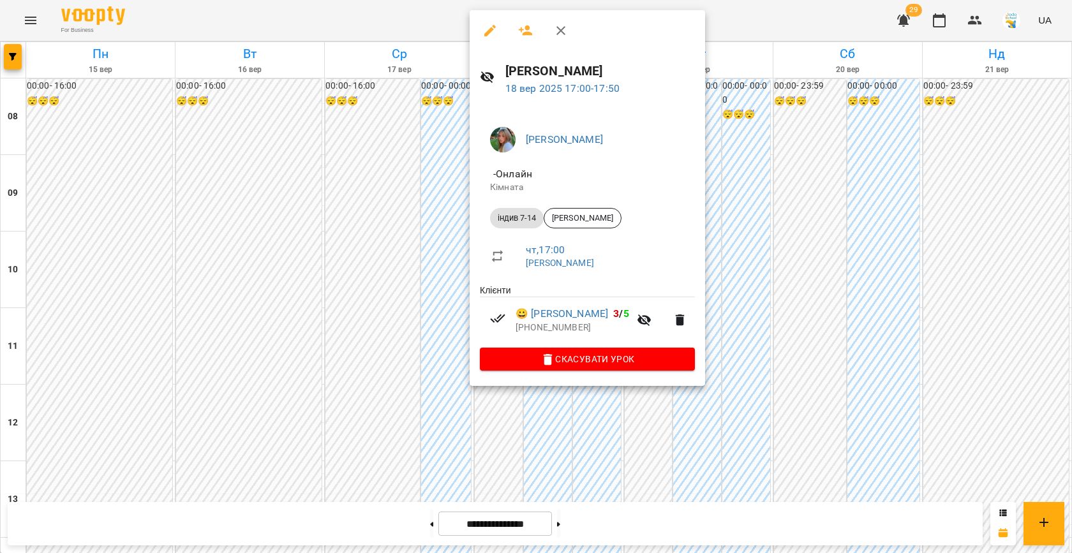
click at [775, 234] on div at bounding box center [536, 276] width 1072 height 553
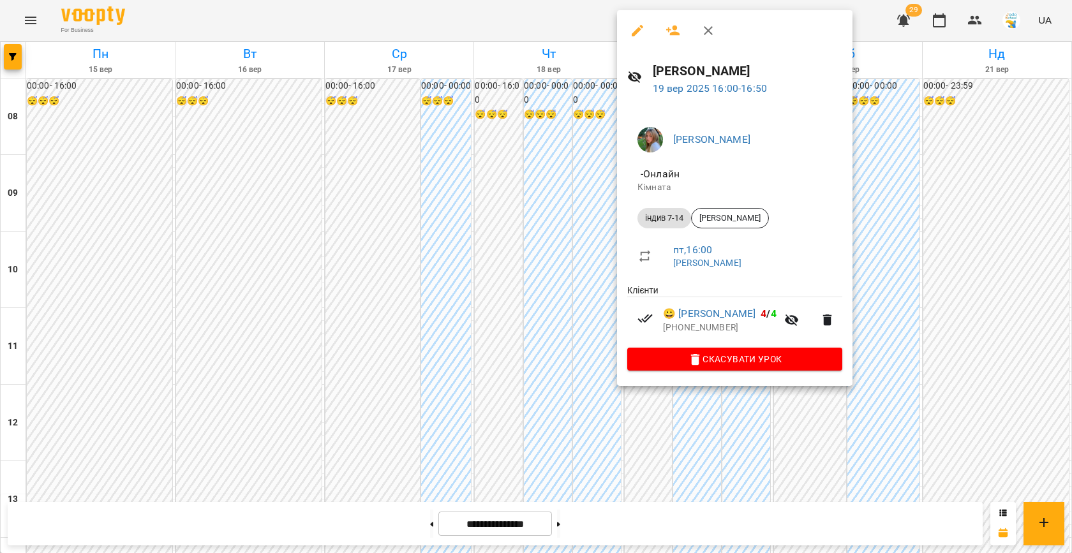
click at [546, 239] on div at bounding box center [536, 276] width 1072 height 553
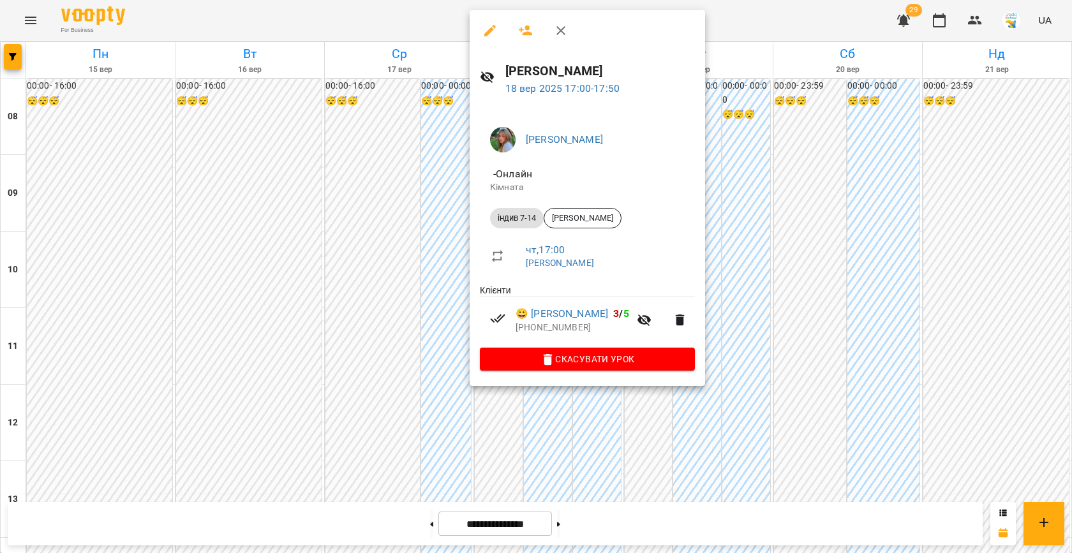
click at [745, 244] on div at bounding box center [536, 276] width 1072 height 553
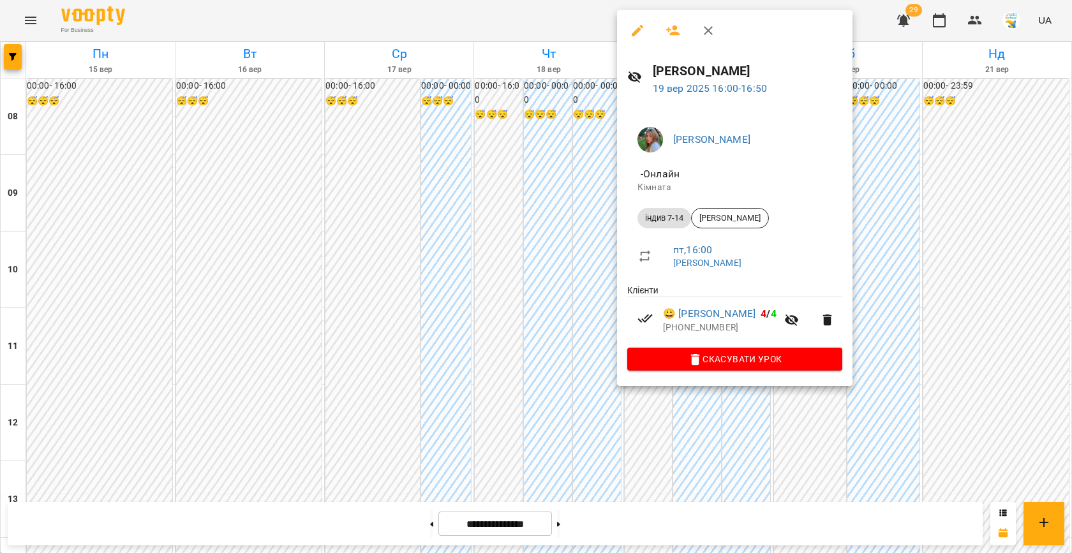
click at [501, 257] on div at bounding box center [536, 276] width 1072 height 553
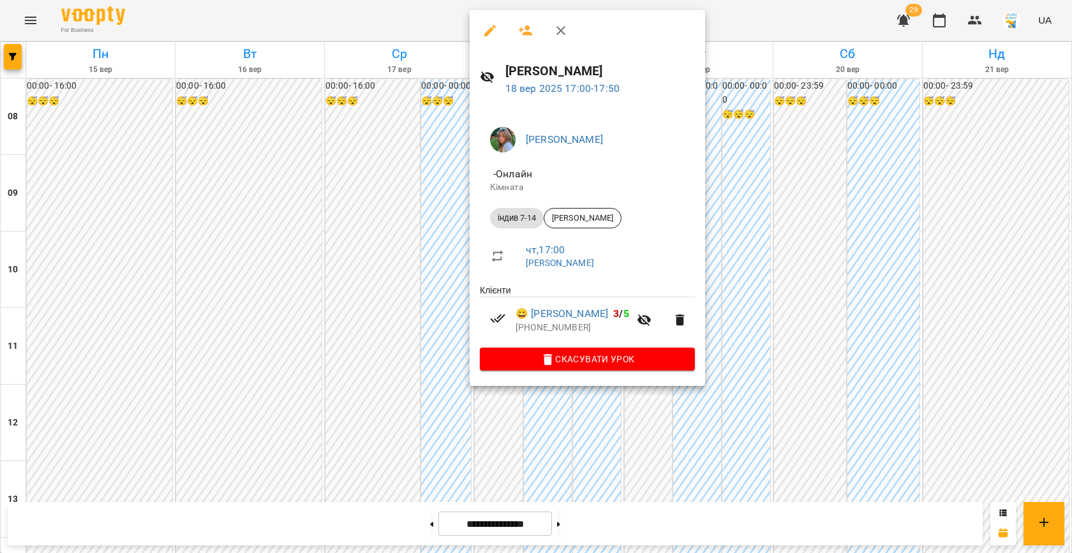
click at [402, 277] on div at bounding box center [536, 276] width 1072 height 553
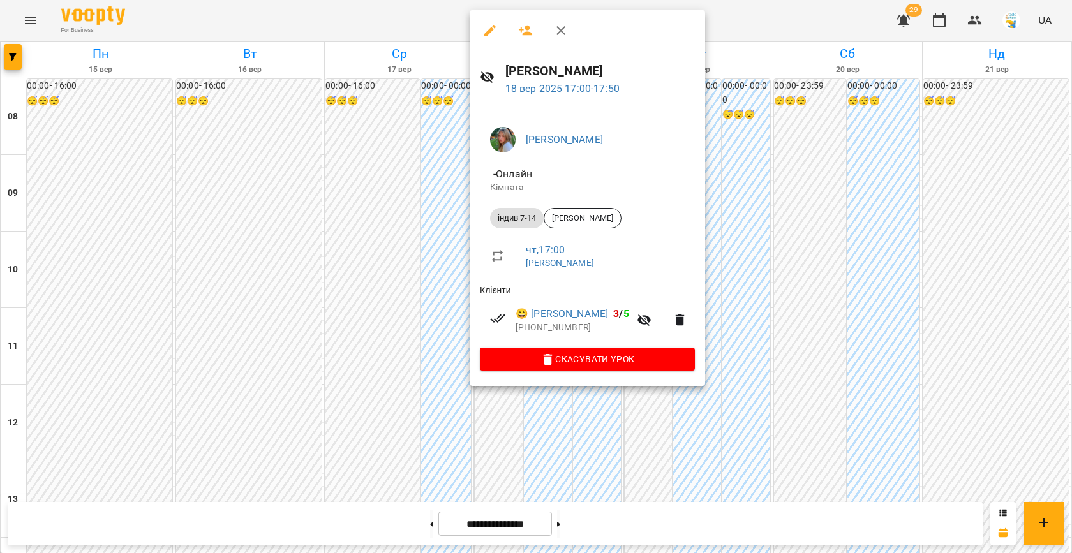
click at [750, 281] on div at bounding box center [536, 276] width 1072 height 553
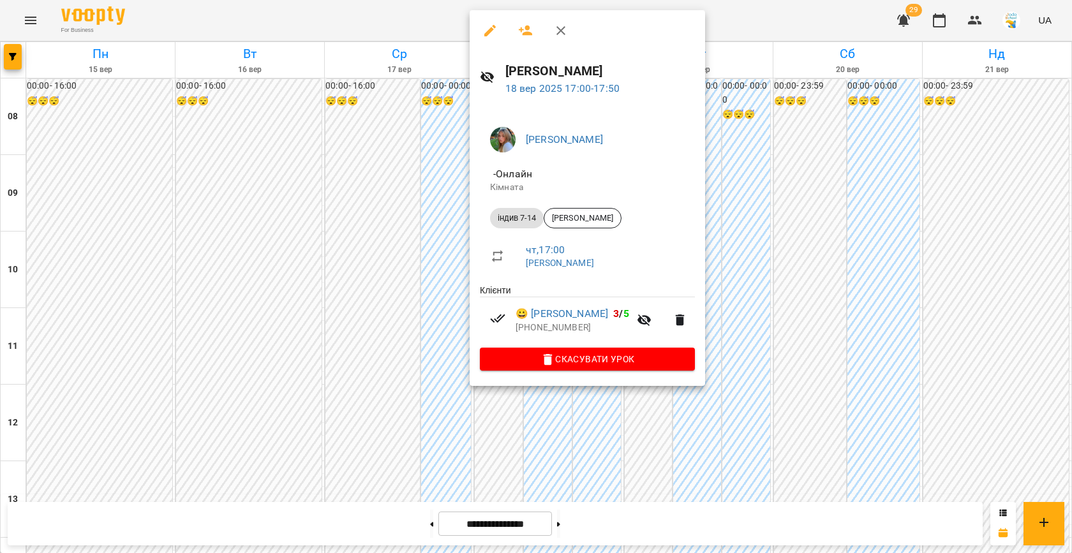
click at [728, 251] on div at bounding box center [536, 276] width 1072 height 553
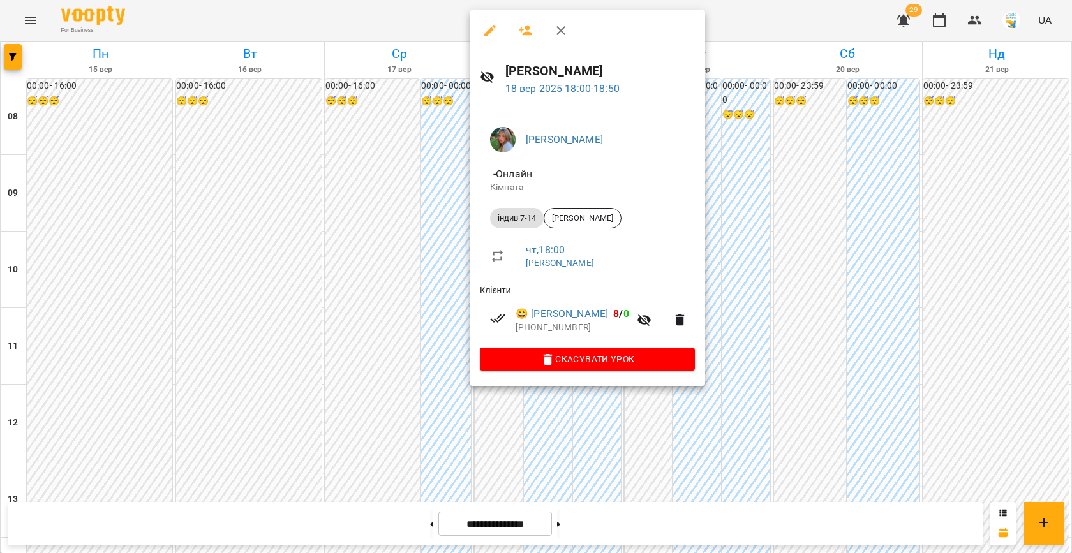
click at [762, 290] on div at bounding box center [536, 276] width 1072 height 553
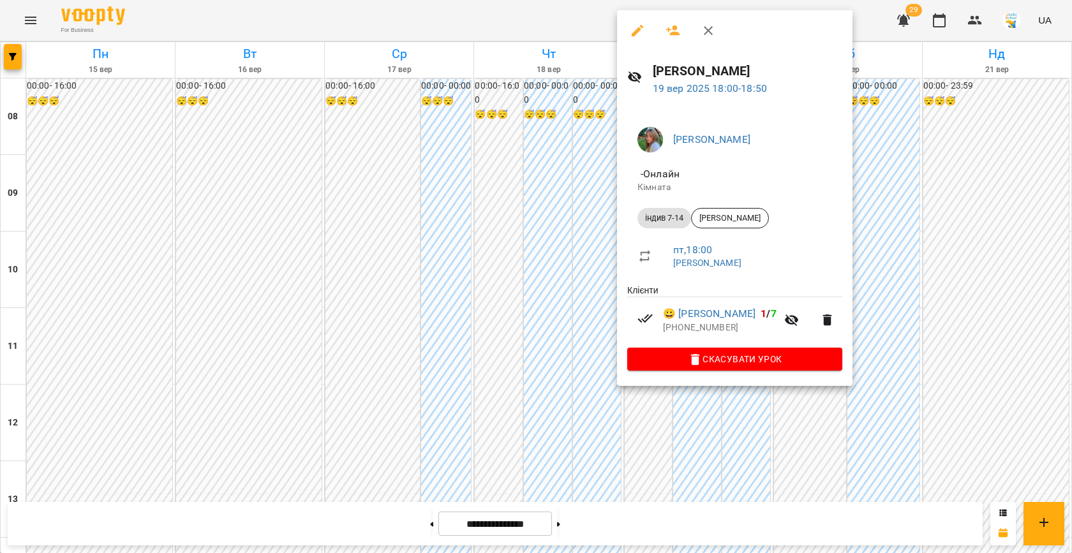
click at [477, 351] on div at bounding box center [536, 276] width 1072 height 553
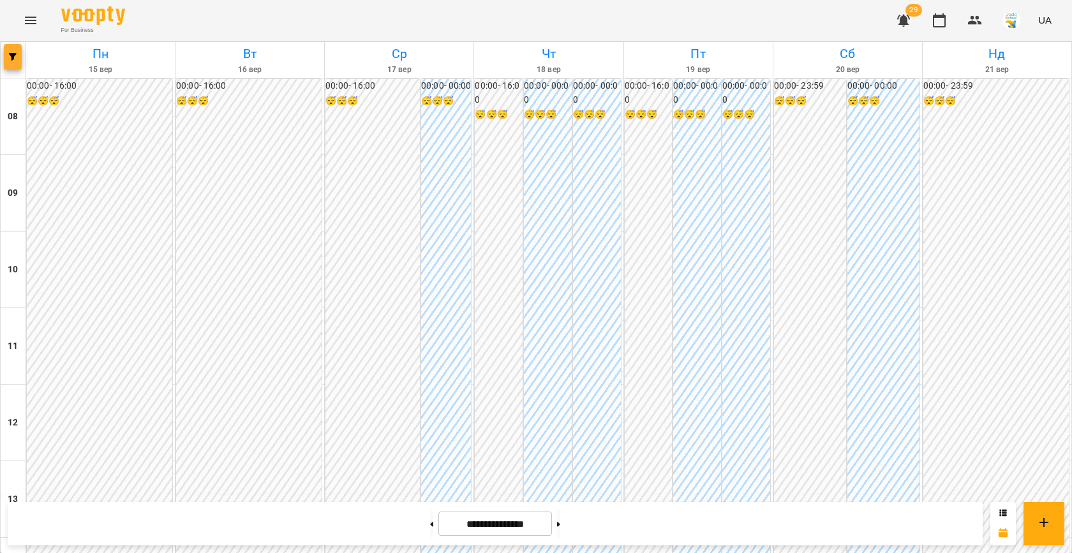
click at [17, 52] on button "button" at bounding box center [13, 57] width 18 height 26
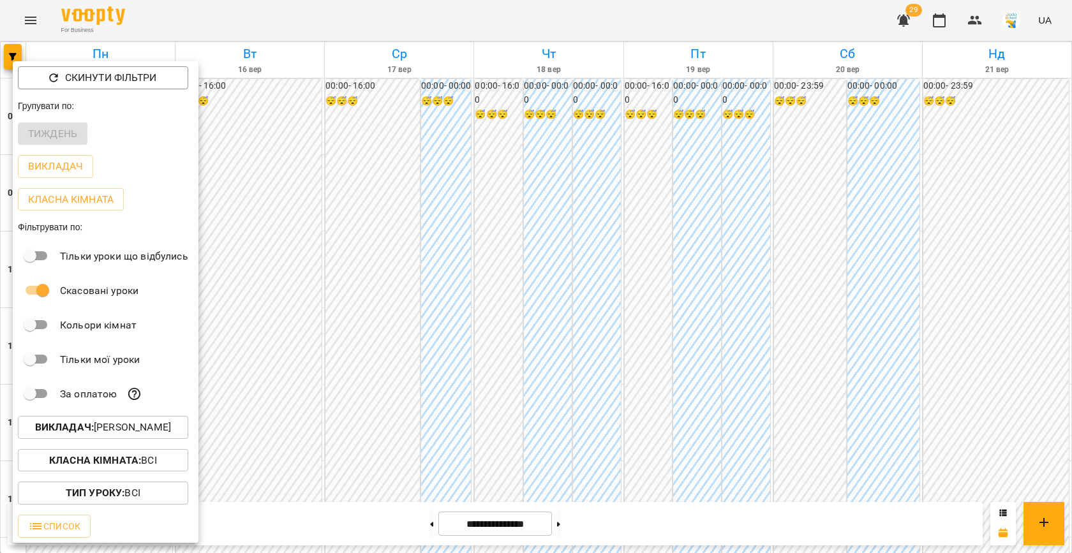
click at [120, 428] on p "Викладач : [PERSON_NAME]" at bounding box center [103, 427] width 136 height 15
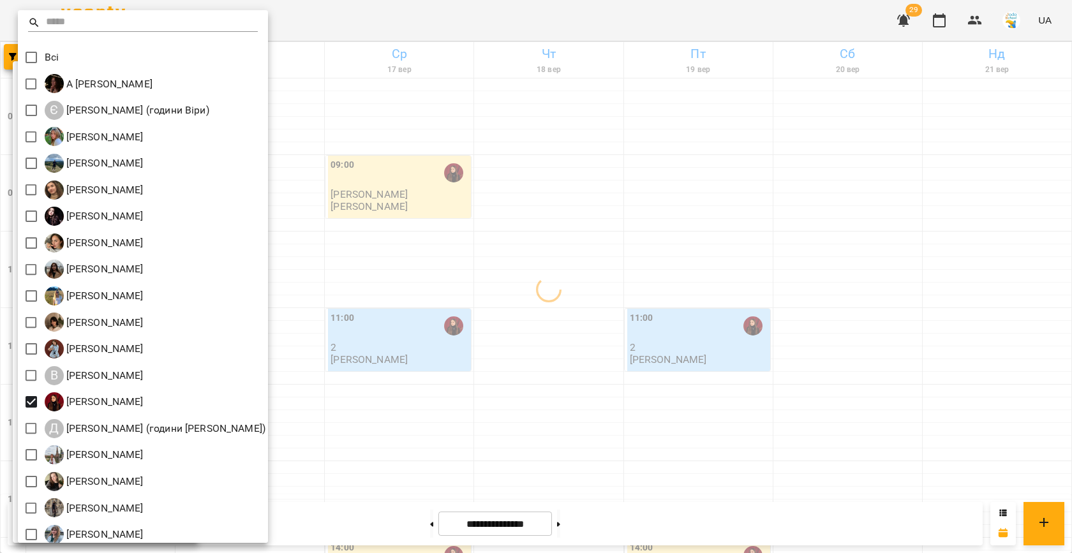
click at [494, 364] on div at bounding box center [536, 276] width 1072 height 553
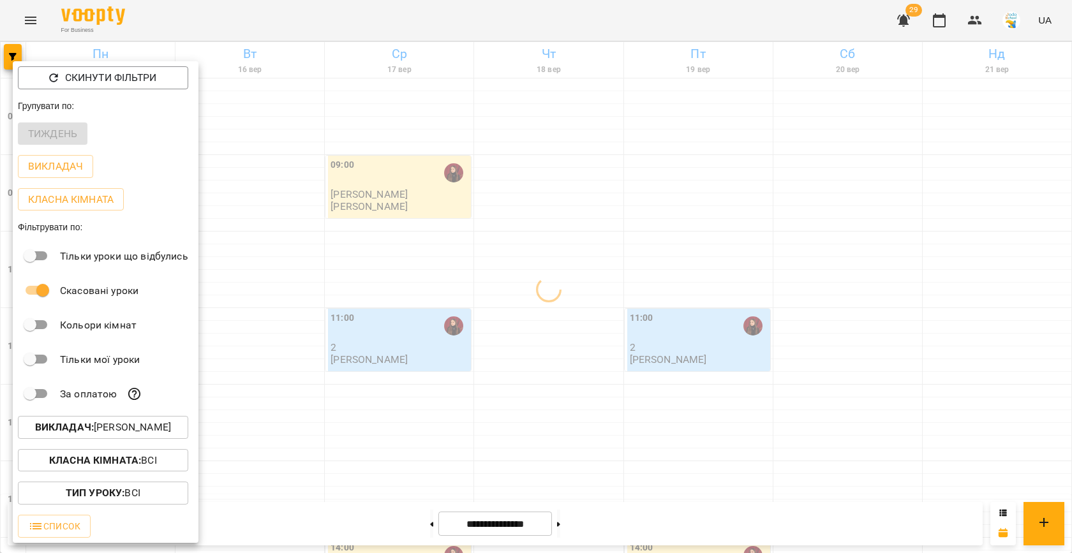
click at [580, 373] on div at bounding box center [536, 276] width 1072 height 553
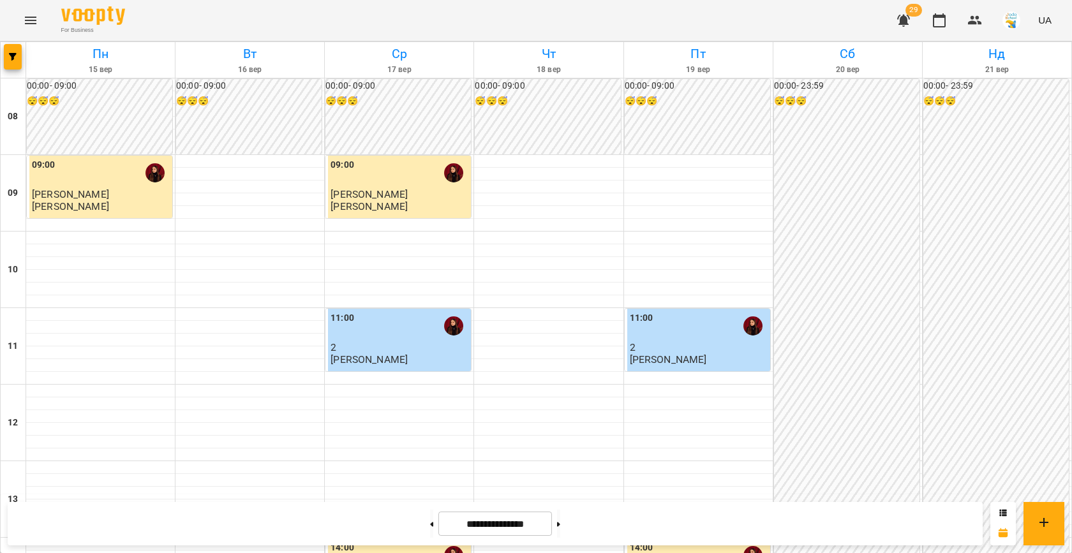
scroll to position [654, 0]
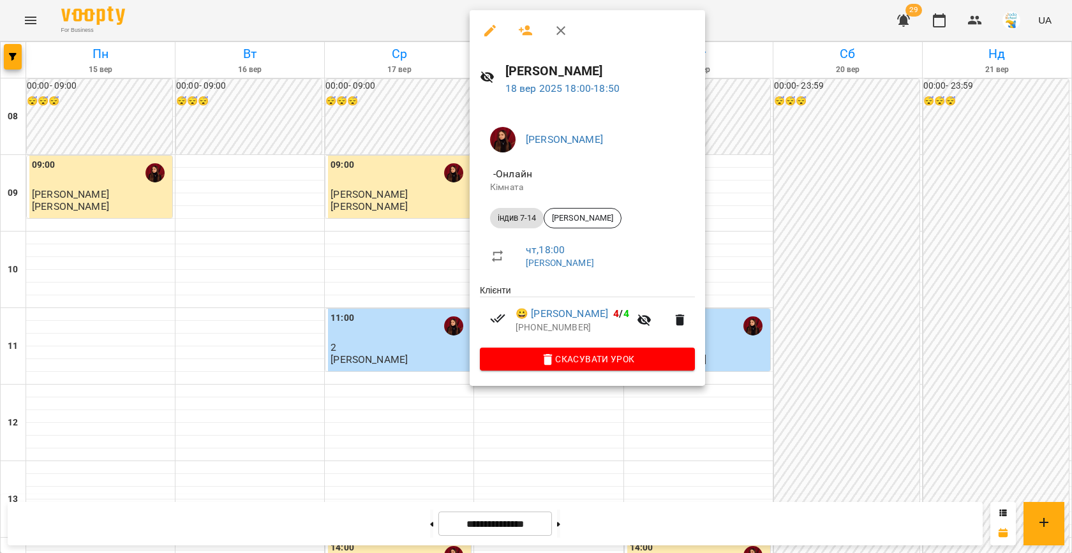
click at [432, 281] on div at bounding box center [536, 276] width 1072 height 553
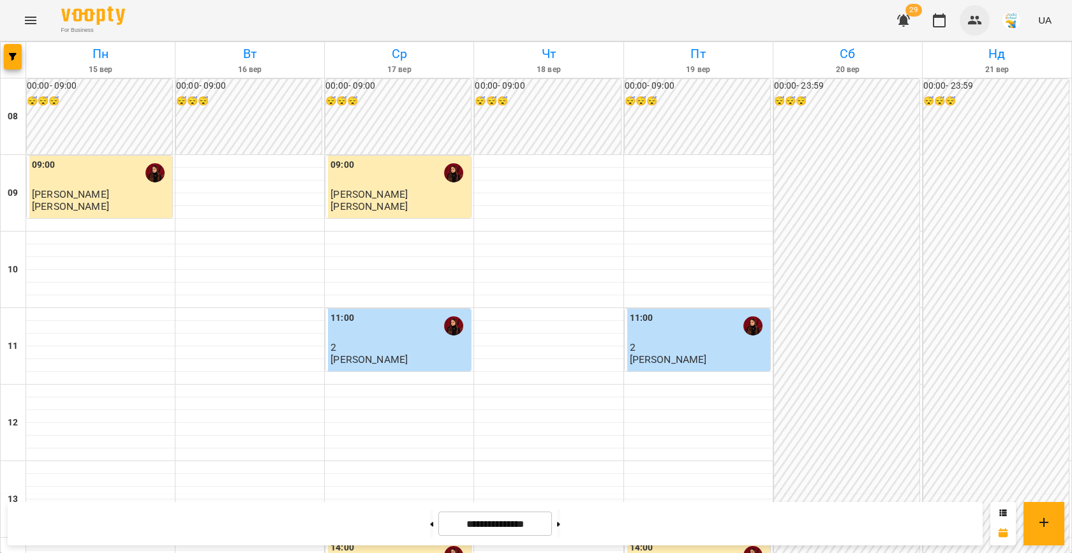
click at [979, 28] on button "button" at bounding box center [975, 20] width 31 height 31
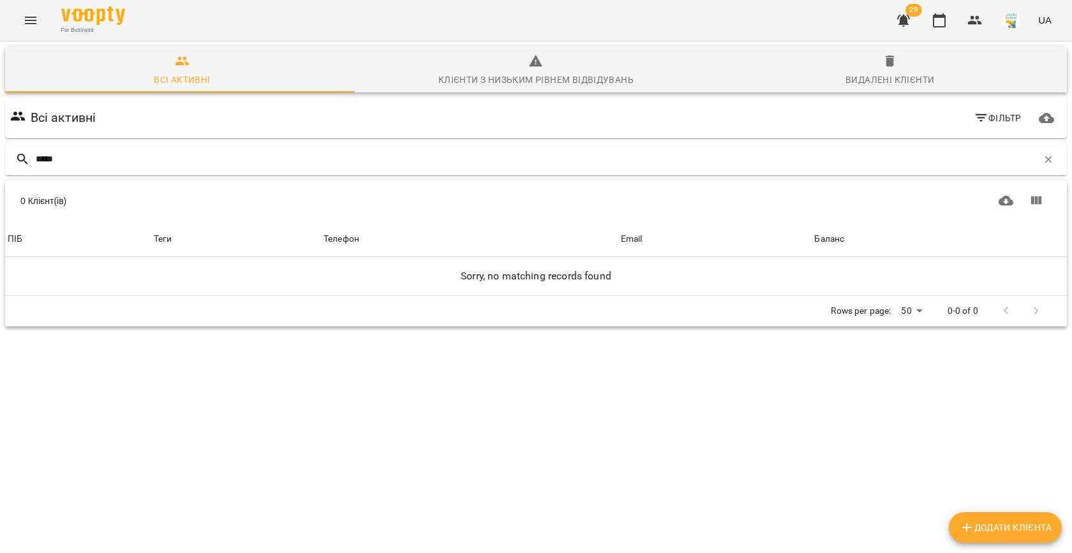
type input "*****"
click at [890, 73] on div "Видалені клієнти" at bounding box center [889, 79] width 89 height 15
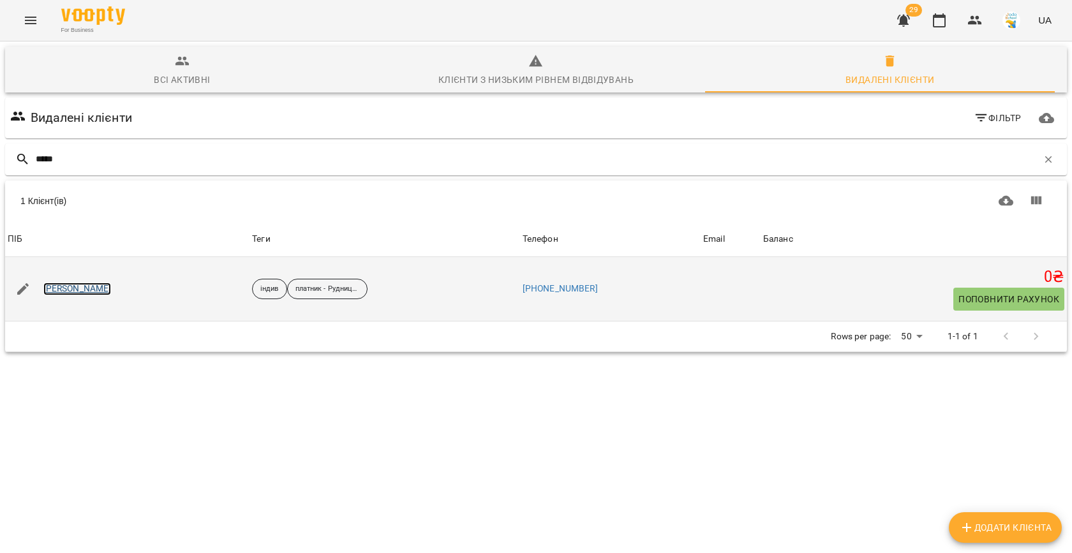
click at [82, 289] on link "[PERSON_NAME]" at bounding box center [77, 289] width 68 height 13
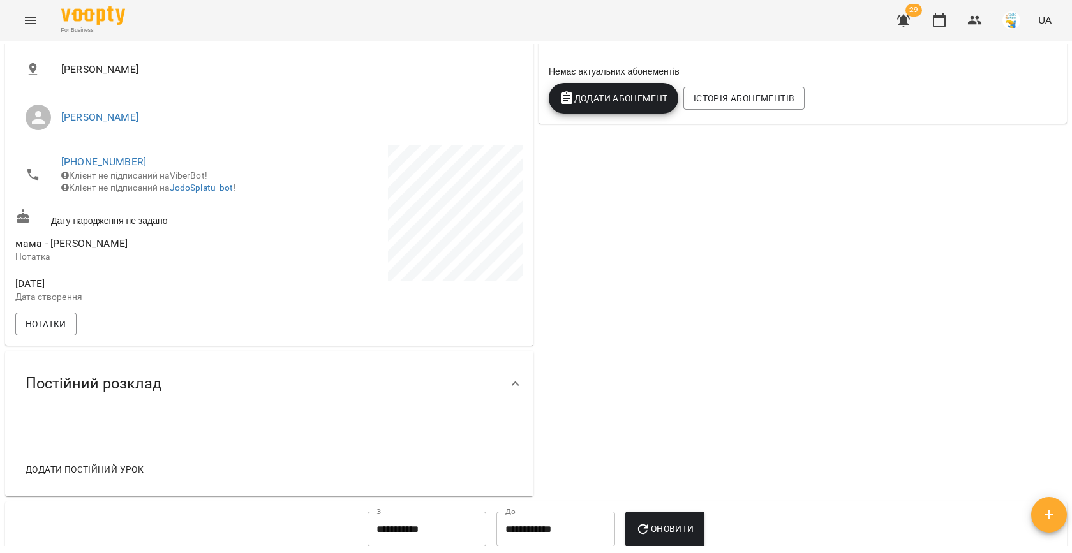
scroll to position [223, 0]
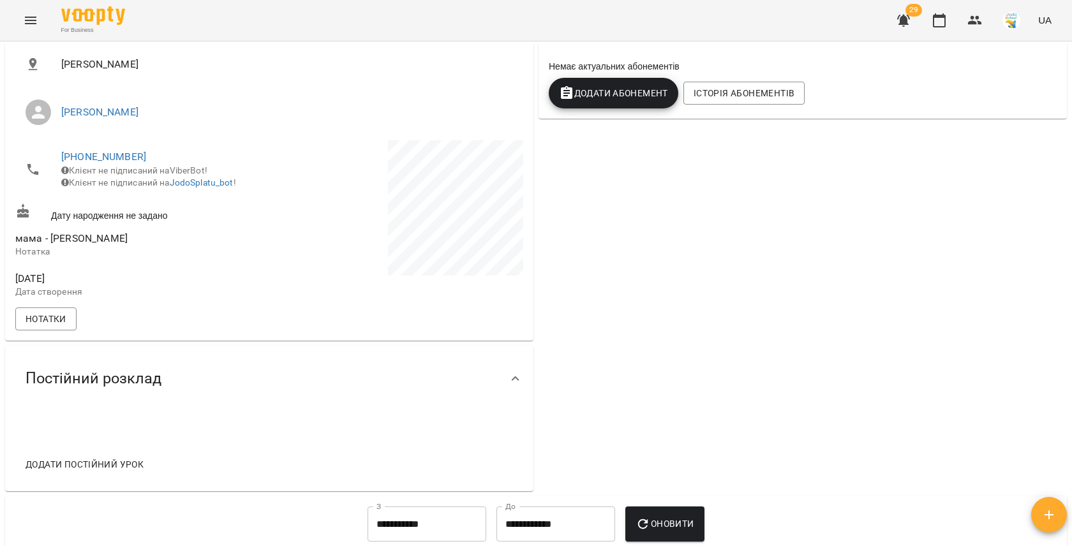
click at [10, 335] on div "[URL][DOMAIN_NAME] Особистий кабінет клієнта [PERSON_NAME] [PERSON_NAME] [PHONE…" at bounding box center [269, 164] width 528 height 353
click at [49, 327] on span "Нотатки" at bounding box center [46, 318] width 41 height 15
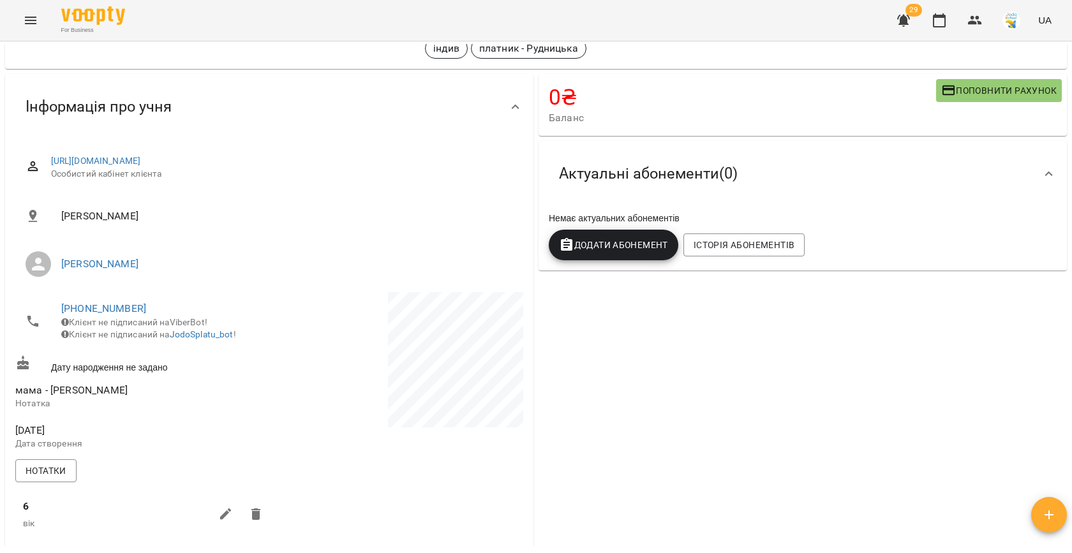
scroll to position [0, 0]
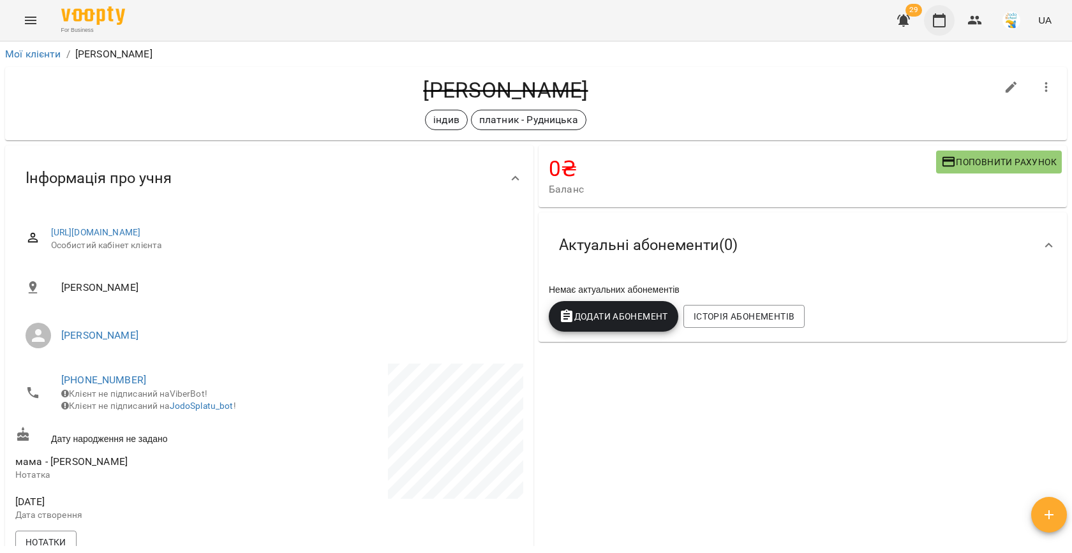
click at [935, 19] on icon "button" at bounding box center [939, 20] width 15 height 15
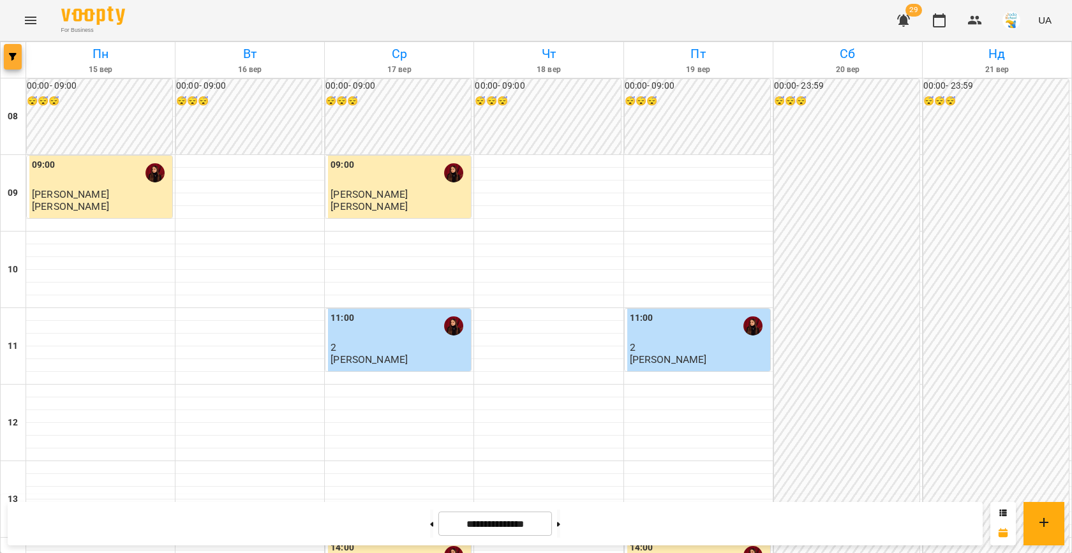
click at [11, 56] on icon "button" at bounding box center [13, 57] width 8 height 8
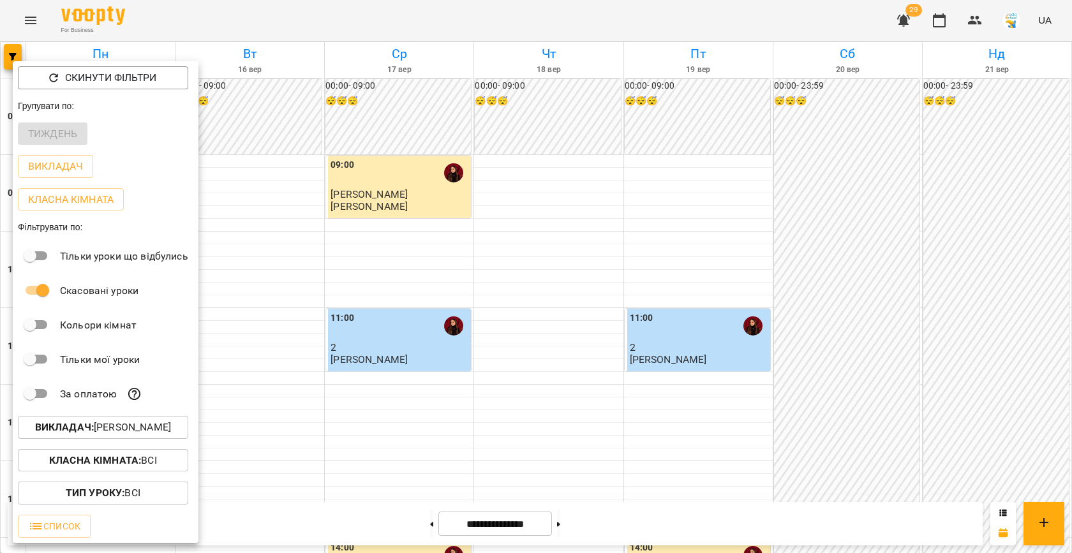
click at [134, 426] on p "Викладач : [PERSON_NAME]" at bounding box center [103, 427] width 136 height 15
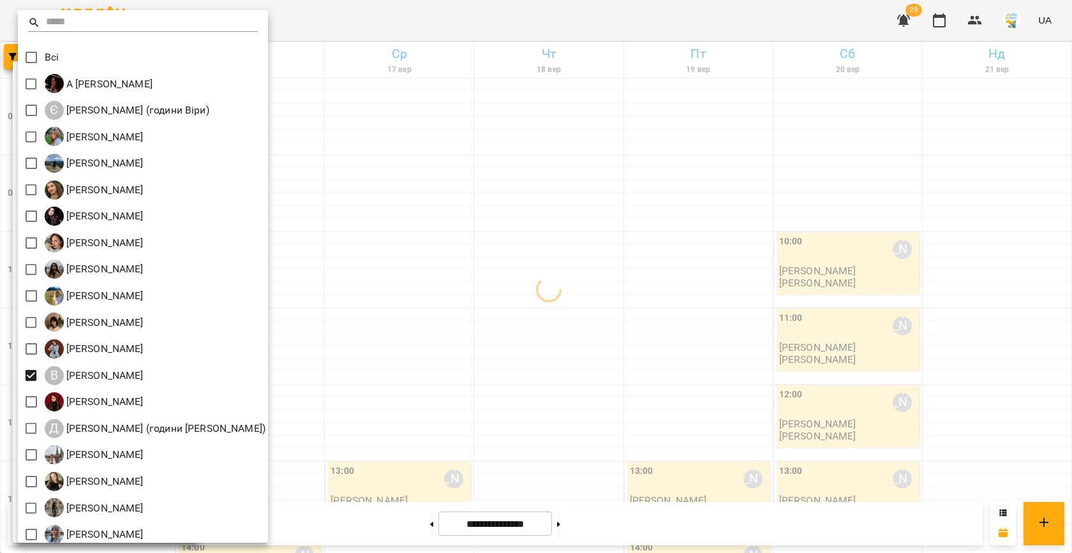
click at [473, 291] on div at bounding box center [536, 276] width 1072 height 553
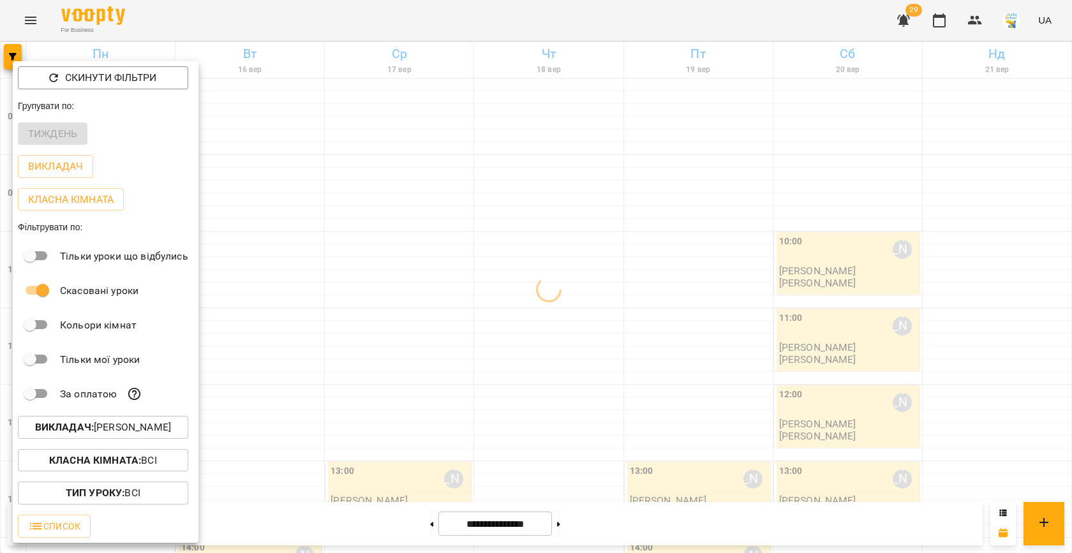
click at [397, 323] on div at bounding box center [536, 276] width 1072 height 553
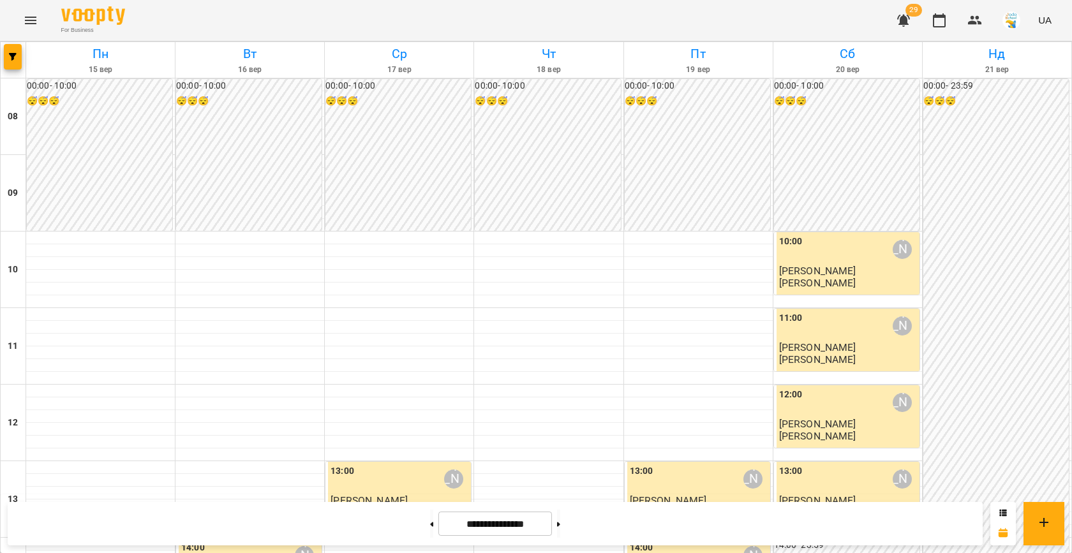
scroll to position [473, 0]
click at [430, 523] on button at bounding box center [431, 524] width 3 height 28
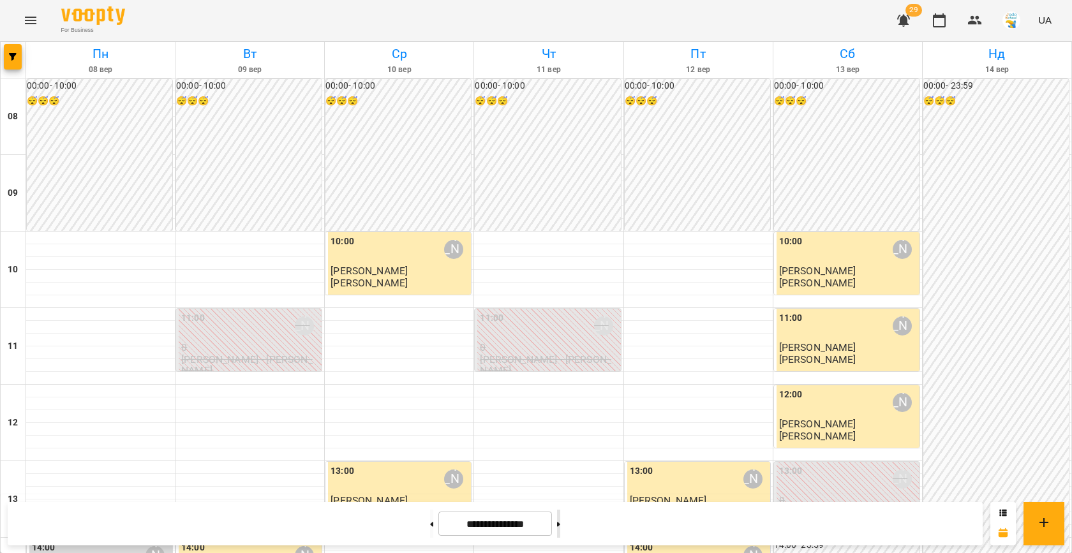
click at [560, 524] on icon at bounding box center [558, 524] width 3 height 4
type input "**********"
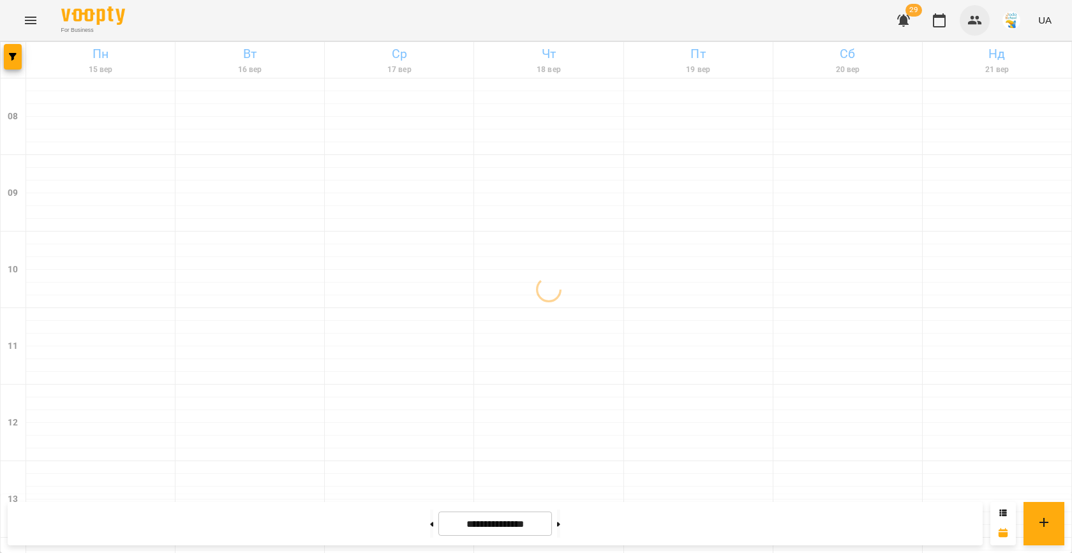
click at [976, 27] on icon "button" at bounding box center [974, 20] width 15 height 15
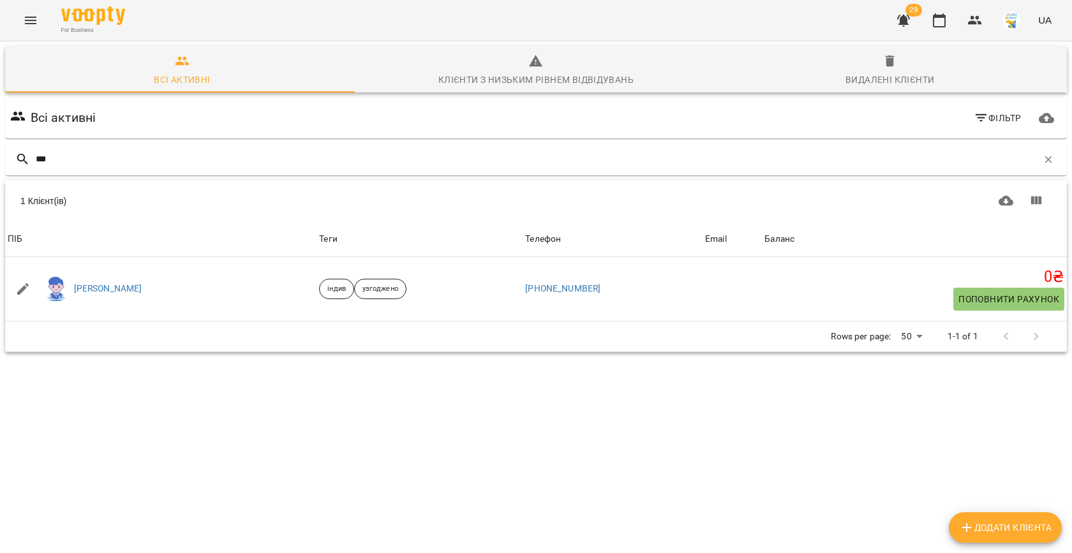
type input "***"
click at [882, 65] on icon "button" at bounding box center [889, 61] width 15 height 15
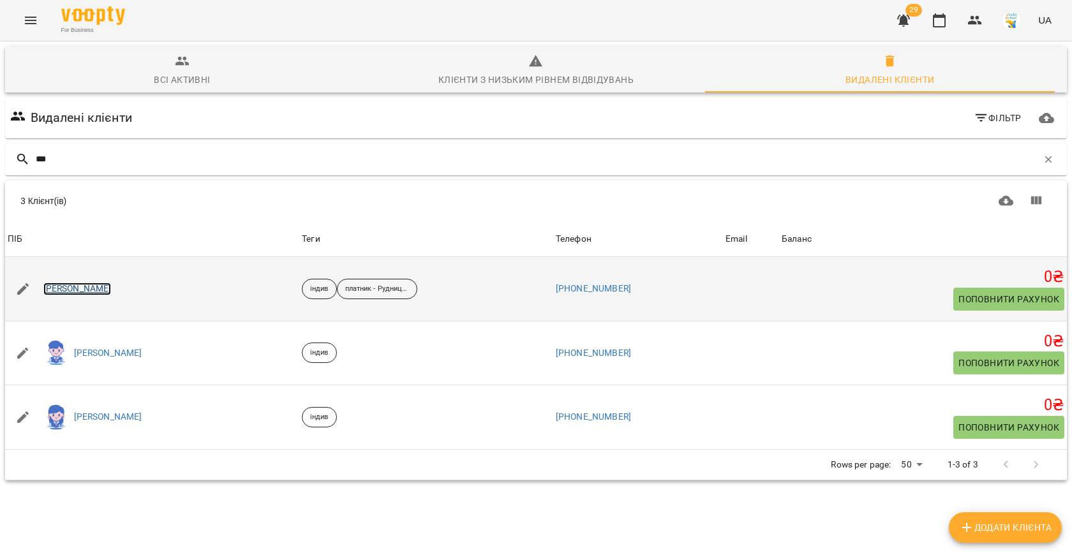
click at [87, 289] on link "[PERSON_NAME]" at bounding box center [77, 289] width 68 height 13
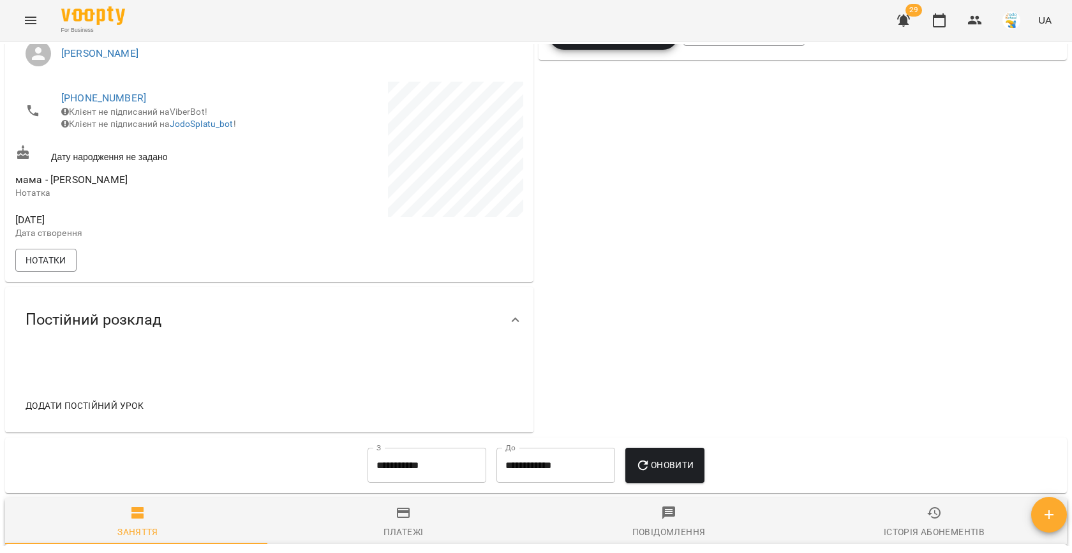
scroll to position [276, 0]
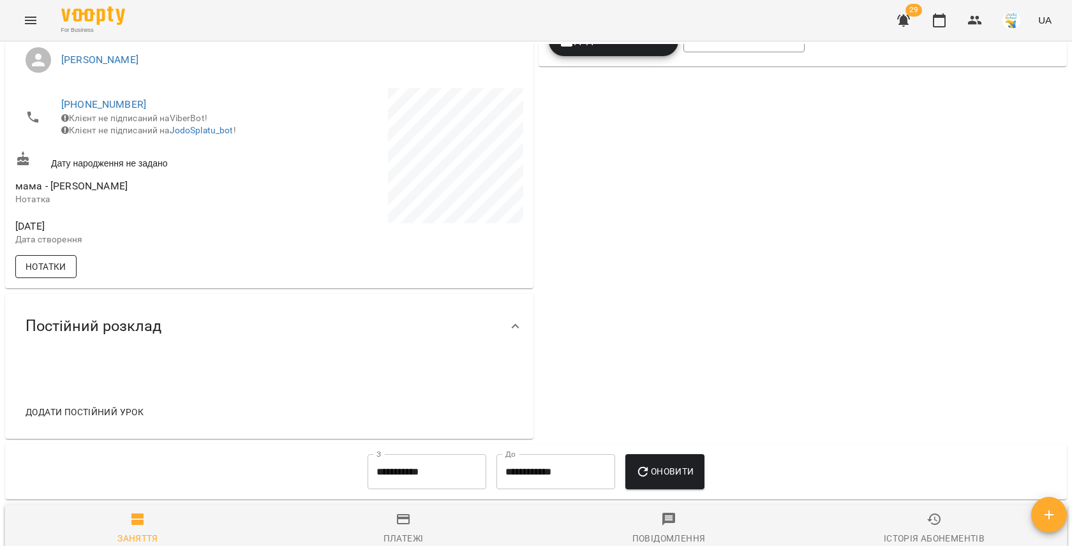
click at [59, 274] on span "Нотатки" at bounding box center [46, 266] width 41 height 15
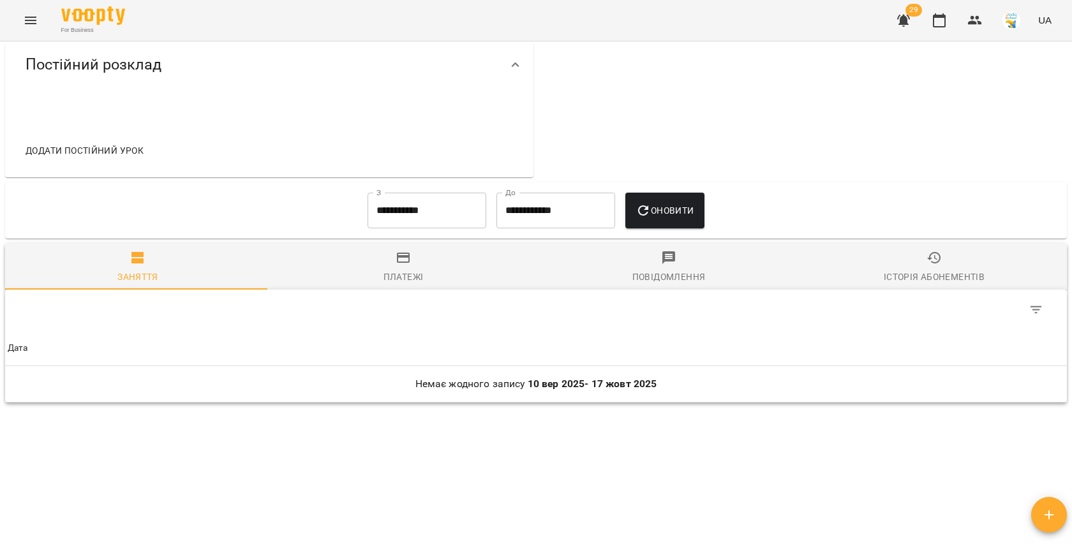
scroll to position [754, 0]
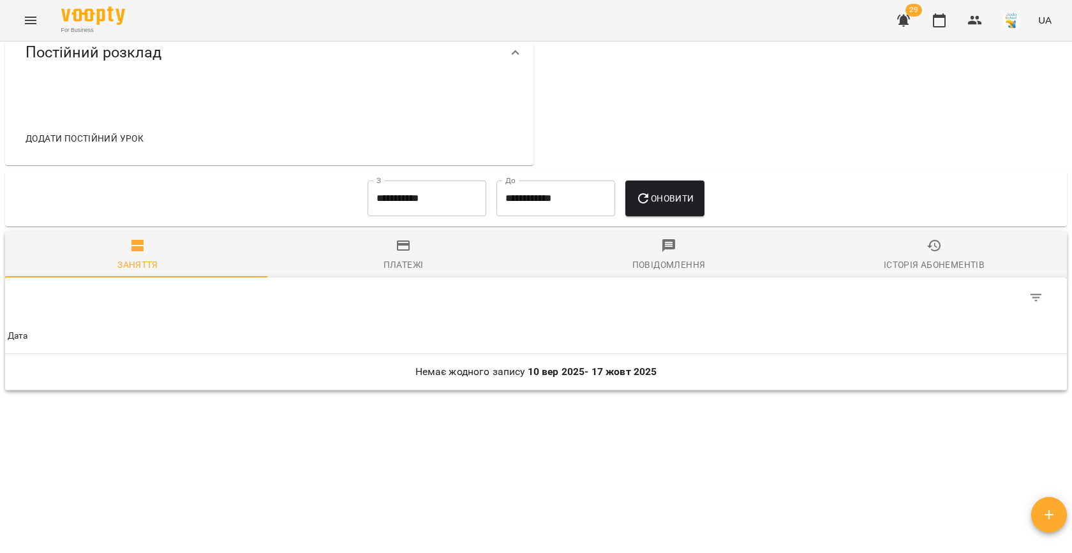
click at [422, 183] on input "**********" at bounding box center [427, 199] width 119 height 36
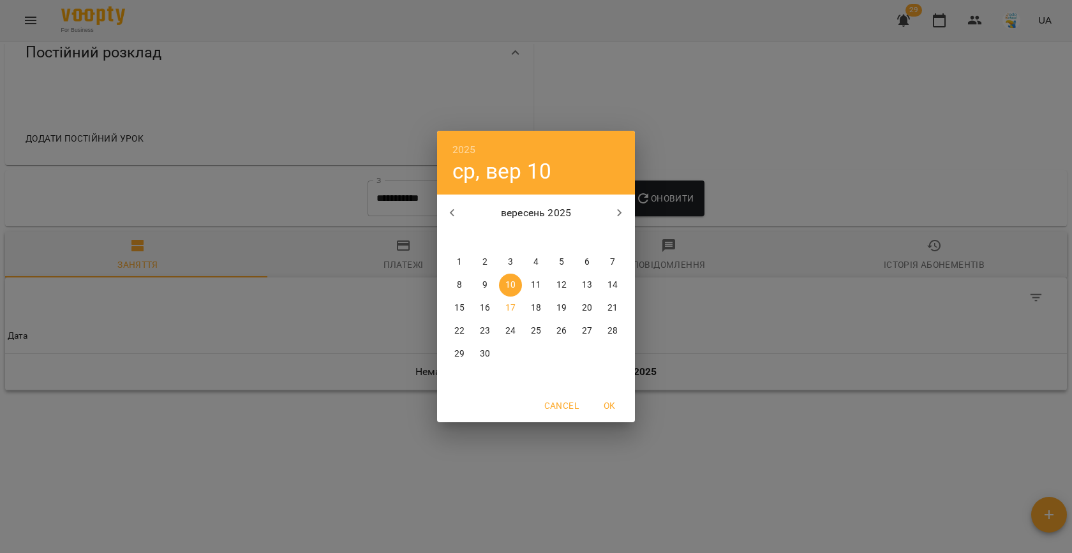
click at [455, 251] on div "1" at bounding box center [460, 262] width 26 height 23
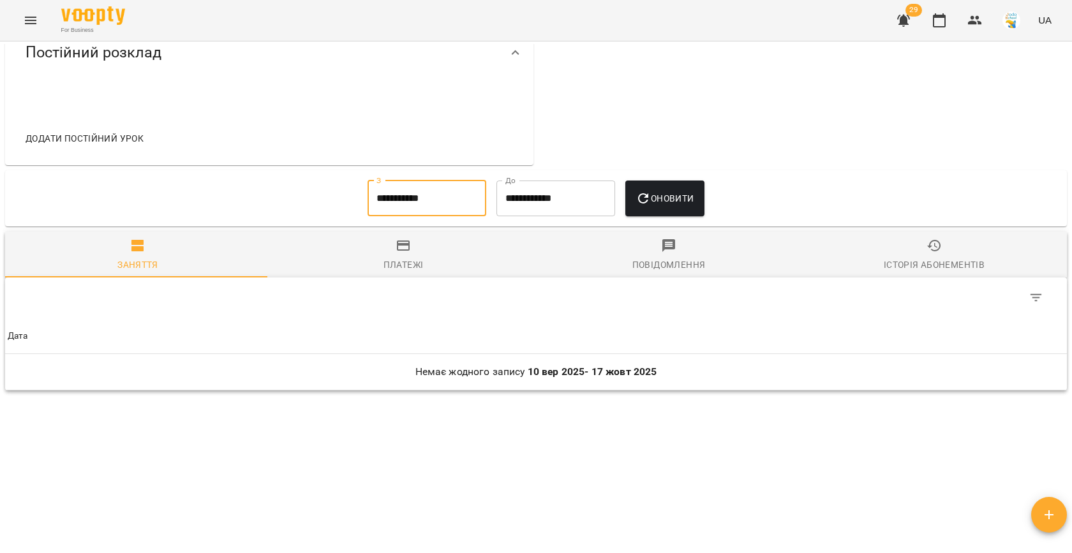
click at [700, 192] on button "Оновити" at bounding box center [664, 199] width 78 height 36
click at [405, 204] on input "**********" at bounding box center [427, 199] width 119 height 36
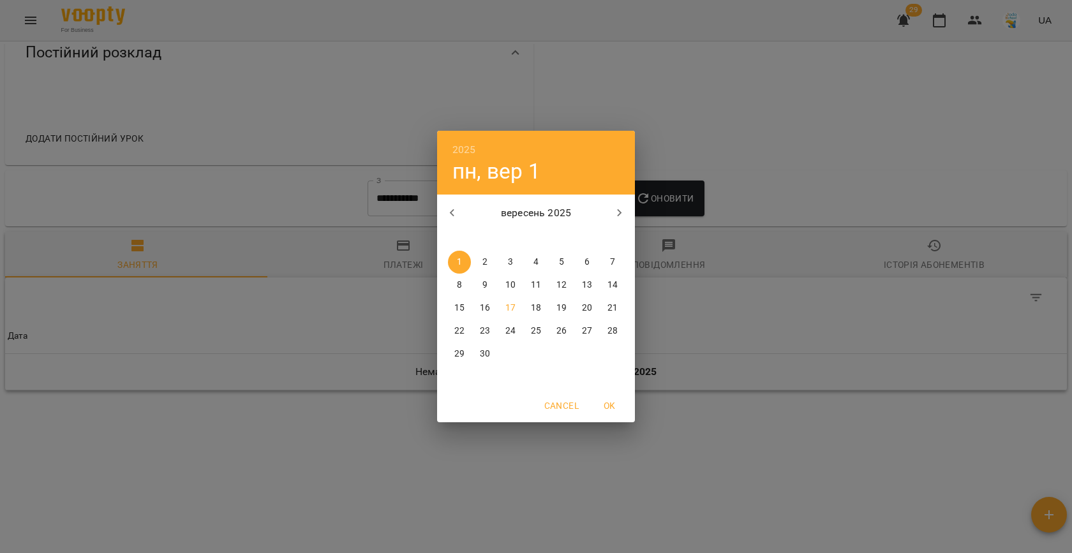
click at [454, 214] on icon "button" at bounding box center [452, 212] width 15 height 15
click at [565, 263] on span "1" at bounding box center [561, 262] width 23 height 13
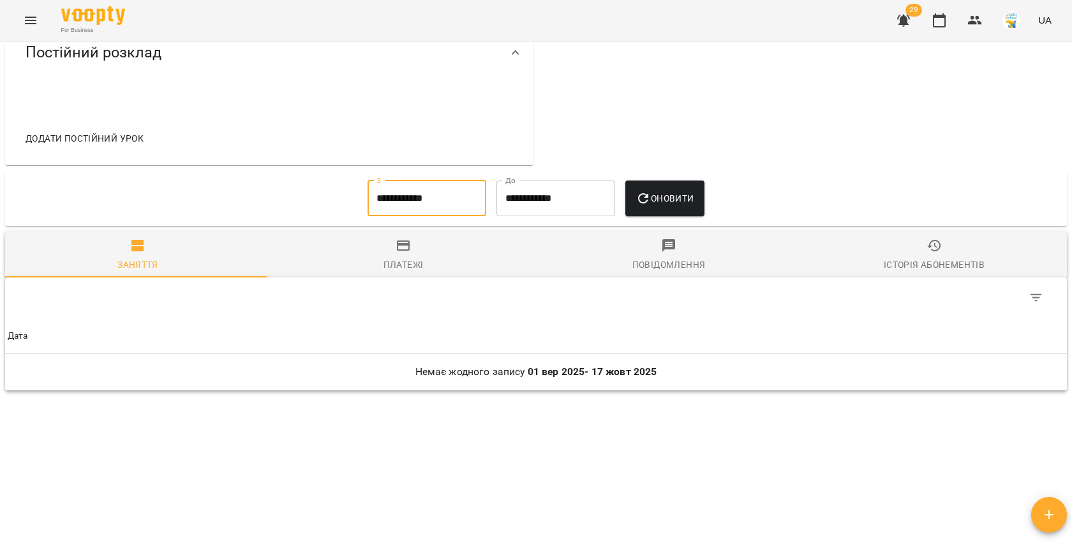
click at [664, 198] on span "Оновити" at bounding box center [664, 198] width 58 height 15
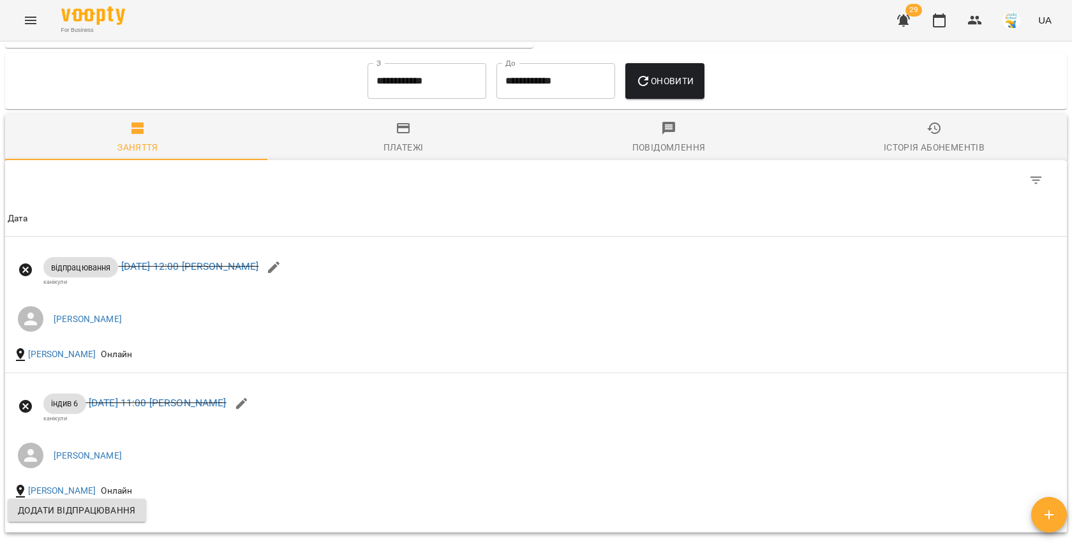
scroll to position [859, 0]
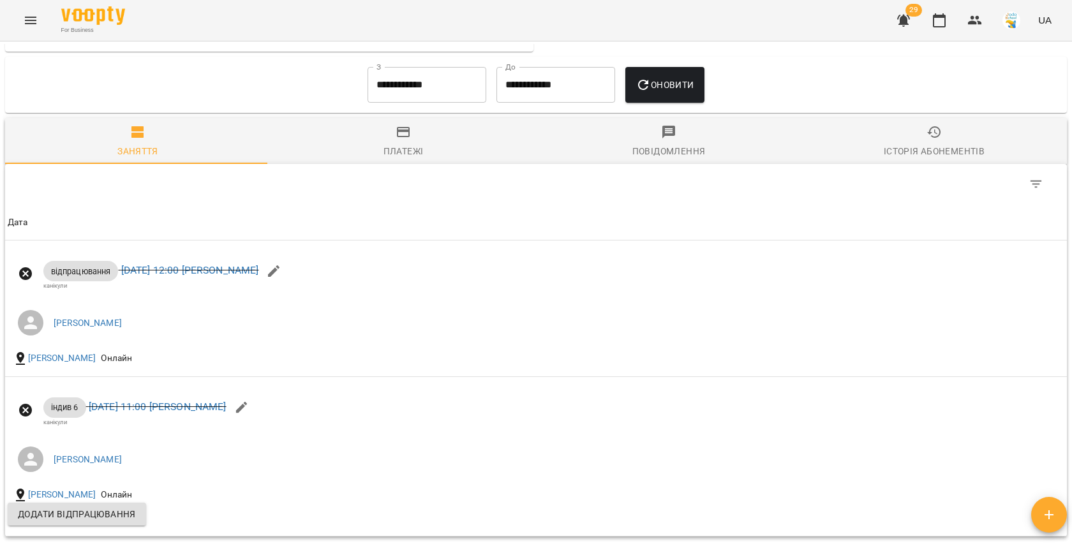
click at [446, 101] on input "**********" at bounding box center [427, 85] width 119 height 36
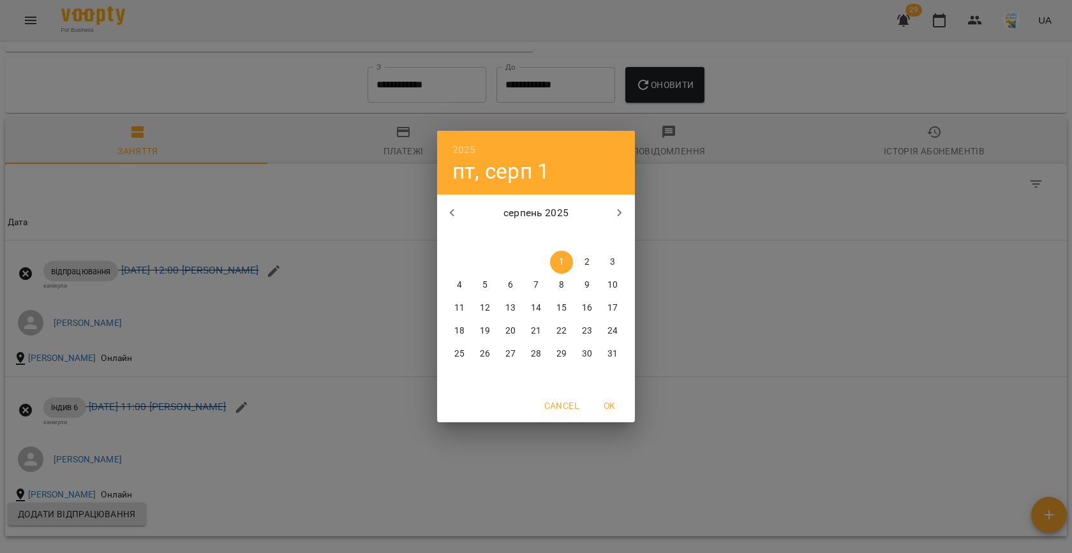
click at [455, 217] on icon "button" at bounding box center [452, 212] width 15 height 15
click at [490, 256] on span "1" at bounding box center [484, 262] width 23 height 13
type input "**********"
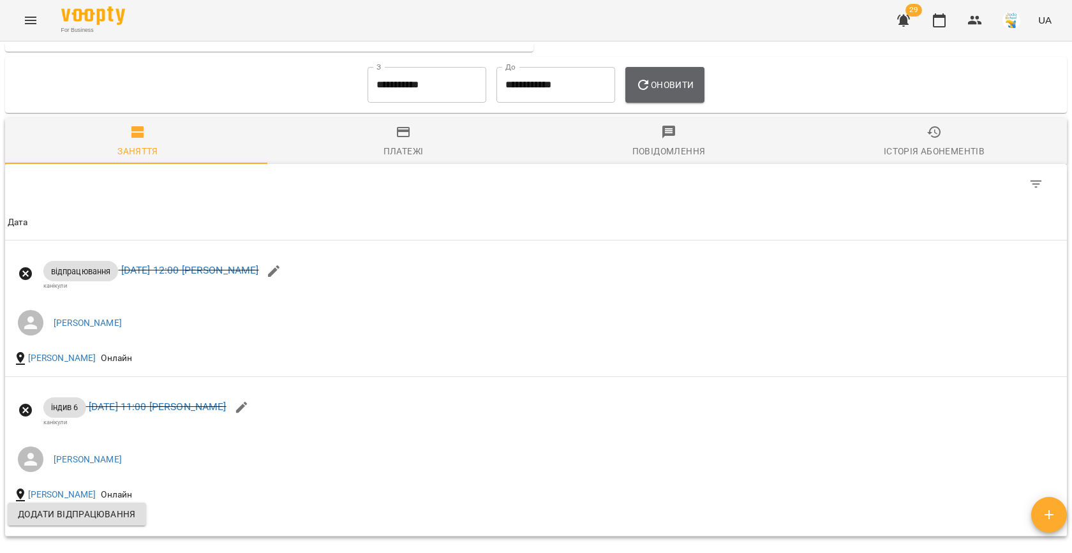
click at [664, 93] on span "Оновити" at bounding box center [664, 84] width 58 height 15
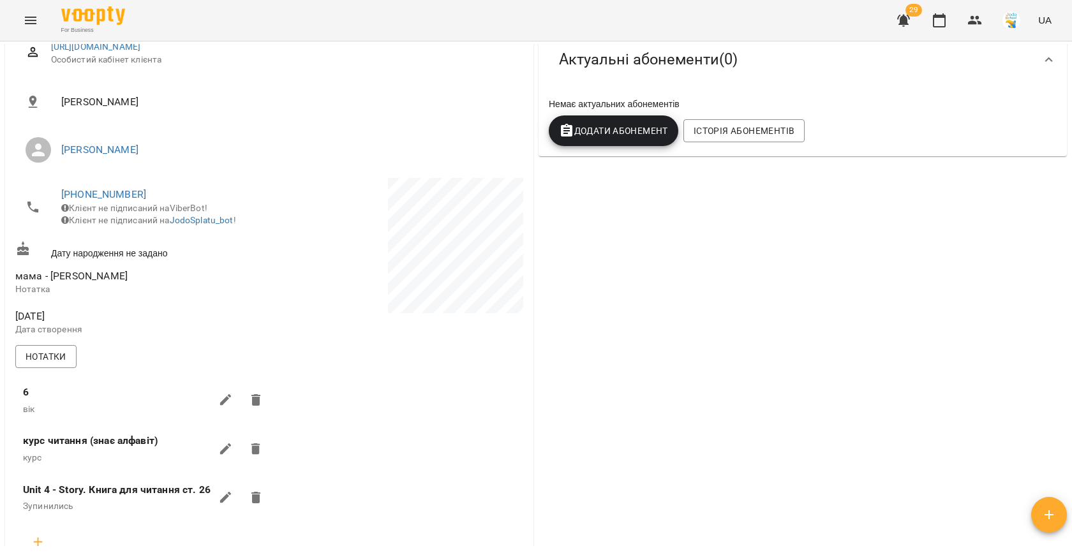
scroll to position [0, 0]
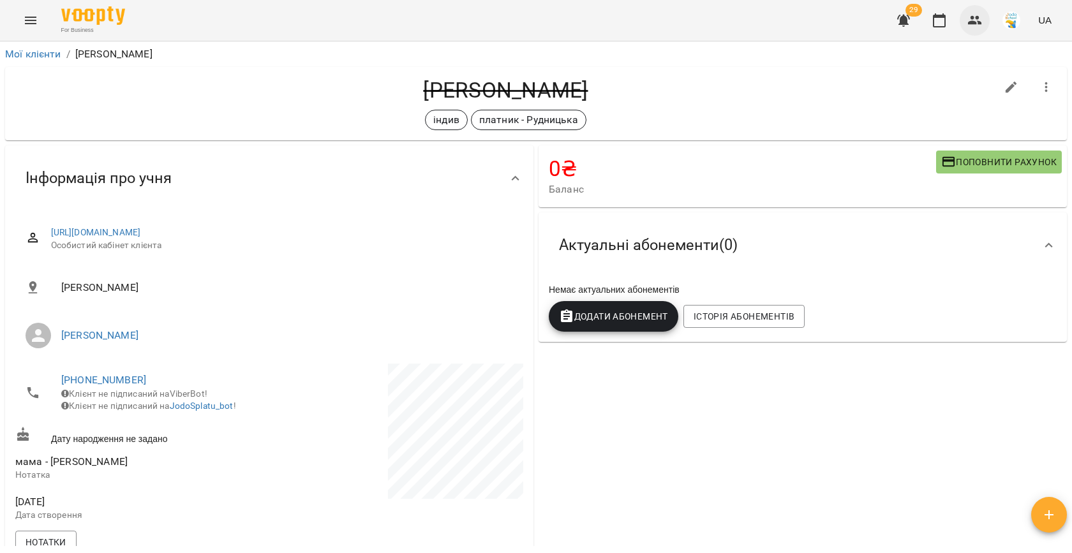
click at [976, 23] on icon "button" at bounding box center [975, 20] width 14 height 9
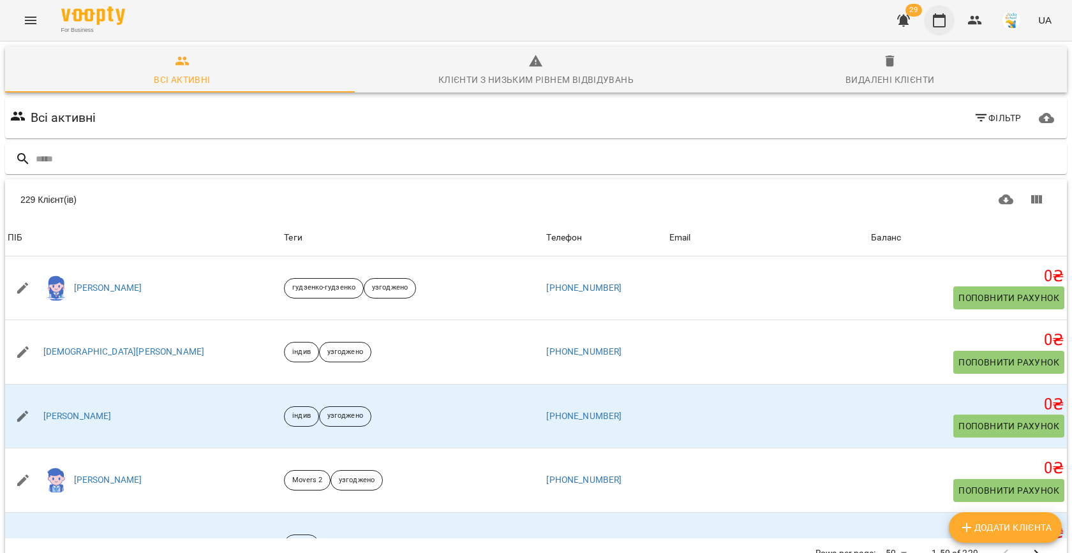
click at [949, 27] on button "button" at bounding box center [939, 20] width 31 height 31
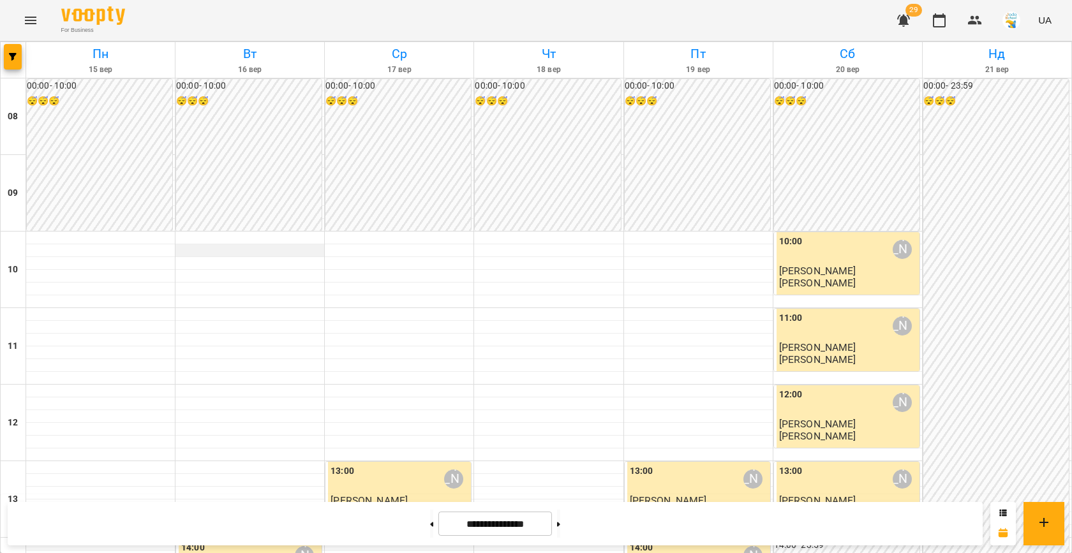
scroll to position [135, 0]
click at [22, 55] on div at bounding box center [14, 60] width 26 height 36
click at [4, 53] on span "button" at bounding box center [13, 57] width 18 height 8
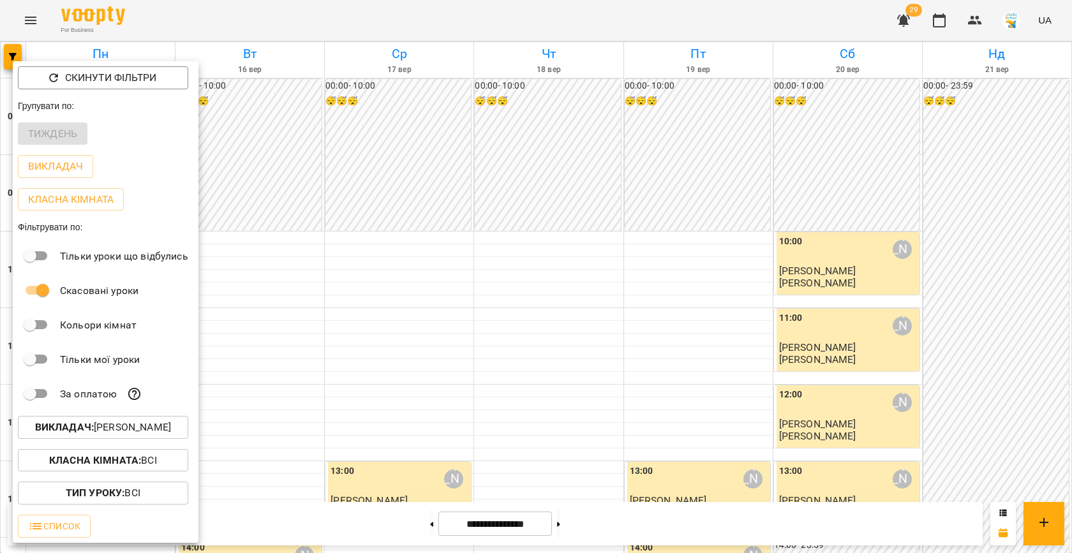
click at [156, 428] on p "Викладач : [PERSON_NAME]" at bounding box center [103, 427] width 136 height 15
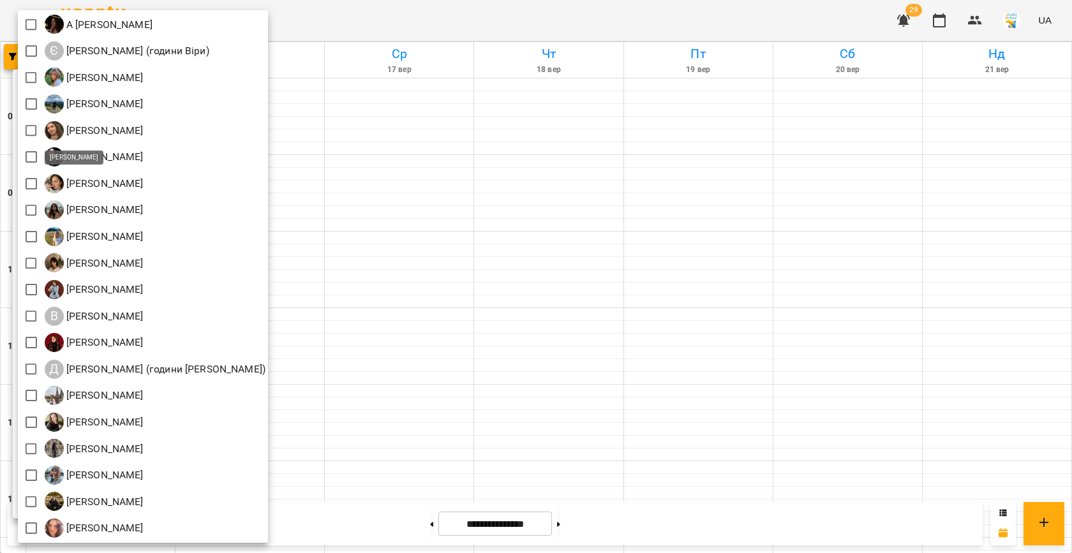
scroll to position [0, 0]
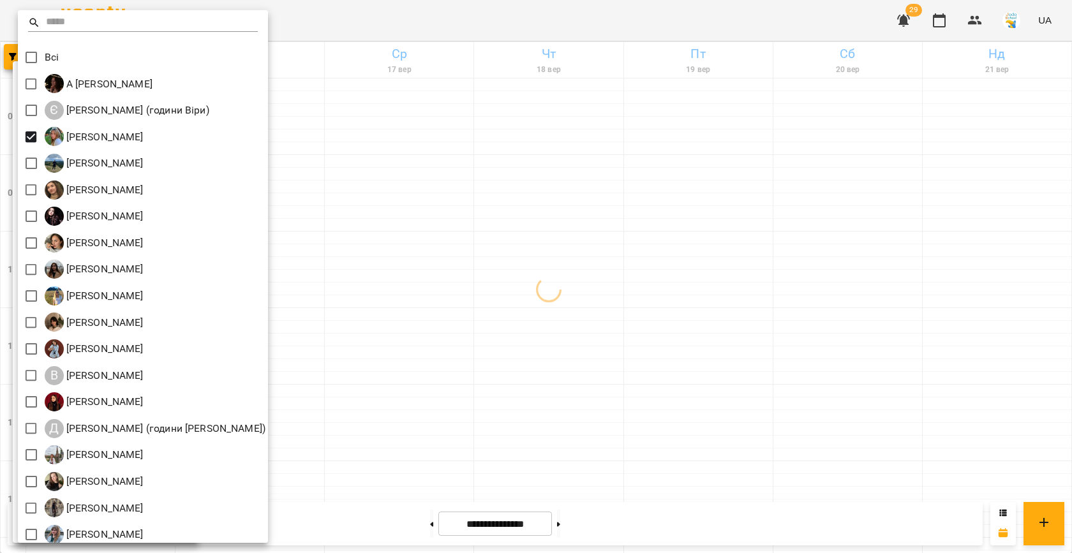
click at [519, 253] on div at bounding box center [536, 276] width 1072 height 553
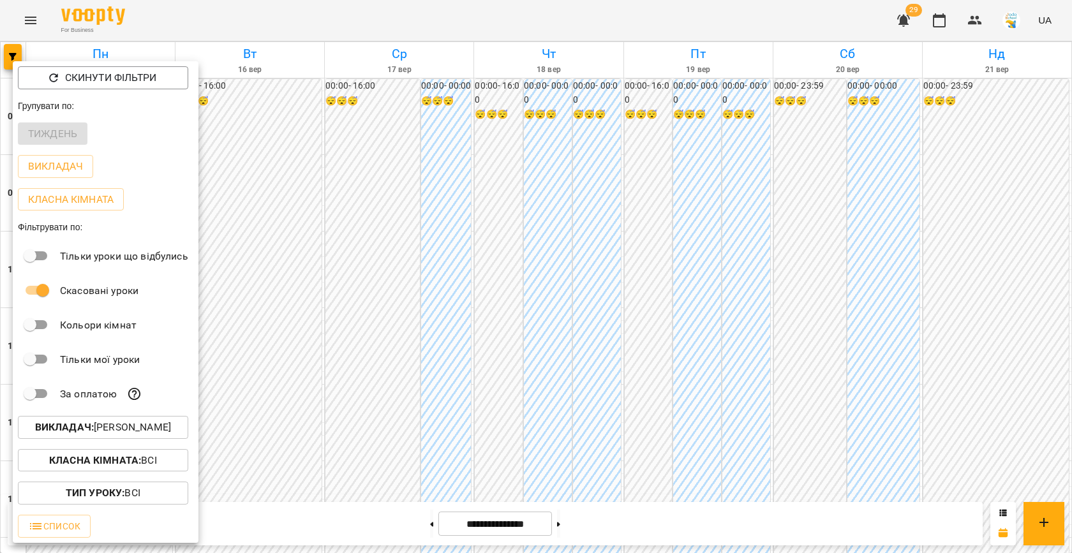
click at [457, 250] on div at bounding box center [536, 276] width 1072 height 553
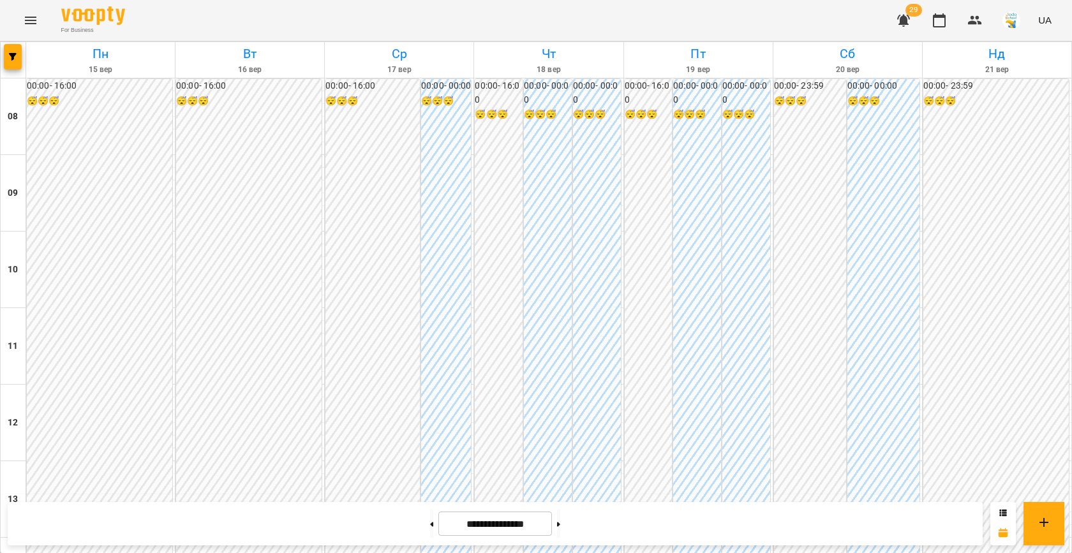
scroll to position [654, 0]
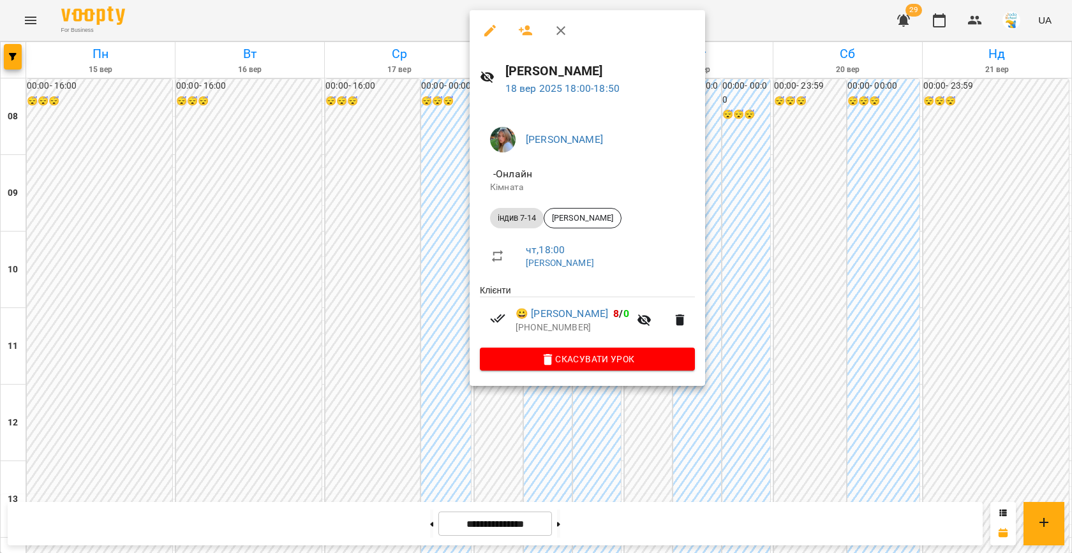
click at [731, 239] on div at bounding box center [536, 276] width 1072 height 553
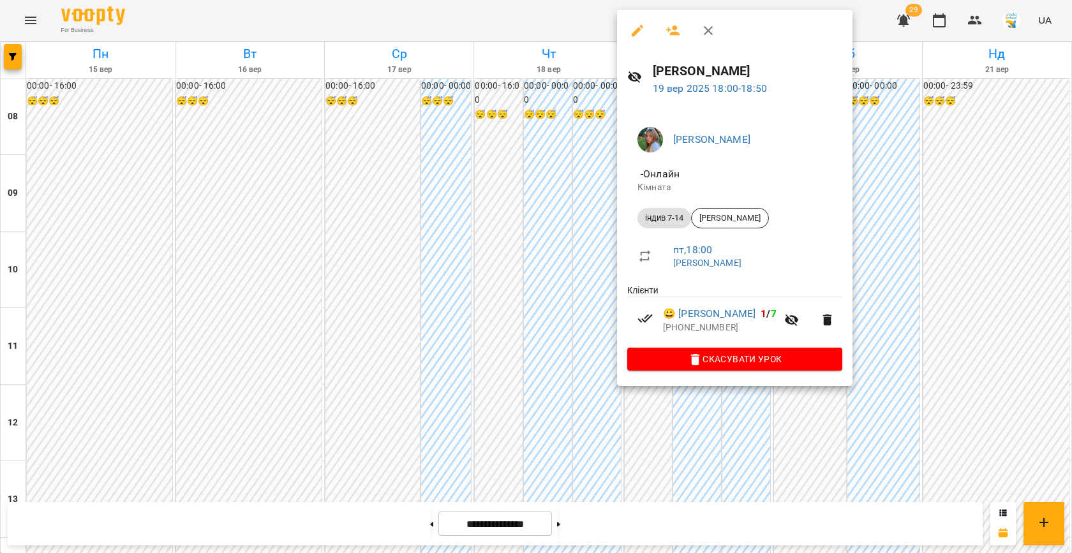
click at [551, 244] on div at bounding box center [536, 276] width 1072 height 553
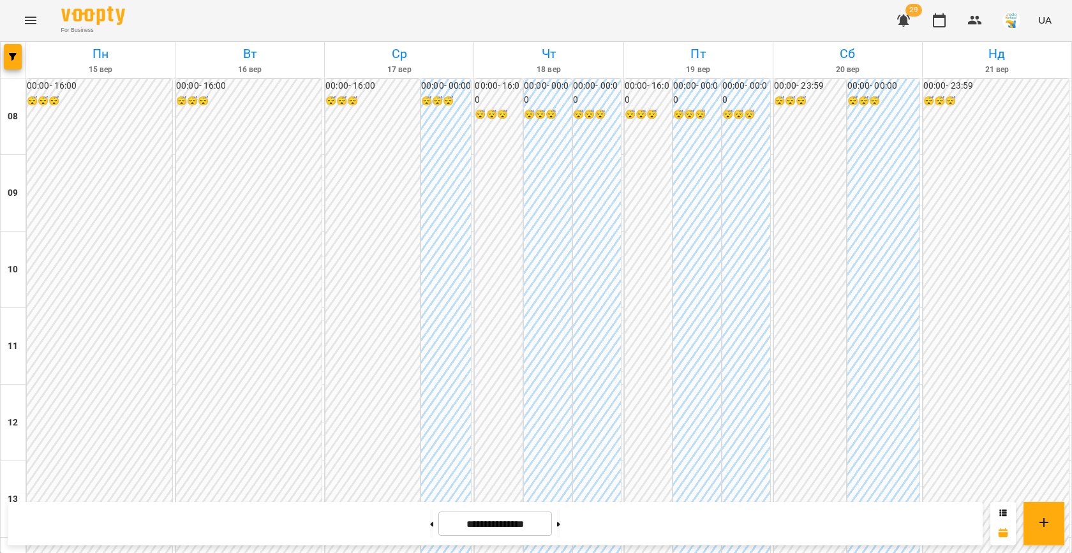
scroll to position [493, 0]
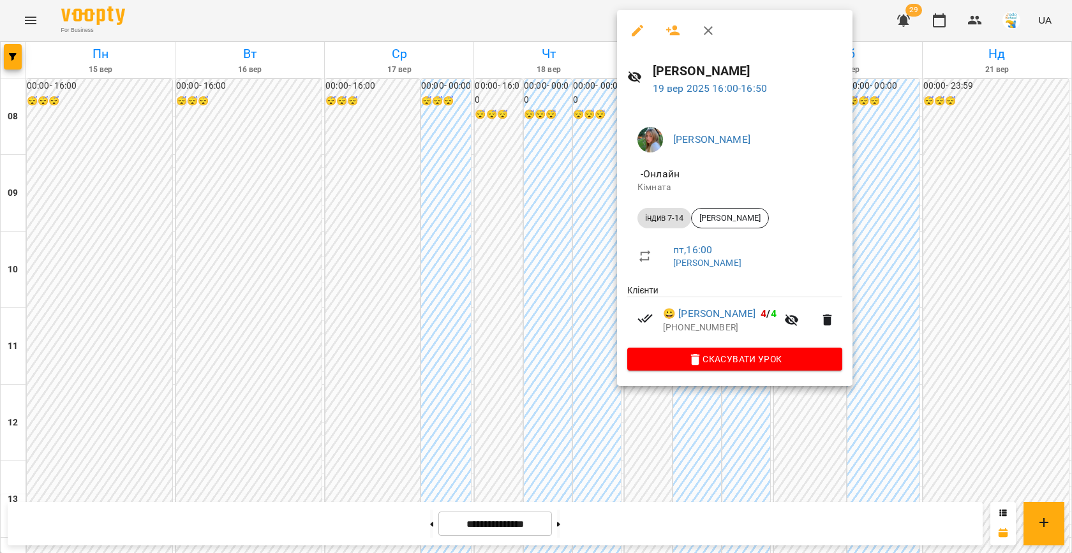
click at [510, 273] on div at bounding box center [536, 276] width 1072 height 553
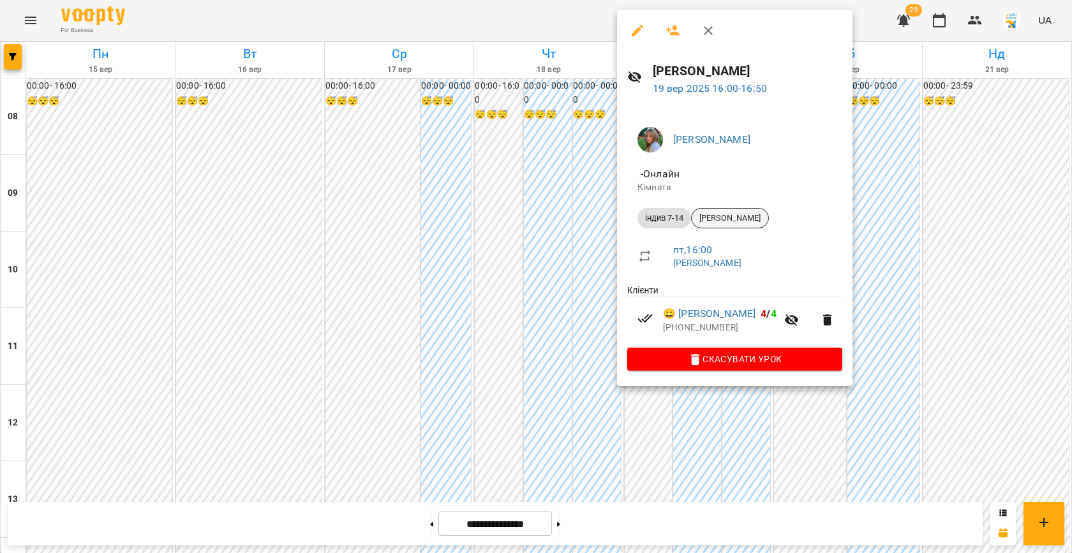
click at [725, 219] on span "[PERSON_NAME]" at bounding box center [730, 217] width 77 height 11
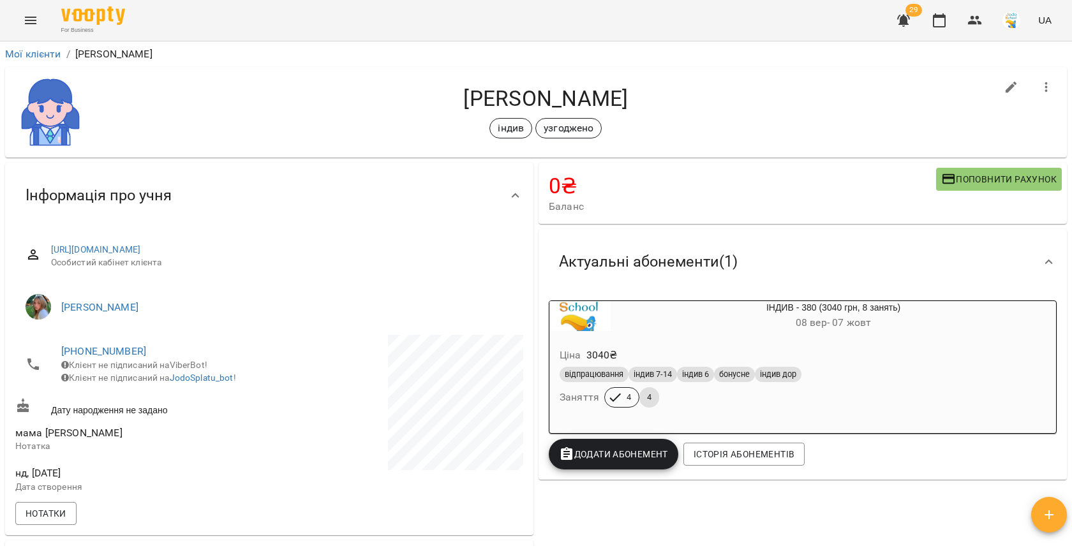
scroll to position [212, 0]
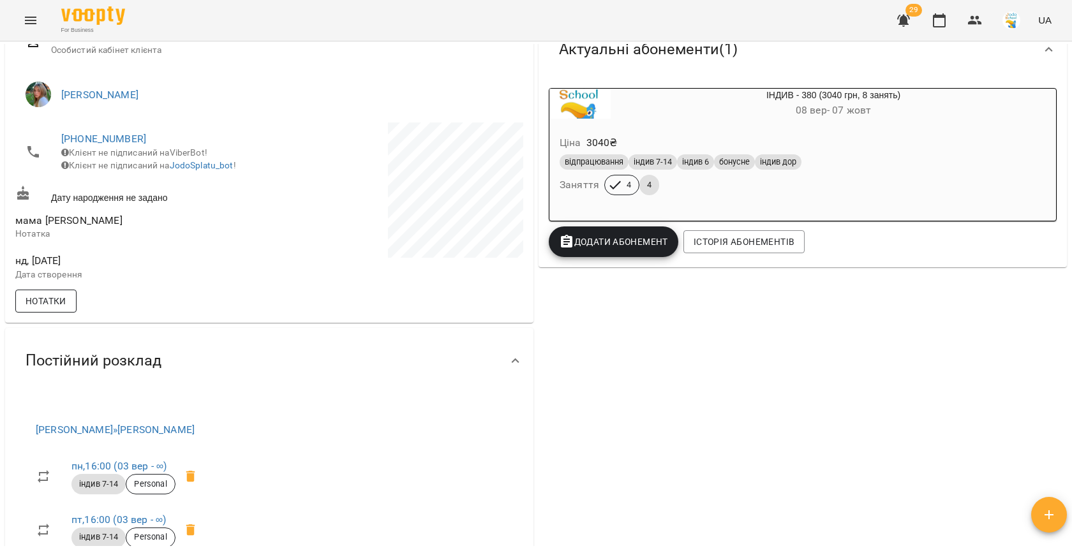
click at [42, 298] on button "Нотатки" at bounding box center [45, 301] width 61 height 23
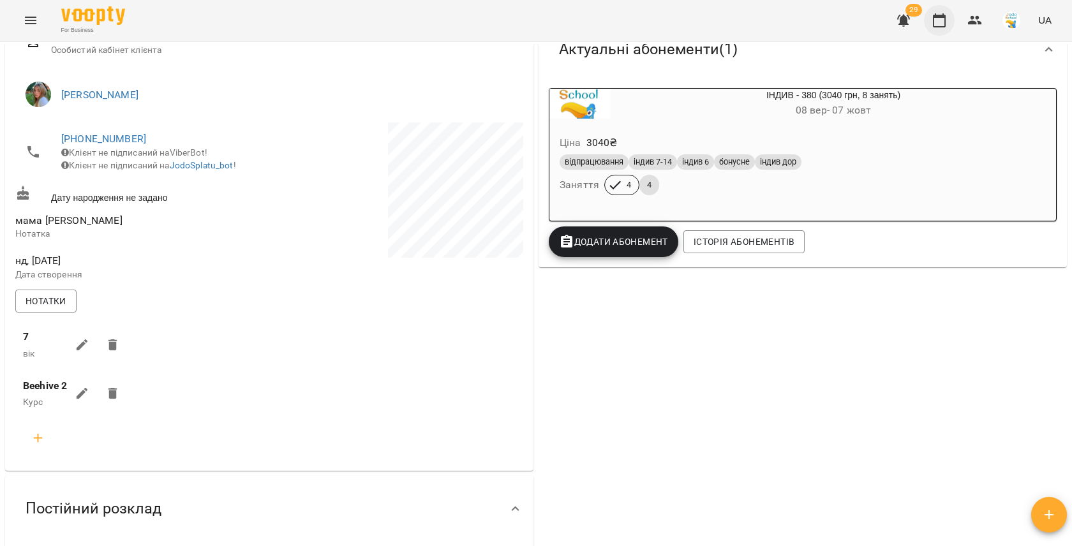
click at [951, 27] on button "button" at bounding box center [939, 20] width 31 height 31
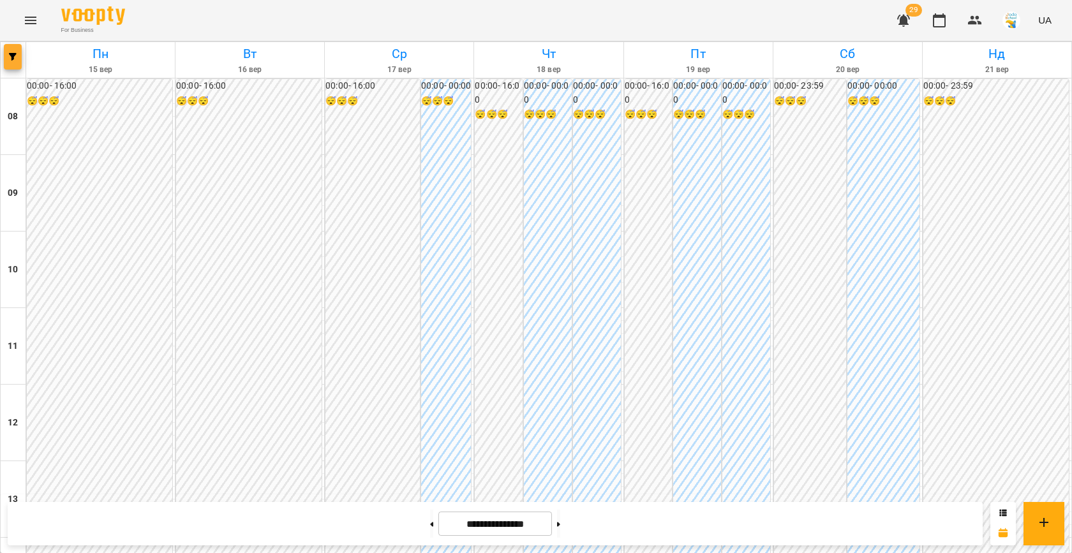
click at [14, 55] on icon "button" at bounding box center [13, 57] width 8 height 8
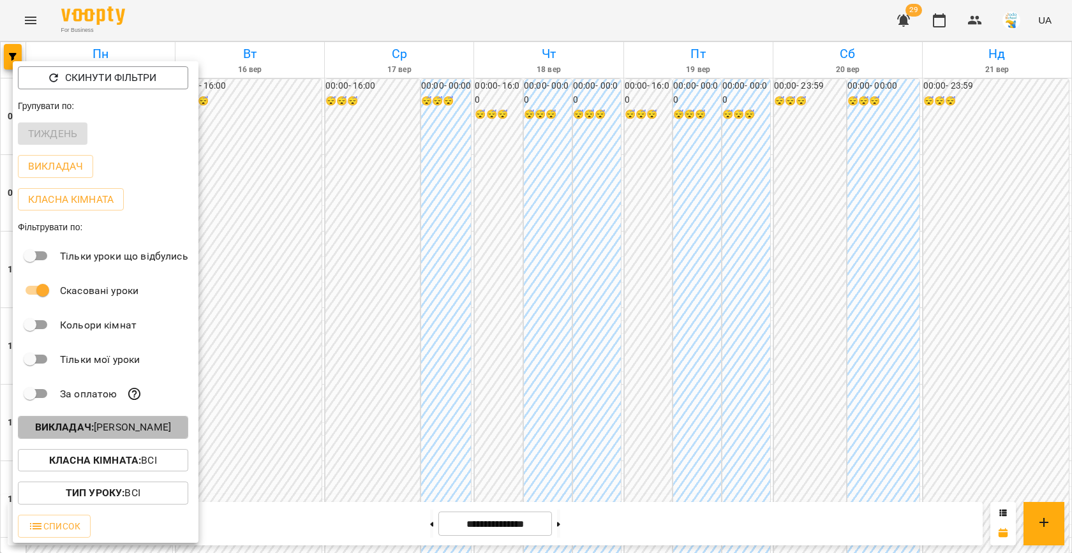
click at [117, 424] on p "Викладач : [PERSON_NAME]" at bounding box center [103, 427] width 136 height 15
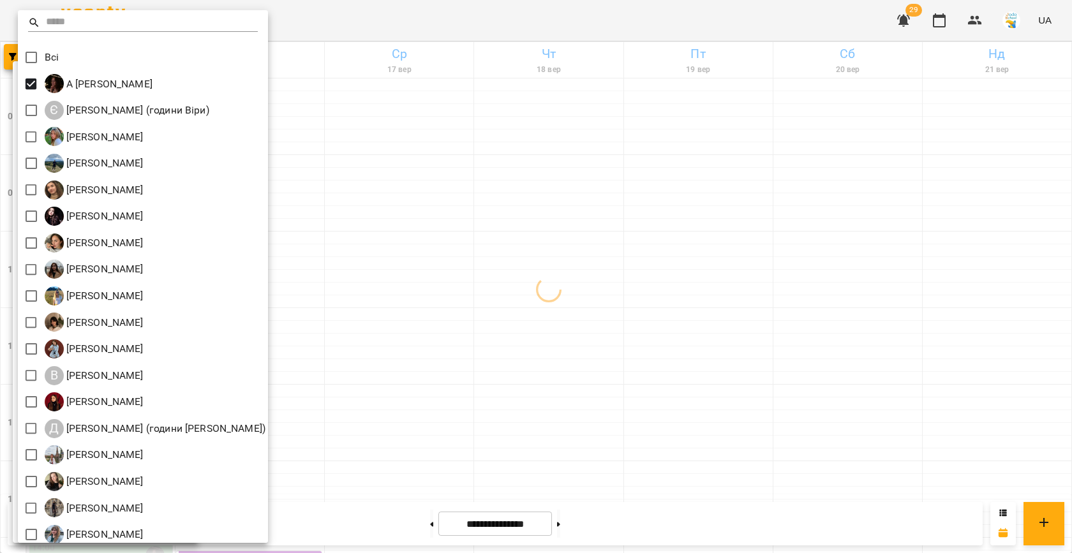
click at [424, 218] on div at bounding box center [536, 276] width 1072 height 553
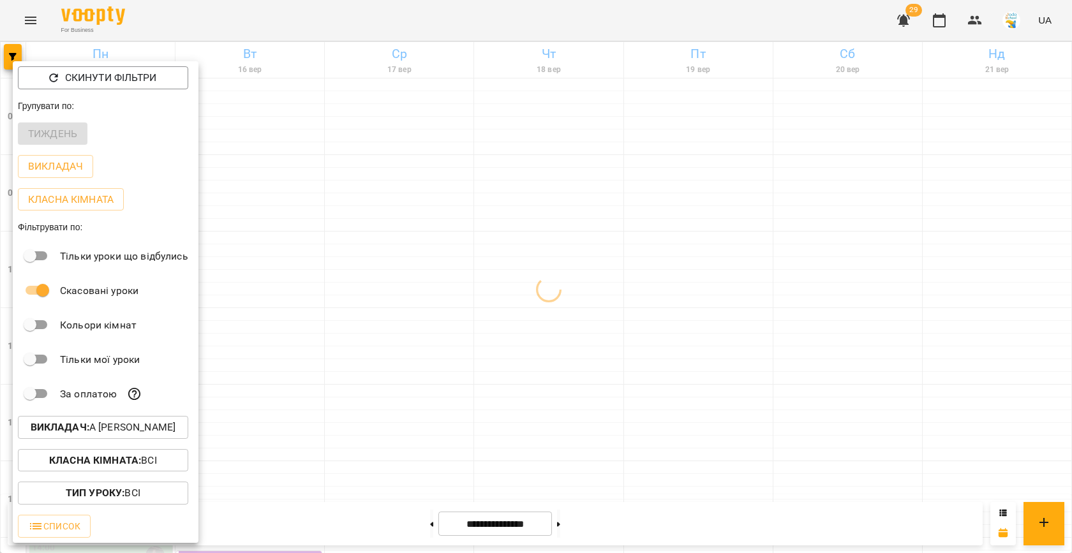
click at [424, 218] on div at bounding box center [536, 276] width 1072 height 553
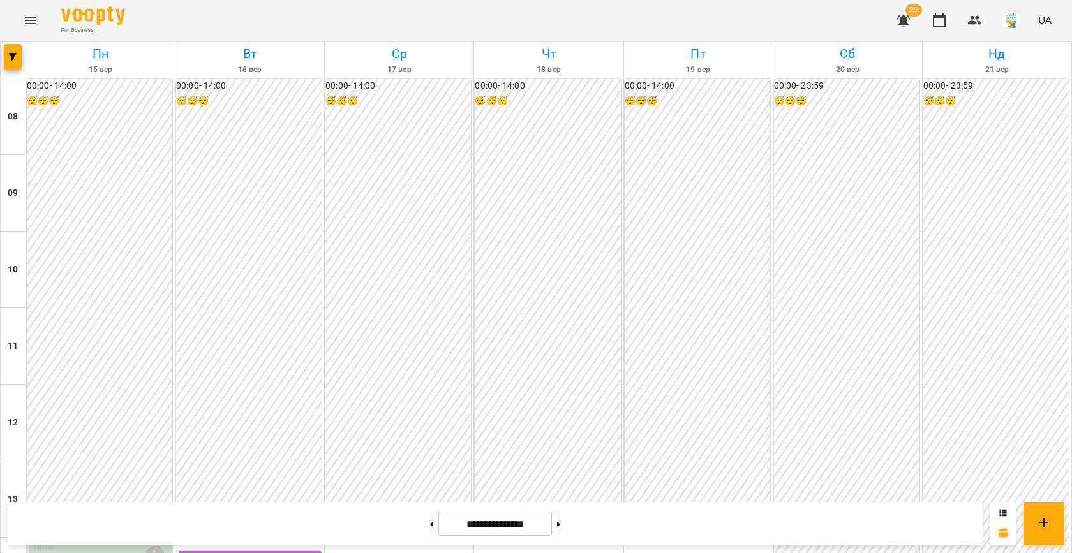
scroll to position [654, 0]
click at [10, 53] on icon "button" at bounding box center [13, 57] width 8 height 8
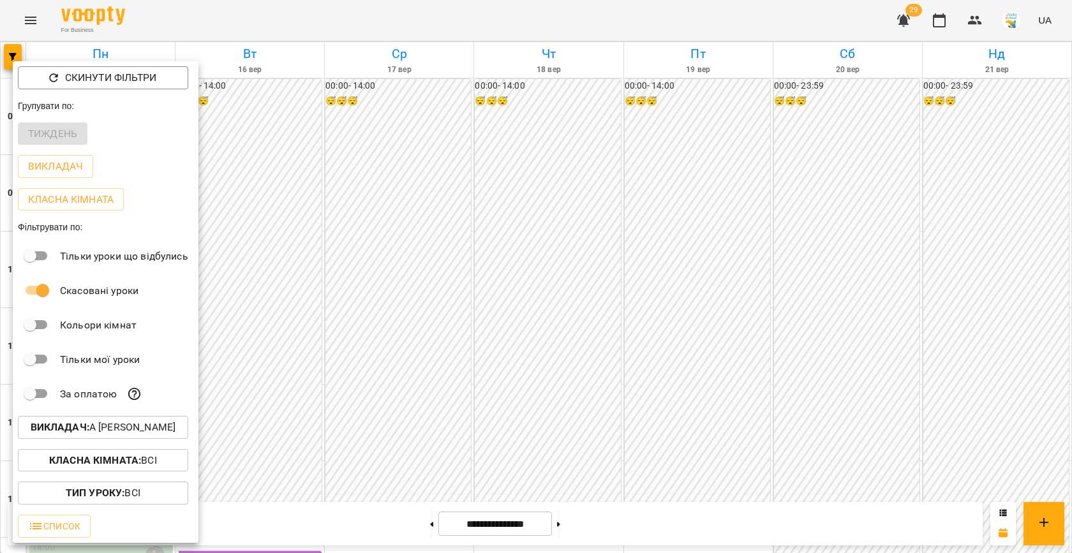
click at [160, 433] on p "Викладач : А [PERSON_NAME]" at bounding box center [103, 427] width 145 height 15
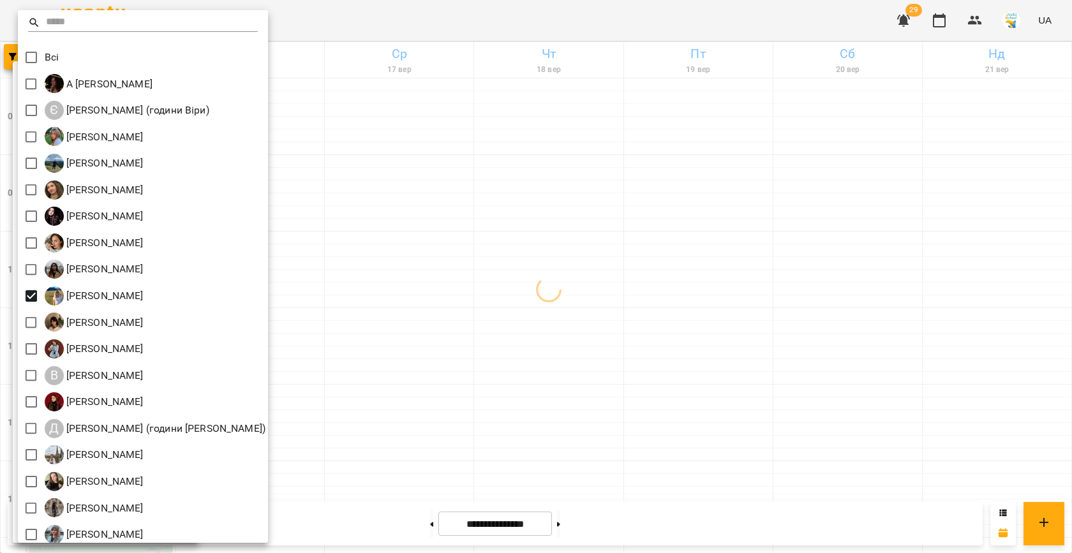
click at [556, 281] on div at bounding box center [536, 276] width 1072 height 553
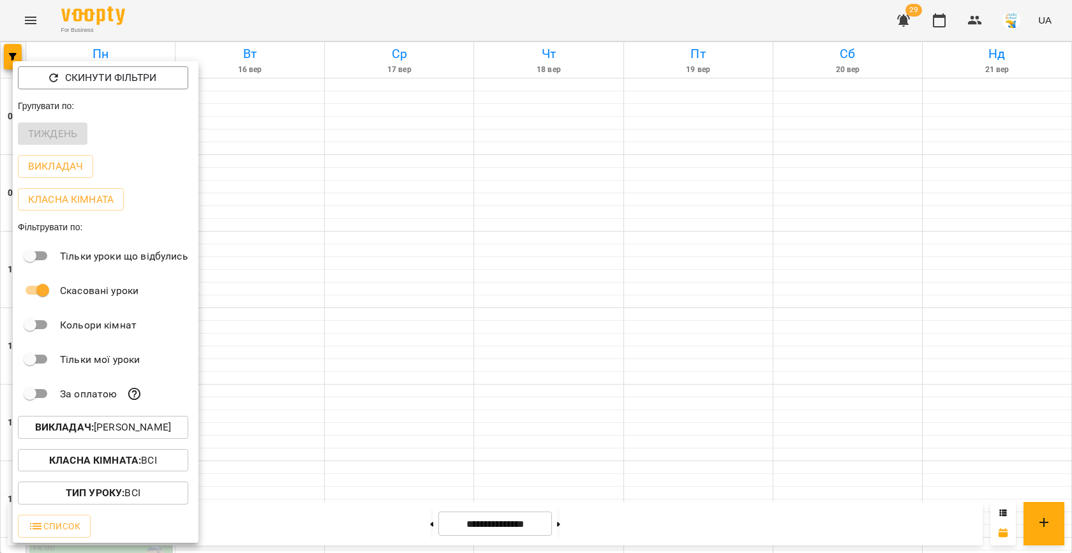
click at [426, 286] on div at bounding box center [536, 276] width 1072 height 553
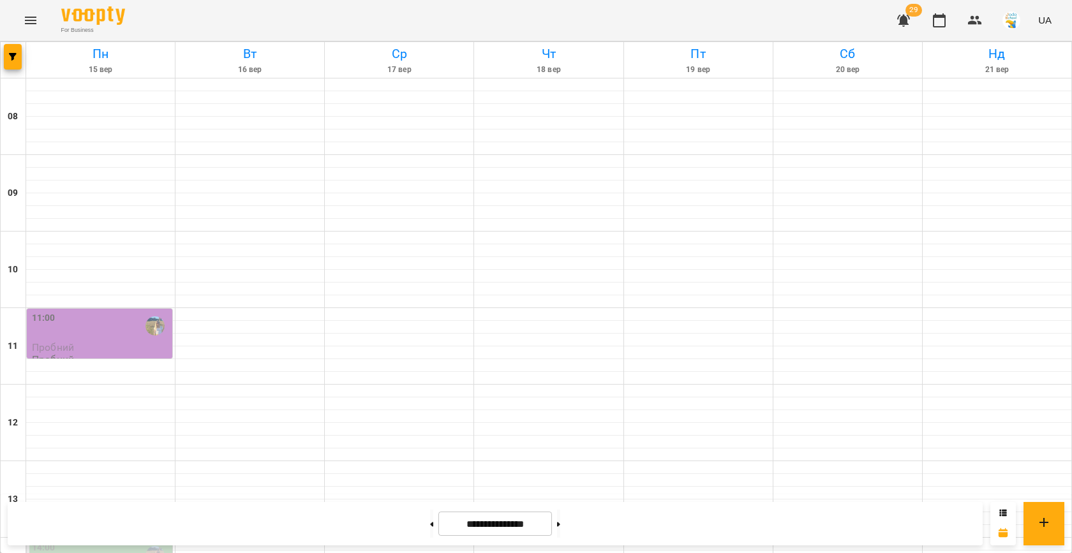
scroll to position [351, 0]
click at [368, 538] on div at bounding box center [399, 544] width 149 height 13
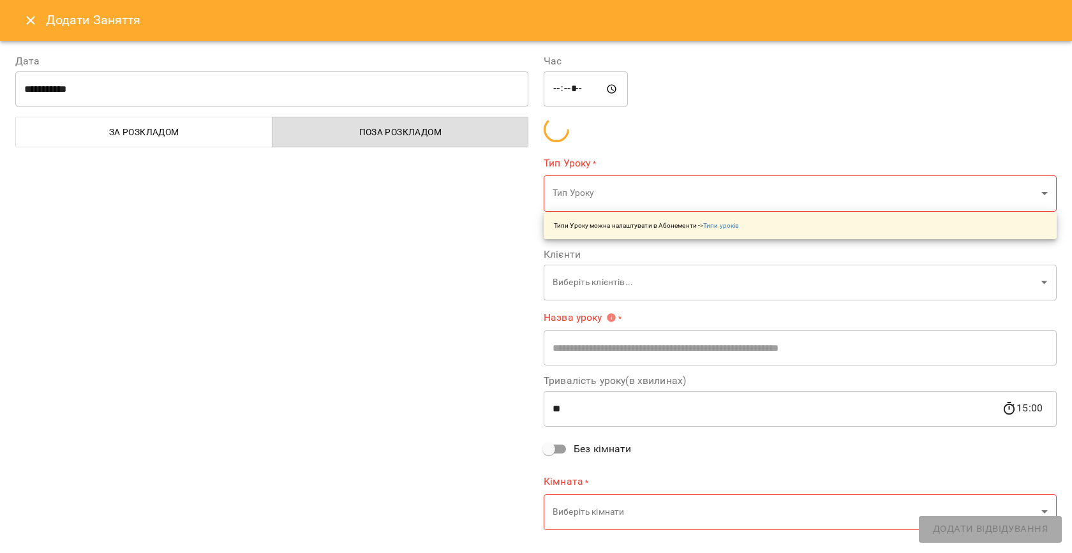
type input "**********"
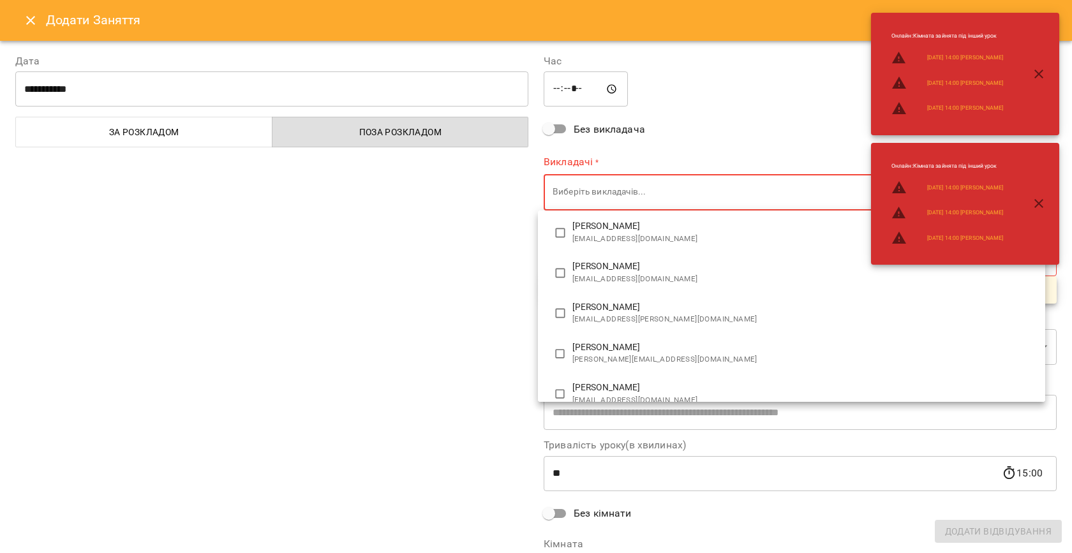
scroll to position [89, 0]
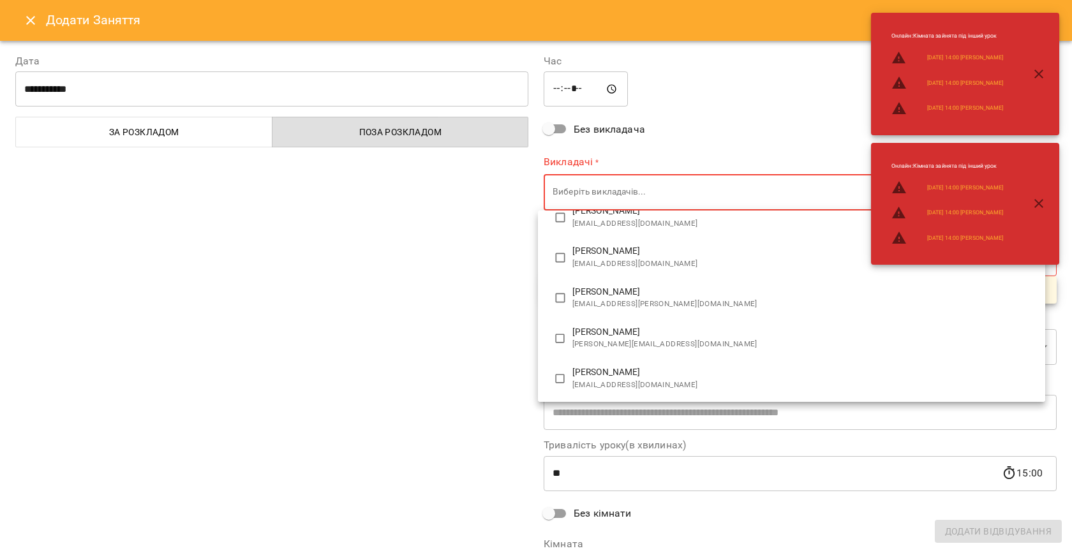
click at [604, 375] on span "[PERSON_NAME]" at bounding box center [803, 372] width 463 height 13
type input "**********"
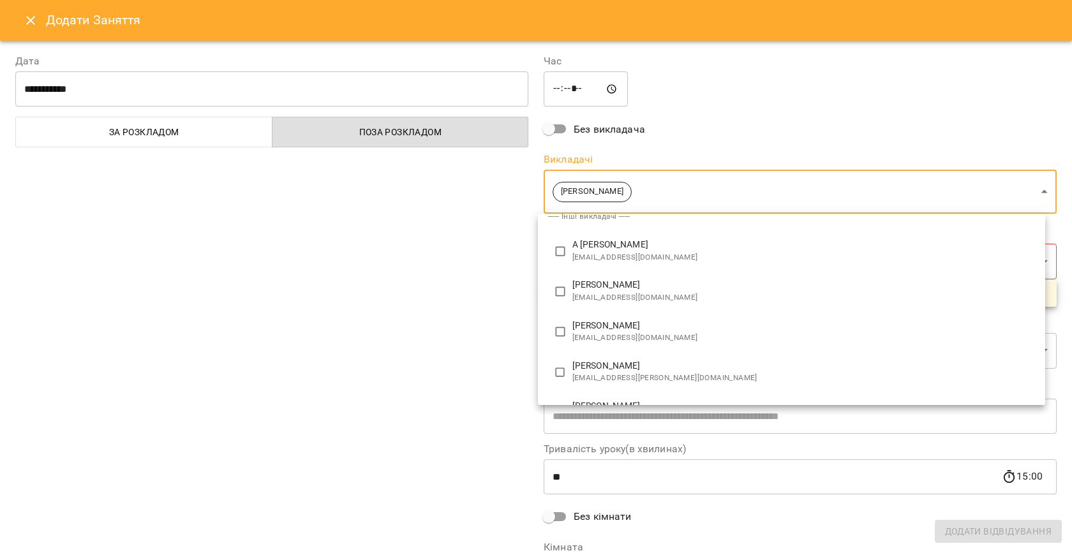
scroll to position [0, 0]
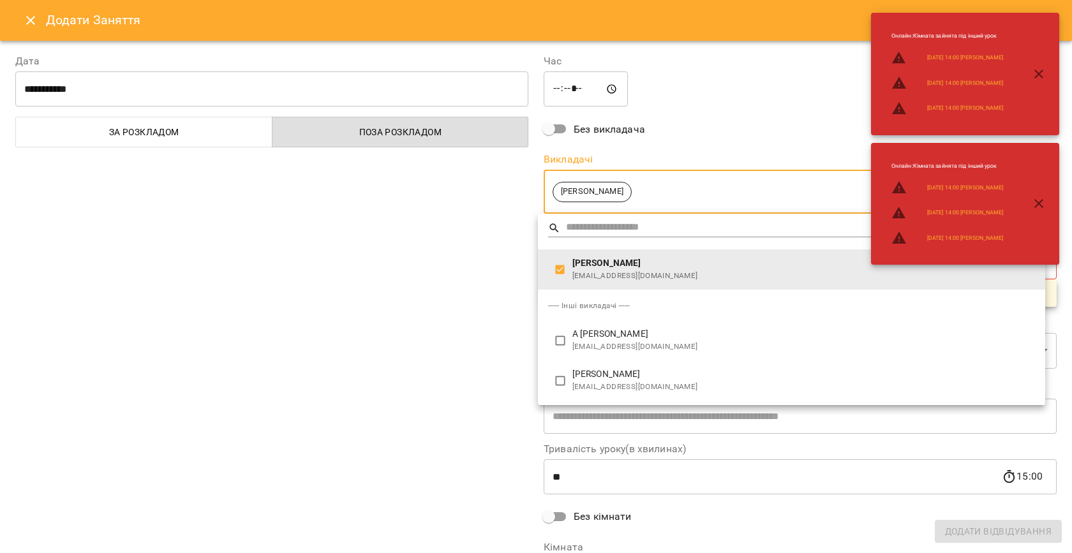
click at [440, 339] on div at bounding box center [536, 276] width 1072 height 553
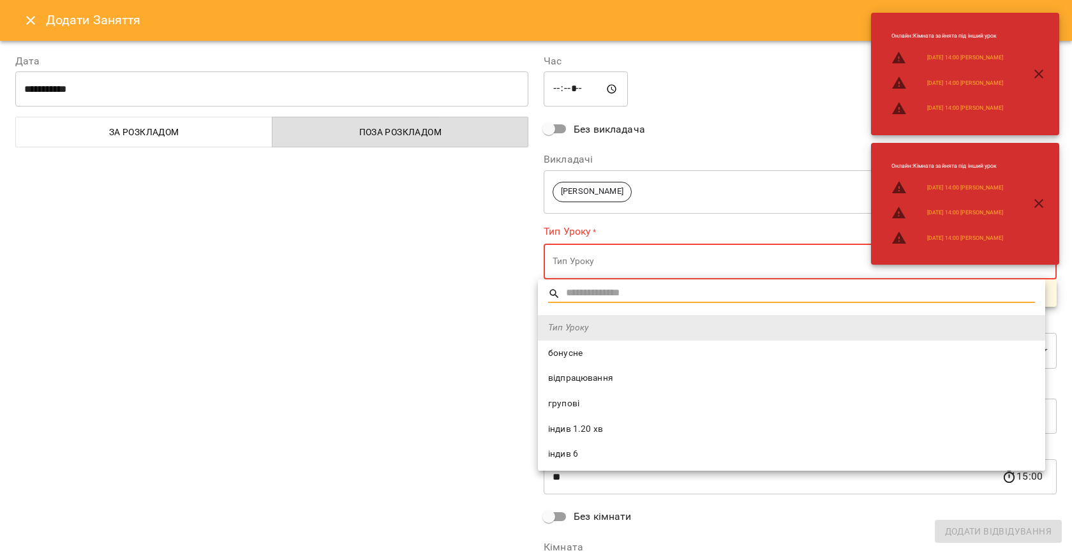
scroll to position [274, 0]
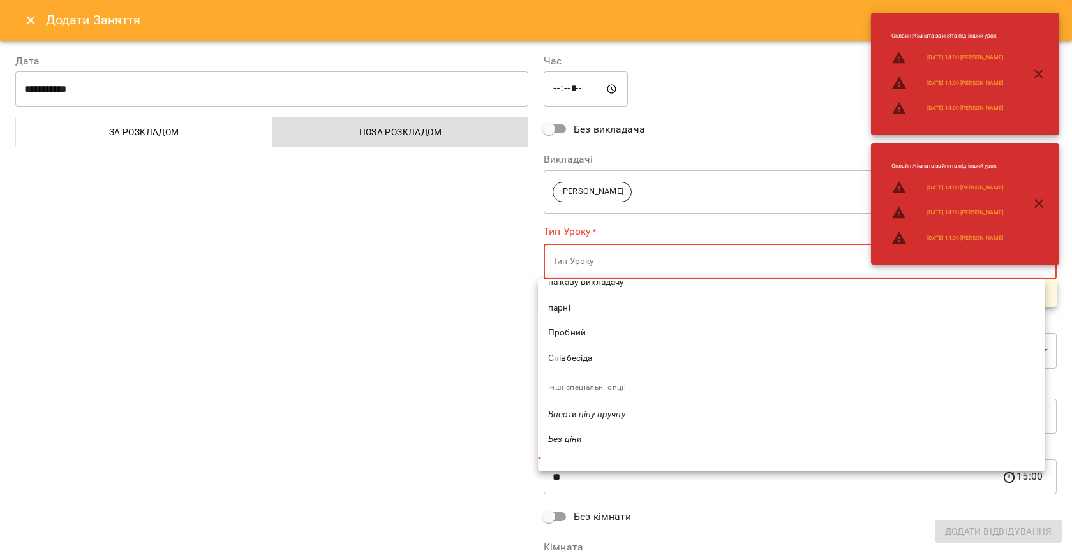
click at [569, 352] on span "Співбесіда" at bounding box center [791, 358] width 487 height 13
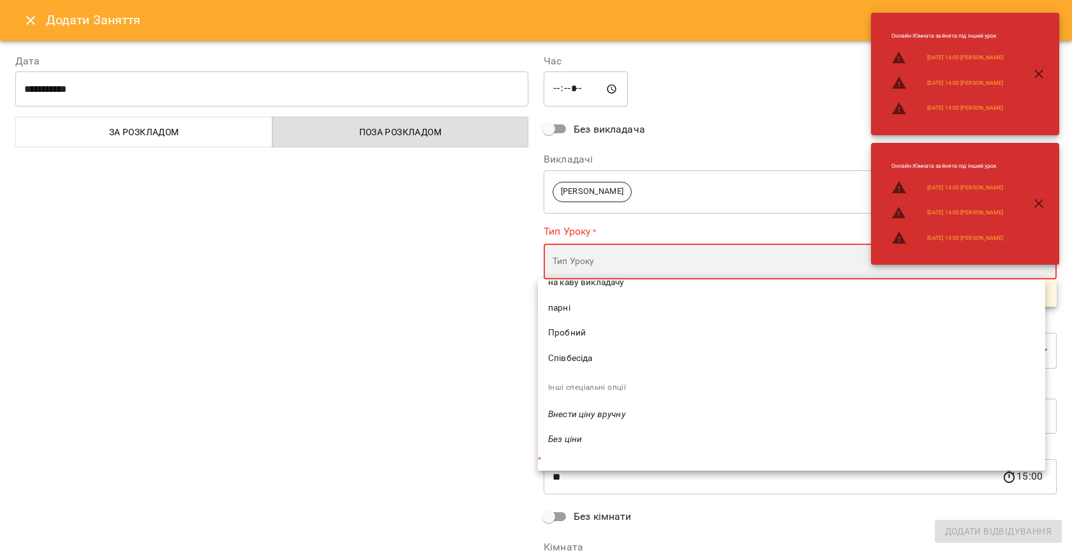
type input "**********"
type input "**"
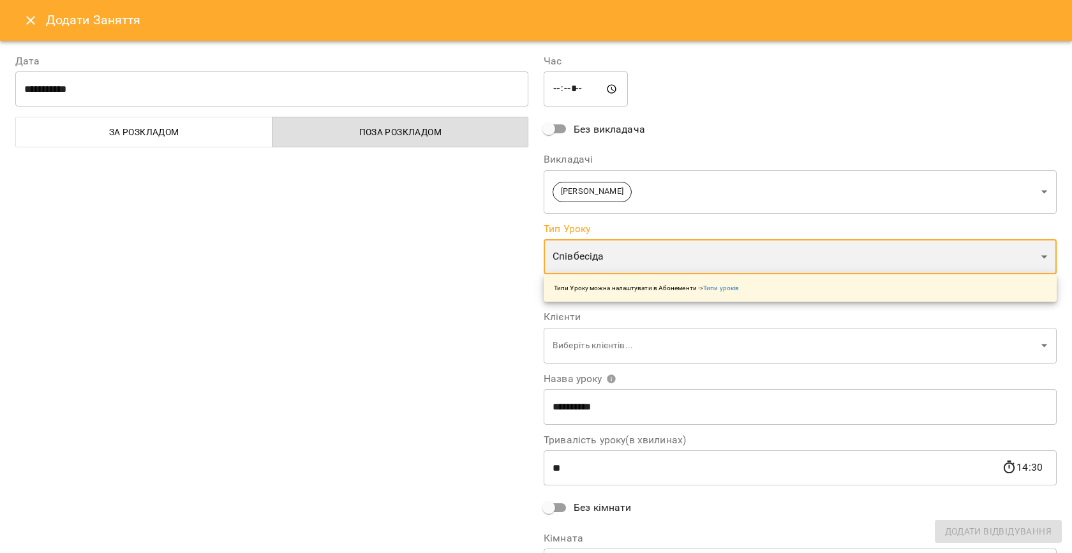
scroll to position [259, 0]
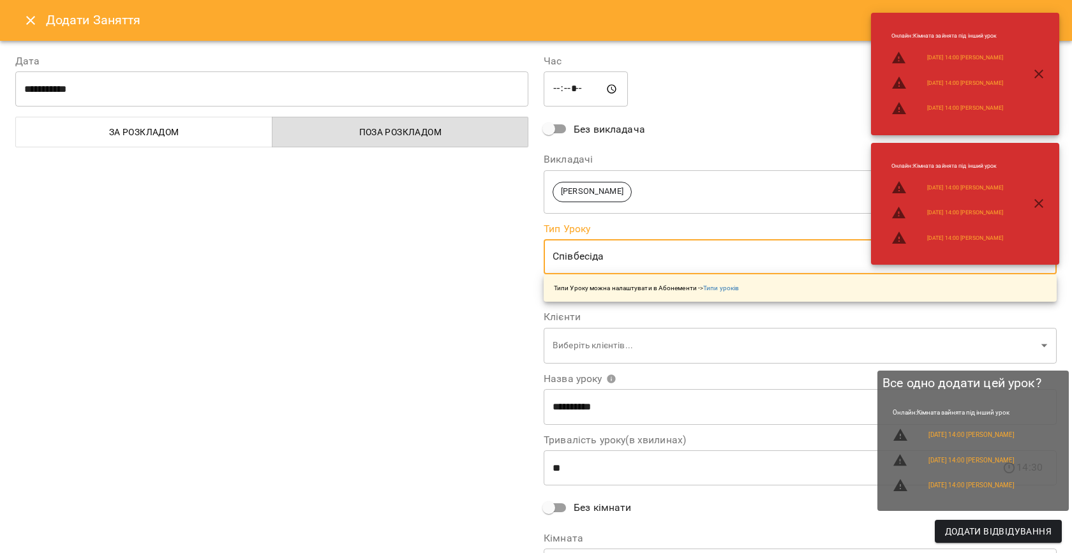
click at [970, 531] on span "Додати Відвідування" at bounding box center [998, 531] width 107 height 15
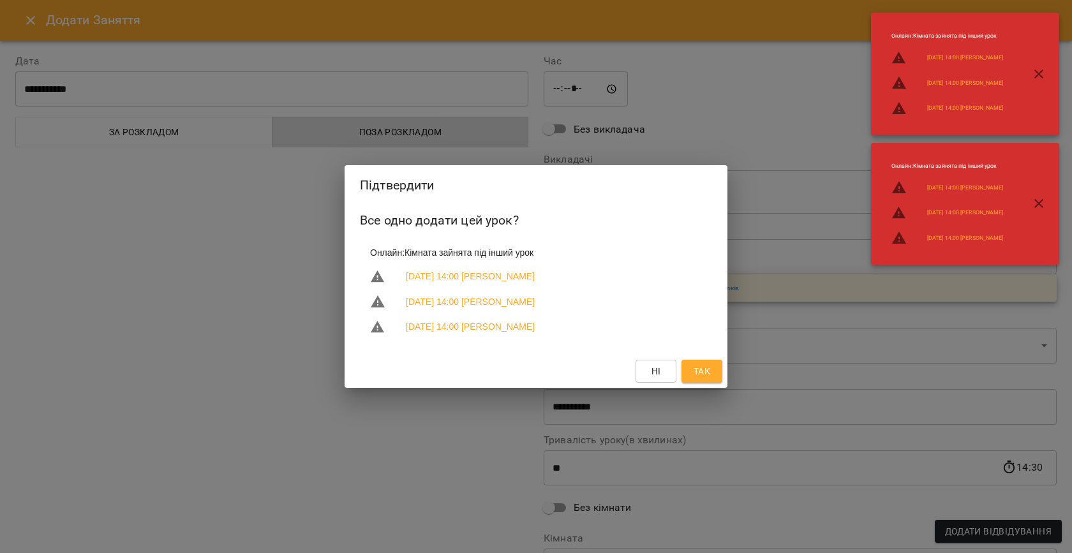
click at [703, 371] on span "Так" at bounding box center [702, 371] width 17 height 15
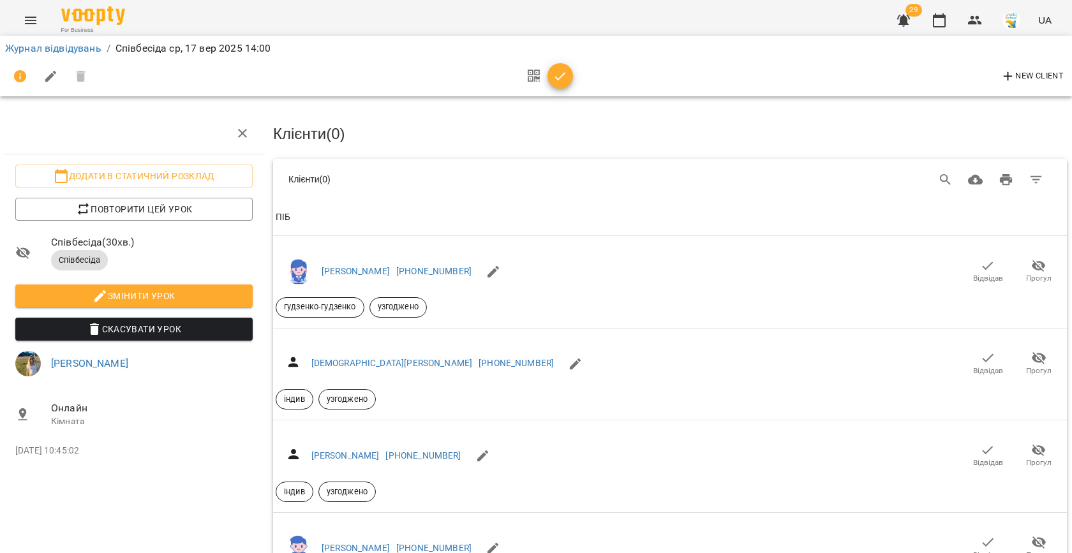
click at [50, 76] on icon "button" at bounding box center [50, 76] width 11 height 11
select select "**********"
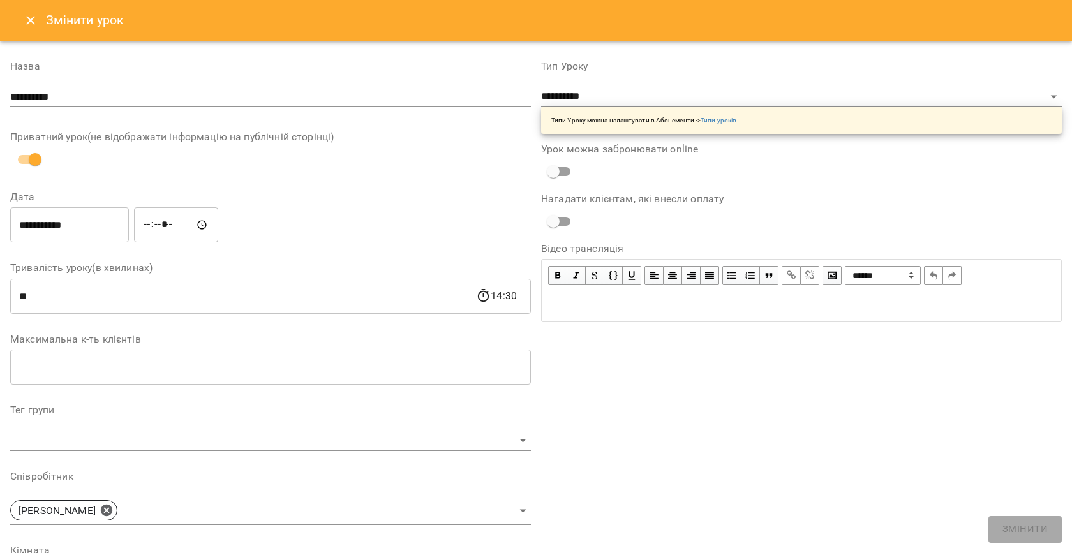
scroll to position [279, 0]
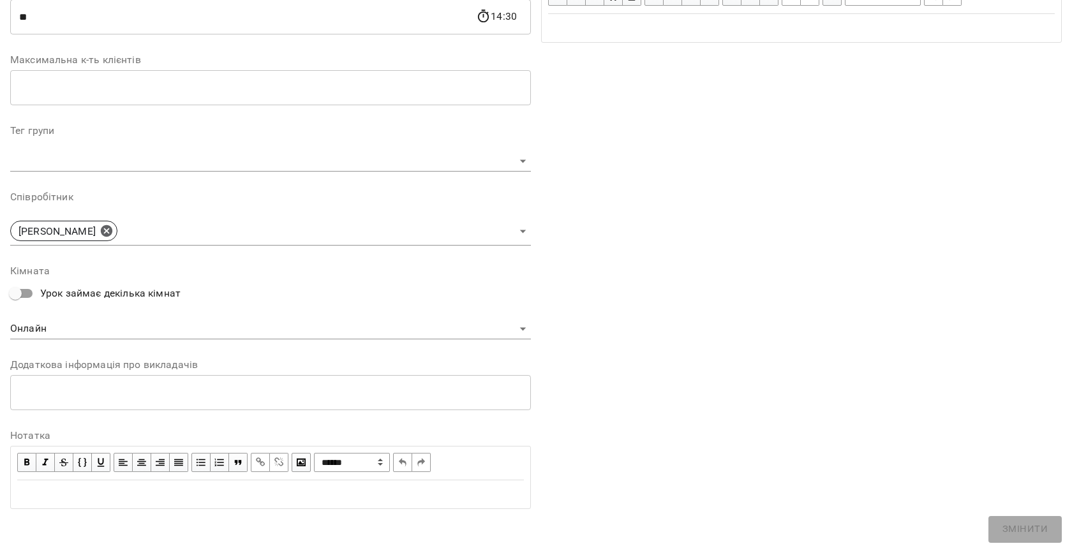
click at [85, 392] on textarea at bounding box center [270, 393] width 503 height 12
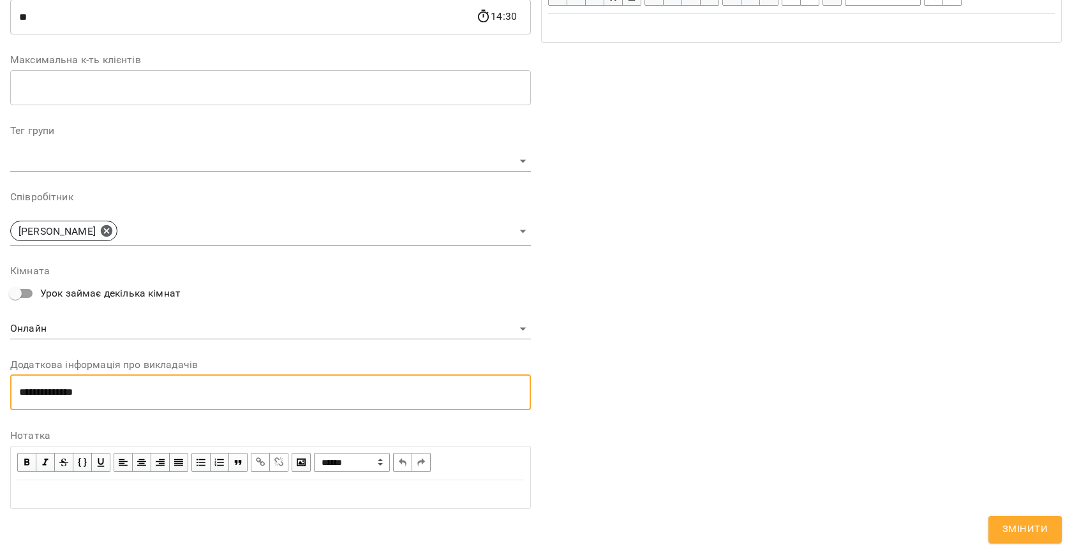
type textarea "**********"
click at [999, 521] on button "Змінити" at bounding box center [1024, 529] width 73 height 27
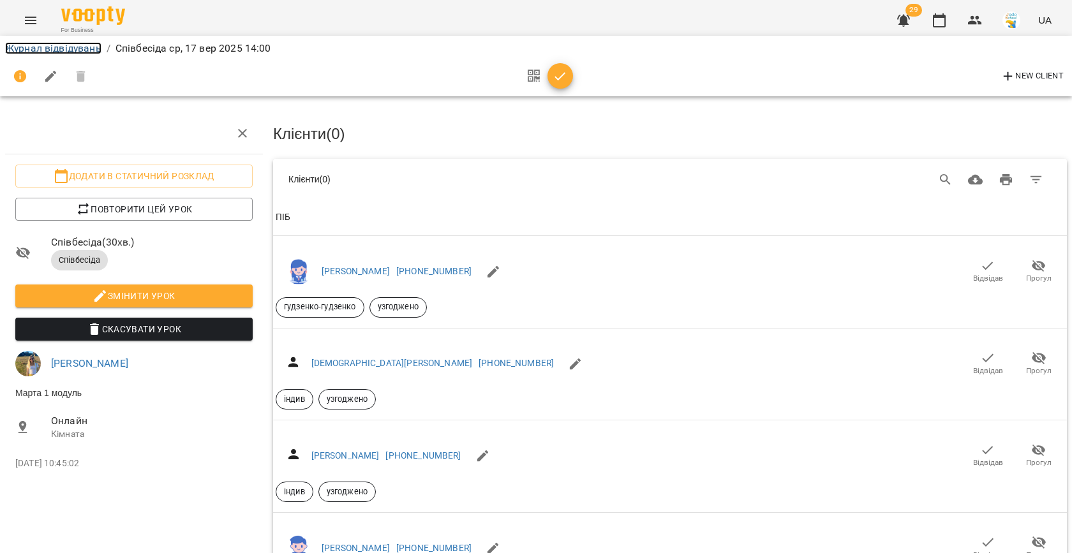
click at [50, 47] on link "Журнал відвідувань" at bounding box center [53, 48] width 96 height 12
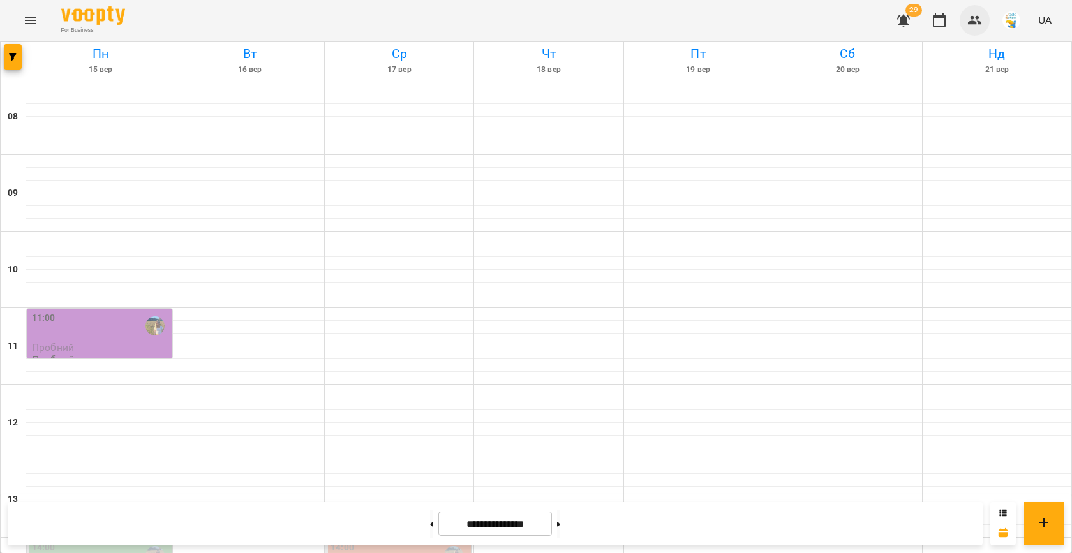
click at [973, 15] on icon "button" at bounding box center [974, 20] width 15 height 15
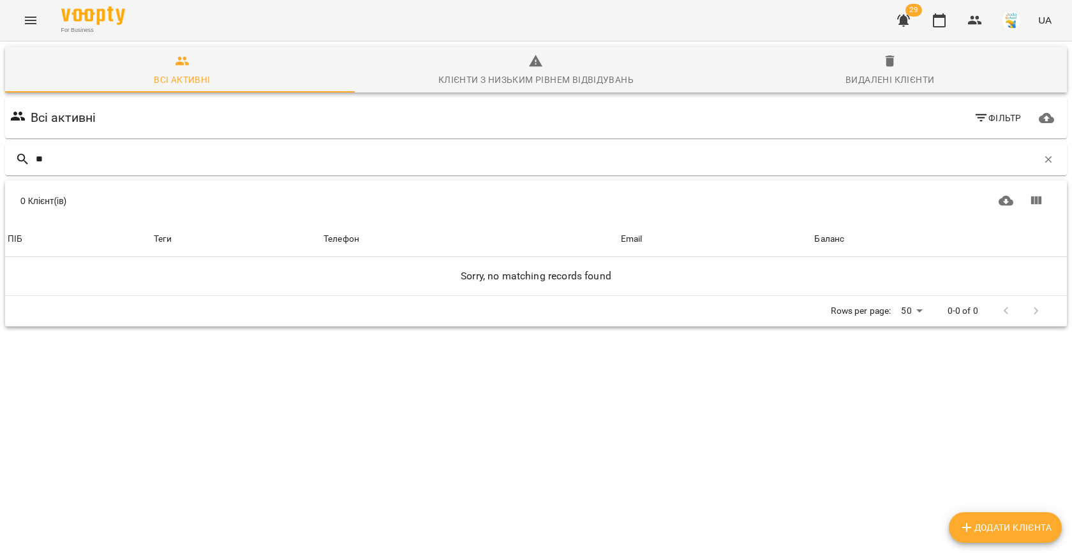
type input "*"
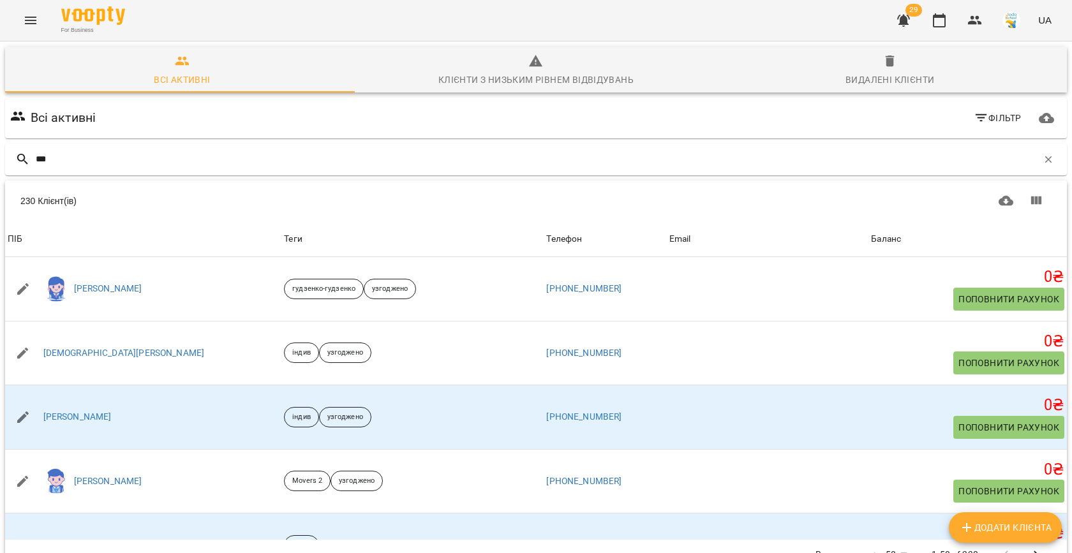
type input "****"
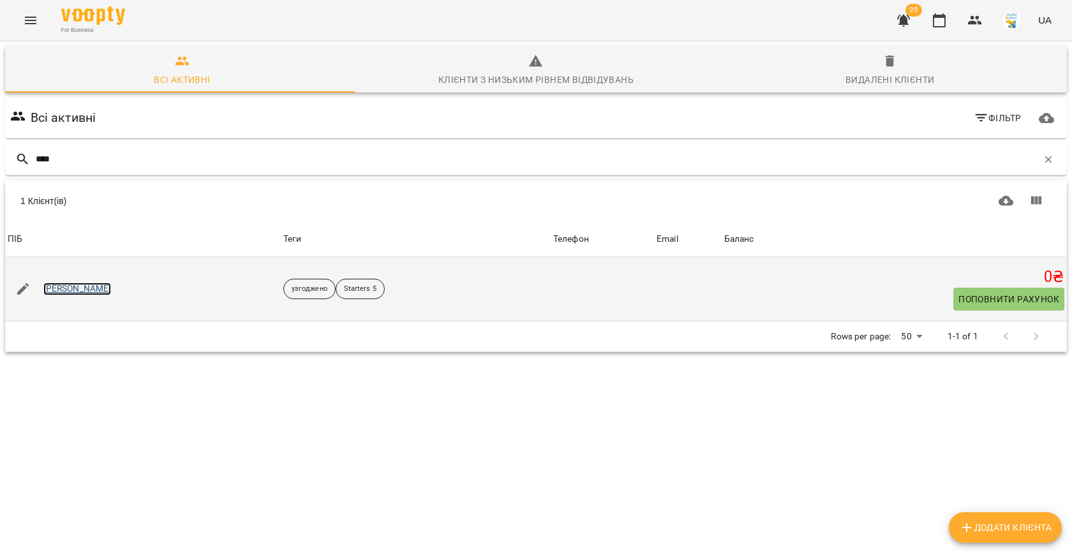
click at [76, 286] on link "[PERSON_NAME]" at bounding box center [77, 289] width 68 height 13
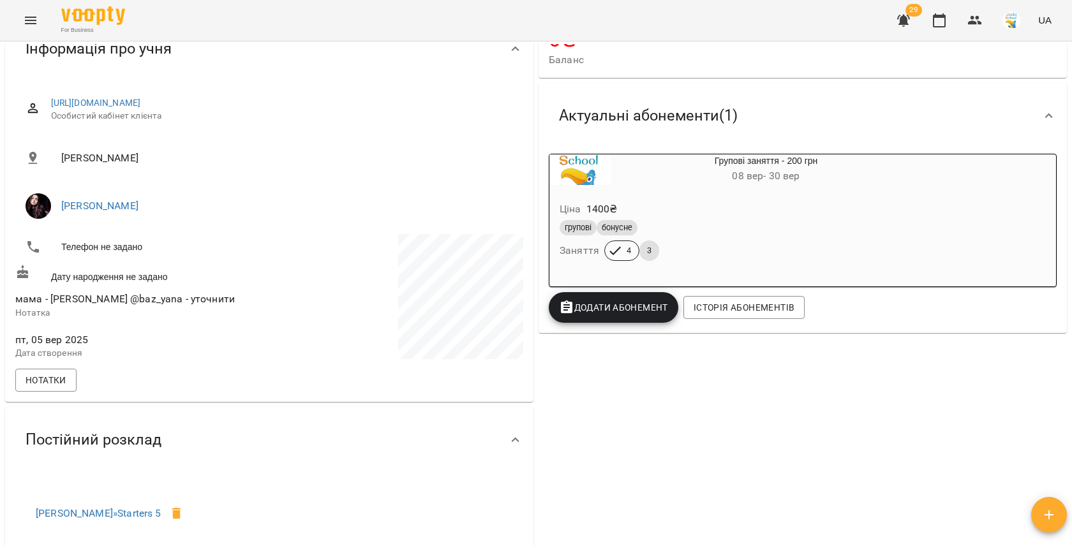
scroll to position [170, 0]
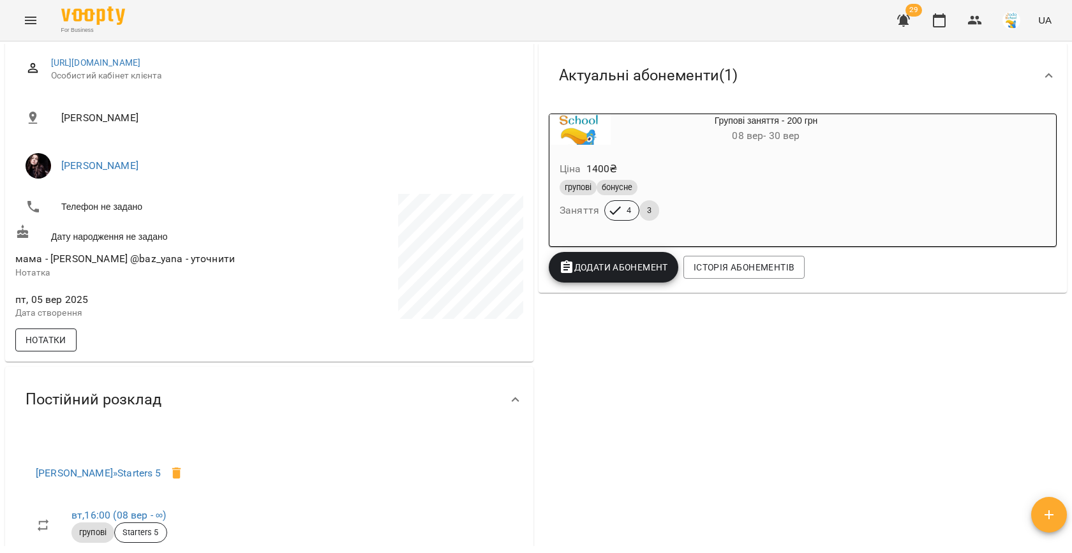
click at [50, 346] on span "Нотатки" at bounding box center [46, 339] width 41 height 15
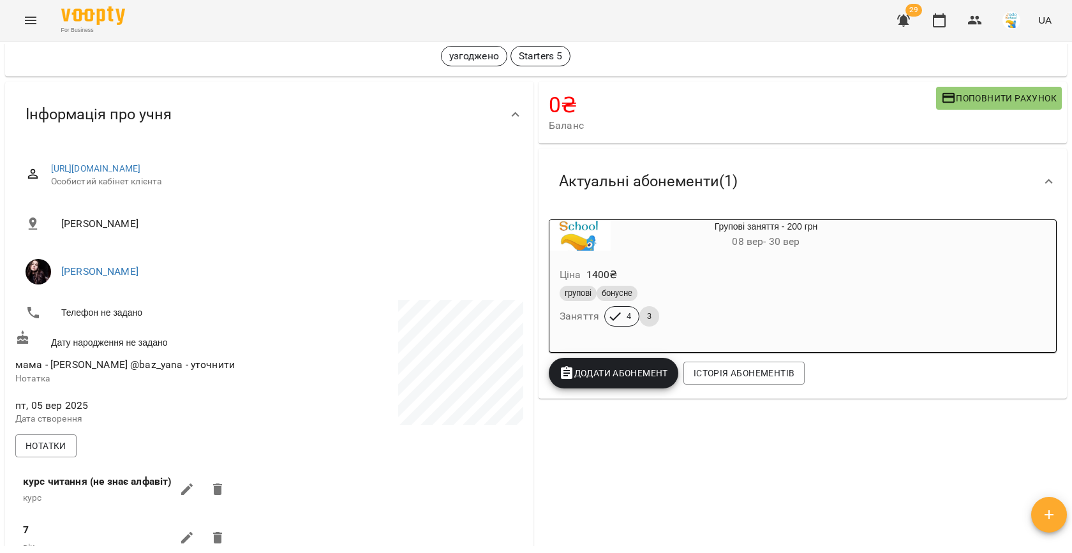
scroll to position [0, 0]
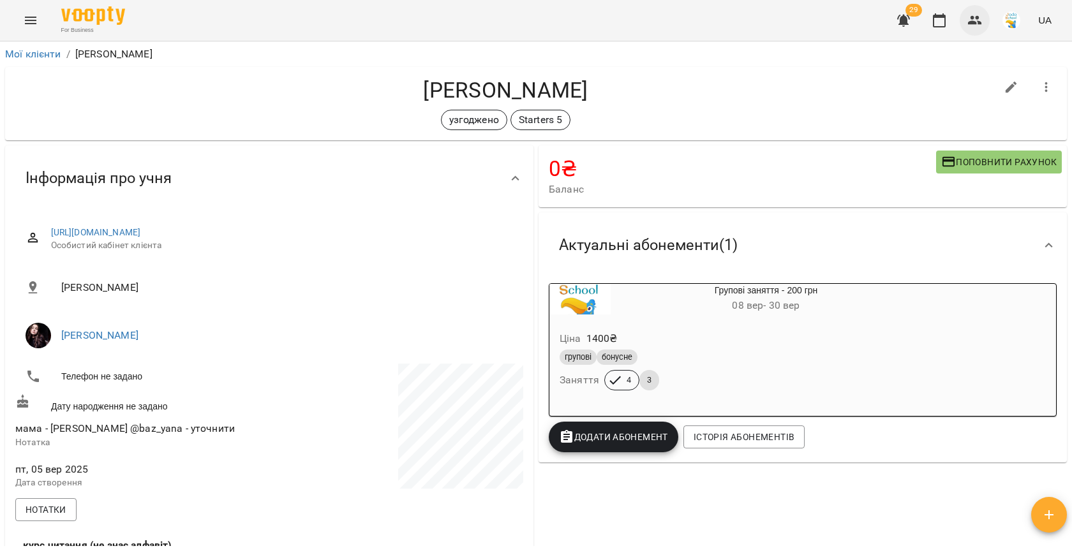
click at [976, 22] on icon "button" at bounding box center [975, 20] width 14 height 9
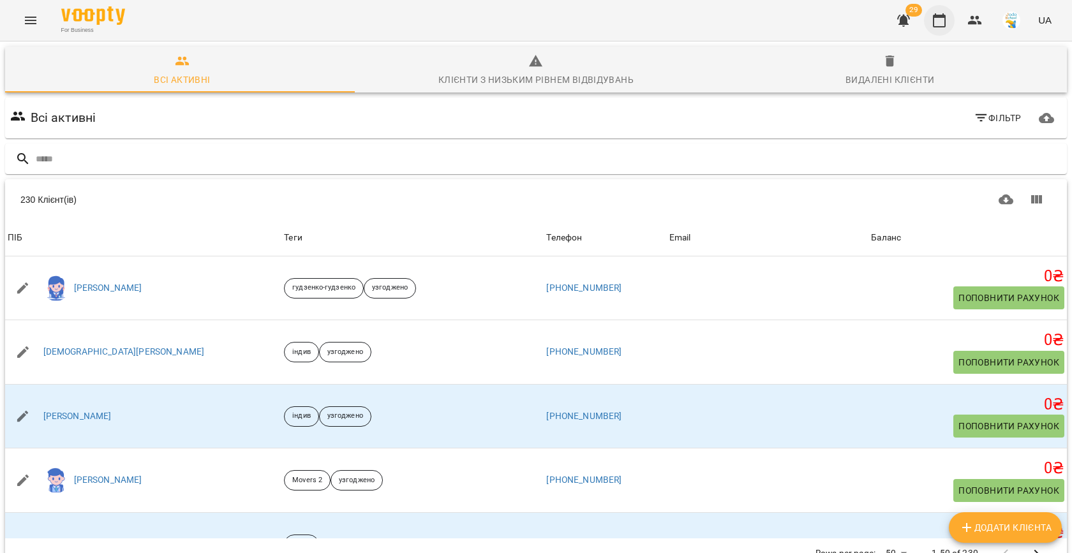
click at [943, 24] on icon "button" at bounding box center [939, 20] width 15 height 15
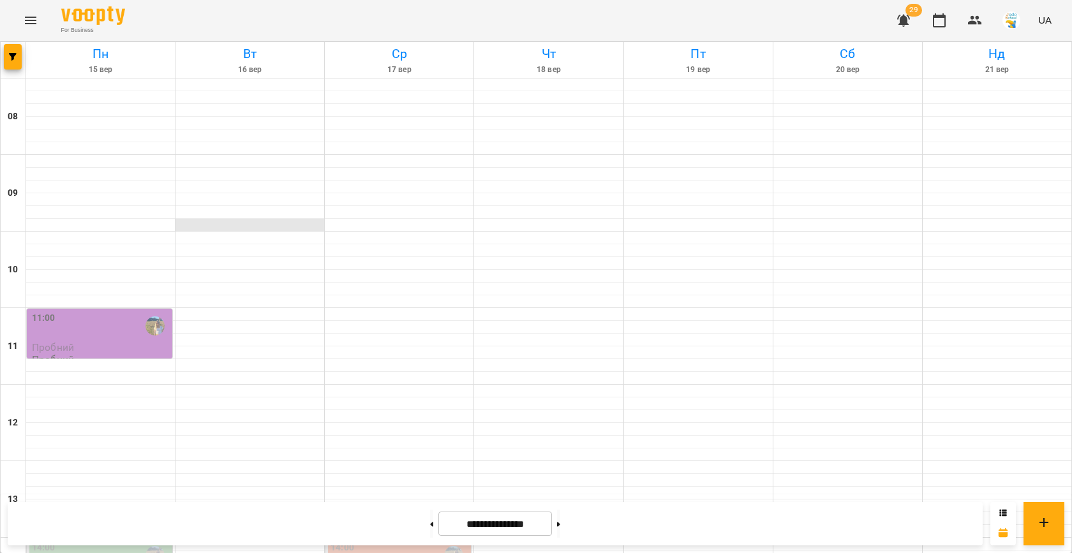
click at [272, 230] on div at bounding box center [249, 225] width 149 height 13
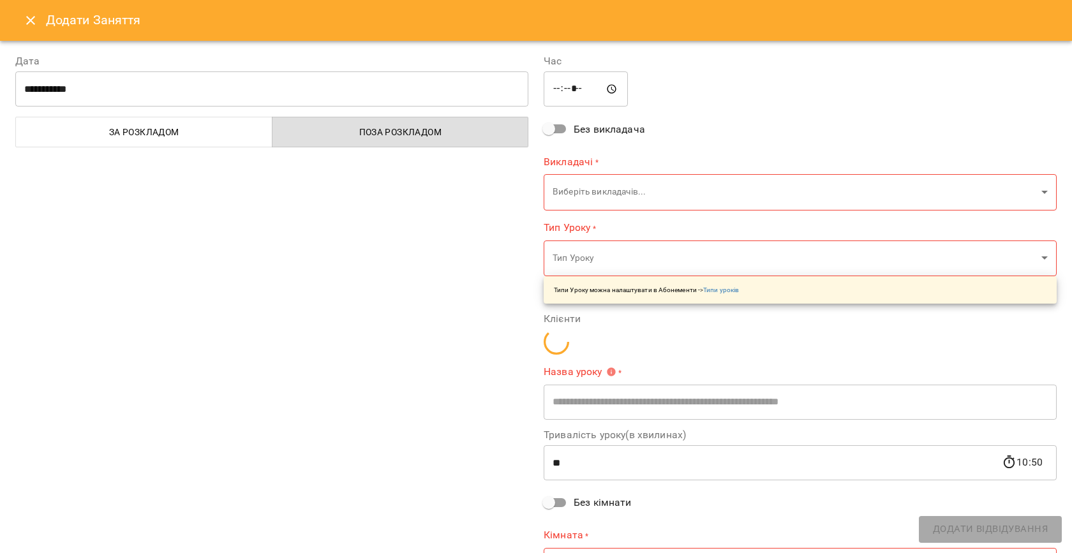
type input "**********"
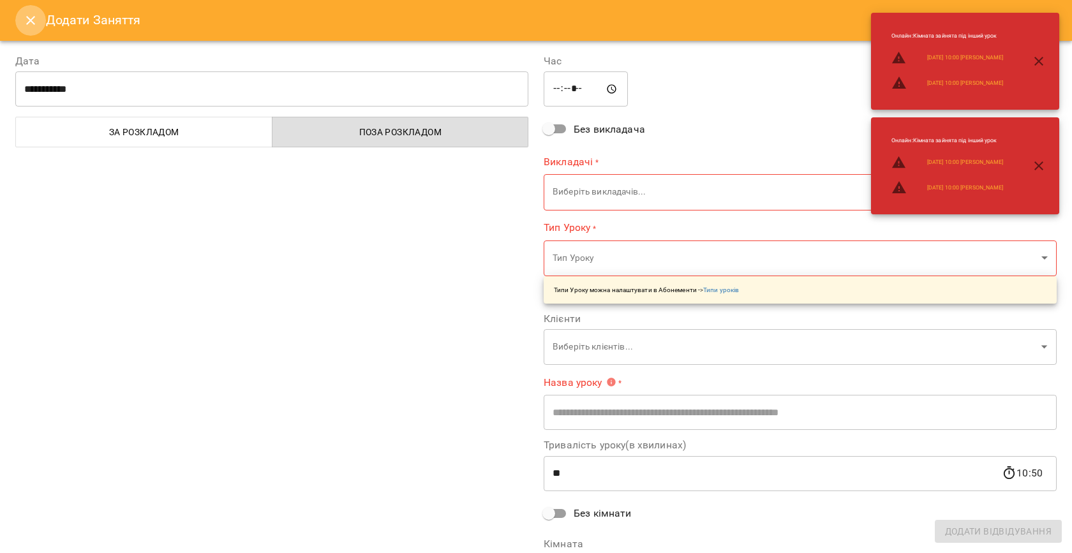
click at [30, 21] on icon "Close" at bounding box center [30, 20] width 15 height 15
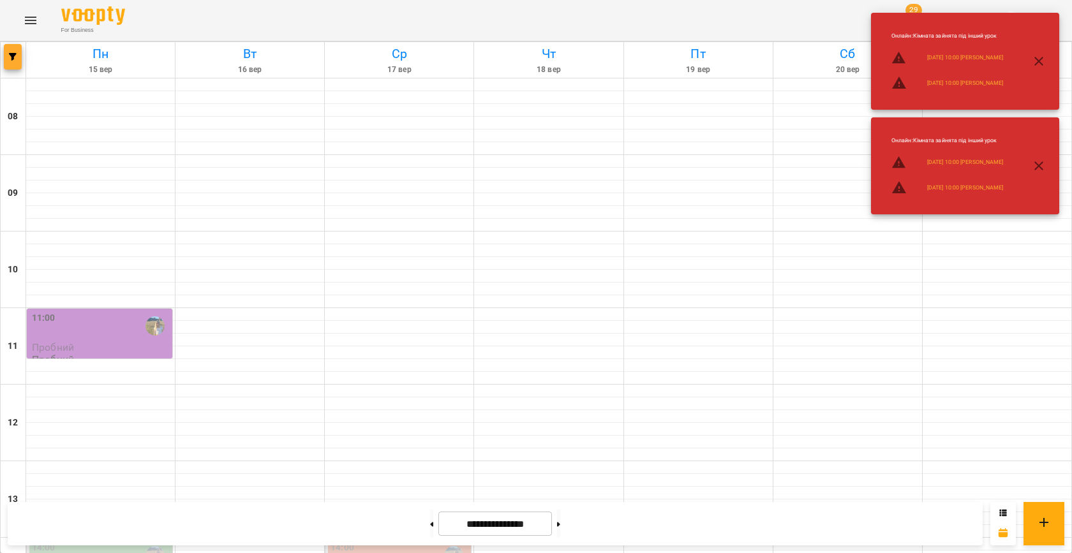
click at [15, 57] on icon "button" at bounding box center [13, 57] width 8 height 8
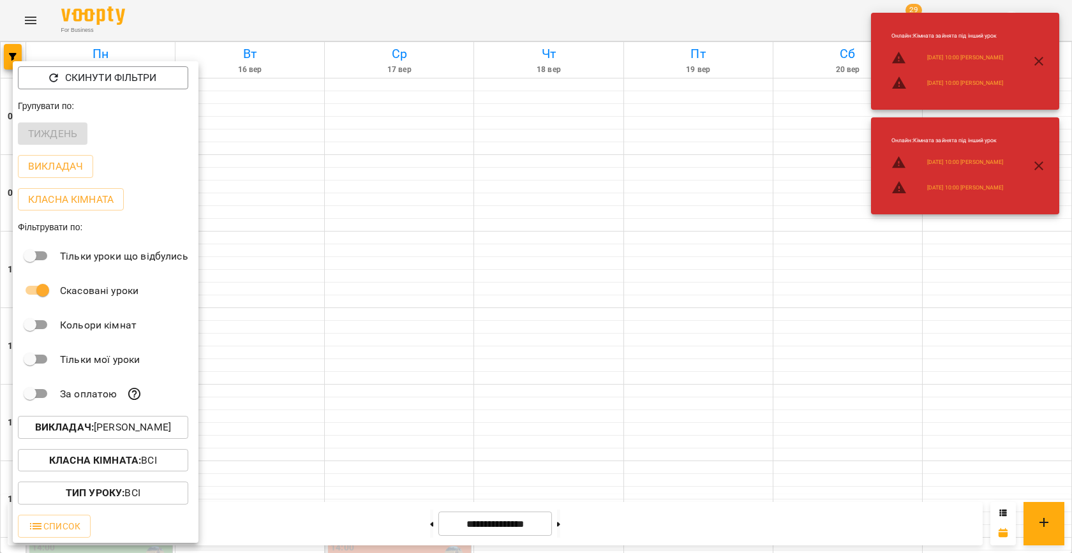
click at [133, 415] on div "Викладач : [PERSON_NAME]" at bounding box center [106, 427] width 186 height 33
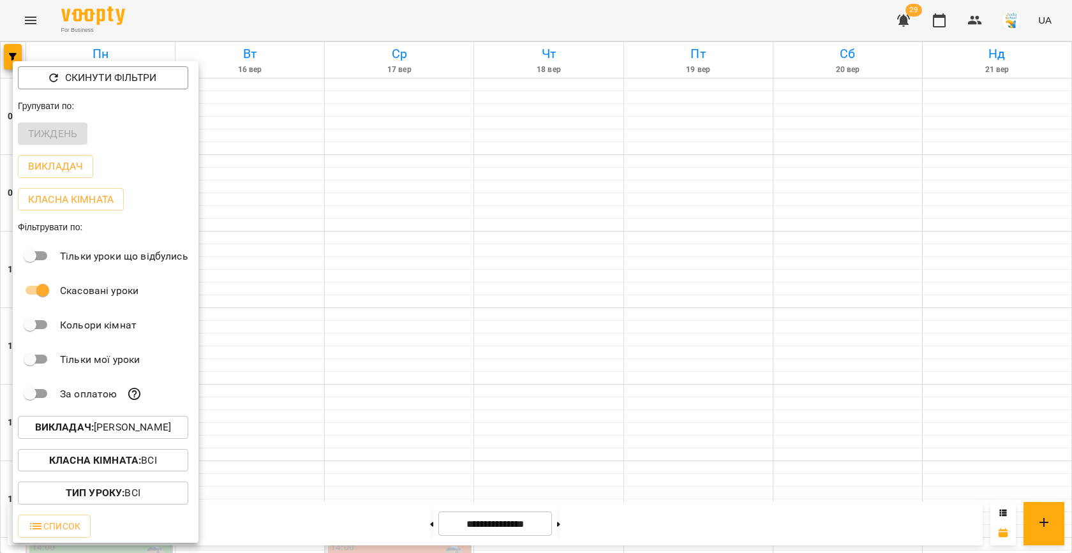
click at [111, 426] on p "Викладач : [PERSON_NAME]" at bounding box center [103, 427] width 136 height 15
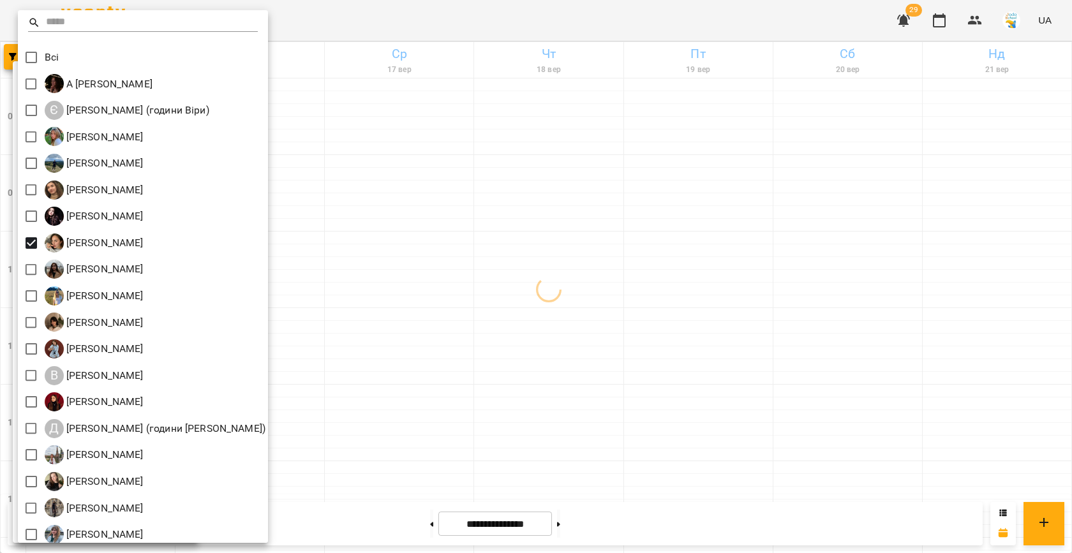
click at [474, 310] on div at bounding box center [536, 276] width 1072 height 553
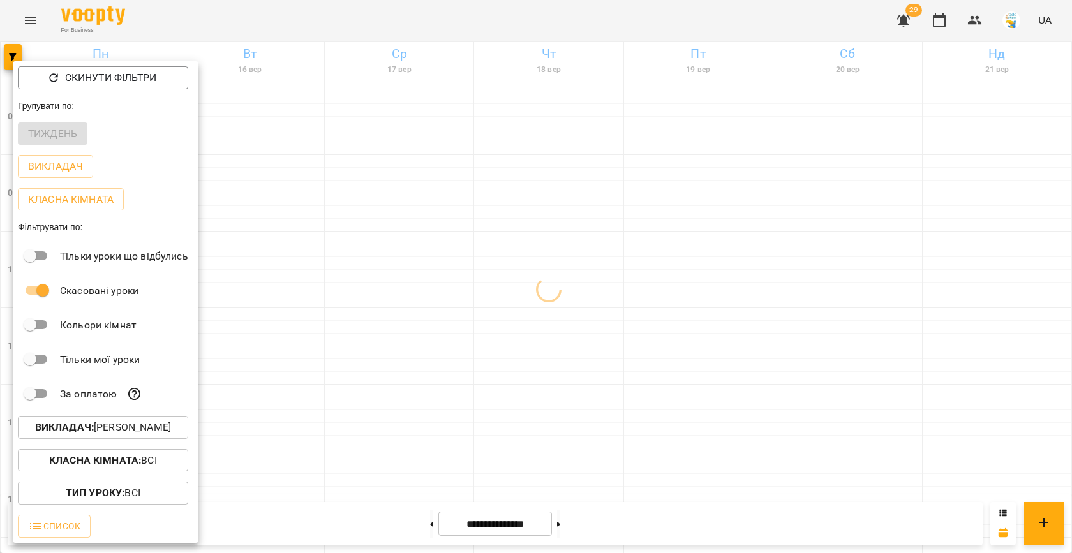
click at [412, 292] on div at bounding box center [536, 276] width 1072 height 553
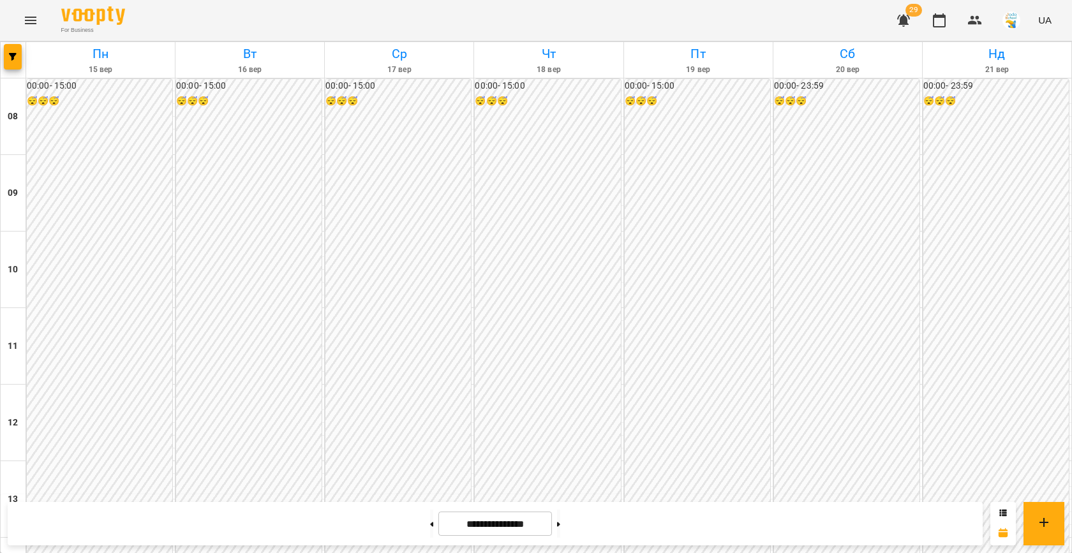
scroll to position [597, 0]
click at [965, 26] on button "button" at bounding box center [975, 20] width 31 height 31
